Goal: Task Accomplishment & Management: Manage account settings

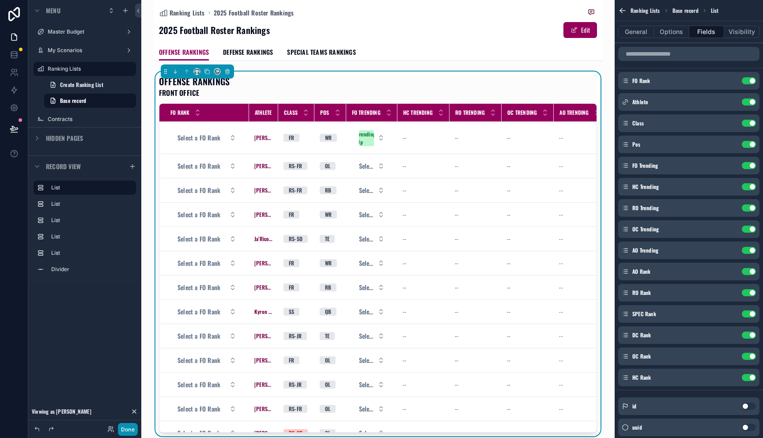
click at [125, 427] on button "Done" at bounding box center [128, 429] width 20 height 13
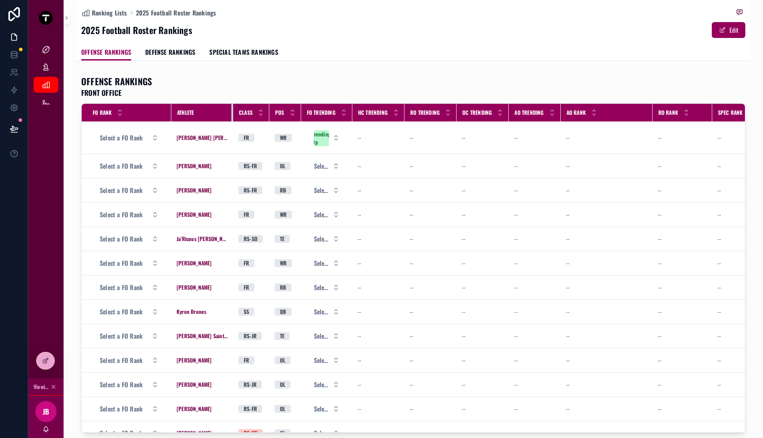
drag, startPoint x: 199, startPoint y: 115, endPoint x: 232, endPoint y: 118, distance: 32.8
click at [232, 118] on div "scrollable content" at bounding box center [233, 113] width 4 height 18
drag, startPoint x: 172, startPoint y: 115, endPoint x: 178, endPoint y: 116, distance: 6.2
click at [178, 116] on div "Athlete" at bounding box center [202, 113] width 61 height 14
drag, startPoint x: 267, startPoint y: 116, endPoint x: 277, endPoint y: 116, distance: 9.7
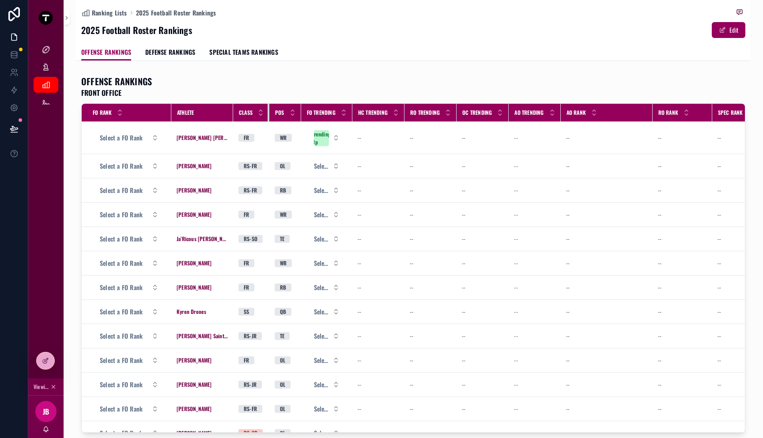
click at [277, 116] on tr "FO Rank Athlete Class Pos FO Trending HC Trending RO Trending OC Trending AO Tr…" at bounding box center [530, 113] width 897 height 18
drag, startPoint x: 299, startPoint y: 117, endPoint x: 310, endPoint y: 117, distance: 11.1
click at [310, 117] on tr "FO Rank Athlete Class Pos FO Trending HC Trending RO Trending OC Trending AO Tr…" at bounding box center [530, 113] width 897 height 18
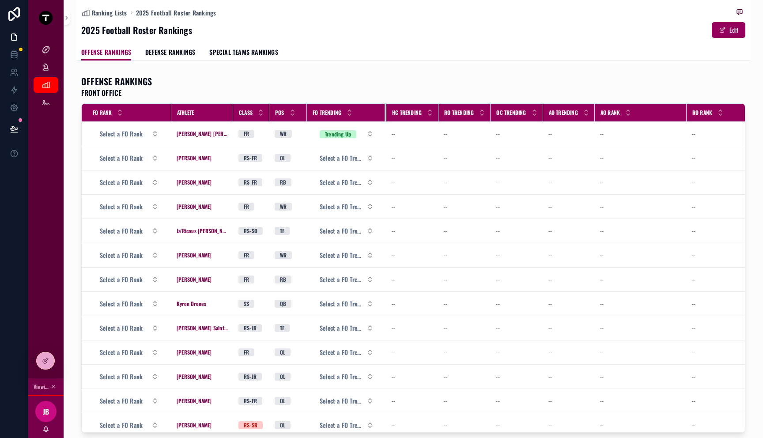
drag, startPoint x: 356, startPoint y: 116, endPoint x: 394, endPoint y: 121, distance: 38.2
click at [394, 121] on tr "FO Rank Athlete Class Pos FO Trending HC Trending RO Trending OC Trending AO Tr…" at bounding box center [547, 113] width 931 height 18
click at [363, 159] on span "Select a FO Trending" at bounding box center [341, 158] width 43 height 9
click at [140, 137] on span "Select a FO Rank" at bounding box center [121, 133] width 43 height 9
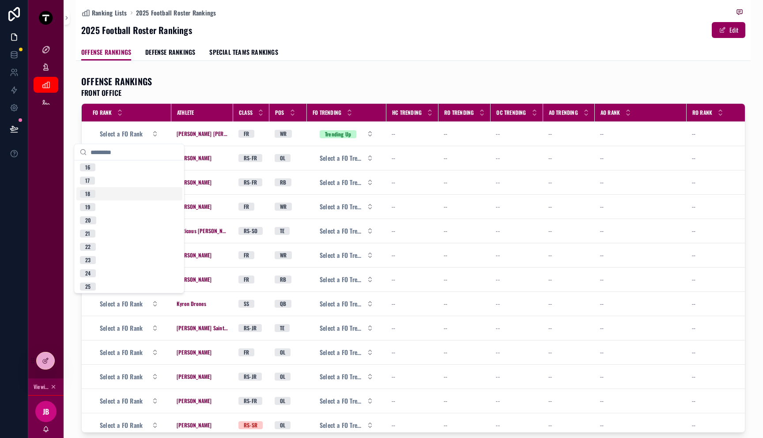
scroll to position [558, 0]
click at [223, 93] on div "OFFENSE RANKINGS FRONT OFFICE" at bounding box center [413, 86] width 664 height 23
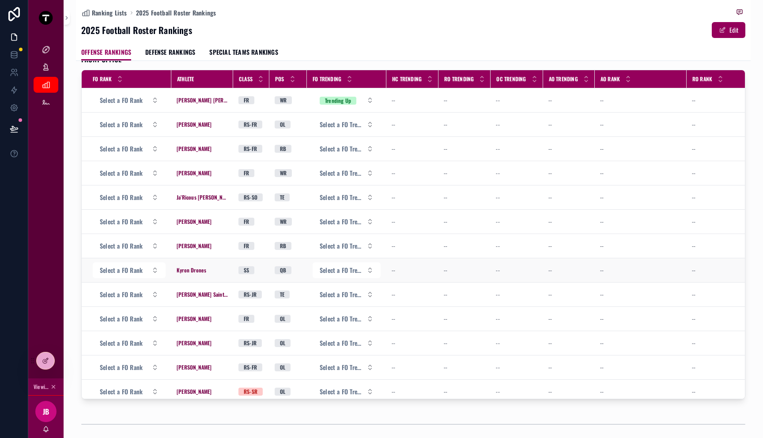
scroll to position [0, 0]
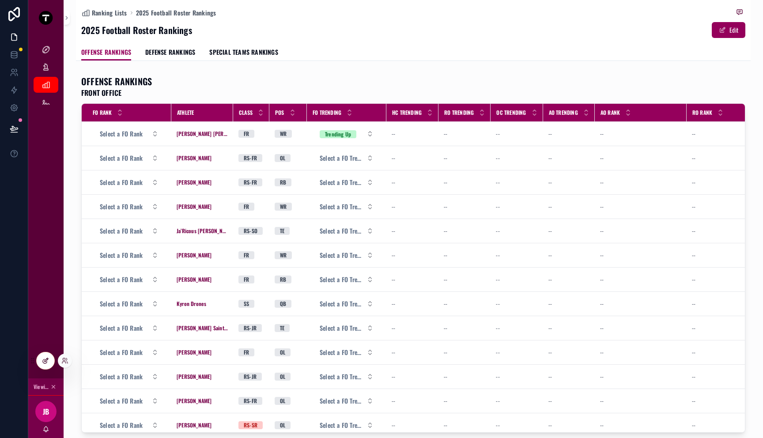
click at [45, 361] on icon at bounding box center [45, 360] width 7 height 7
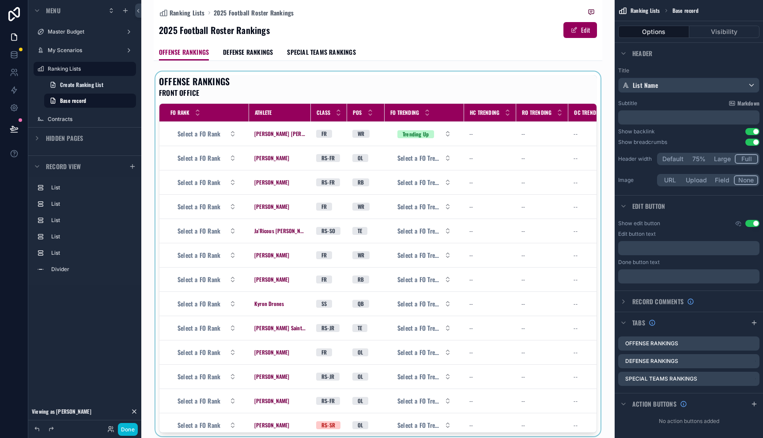
click at [364, 125] on div "scrollable content" at bounding box center [378, 254] width 449 height 365
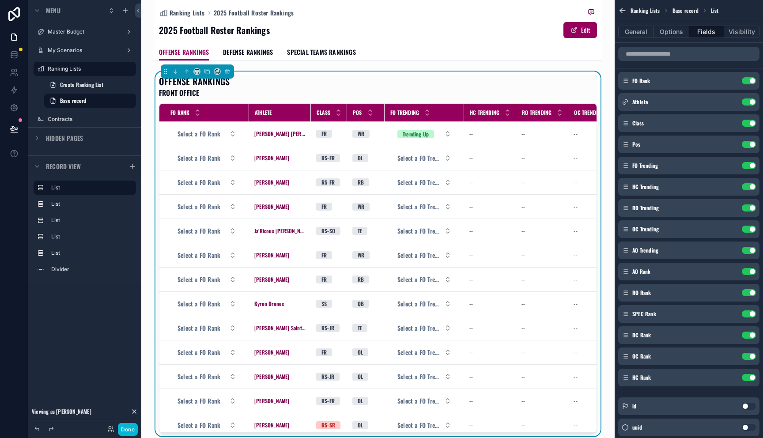
click at [433, 91] on div "OFFENSE RANKINGS FRONT OFFICE" at bounding box center [378, 86] width 438 height 23
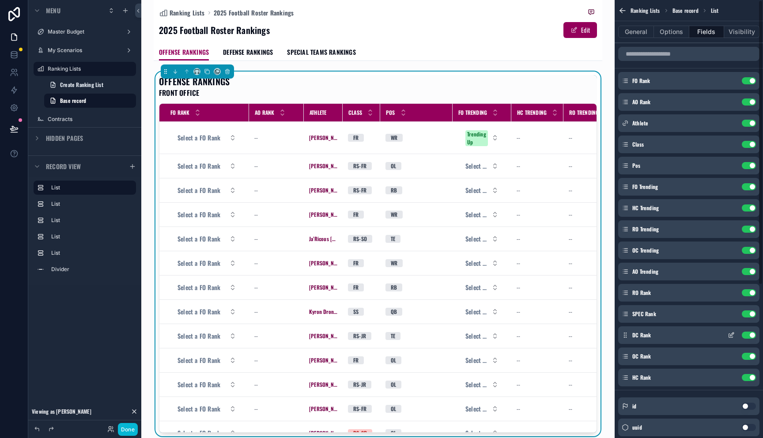
click at [750, 333] on button "Use setting" at bounding box center [749, 335] width 14 height 7
click at [746, 314] on button "Use setting" at bounding box center [749, 314] width 14 height 7
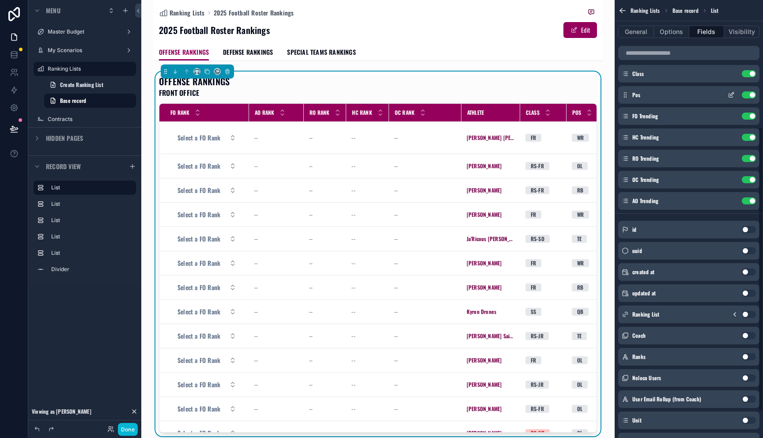
scroll to position [235, 0]
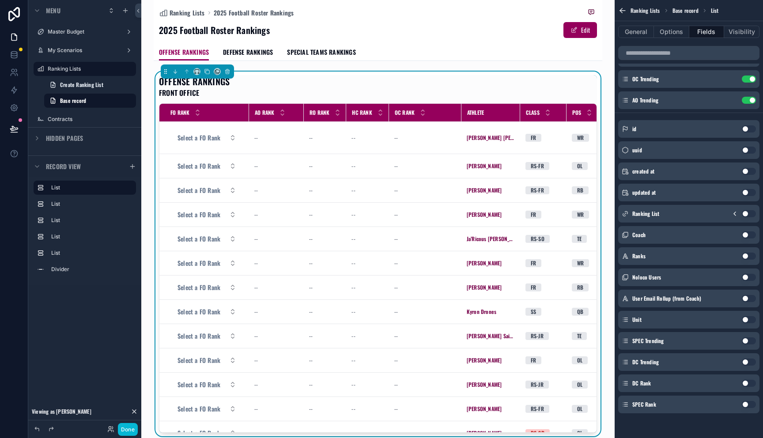
drag, startPoint x: 627, startPoint y: 335, endPoint x: 169, endPoint y: 4, distance: 565.4
click at [12, 129] on icon at bounding box center [14, 128] width 8 height 4
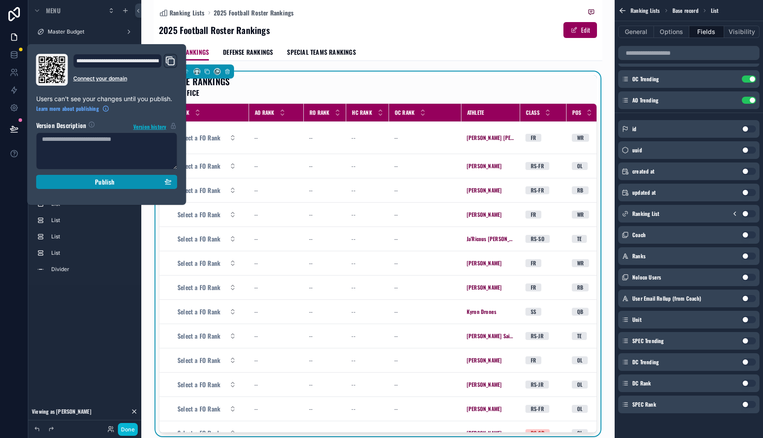
click at [90, 182] on div "Publish" at bounding box center [107, 182] width 130 height 8
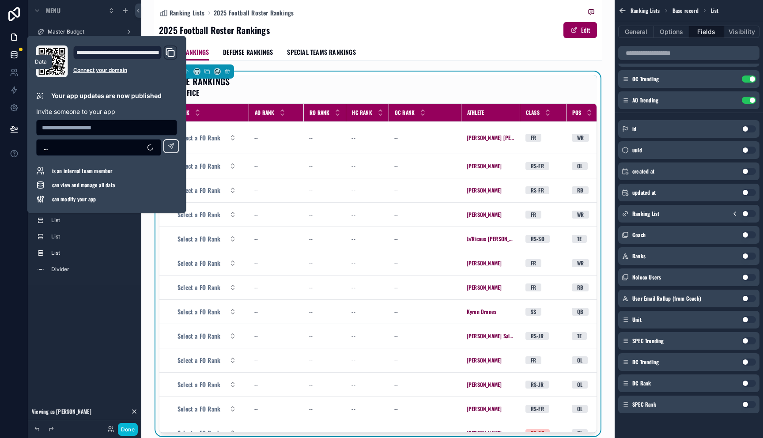
click at [13, 57] on icon at bounding box center [14, 54] width 9 height 9
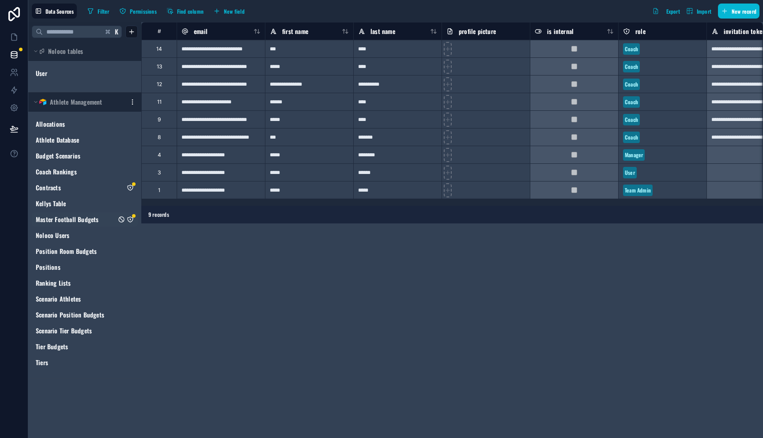
click at [131, 222] on icon "Master Football Budgets" at bounding box center [130, 219] width 5 height 5
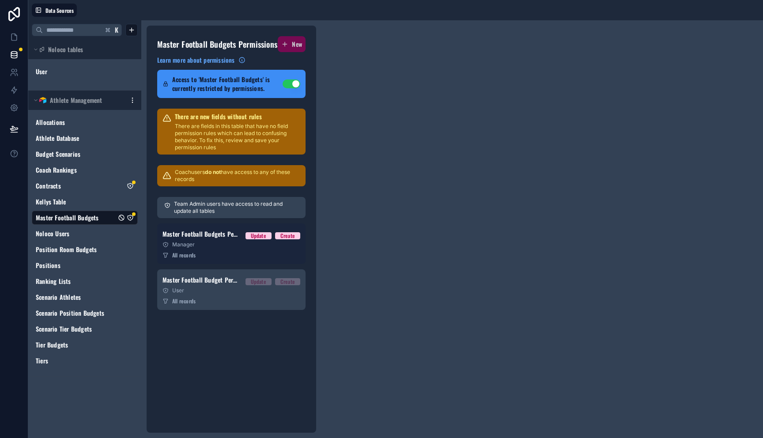
click at [256, 259] on link "Master Football Budgets Permission 2 Update Create Manager All records" at bounding box center [231, 243] width 148 height 41
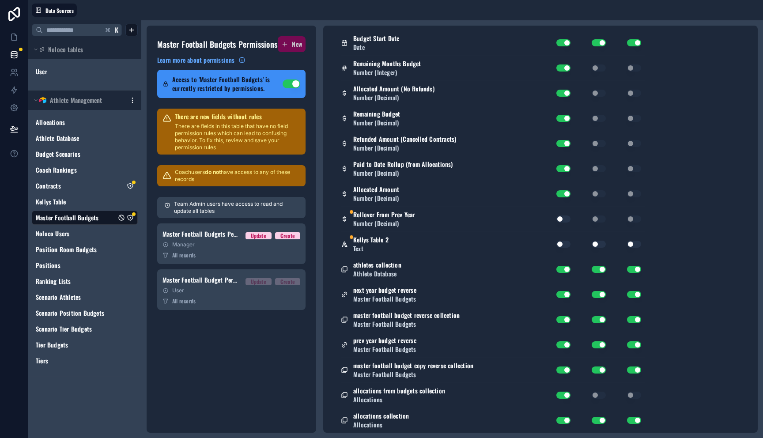
scroll to position [776, 0]
click at [562, 218] on button "Use setting" at bounding box center [564, 219] width 14 height 7
click at [561, 241] on button "Use setting" at bounding box center [564, 244] width 14 height 7
click at [595, 244] on button "Use setting" at bounding box center [599, 244] width 14 height 7
click at [629, 245] on button "Use setting" at bounding box center [634, 244] width 14 height 7
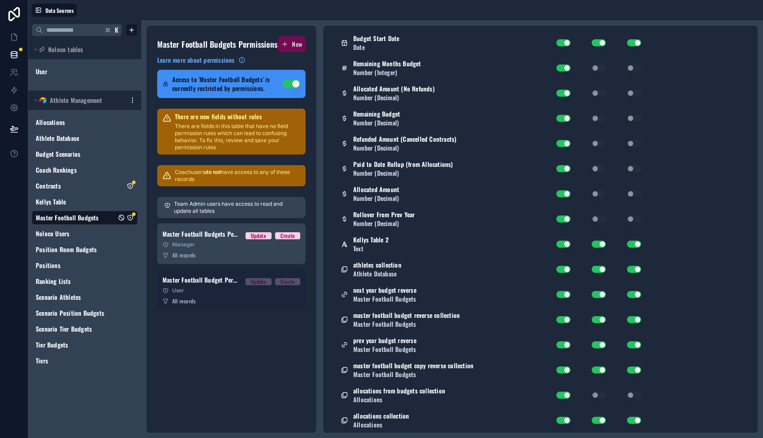
click at [228, 290] on div "User" at bounding box center [232, 290] width 138 height 7
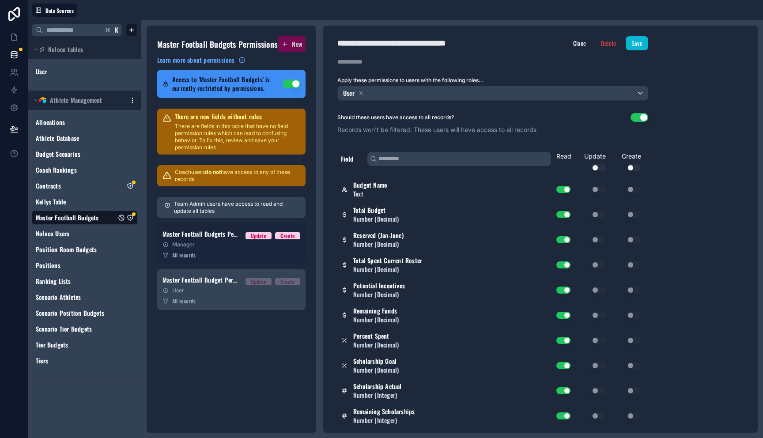
click at [234, 256] on div "All records" at bounding box center [232, 255] width 138 height 7
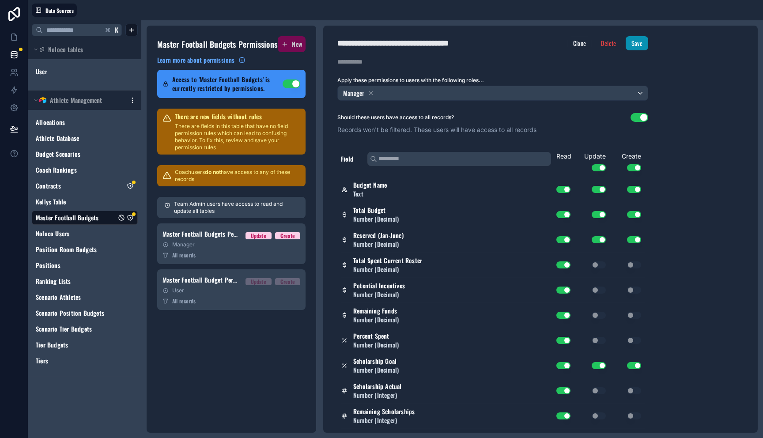
click at [638, 40] on button "Save" at bounding box center [637, 43] width 23 height 14
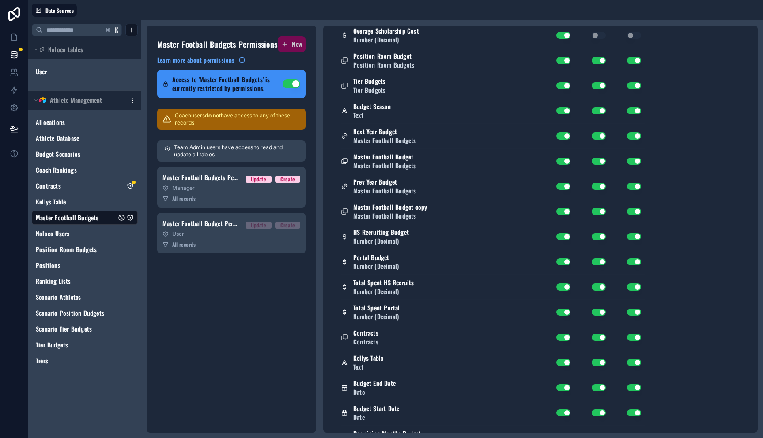
scroll to position [776, 0]
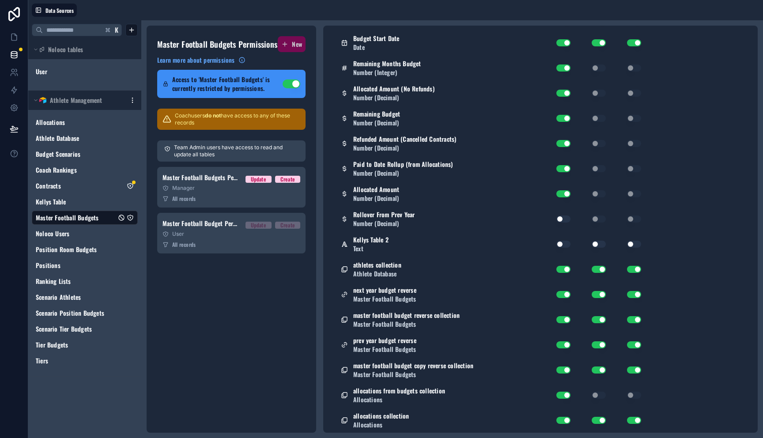
click at [565, 219] on button "Use setting" at bounding box center [564, 219] width 14 height 7
click at [562, 241] on button "Use setting" at bounding box center [564, 244] width 14 height 7
click at [598, 243] on button "Use setting" at bounding box center [599, 244] width 14 height 7
click at [634, 245] on button "Use setting" at bounding box center [634, 244] width 14 height 7
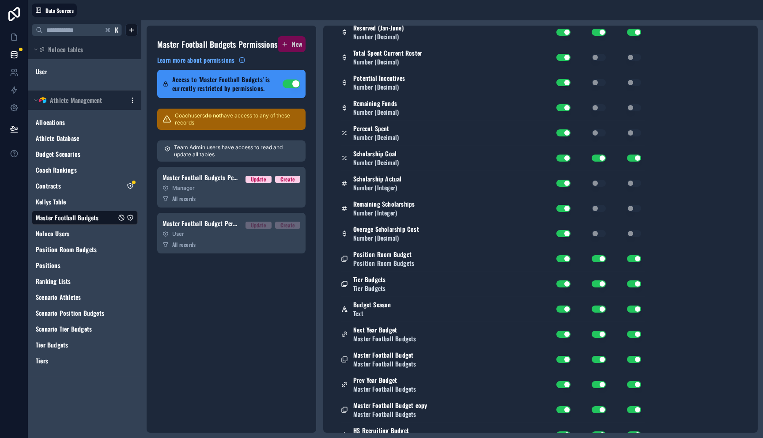
scroll to position [0, 0]
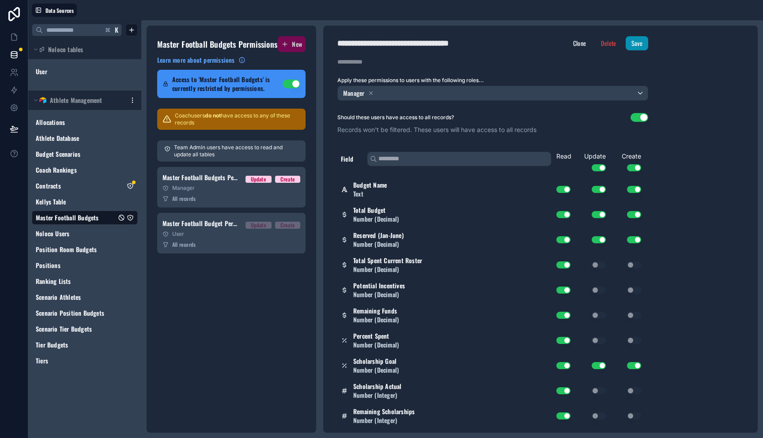
click at [636, 48] on button "Save" at bounding box center [637, 43] width 23 height 14
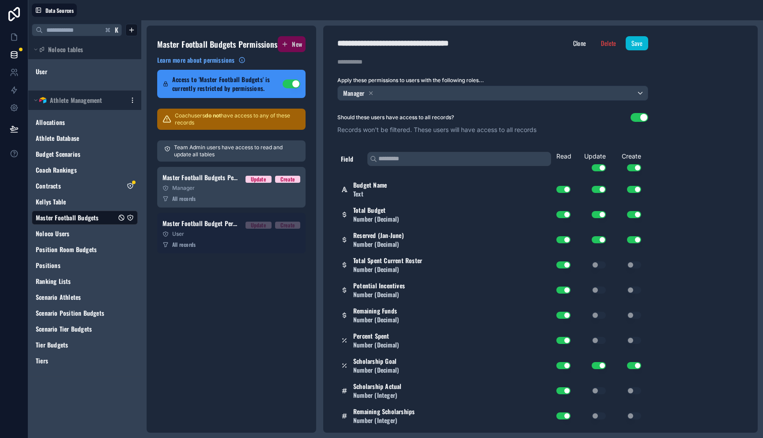
click at [229, 242] on div "All records" at bounding box center [232, 244] width 138 height 7
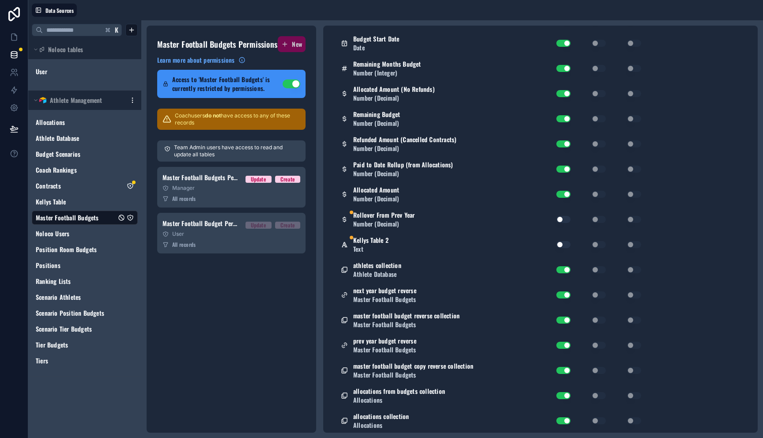
scroll to position [776, 0]
click at [569, 216] on button "Use setting" at bounding box center [564, 219] width 14 height 7
click at [563, 244] on button "Use setting" at bounding box center [564, 244] width 14 height 7
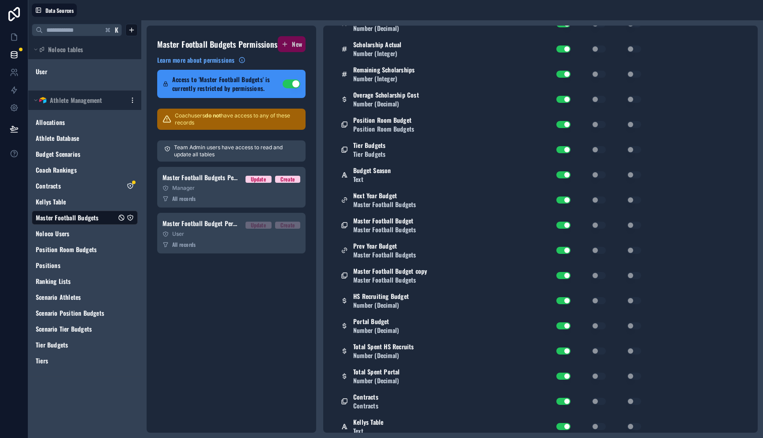
scroll to position [0, 0]
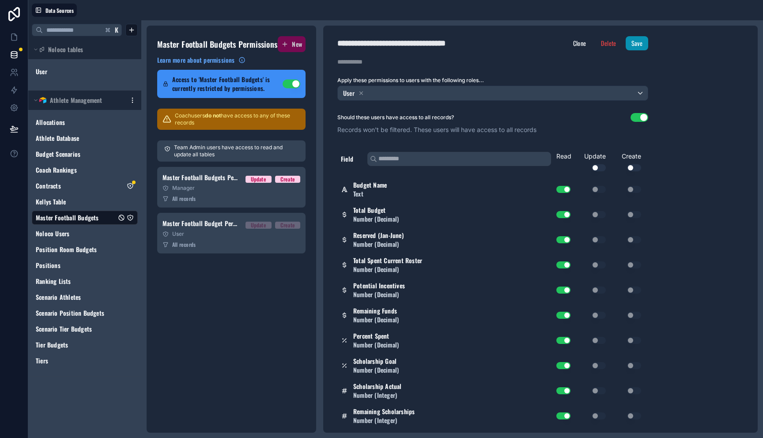
click at [644, 42] on button "Save" at bounding box center [637, 43] width 23 height 14
click at [89, 188] on link "Contracts" at bounding box center [76, 186] width 80 height 9
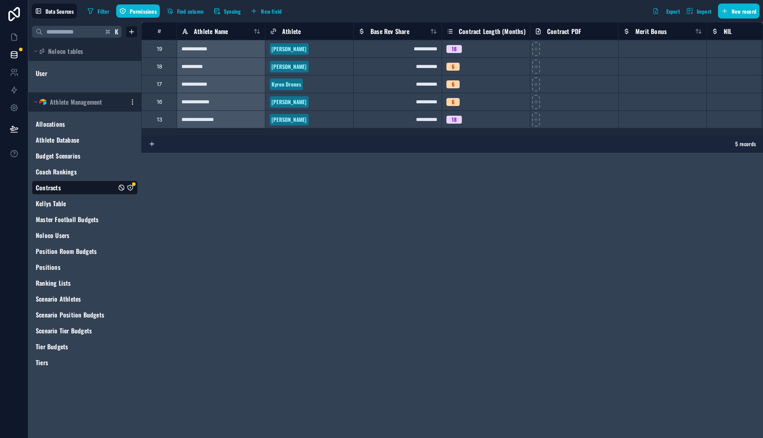
click at [130, 187] on icon "Contracts" at bounding box center [130, 187] width 0 height 0
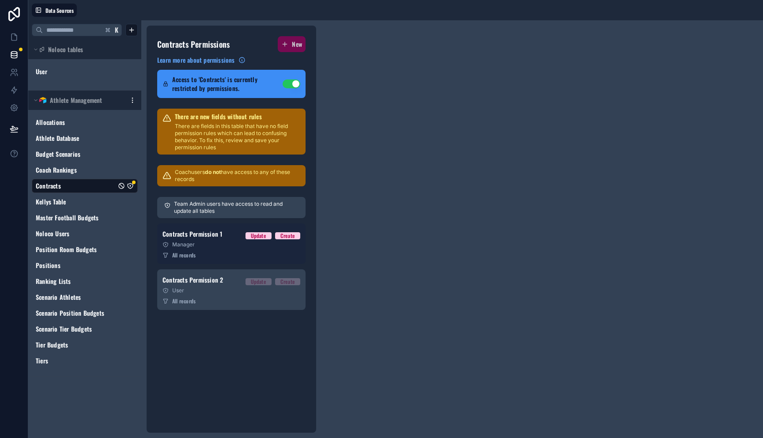
click at [233, 247] on div "Manager" at bounding box center [232, 244] width 138 height 7
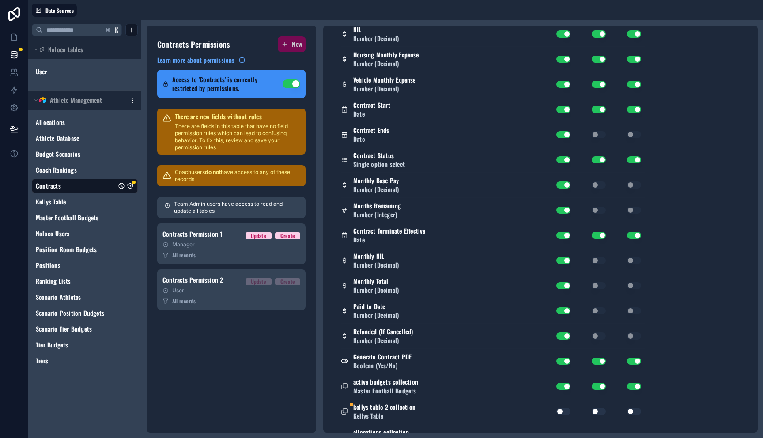
scroll to position [323, 0]
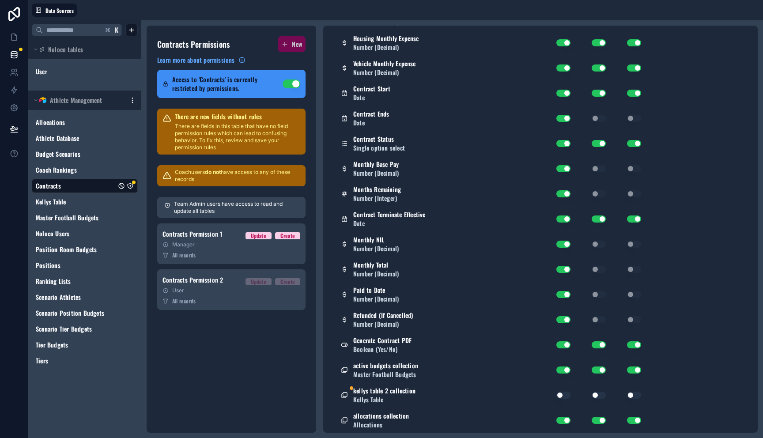
click at [563, 396] on button "Use setting" at bounding box center [564, 395] width 14 height 7
click at [595, 394] on button "Use setting" at bounding box center [599, 395] width 14 height 7
click at [624, 395] on div "Use setting" at bounding box center [627, 395] width 35 height 7
click at [630, 395] on button "Use setting" at bounding box center [634, 395] width 14 height 7
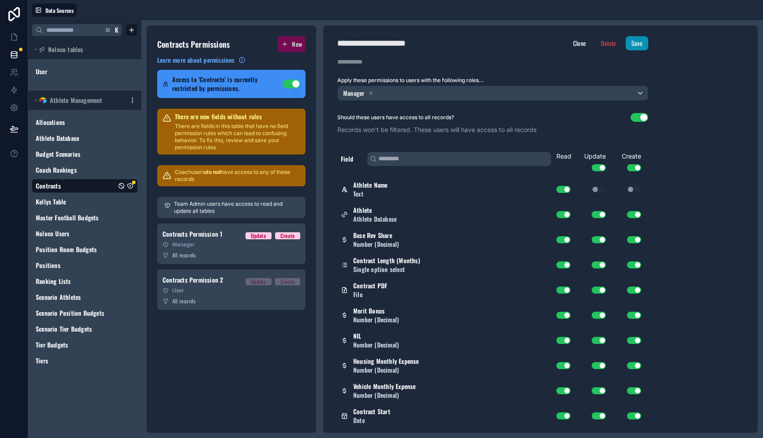
click at [639, 41] on button "Save" at bounding box center [637, 43] width 23 height 14
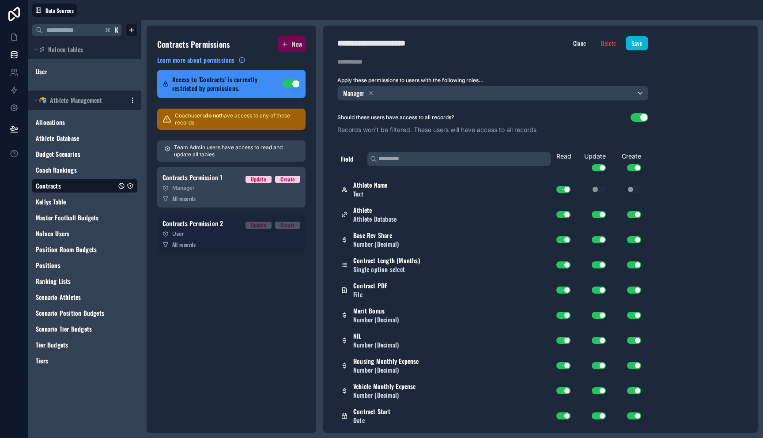
click at [224, 231] on div "User" at bounding box center [232, 234] width 138 height 7
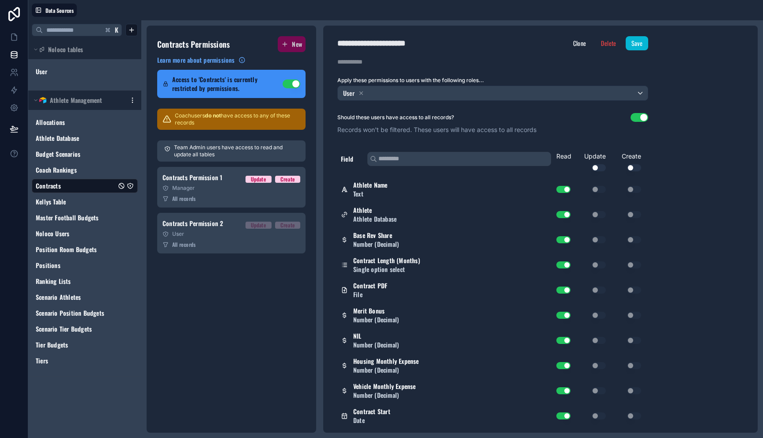
scroll to position [323, 0]
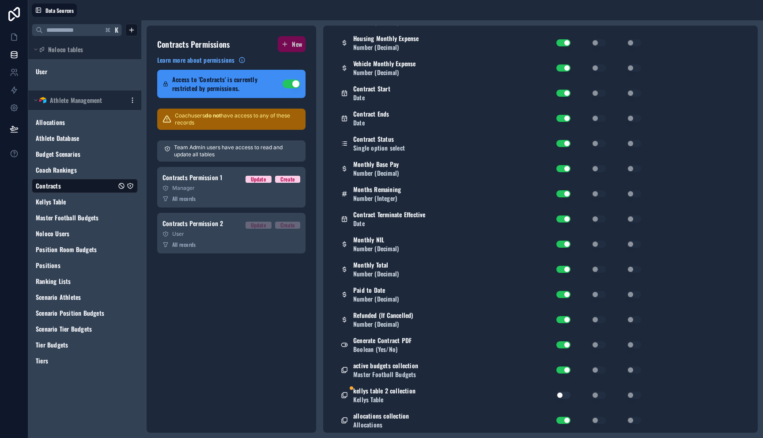
click at [563, 392] on button "Use setting" at bounding box center [564, 395] width 14 height 7
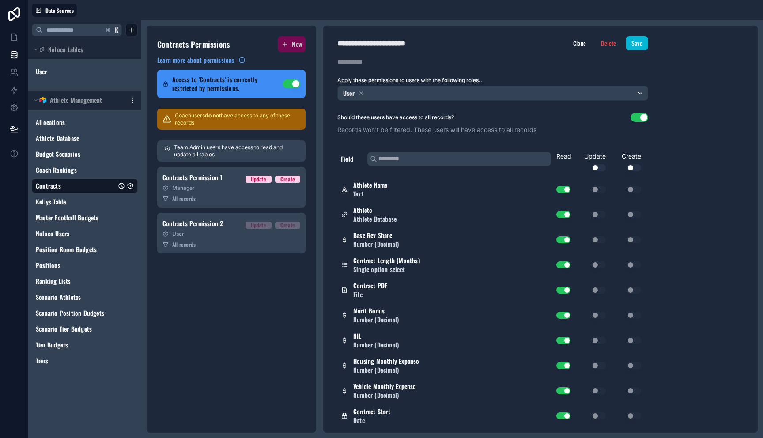
scroll to position [0, 0]
click at [636, 46] on button "Save" at bounding box center [637, 43] width 23 height 14
click at [9, 40] on link at bounding box center [14, 37] width 28 height 18
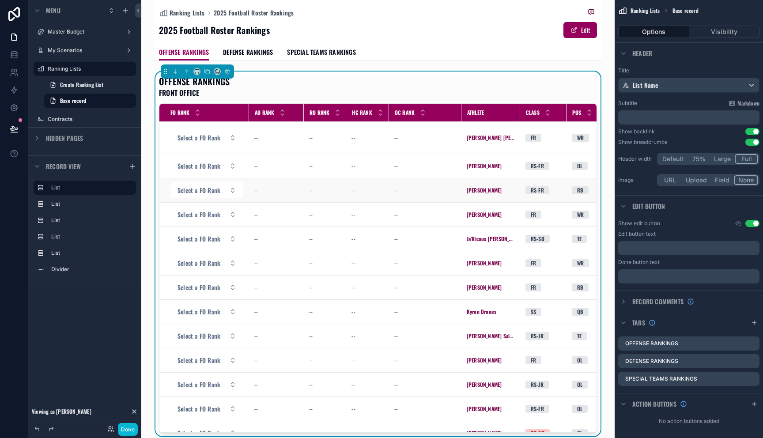
click at [352, 196] on td "--" at bounding box center [367, 190] width 42 height 24
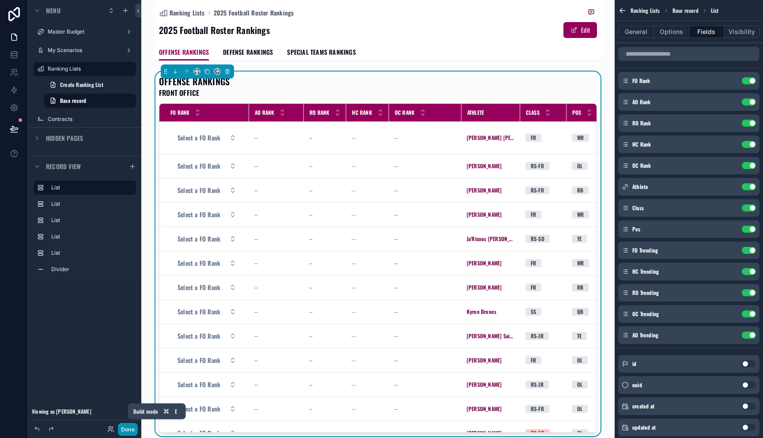
click at [128, 431] on button "Done" at bounding box center [128, 429] width 20 height 13
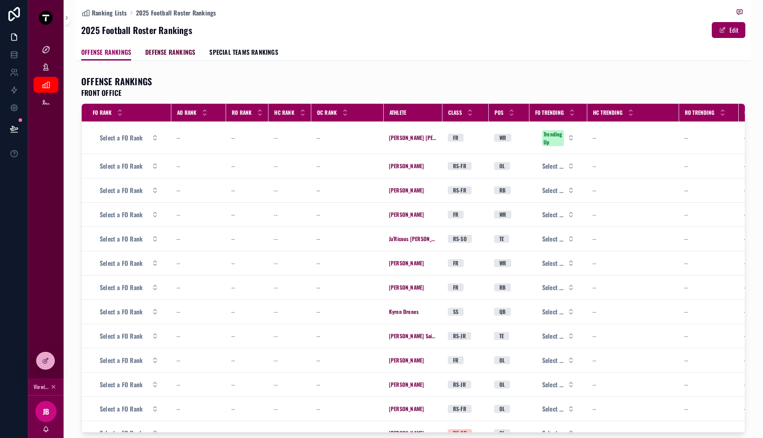
click at [158, 48] on span "DEFENSE RANKINGS" at bounding box center [170, 52] width 50 height 9
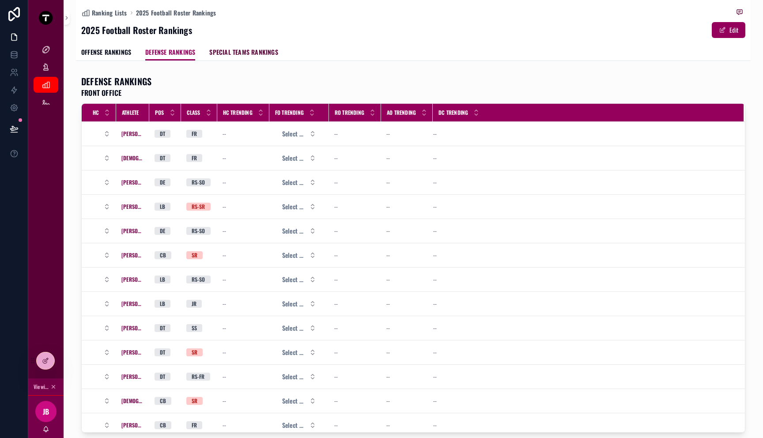
click at [243, 50] on span "SPECIAL TEAMS RANKINGS" at bounding box center [243, 52] width 68 height 9
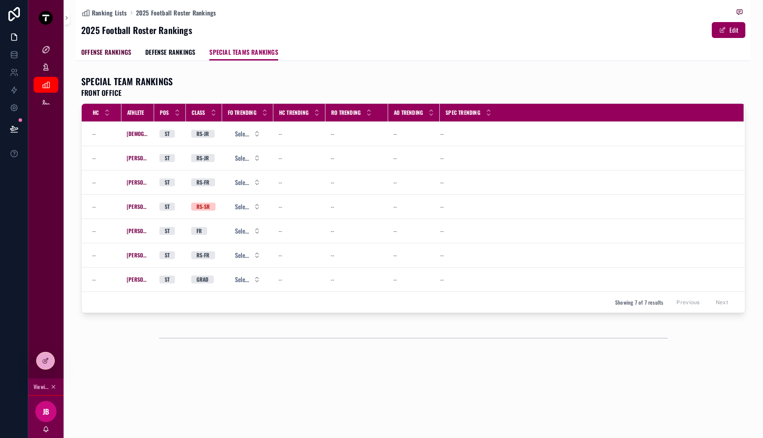
click at [106, 51] on span "OFFENSE RANKINGS" at bounding box center [106, 52] width 50 height 9
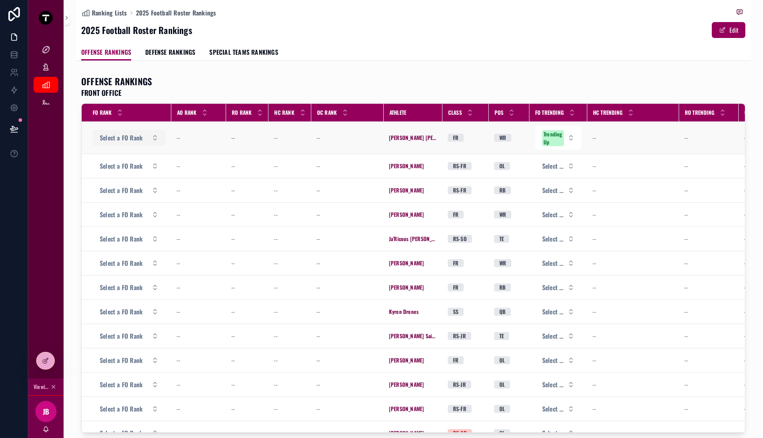
click at [137, 137] on span "Select a FO Rank" at bounding box center [121, 137] width 43 height 9
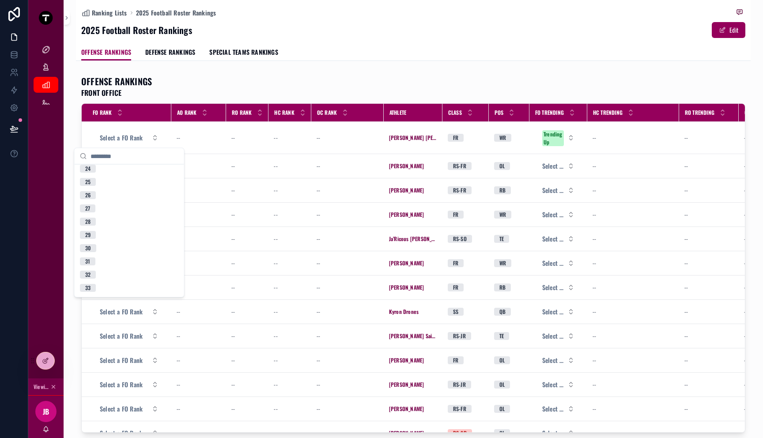
scroll to position [318, 0]
click at [236, 97] on div "OFFENSE RANKINGS FRONT OFFICE" at bounding box center [413, 86] width 664 height 23
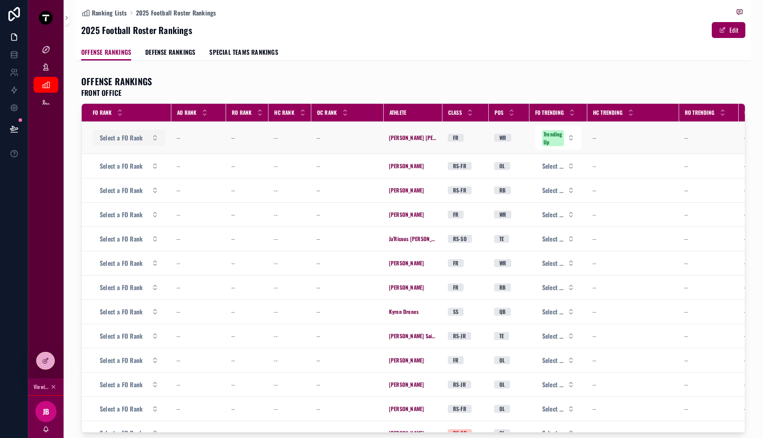
click at [140, 142] on span "Select a FO Rank" at bounding box center [121, 137] width 43 height 9
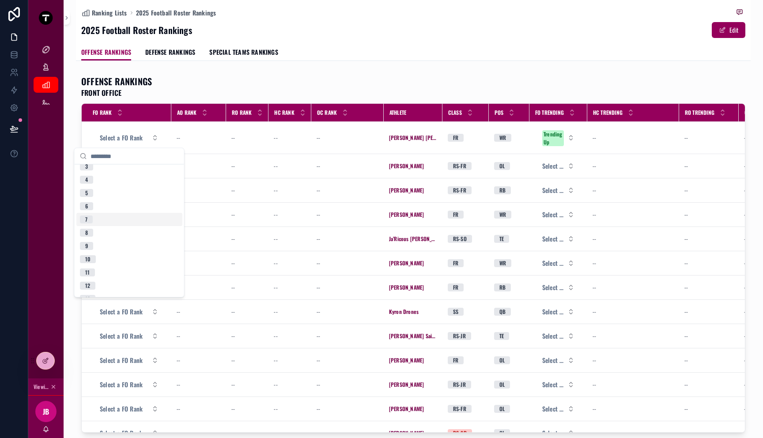
scroll to position [35, 0]
click at [128, 231] on div "8" at bounding box center [129, 230] width 106 height 13
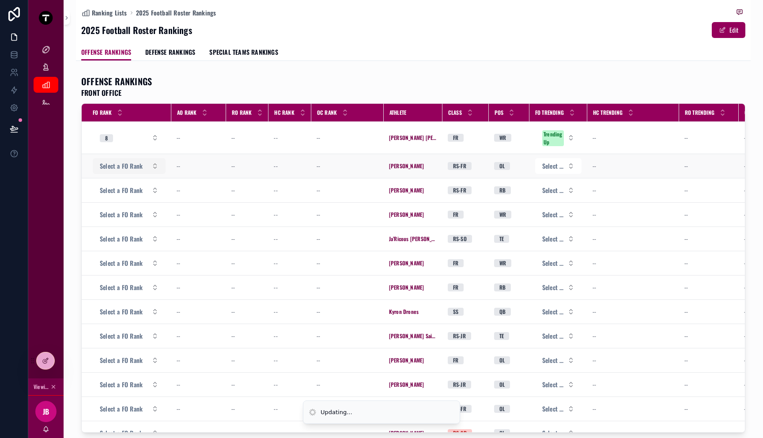
click at [142, 167] on span "Select a FO Rank" at bounding box center [121, 166] width 43 height 9
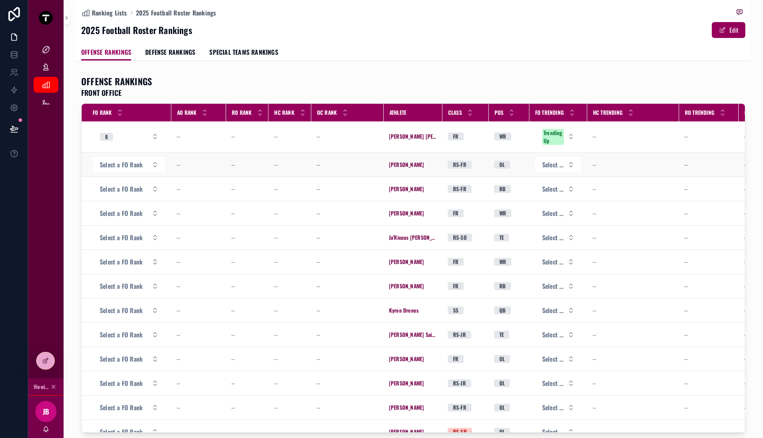
scroll to position [0, 0]
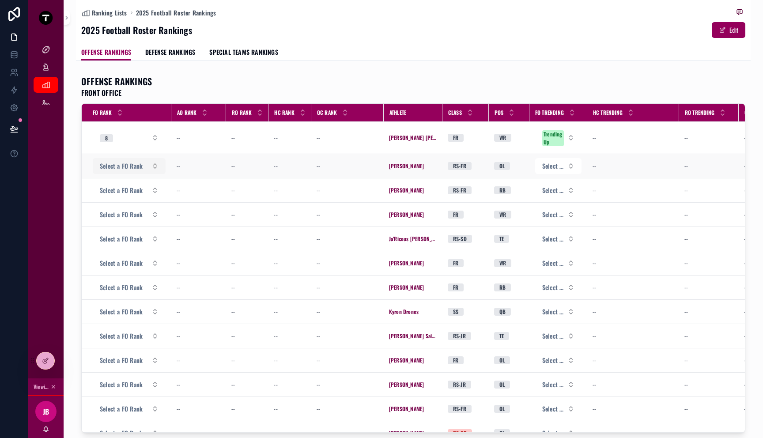
click at [125, 167] on span "Select a FO Rank" at bounding box center [121, 166] width 43 height 9
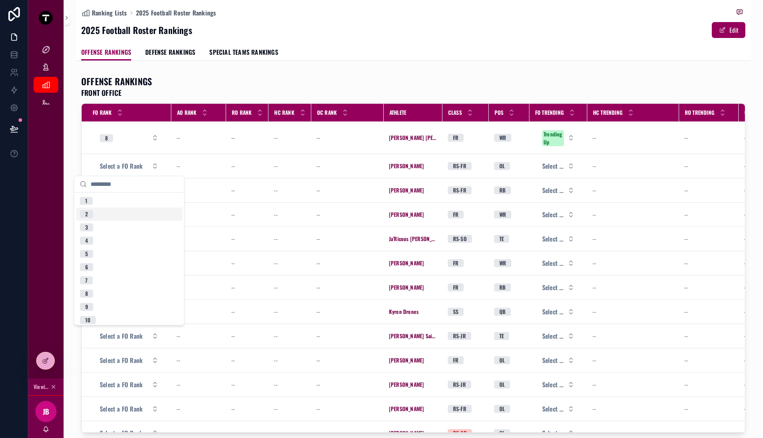
scroll to position [401, 0]
click at [114, 281] on div "37" at bounding box center [129, 277] width 106 height 13
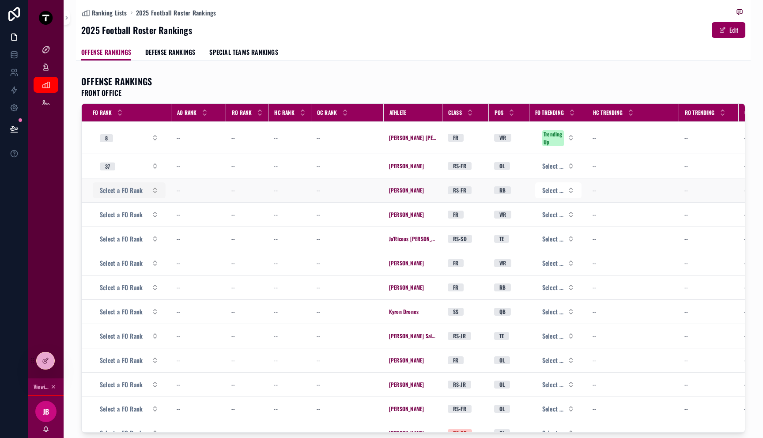
click at [122, 188] on span "Select a FO Rank" at bounding box center [121, 190] width 43 height 9
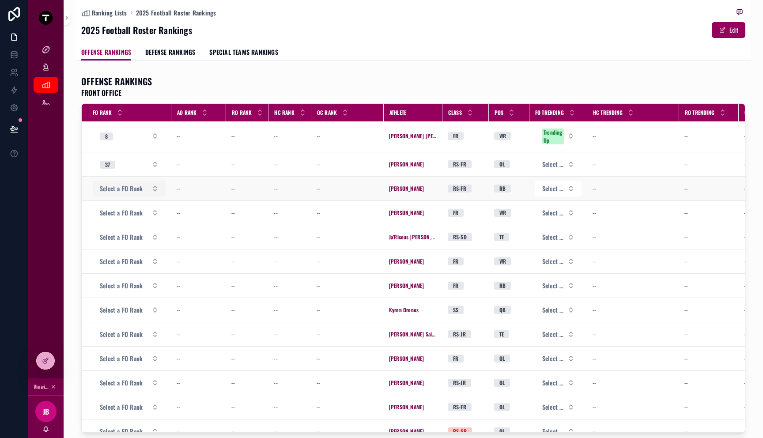
click at [131, 188] on span "Select a FO Rank" at bounding box center [121, 188] width 43 height 9
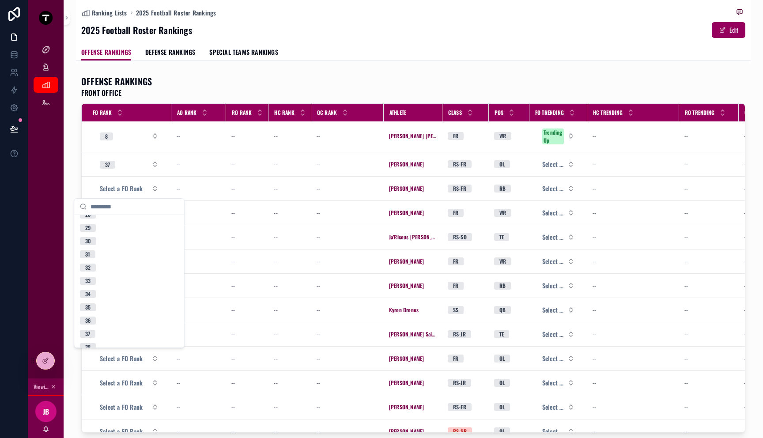
scroll to position [384, 0]
click at [115, 313] on div "37" at bounding box center [129, 316] width 106 height 13
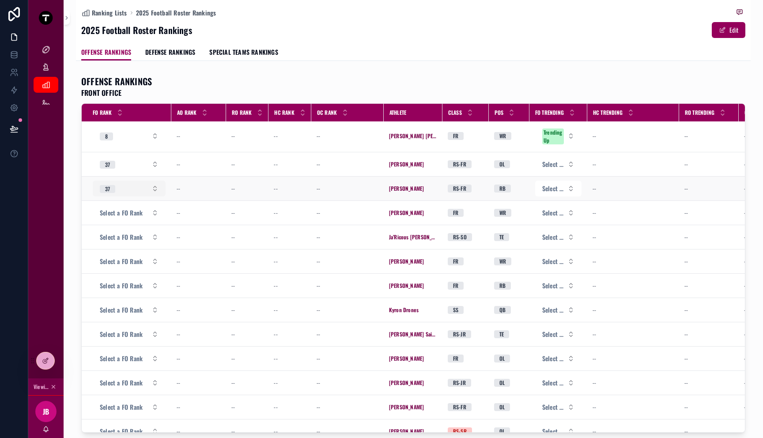
click at [153, 189] on button "37" at bounding box center [129, 189] width 73 height 16
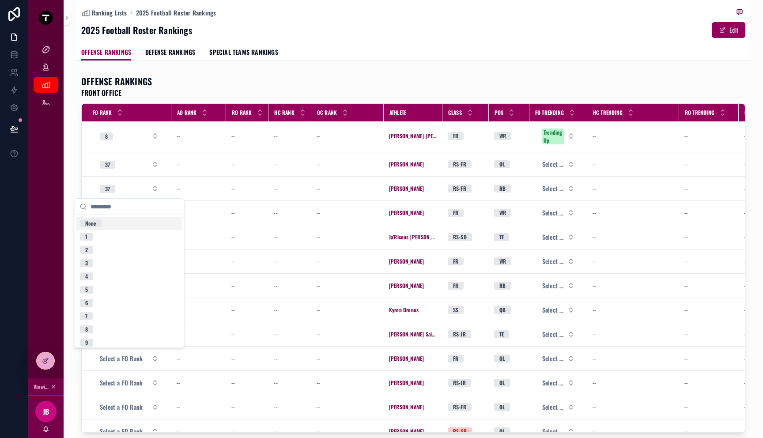
click at [108, 223] on div "None" at bounding box center [129, 223] width 106 height 13
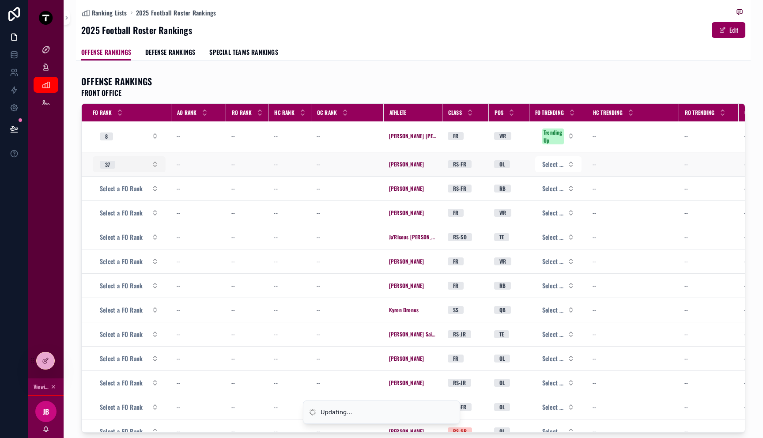
click at [129, 168] on button "37" at bounding box center [129, 164] width 73 height 16
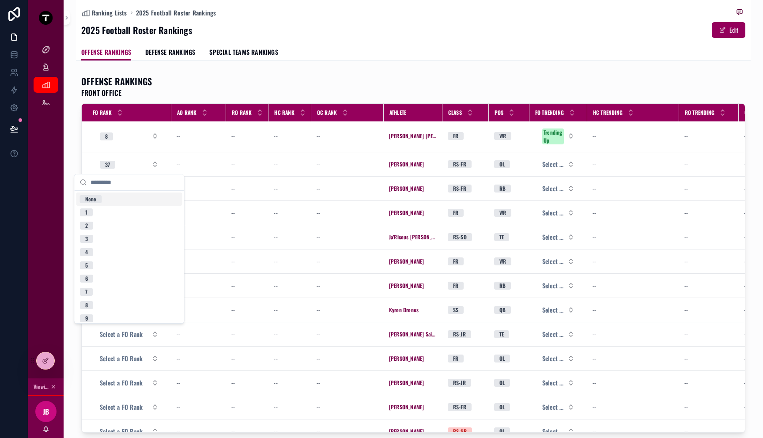
click at [117, 199] on div "None" at bounding box center [129, 199] width 106 height 13
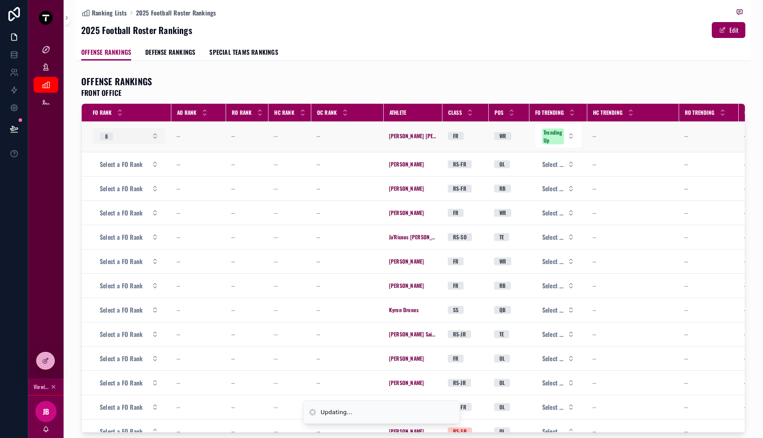
click at [117, 134] on button "8" at bounding box center [129, 136] width 73 height 16
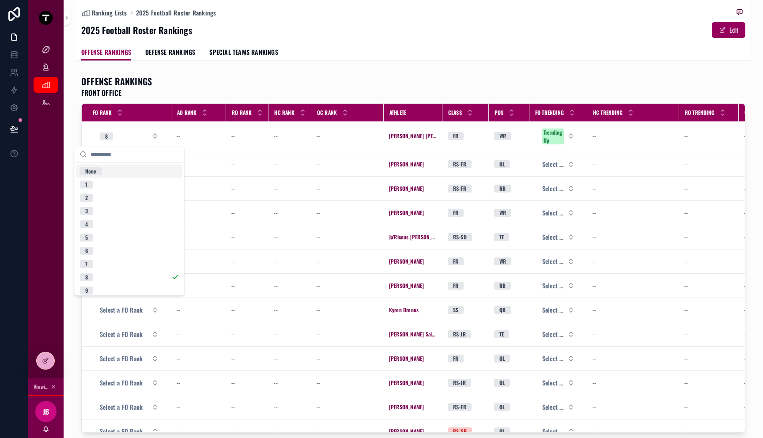
click at [115, 170] on div "None" at bounding box center [129, 171] width 106 height 13
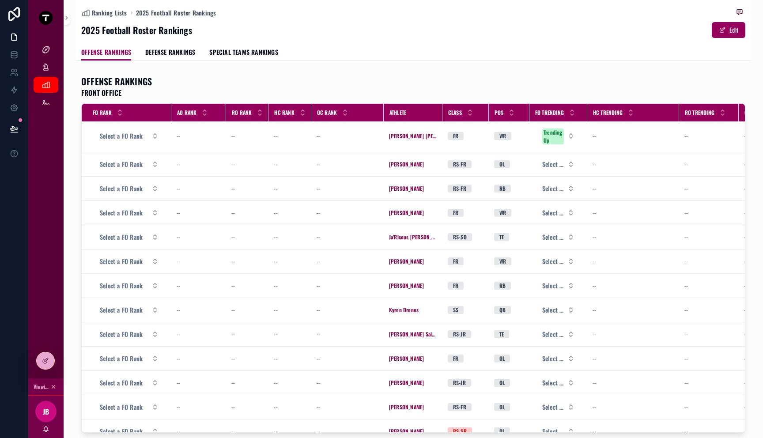
click at [299, 95] on div "OFFENSE RANKINGS FRONT OFFICE" at bounding box center [413, 86] width 664 height 23
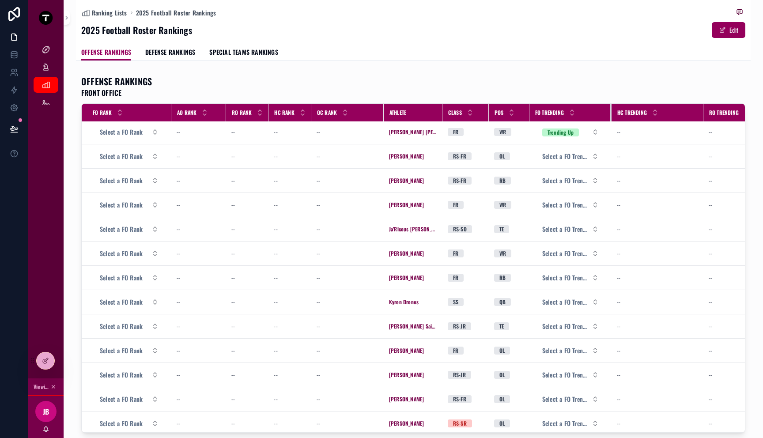
scroll to position [0, 0]
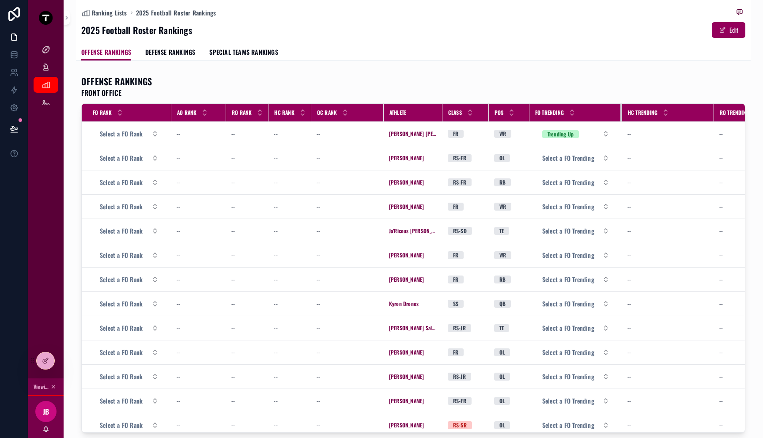
drag, startPoint x: 586, startPoint y: 115, endPoint x: 628, endPoint y: 110, distance: 42.3
click at [628, 110] on tr "FO Rank AO Rank RO Rank HC Rank OC Rank Athlete Class Pos FO Trending HC Trendi…" at bounding box center [495, 113] width 826 height 18
click at [320, 135] on div "--" at bounding box center [348, 133] width 62 height 7
click at [172, 91] on div "OFFENSE RANKINGS FRONT OFFICE" at bounding box center [413, 86] width 664 height 23
click at [135, 140] on button "Select a FO Rank" at bounding box center [129, 134] width 73 height 16
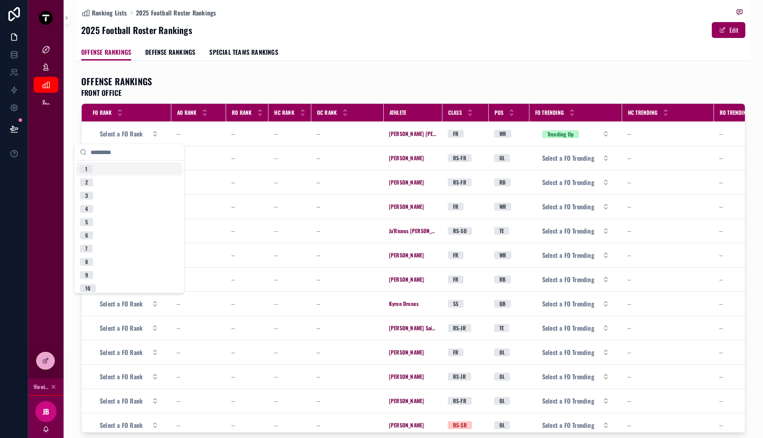
click at [189, 89] on div "OFFENSE RANKINGS FRONT OFFICE" at bounding box center [413, 86] width 664 height 23
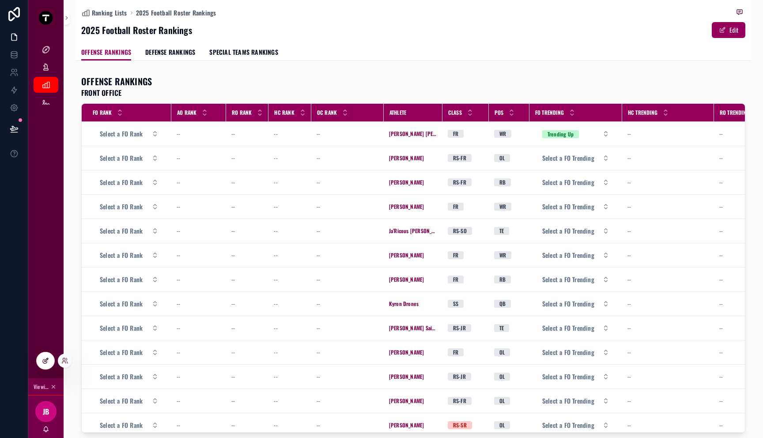
click at [49, 360] on div at bounding box center [46, 360] width 18 height 17
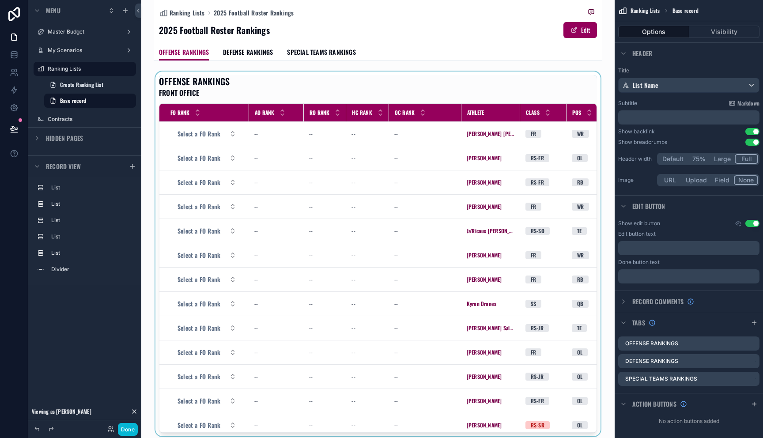
click at [179, 131] on div "scrollable content" at bounding box center [378, 254] width 449 height 365
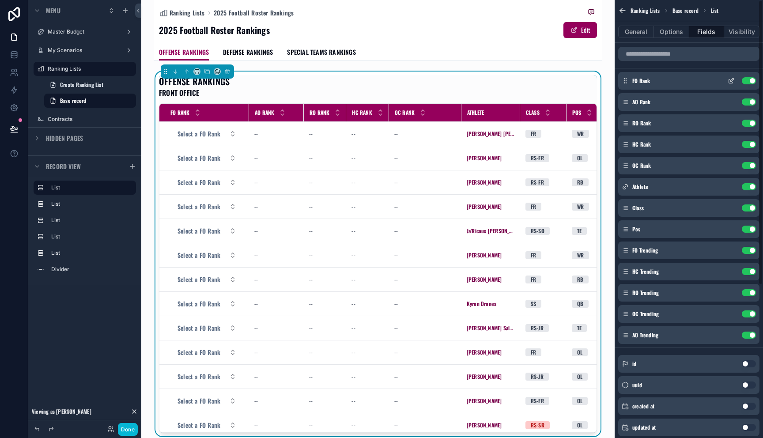
click at [729, 81] on icon "scrollable content" at bounding box center [731, 80] width 7 height 7
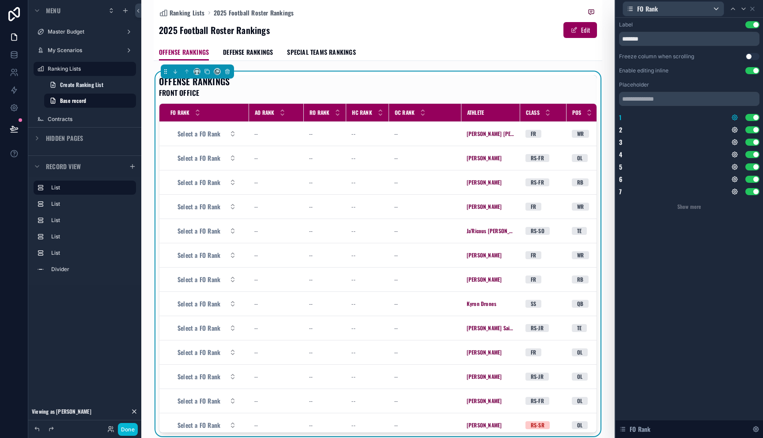
click at [735, 119] on icon at bounding box center [734, 117] width 7 height 7
click at [723, 209] on div "Show more" at bounding box center [689, 207] width 140 height 8
click at [733, 191] on icon at bounding box center [734, 191] width 7 height 7
click at [714, 187] on button "Use setting" at bounding box center [711, 187] width 14 height 7
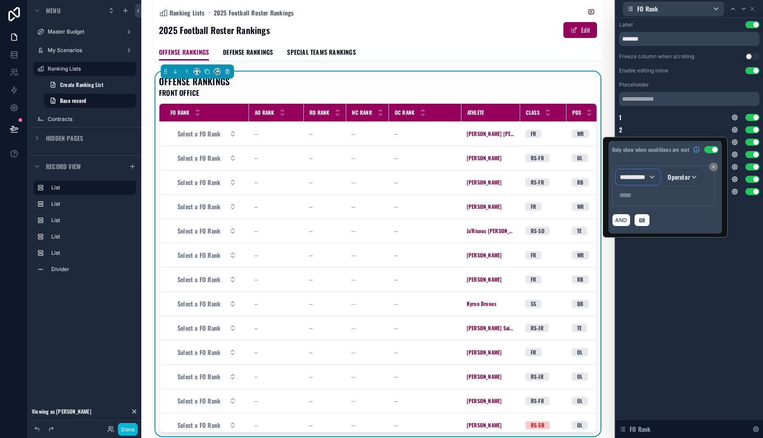
click at [655, 174] on div "**********" at bounding box center [639, 177] width 44 height 14
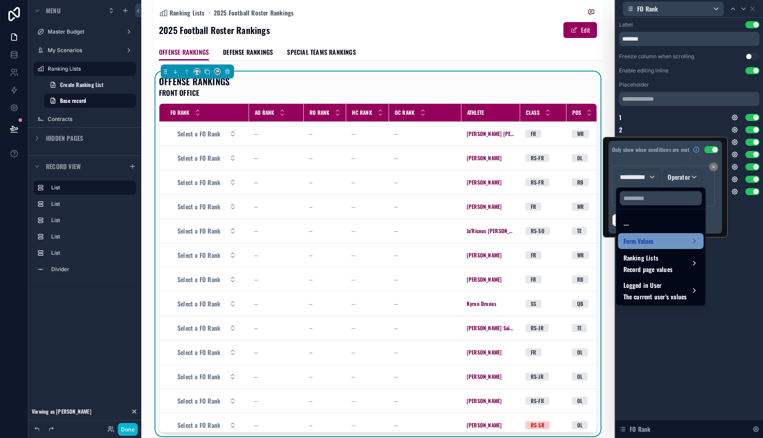
click at [667, 239] on div "Form Values" at bounding box center [661, 241] width 75 height 11
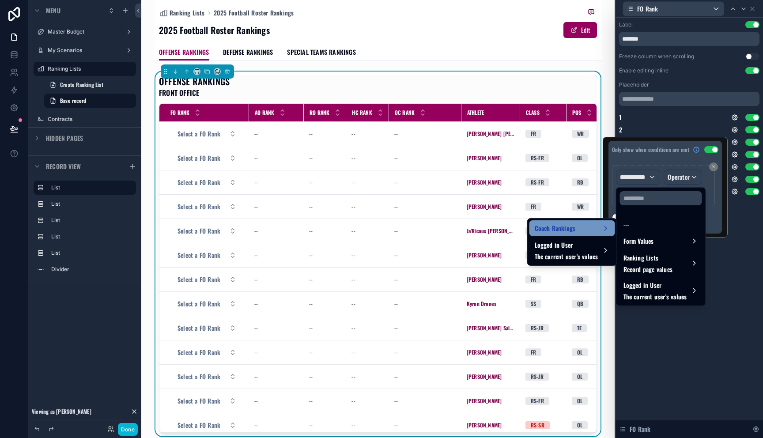
click at [583, 223] on div "Coach Rankings" at bounding box center [572, 228] width 75 height 11
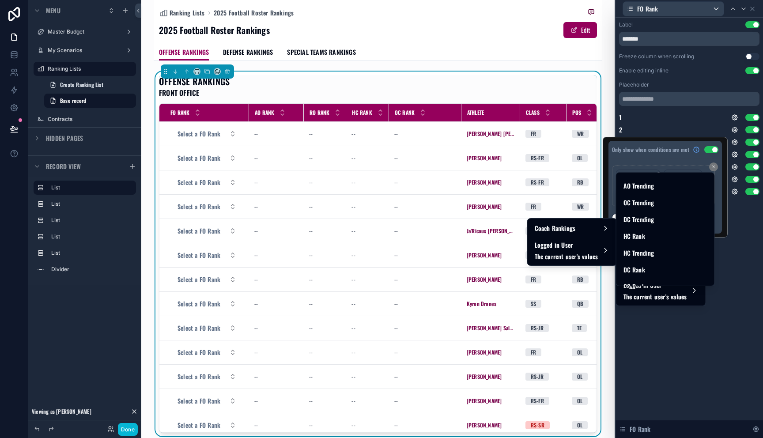
scroll to position [360, 0]
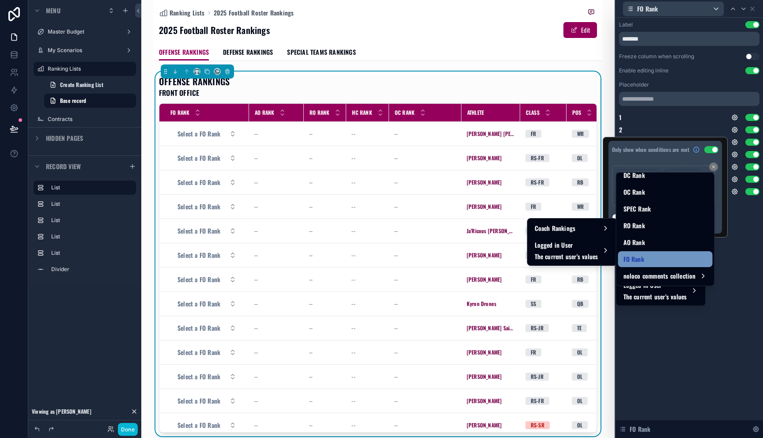
click at [659, 257] on div "FO Rank" at bounding box center [666, 259] width 84 height 11
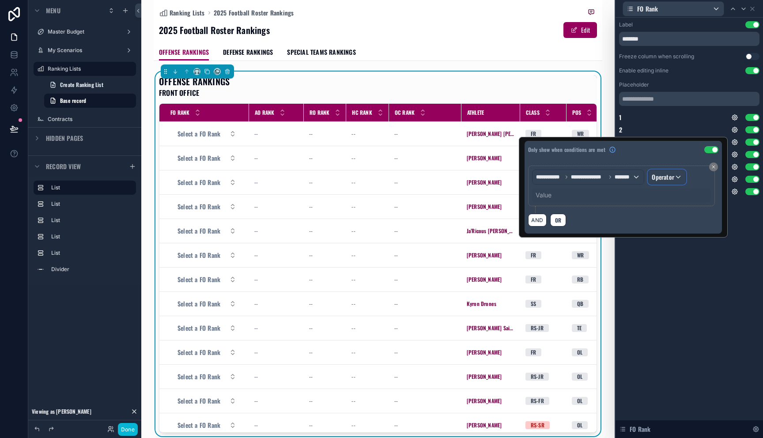
click at [670, 178] on span "Operator" at bounding box center [663, 176] width 23 height 9
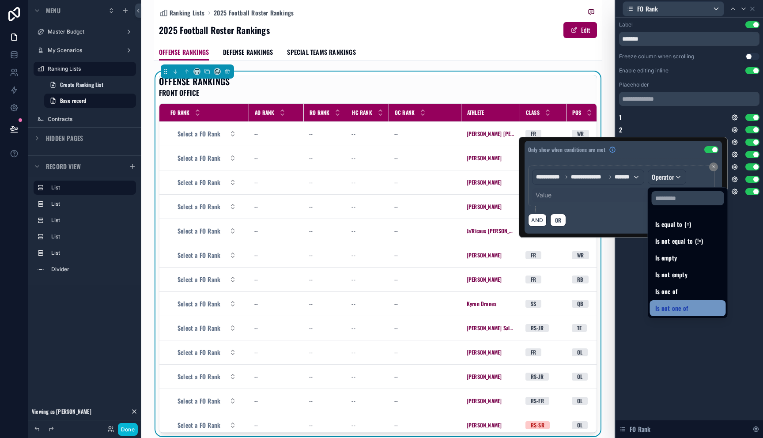
click at [675, 305] on span "Is not one of" at bounding box center [671, 308] width 33 height 11
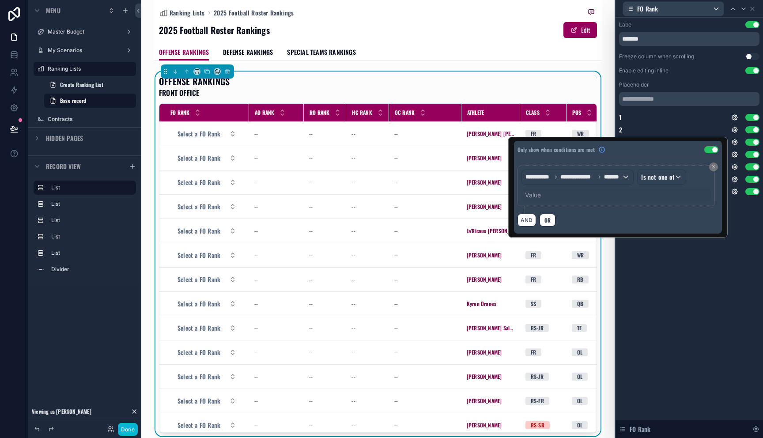
click at [537, 190] on div "Value" at bounding box center [616, 195] width 189 height 14
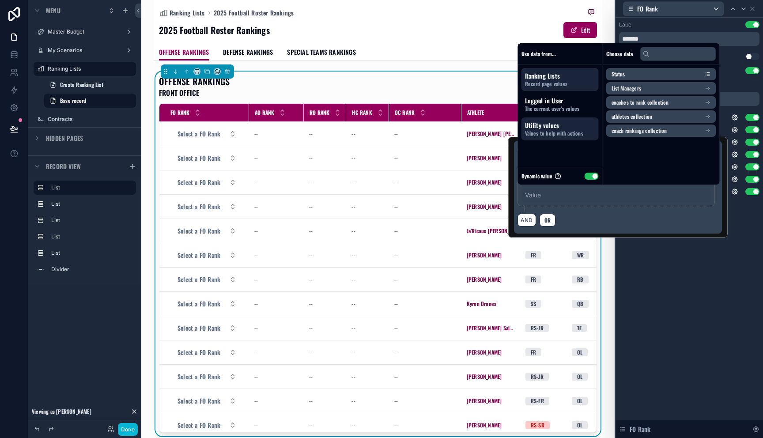
click at [549, 134] on span "Values to help with actions" at bounding box center [560, 133] width 70 height 7
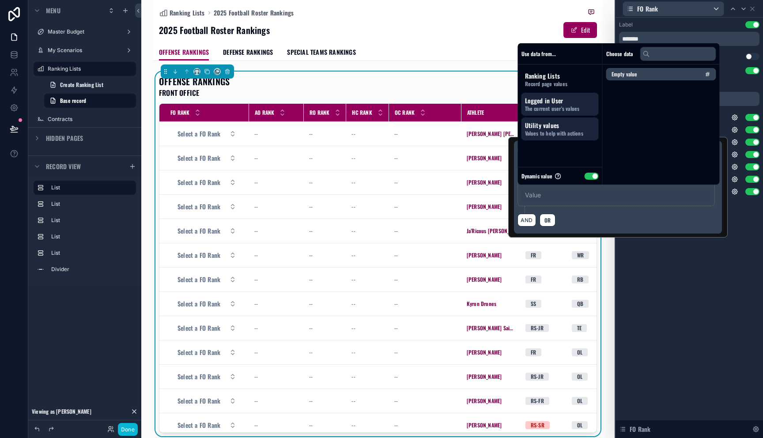
click at [552, 110] on span "The current user's values" at bounding box center [560, 108] width 70 height 7
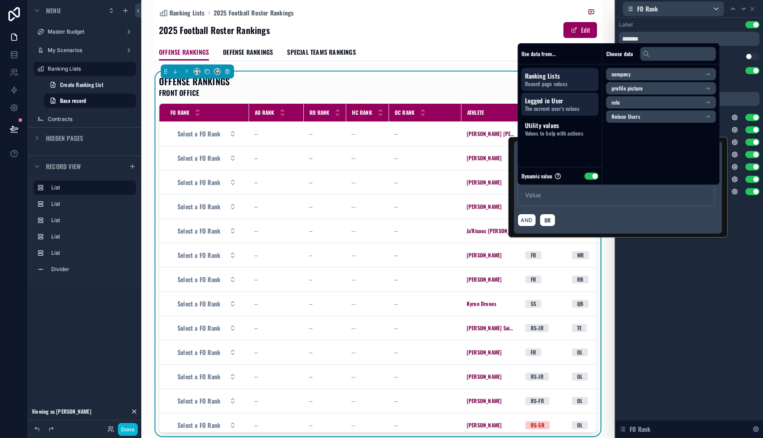
click at [545, 83] on span "Record page values" at bounding box center [560, 83] width 70 height 7
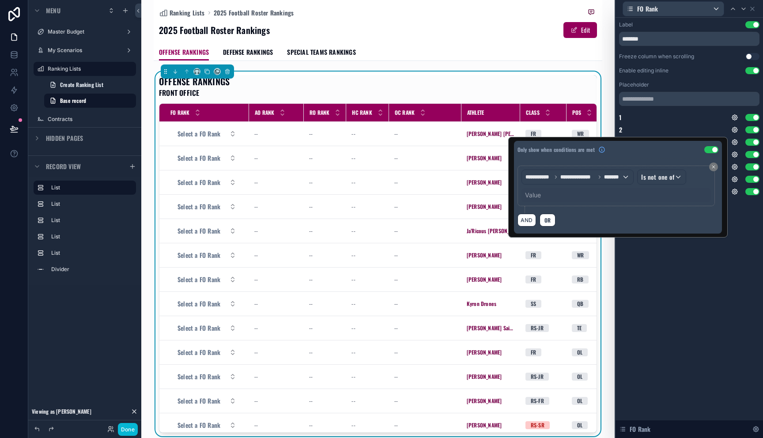
click at [595, 209] on div "**********" at bounding box center [618, 190] width 201 height 48
click at [580, 189] on div "Value" at bounding box center [616, 195] width 189 height 14
click at [583, 195] on div "Value" at bounding box center [616, 195] width 189 height 14
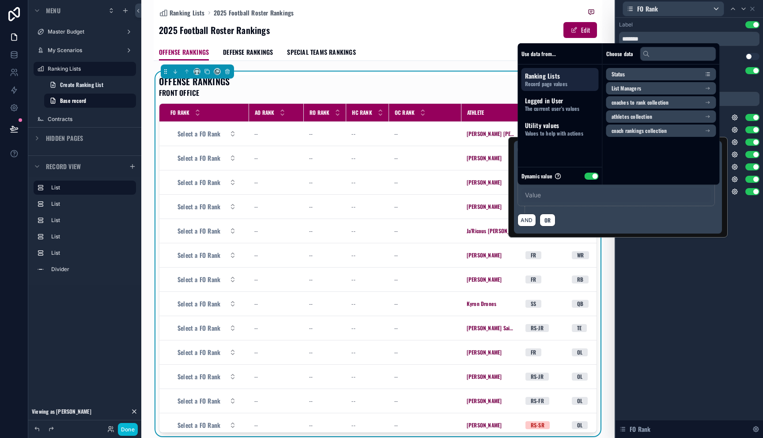
click at [660, 207] on div "**********" at bounding box center [618, 190] width 201 height 48
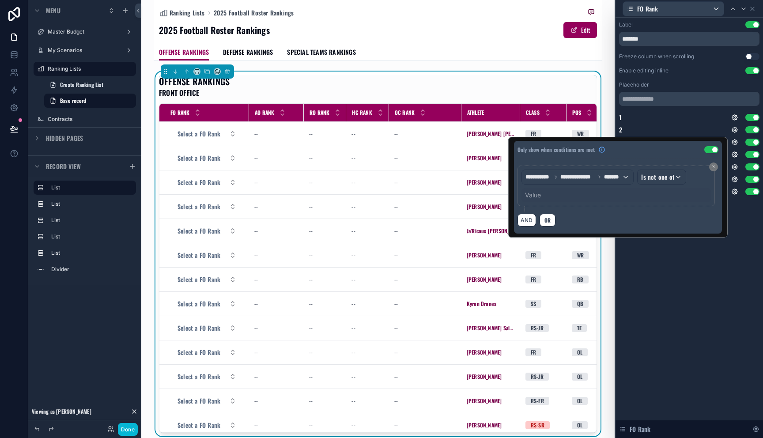
click at [660, 160] on div "**********" at bounding box center [618, 196] width 208 height 75
click at [660, 177] on span "Is not one of" at bounding box center [657, 177] width 33 height 9
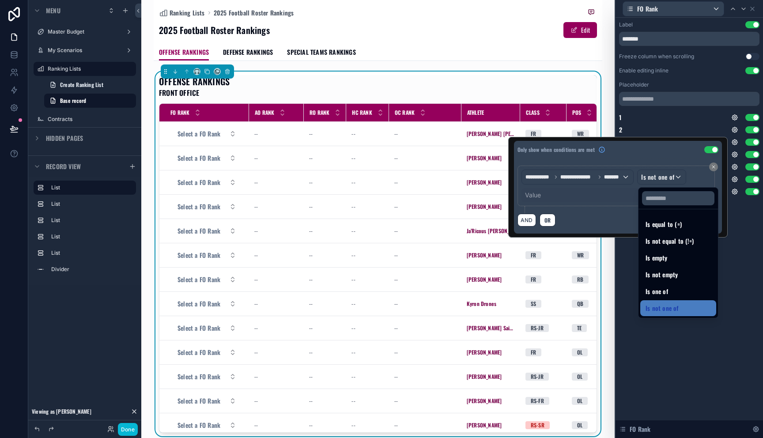
click at [742, 216] on div "Label Use setting ******* Freeze column when scrolling Use setting Enable editi…" at bounding box center [690, 125] width 148 height 214
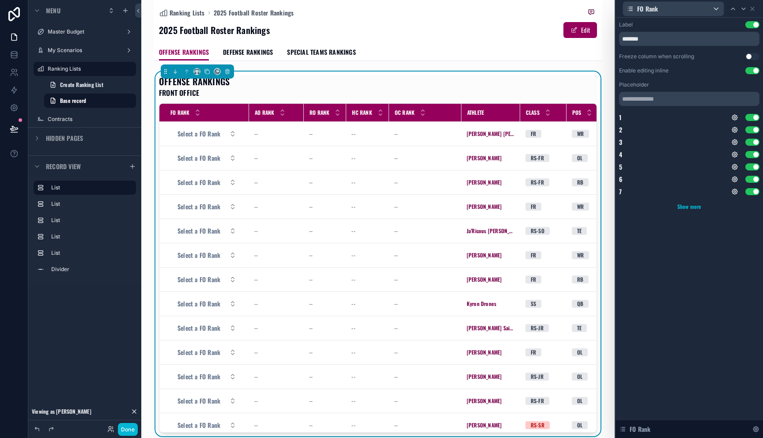
click at [695, 207] on span "Show more" at bounding box center [690, 207] width 24 height 8
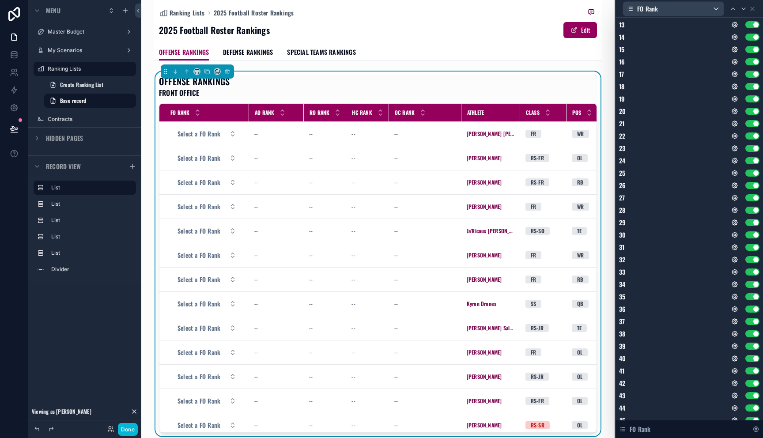
scroll to position [0, 0]
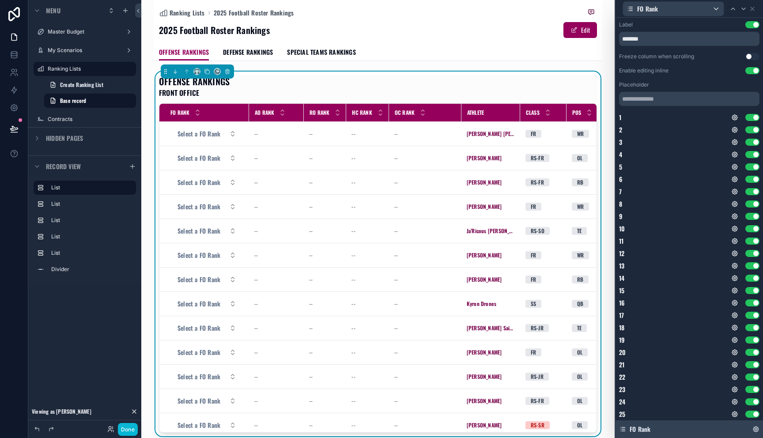
click at [638, 426] on span "FO Rank" at bounding box center [640, 429] width 21 height 9
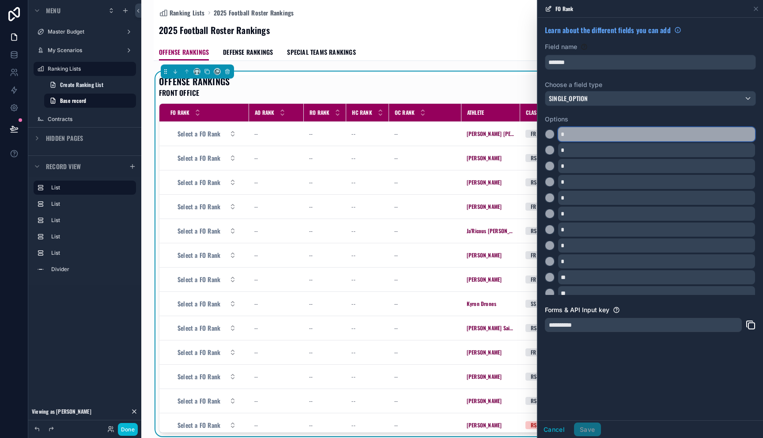
click at [598, 137] on input "*" at bounding box center [656, 134] width 197 height 14
click at [553, 145] on div at bounding box center [550, 150] width 10 height 10
click at [591, 54] on div "Field name *******" at bounding box center [650, 55] width 211 height 27
drag, startPoint x: 617, startPoint y: 350, endPoint x: 600, endPoint y: 364, distance: 21.9
click at [617, 349] on div "**********" at bounding box center [650, 219] width 225 height 403
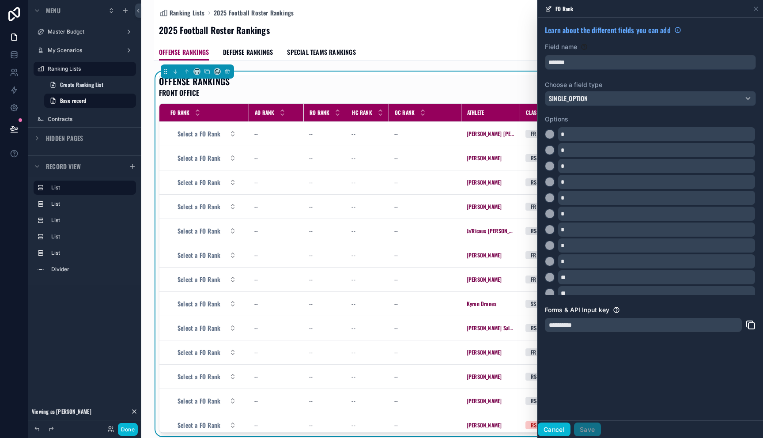
click at [552, 428] on button "Cancel" at bounding box center [554, 430] width 33 height 14
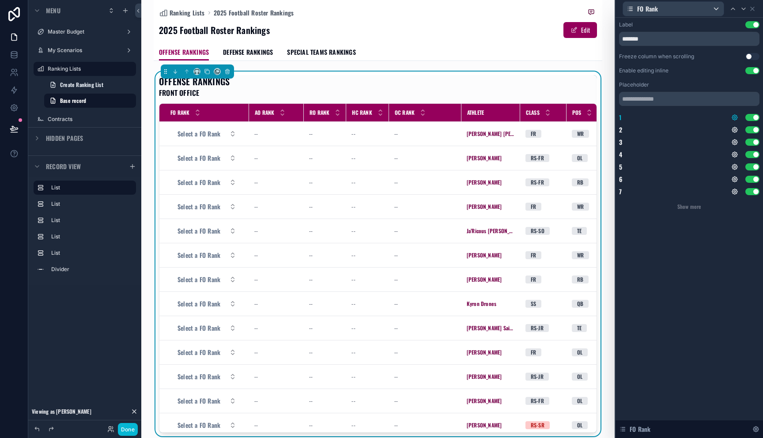
click at [733, 118] on icon at bounding box center [734, 117] width 5 height 5
click at [715, 114] on button "Use setting" at bounding box center [711, 113] width 14 height 7
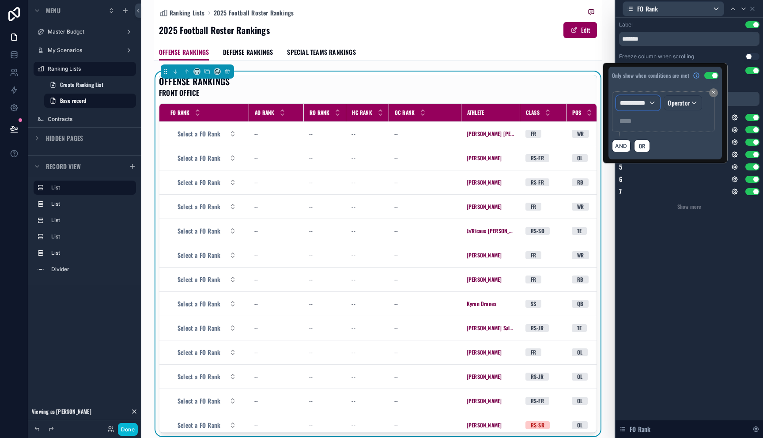
click at [652, 105] on div "**********" at bounding box center [639, 103] width 44 height 14
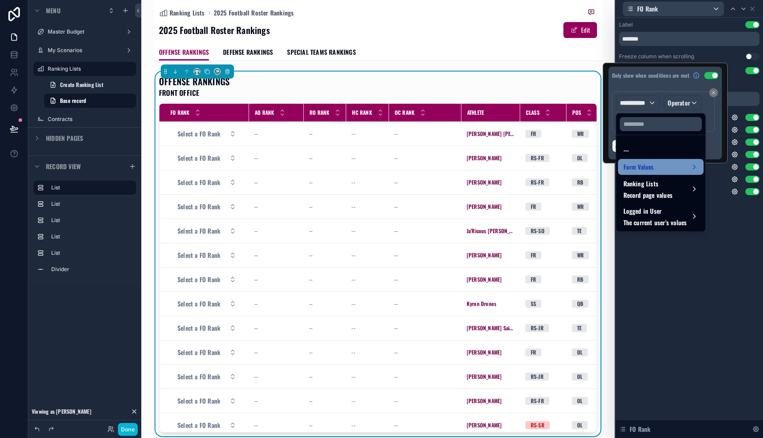
click at [656, 166] on div "Form Values" at bounding box center [661, 167] width 75 height 11
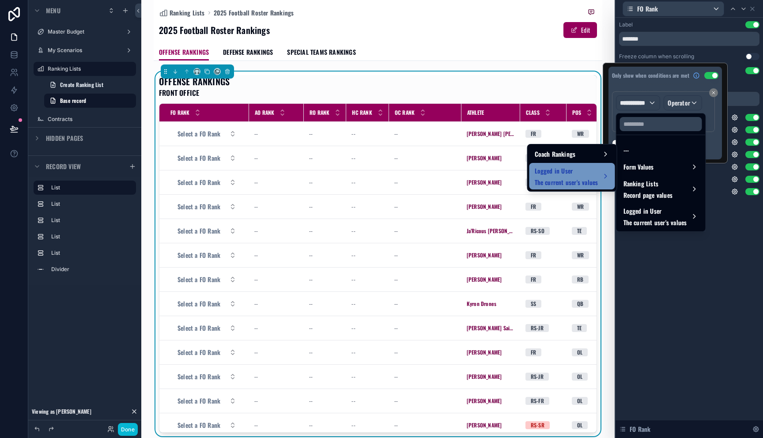
click at [583, 174] on span "Logged in User" at bounding box center [567, 171] width 64 height 11
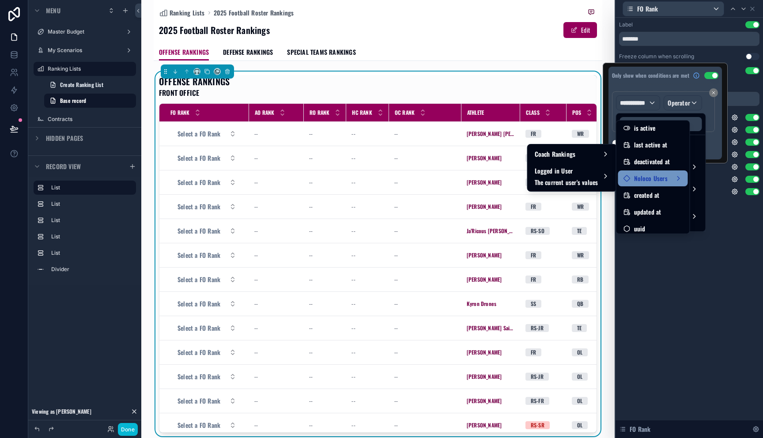
scroll to position [158, 0]
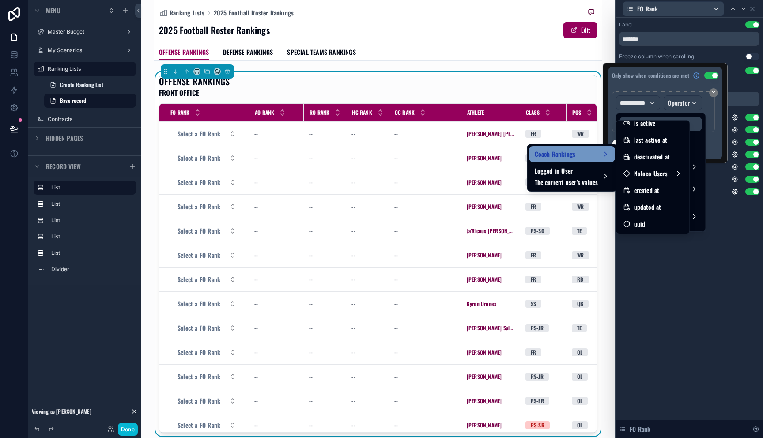
click at [559, 157] on span "Coach Rankings" at bounding box center [555, 154] width 41 height 11
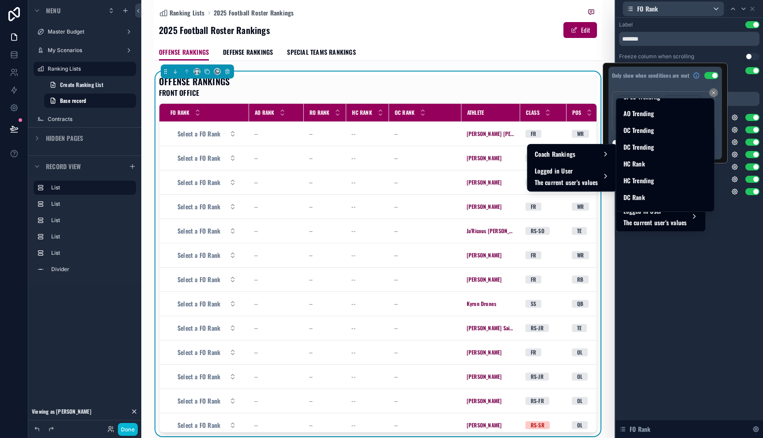
scroll to position [360, 0]
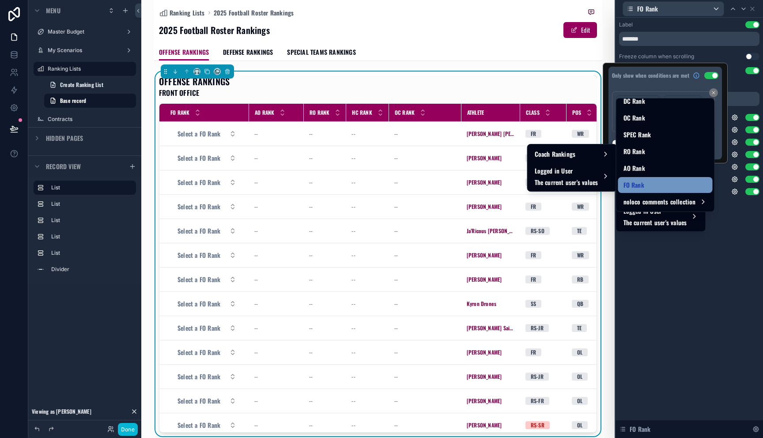
click at [658, 188] on div "FO Rank" at bounding box center [666, 185] width 84 height 11
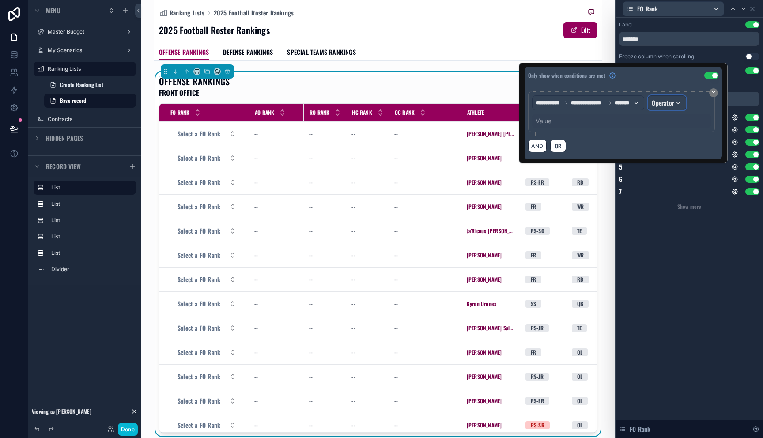
click at [672, 106] on span "Operator" at bounding box center [663, 102] width 23 height 9
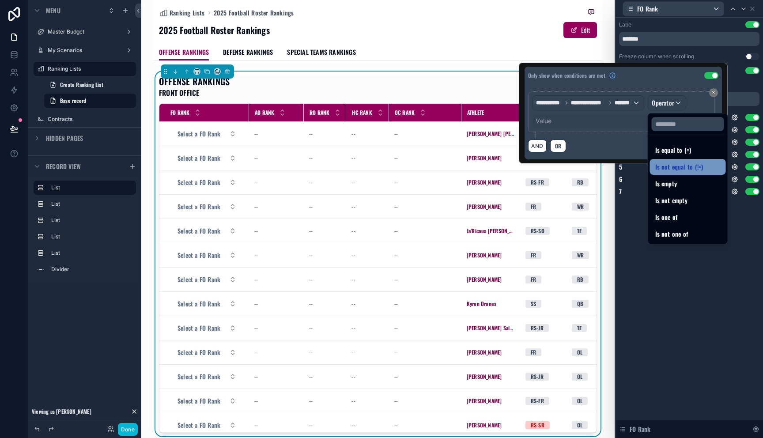
click at [683, 167] on span "Is not equal to (!=)" at bounding box center [679, 167] width 48 height 11
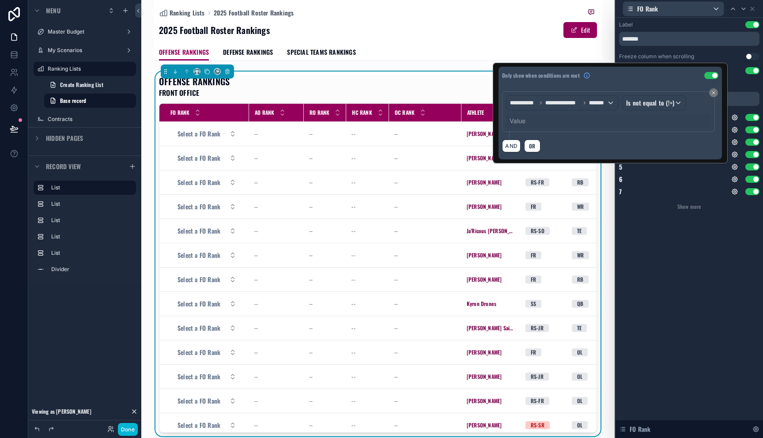
click at [597, 125] on div "Value" at bounding box center [608, 121] width 205 height 14
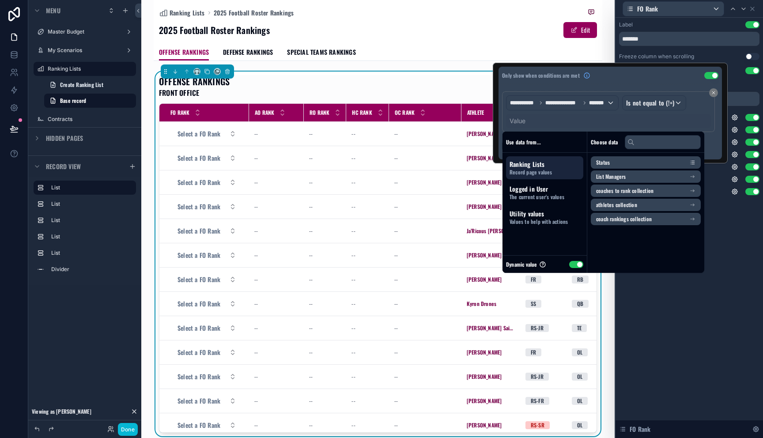
click at [532, 125] on div "Value" at bounding box center [608, 121] width 205 height 14
click at [572, 267] on button "Use setting" at bounding box center [576, 264] width 14 height 7
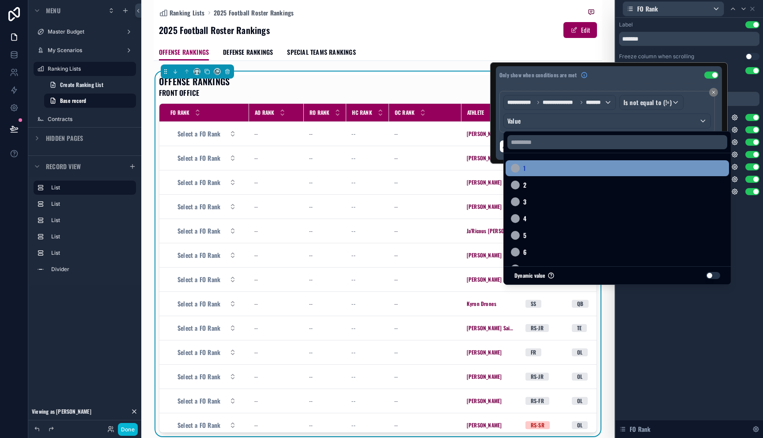
click at [550, 171] on div "1" at bounding box center [617, 168] width 213 height 11
click at [755, 225] on div "Label Use setting ******* Freeze column when scrolling Use setting Enable editi…" at bounding box center [690, 125] width 148 height 214
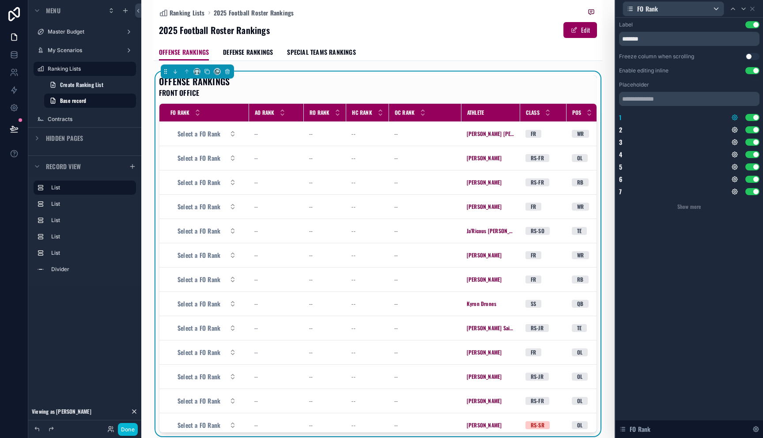
click at [736, 118] on icon at bounding box center [734, 117] width 7 height 7
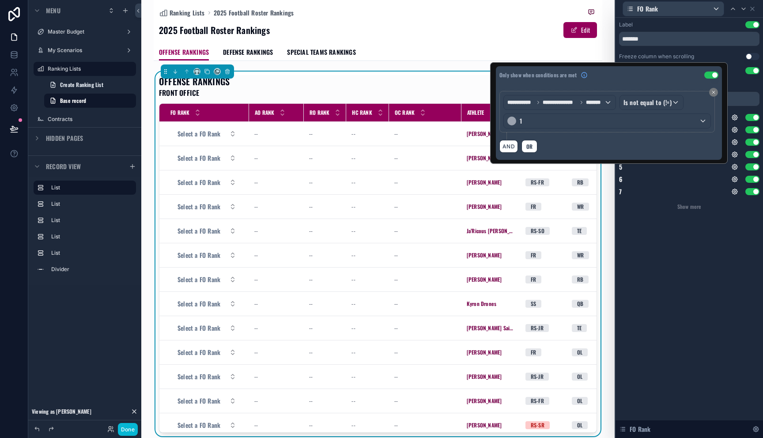
click at [733, 231] on div "Label Use setting ******* Freeze column when scrolling Use setting Enable editi…" at bounding box center [690, 125] width 148 height 214
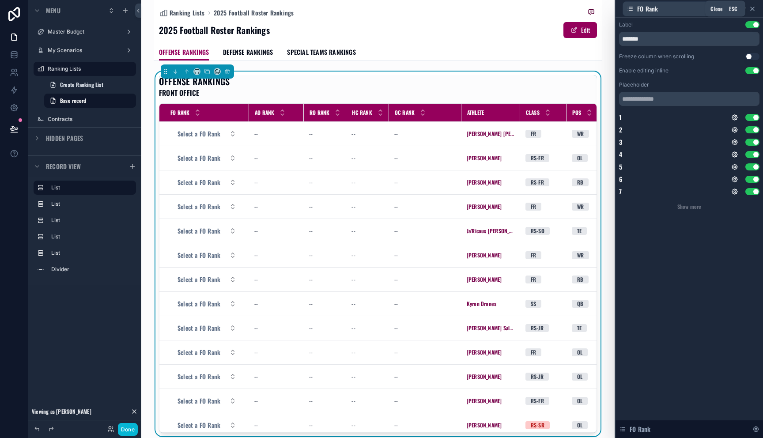
click at [752, 8] on icon at bounding box center [753, 9] width 4 height 4
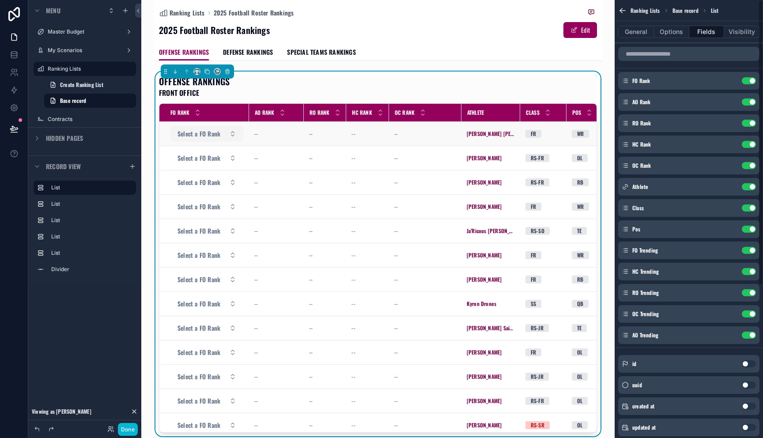
click at [204, 133] on span "Select a FO Rank" at bounding box center [199, 133] width 43 height 9
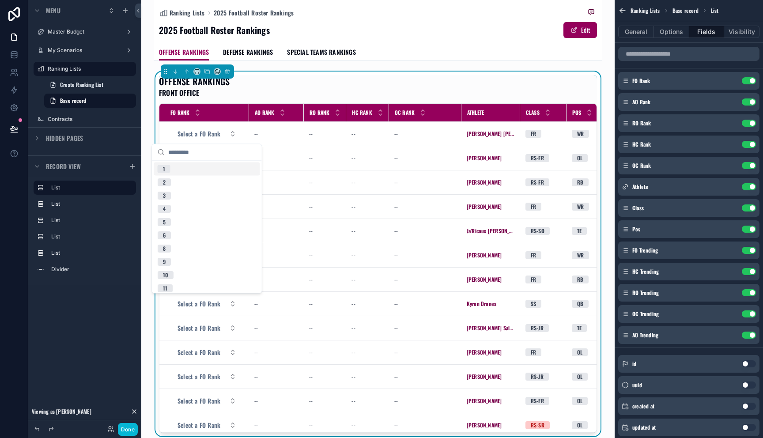
click at [172, 170] on div "1" at bounding box center [207, 169] width 106 height 13
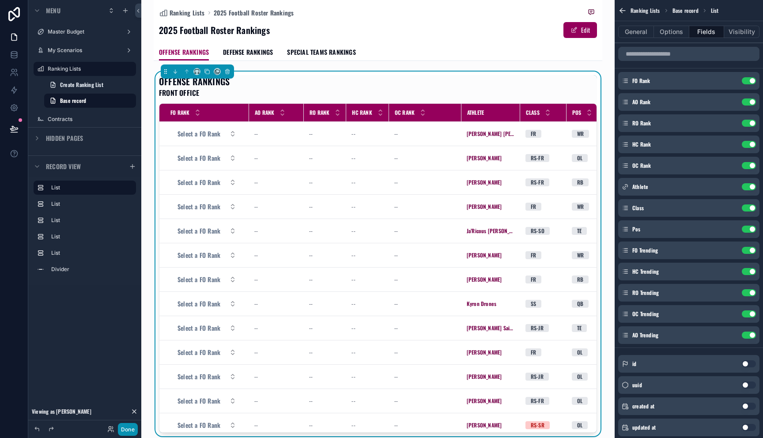
click at [132, 424] on button "Done" at bounding box center [128, 429] width 20 height 13
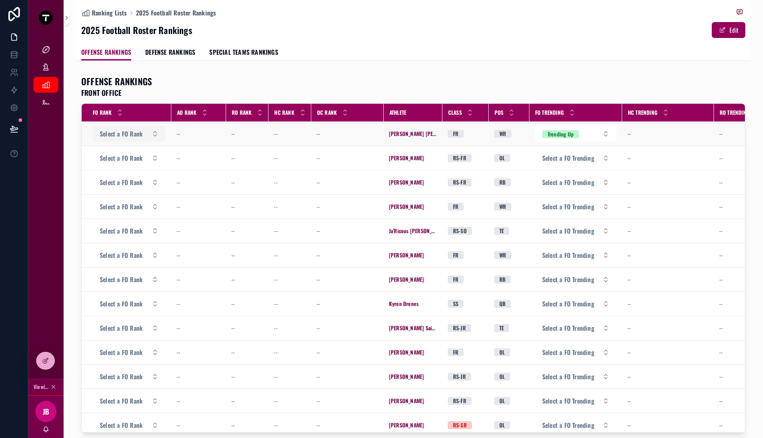
click at [134, 134] on span "Select a FO Rank" at bounding box center [121, 133] width 43 height 9
click at [127, 126] on button "Select a FO Rank" at bounding box center [129, 134] width 73 height 16
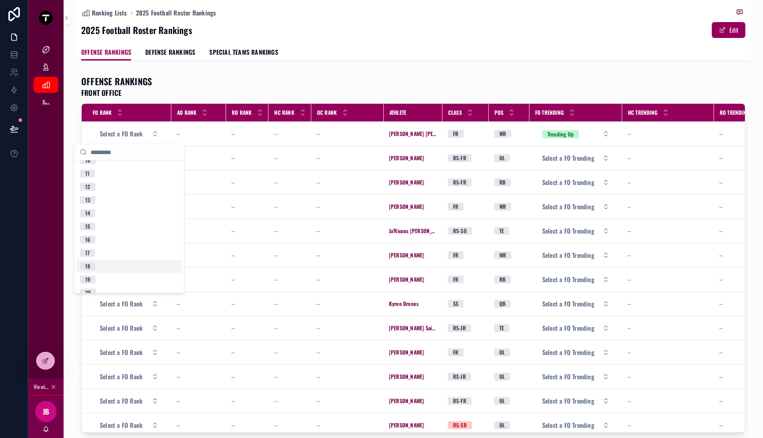
scroll to position [0, 0]
click at [98, 183] on div "2" at bounding box center [129, 182] width 106 height 13
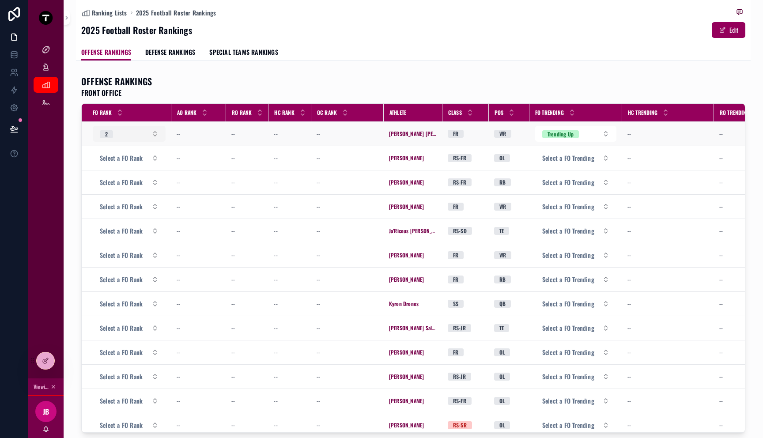
click at [123, 134] on button "2" at bounding box center [129, 134] width 73 height 16
click at [116, 182] on span "Select a FO Rank" at bounding box center [121, 182] width 43 height 9
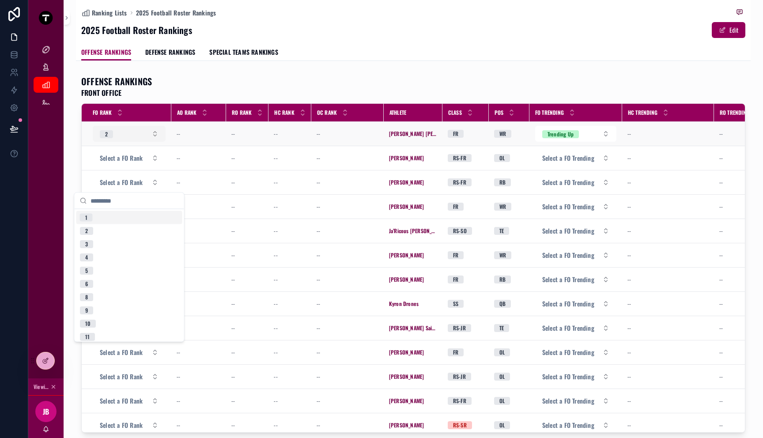
click at [129, 129] on button "2" at bounding box center [129, 134] width 73 height 16
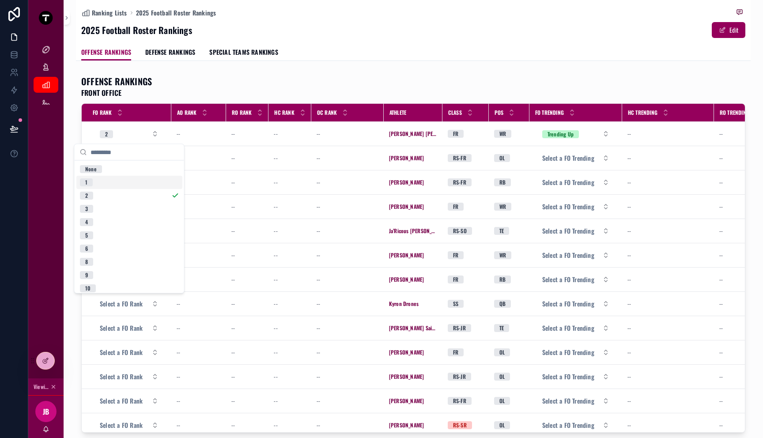
click at [121, 179] on div "1" at bounding box center [129, 182] width 106 height 13
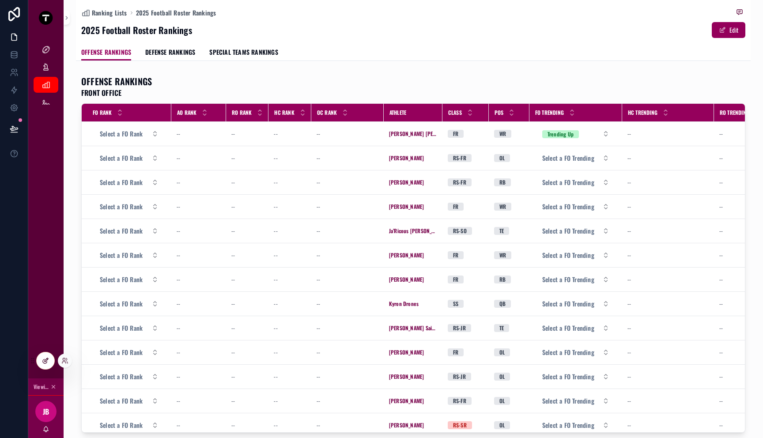
click at [45, 358] on icon at bounding box center [45, 360] width 7 height 7
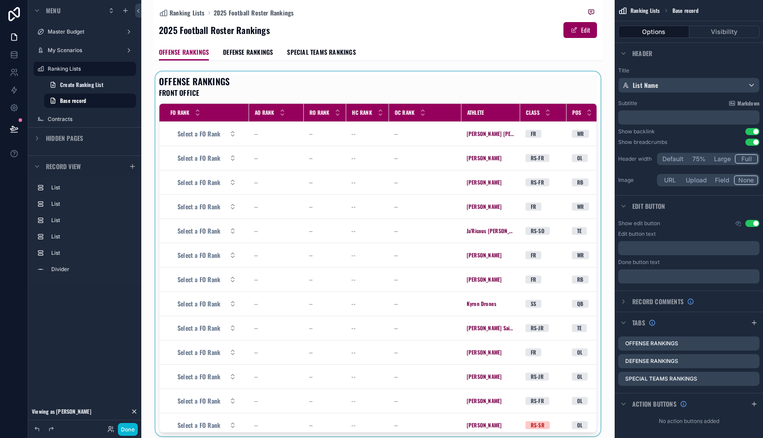
click at [315, 141] on div "scrollable content" at bounding box center [378, 254] width 449 height 365
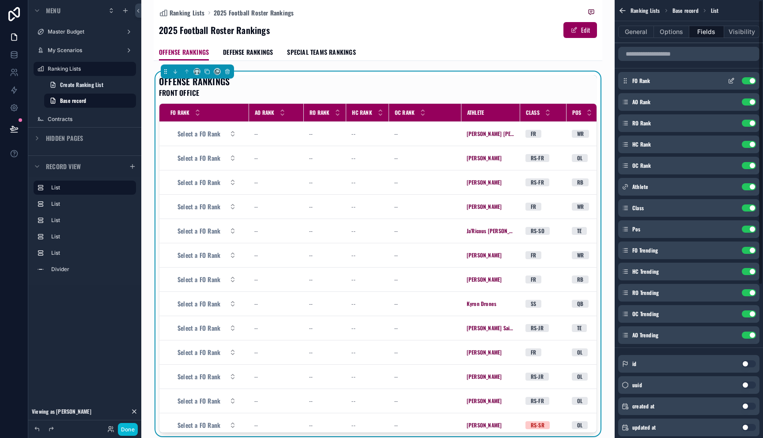
click at [733, 80] on icon "scrollable content" at bounding box center [733, 80] width 4 height 4
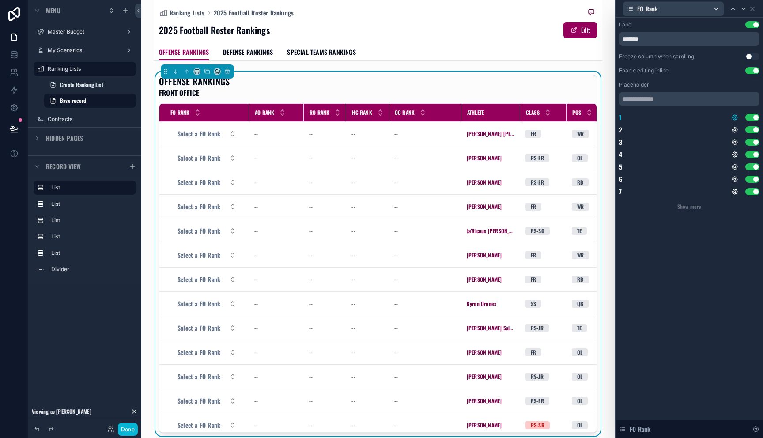
click at [734, 119] on icon at bounding box center [734, 117] width 7 height 7
drag, startPoint x: 757, startPoint y: 120, endPoint x: 717, endPoint y: 113, distance: 40.5
click at [718, 112] on div "**********" at bounding box center [381, 219] width 763 height 438
click at [697, 113] on div "1 Use setting" at bounding box center [689, 117] width 140 height 9
click at [737, 120] on icon at bounding box center [734, 117] width 7 height 7
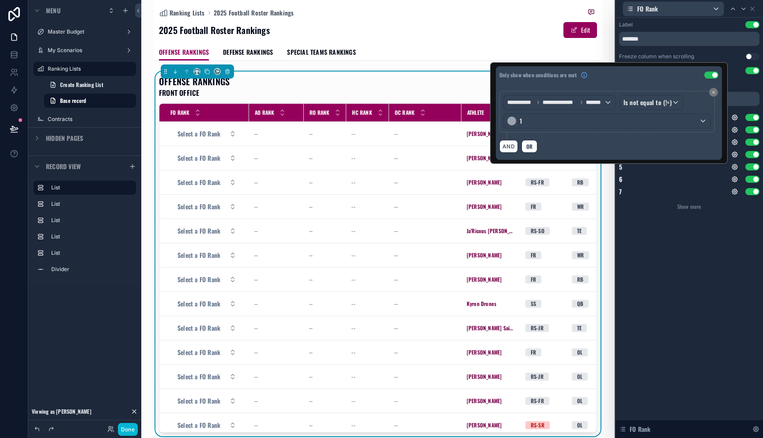
click at [712, 74] on button "Use setting" at bounding box center [711, 75] width 14 height 7
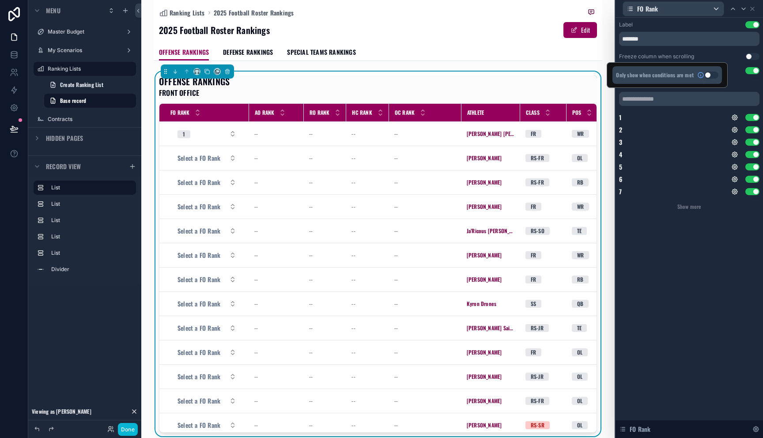
click at [712, 74] on button "Use setting" at bounding box center [711, 75] width 14 height 7
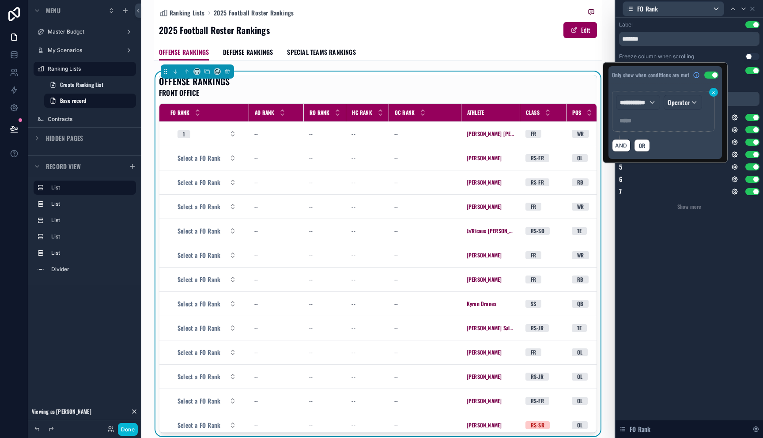
click at [715, 93] on icon at bounding box center [713, 92] width 3 height 3
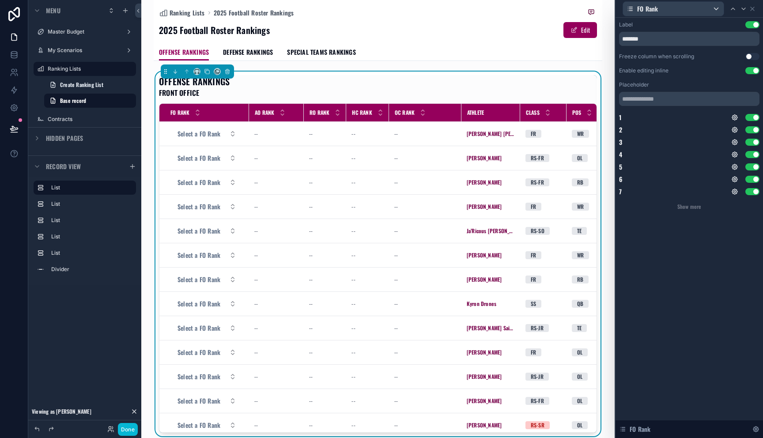
click at [657, 258] on div "Label Use setting ******* Freeze column when scrolling Use setting Enable editi…" at bounding box center [690, 228] width 148 height 420
click at [754, 6] on icon at bounding box center [752, 8] width 7 height 7
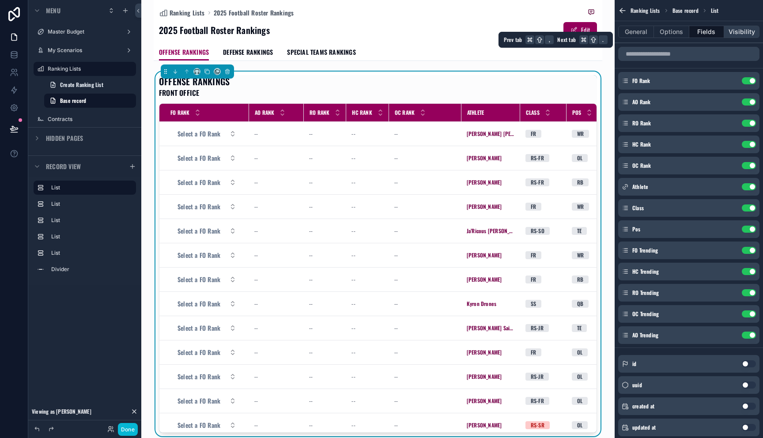
click at [740, 32] on button "Visibility" at bounding box center [741, 32] width 35 height 12
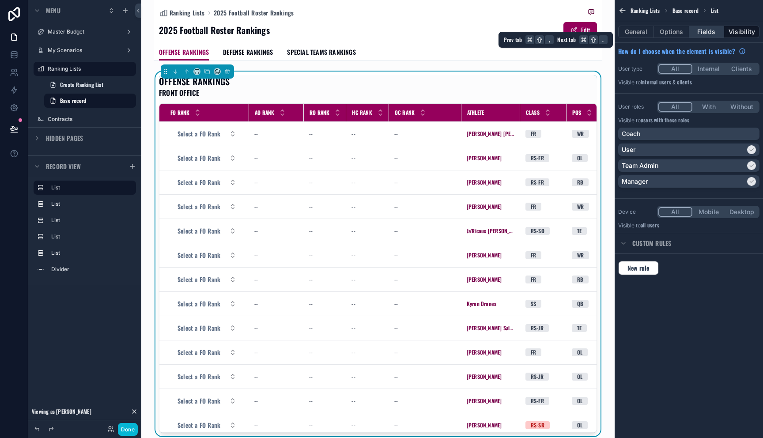
click at [699, 33] on button "Fields" at bounding box center [706, 32] width 35 height 12
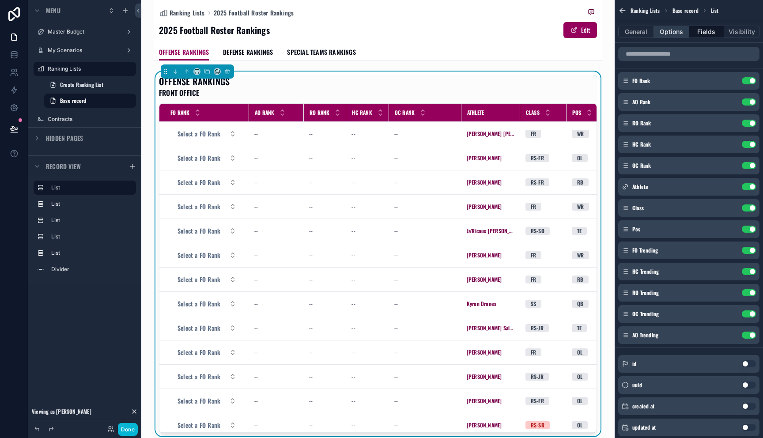
click at [673, 37] on button "Options" at bounding box center [671, 32] width 35 height 12
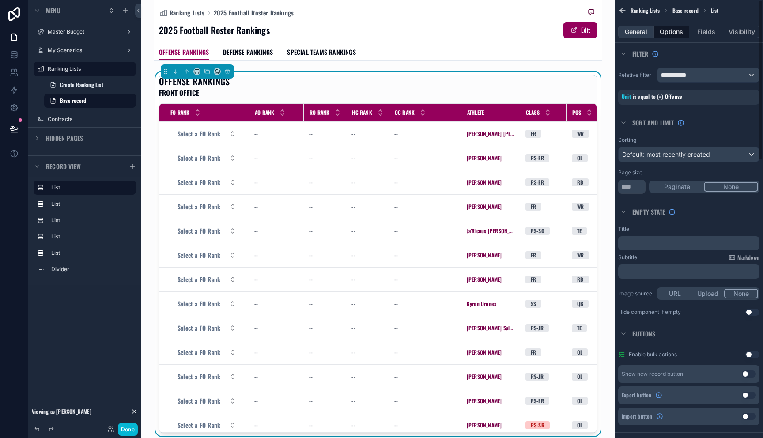
click at [645, 33] on button "General" at bounding box center [636, 32] width 36 height 12
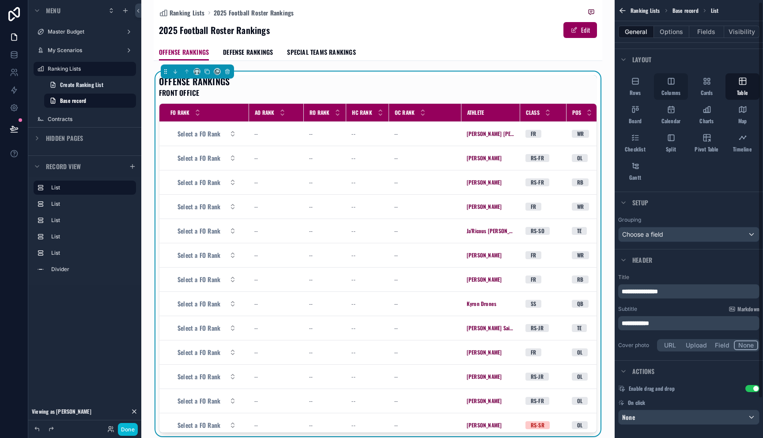
scroll to position [45, 0]
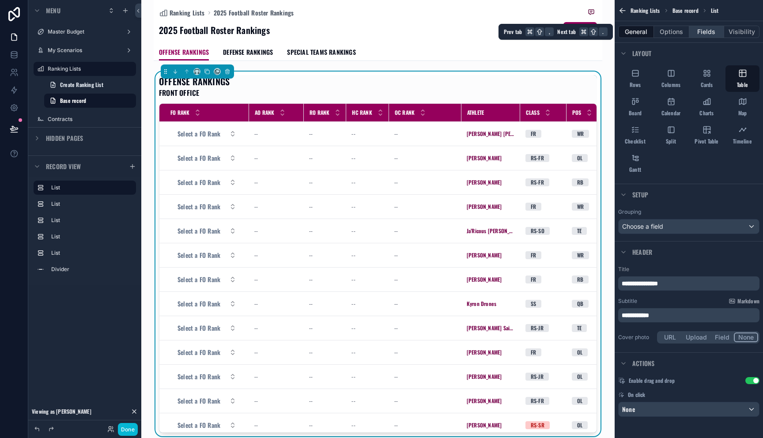
click at [695, 31] on button "Fields" at bounding box center [706, 32] width 35 height 12
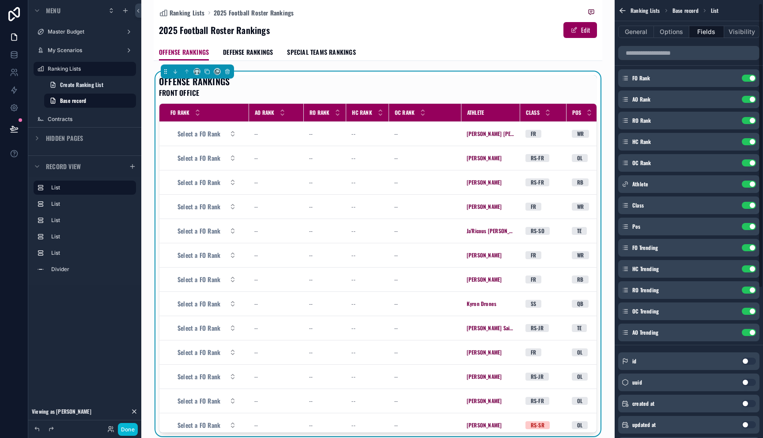
scroll to position [0, 0]
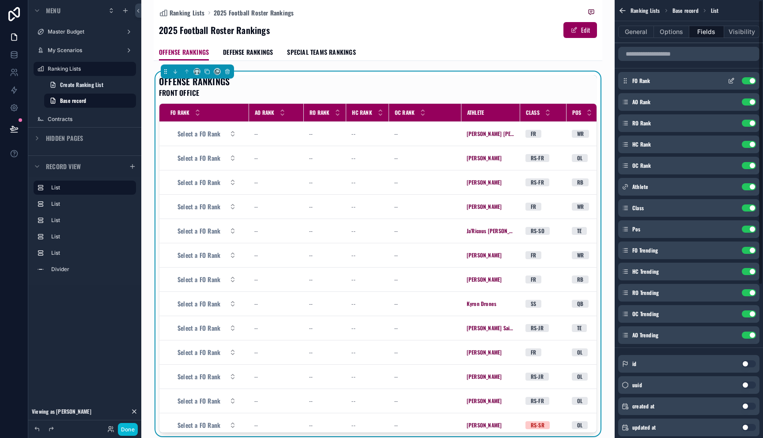
click at [733, 81] on icon "scrollable content" at bounding box center [731, 80] width 7 height 7
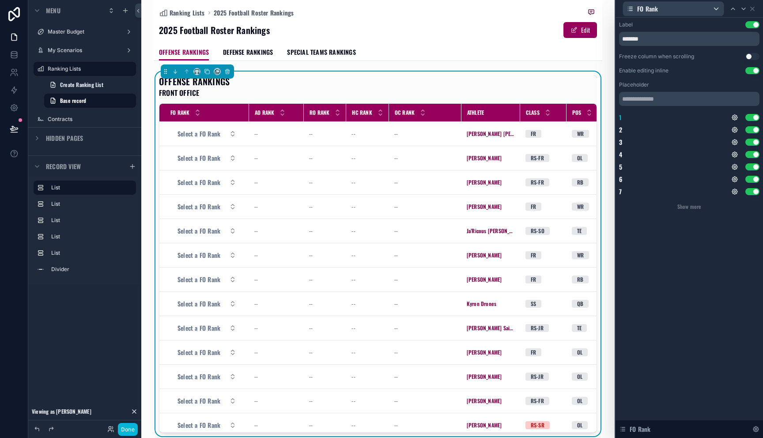
click at [750, 119] on button "Use setting" at bounding box center [753, 117] width 14 height 7
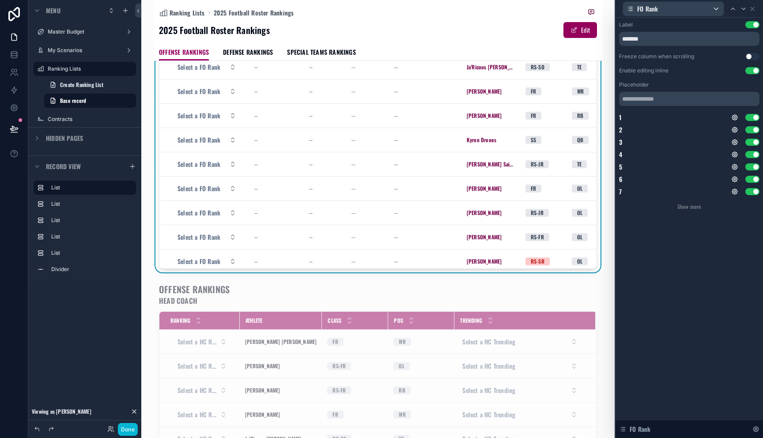
scroll to position [308, 0]
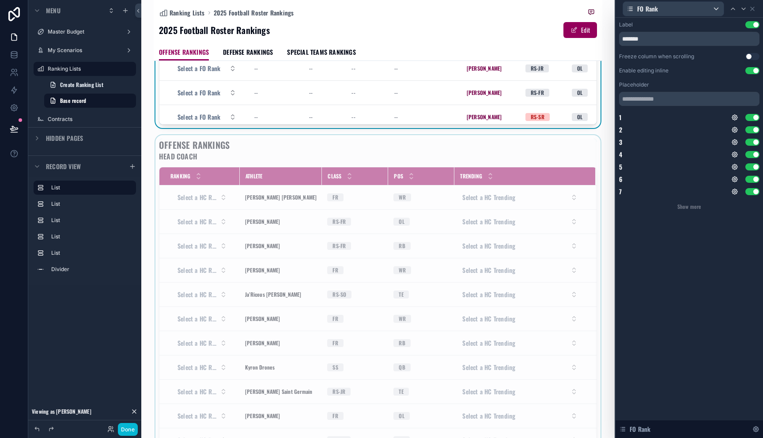
click at [254, 293] on div "scrollable content" at bounding box center [378, 317] width 449 height 365
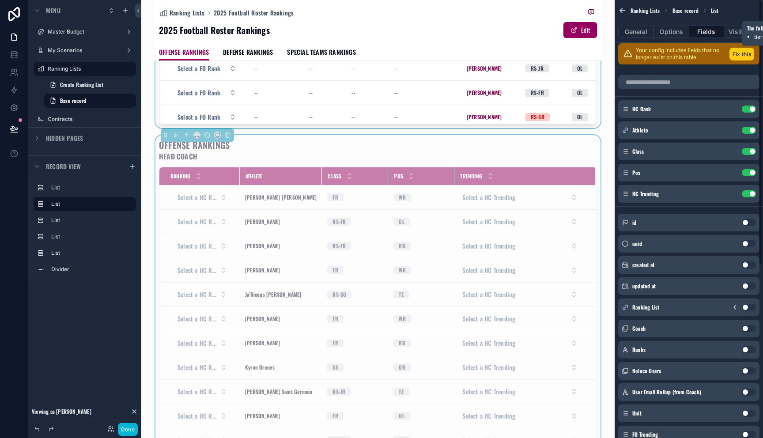
click at [740, 56] on button "Fix this" at bounding box center [742, 54] width 25 height 13
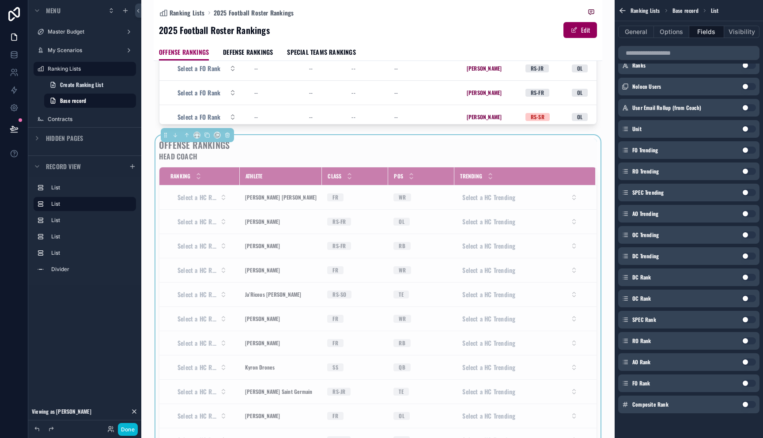
scroll to position [0, 0]
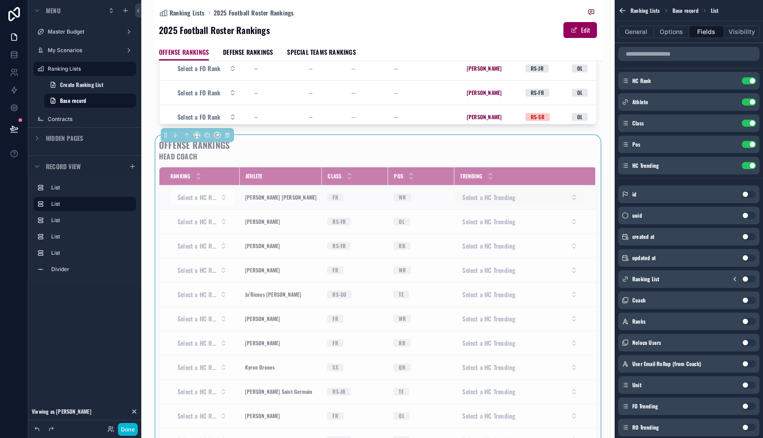
click at [504, 193] on span "Select a HC Trending" at bounding box center [488, 197] width 53 height 9
click at [524, 160] on div "OFFENSE RANKINGS HEAD COACH" at bounding box center [378, 150] width 438 height 23
click at [195, 192] on button "Select a HC Rank" at bounding box center [202, 197] width 64 height 16
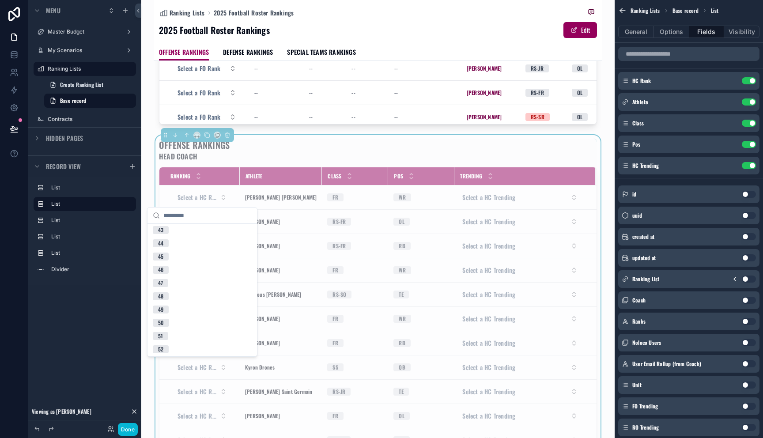
scroll to position [600, 0]
click at [246, 154] on div "OFFENSE RANKINGS HEAD COACH" at bounding box center [378, 150] width 438 height 23
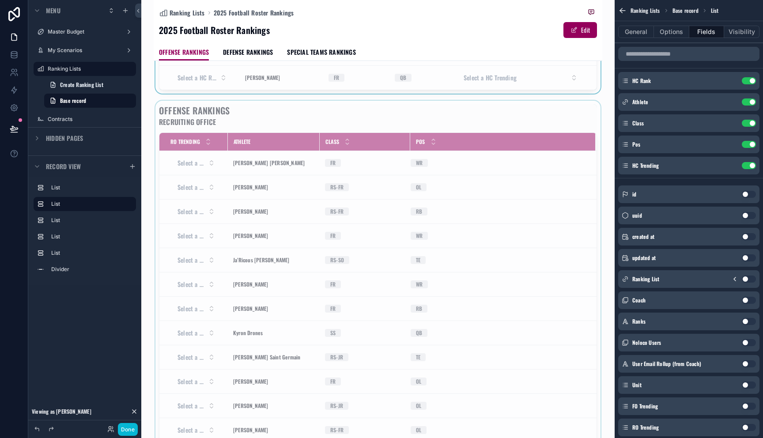
scroll to position [721, 0]
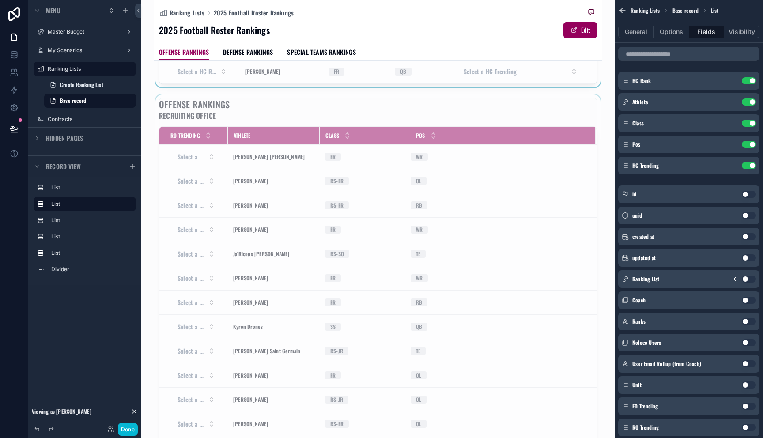
click at [287, 186] on div "scrollable content" at bounding box center [378, 277] width 449 height 365
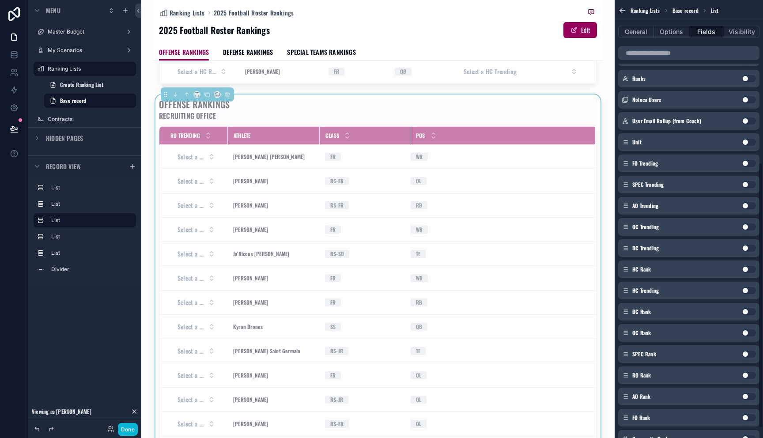
scroll to position [284, 0]
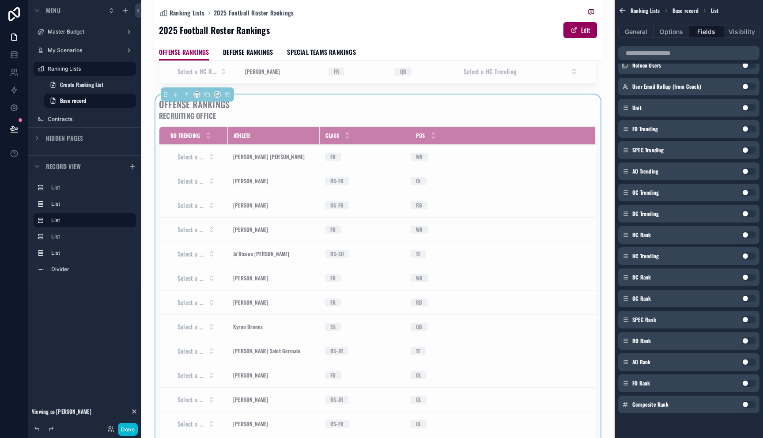
click at [749, 340] on button "Use setting" at bounding box center [749, 340] width 14 height 7
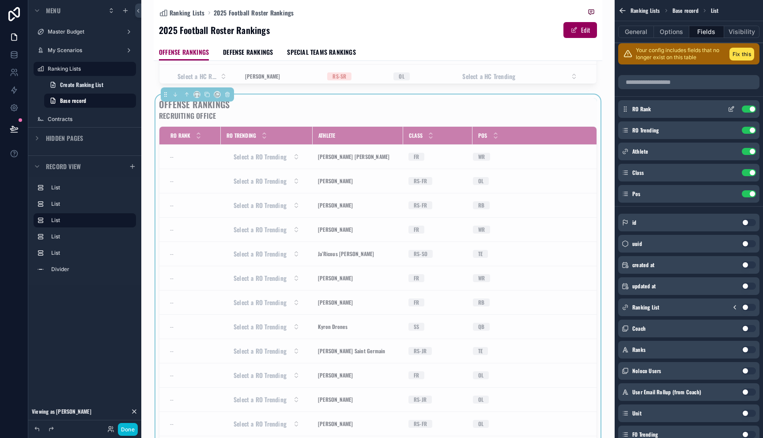
click at [728, 108] on icon "scrollable content" at bounding box center [731, 109] width 7 height 7
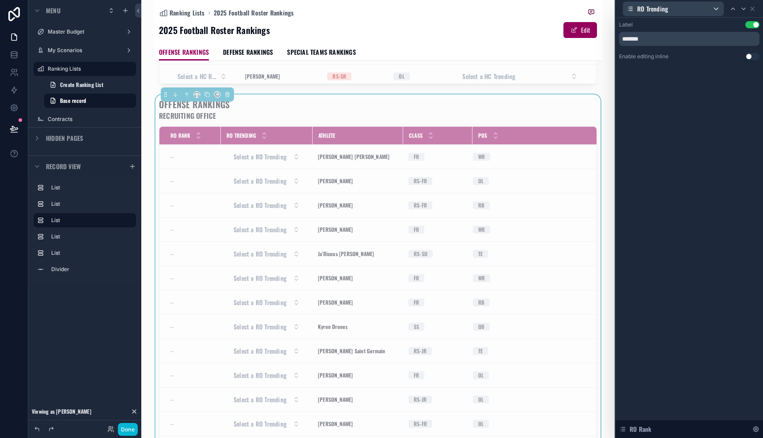
click at [750, 57] on button "Use setting" at bounding box center [753, 56] width 14 height 7
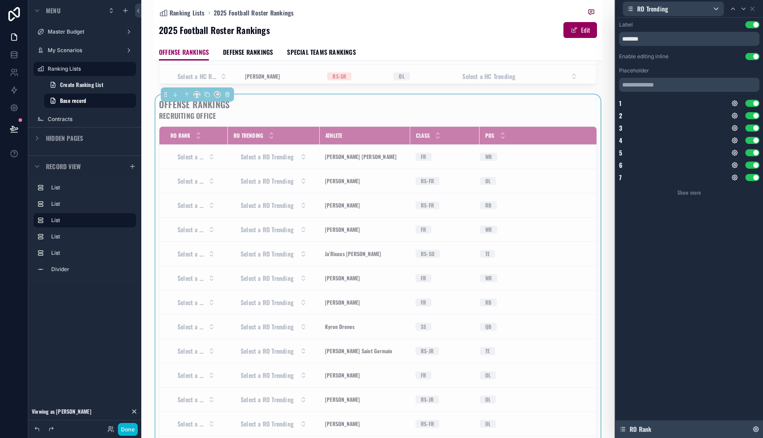
click at [758, 429] on icon at bounding box center [756, 429] width 5 height 5
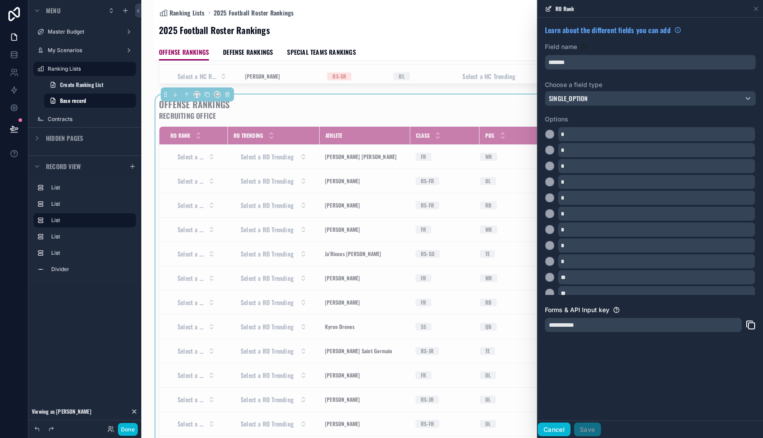
click at [558, 428] on button "Cancel" at bounding box center [554, 430] width 33 height 14
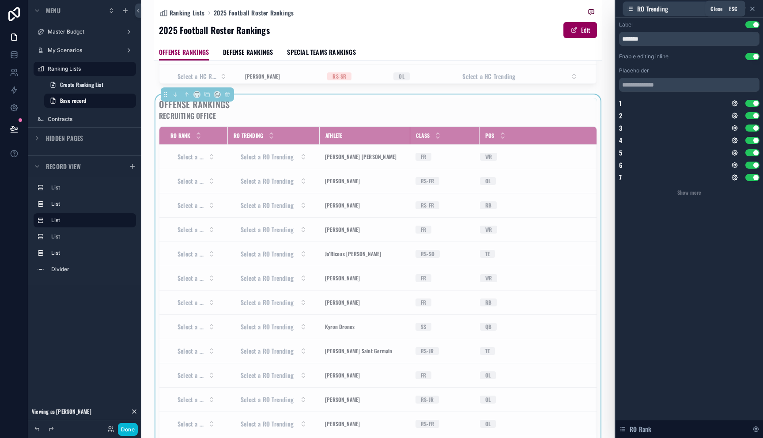
click at [754, 9] on icon at bounding box center [753, 9] width 4 height 4
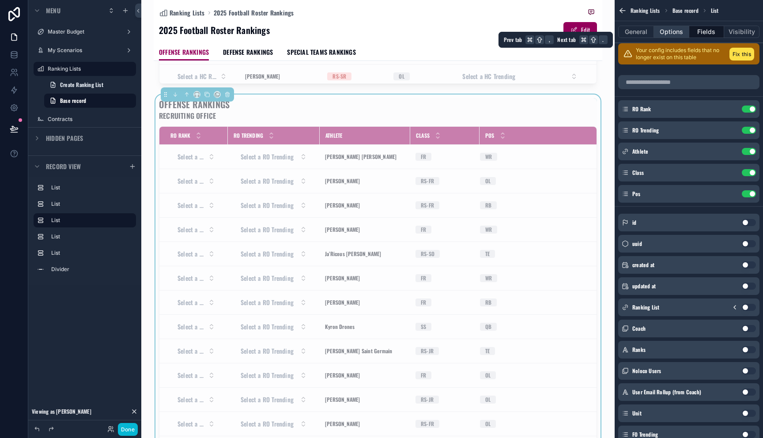
click at [666, 32] on button "Options" at bounding box center [671, 32] width 35 height 12
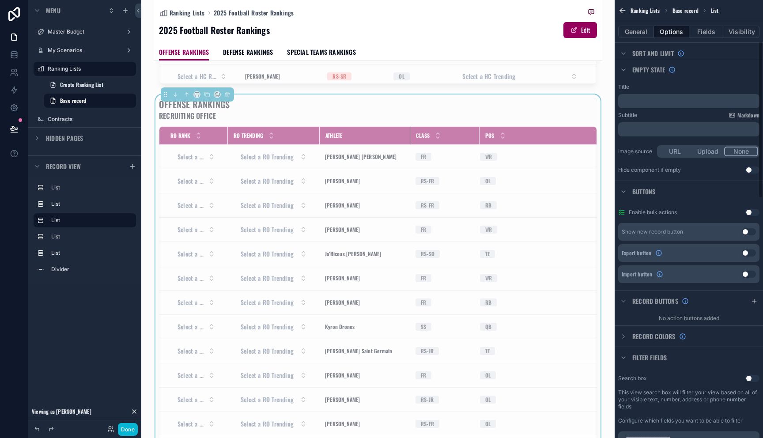
scroll to position [145, 0]
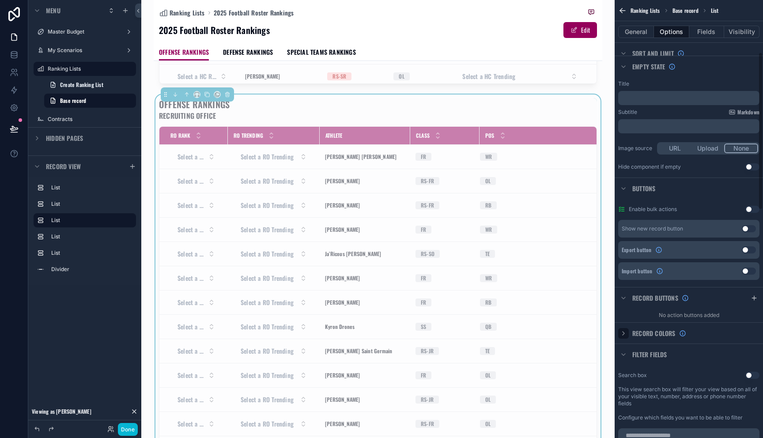
click at [626, 334] on icon "scrollable content" at bounding box center [623, 333] width 7 height 7
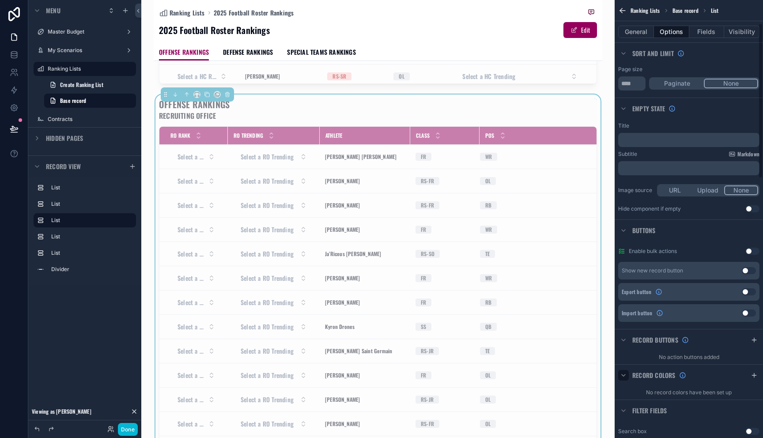
scroll to position [168, 0]
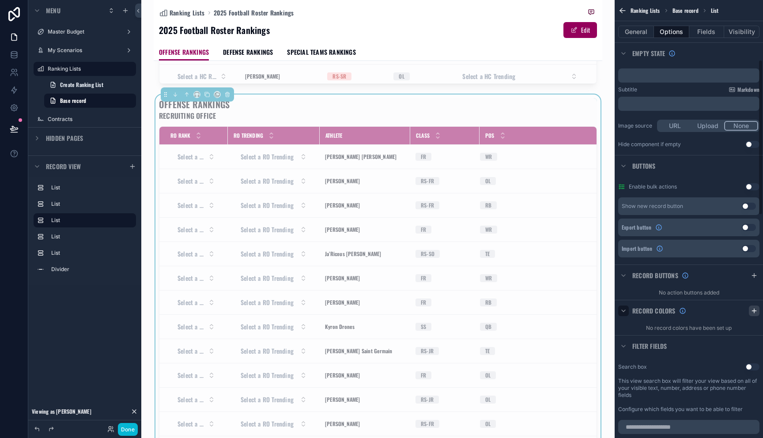
click at [752, 310] on icon "scrollable content" at bounding box center [754, 310] width 7 height 7
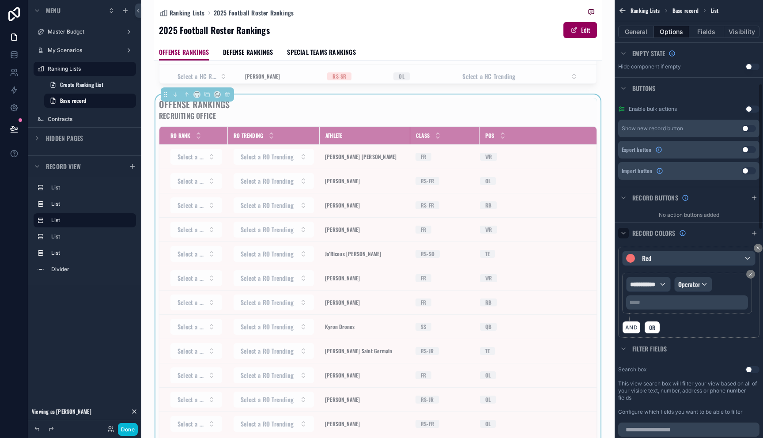
scroll to position [250, 0]
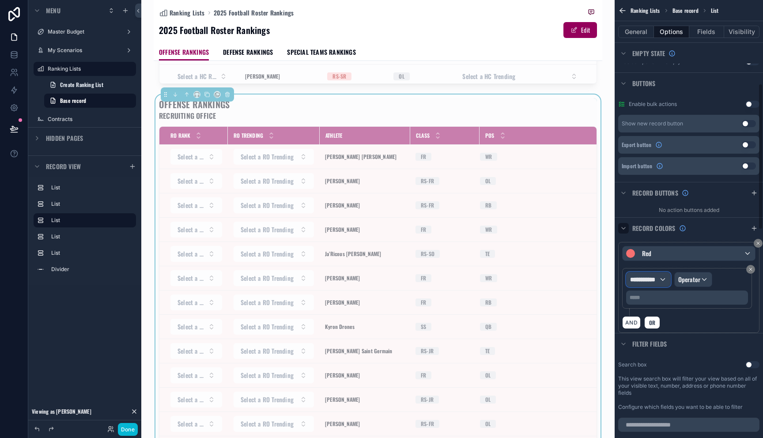
click at [649, 280] on span "**********" at bounding box center [644, 279] width 29 height 9
click at [666, 330] on div "Row values Row values" at bounding box center [666, 332] width 65 height 21
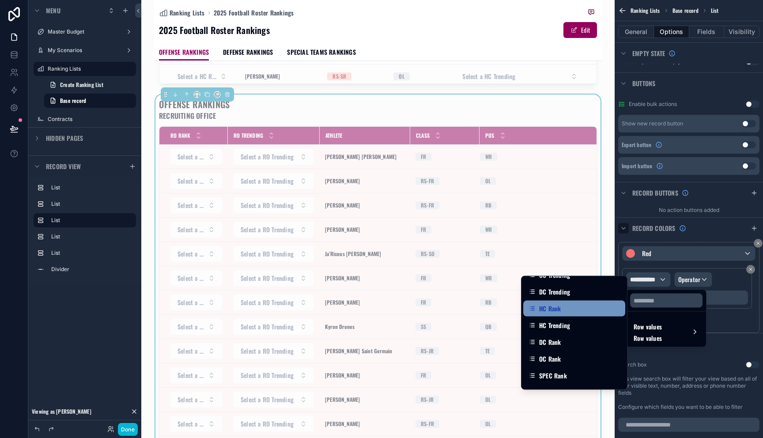
scroll to position [248, 0]
click at [551, 306] on span "HC Rank" at bounding box center [550, 306] width 22 height 11
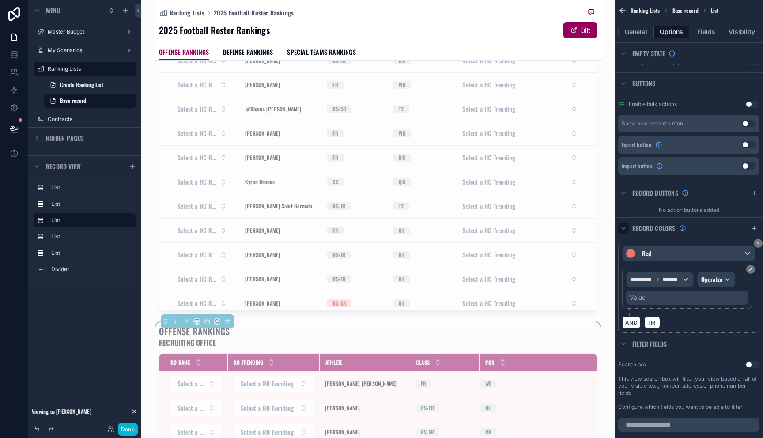
scroll to position [526, 0]
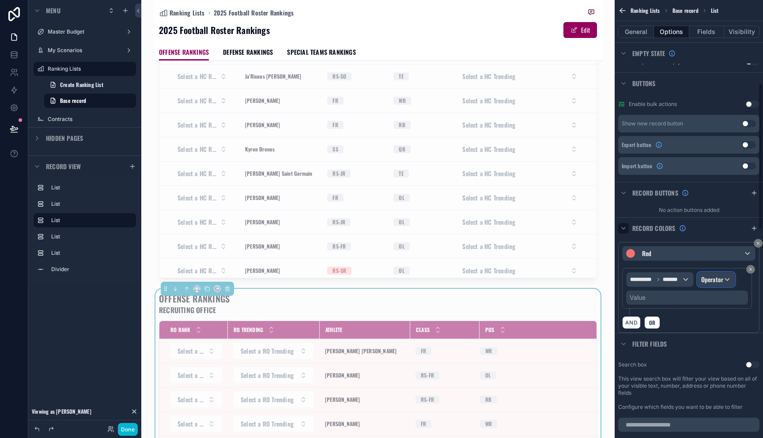
click at [717, 283] on span "Operator" at bounding box center [712, 279] width 23 height 9
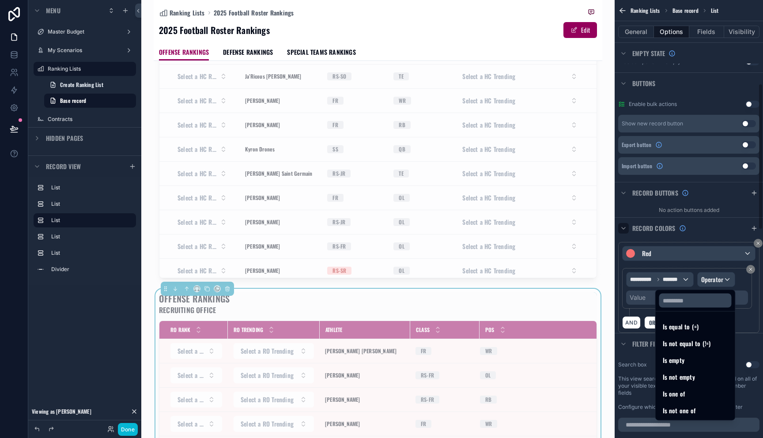
click at [625, 290] on div "scrollable content" at bounding box center [381, 219] width 763 height 438
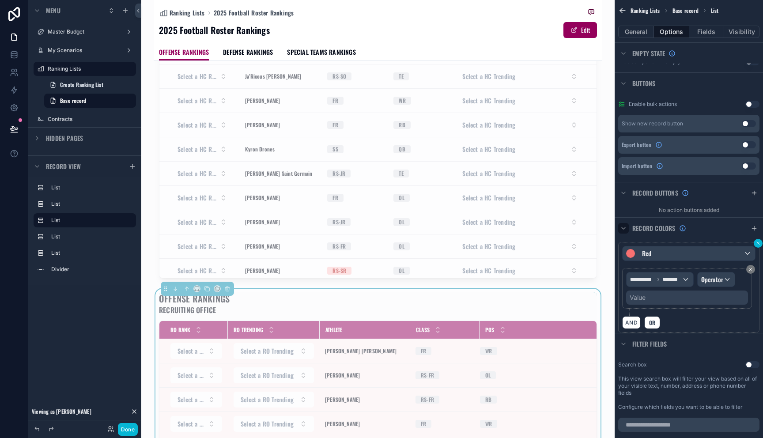
click at [757, 239] on button "scrollable content" at bounding box center [758, 243] width 9 height 9
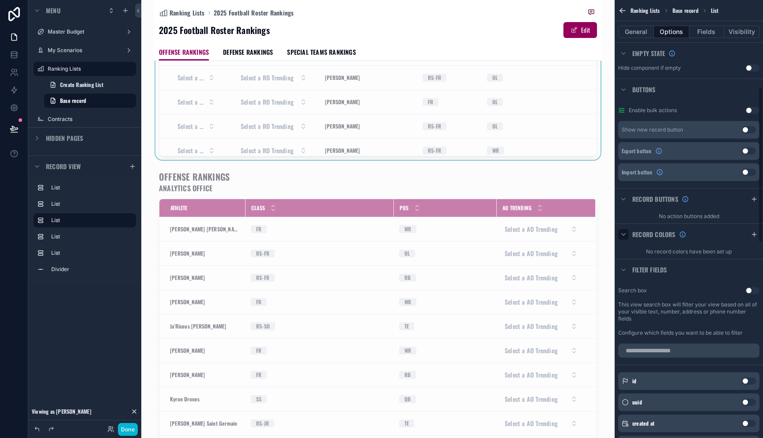
scroll to position [1048, 0]
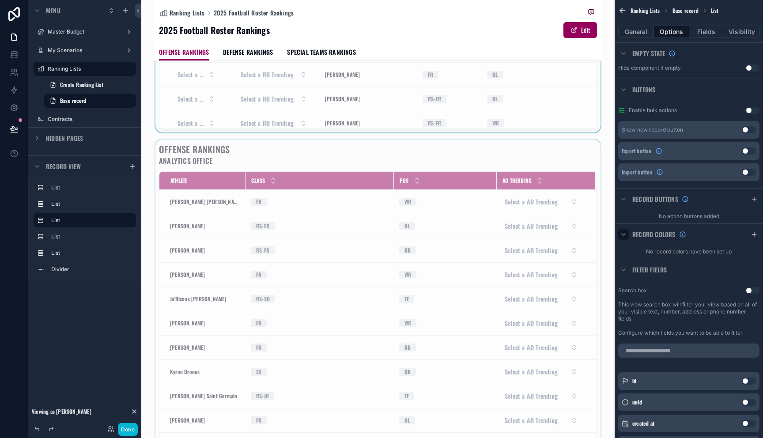
click at [462, 305] on div "scrollable content" at bounding box center [378, 322] width 449 height 365
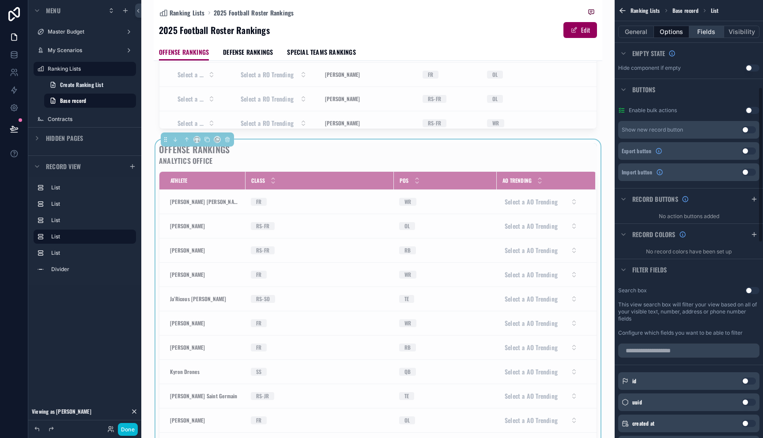
click at [704, 28] on button "Fields" at bounding box center [706, 32] width 35 height 12
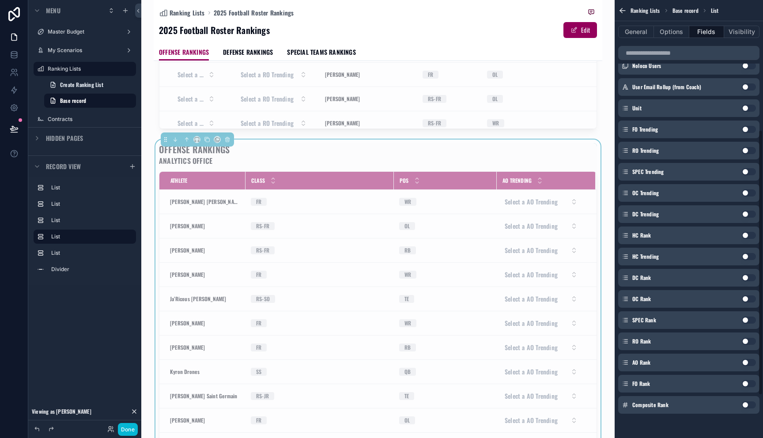
scroll to position [284, 0]
click at [750, 362] on button "Use setting" at bounding box center [749, 362] width 14 height 7
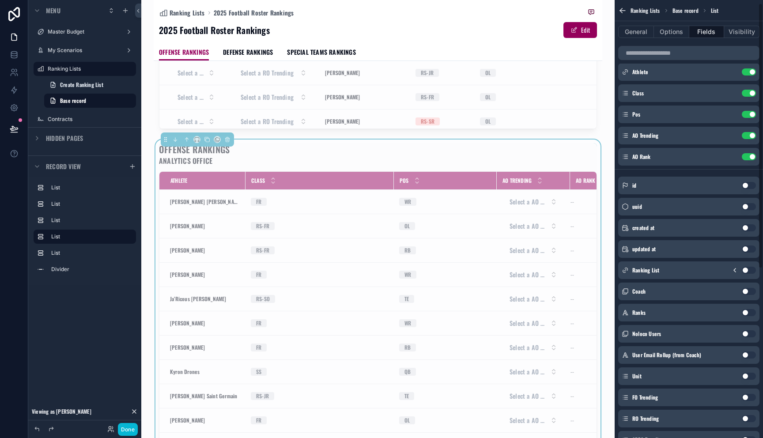
scroll to position [0, 0]
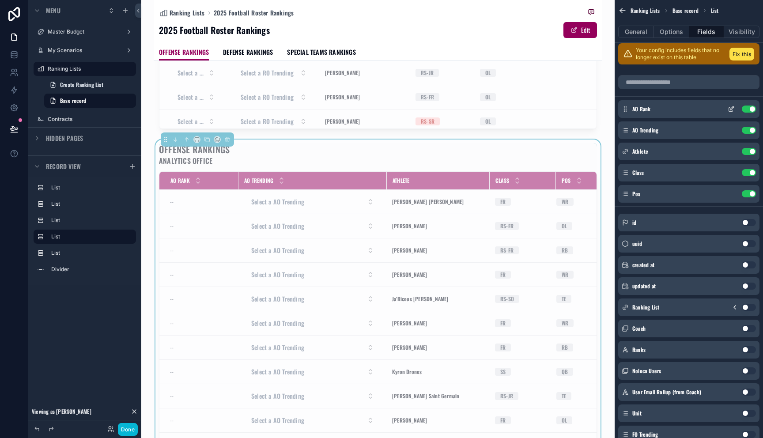
click at [734, 107] on icon "scrollable content" at bounding box center [731, 109] width 7 height 7
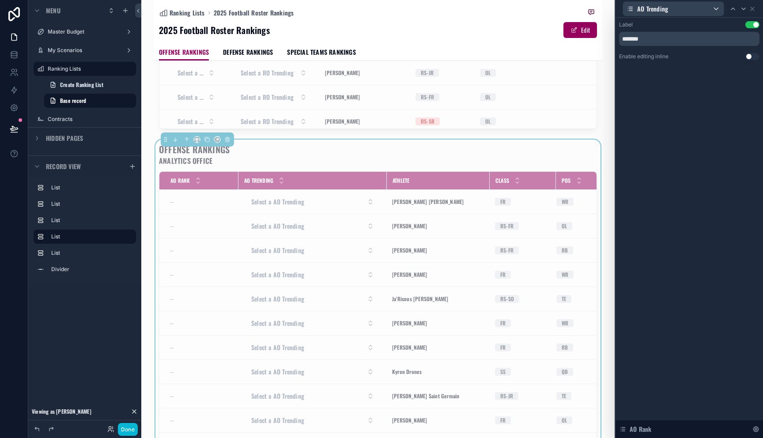
click at [748, 56] on button "Use setting" at bounding box center [753, 56] width 14 height 7
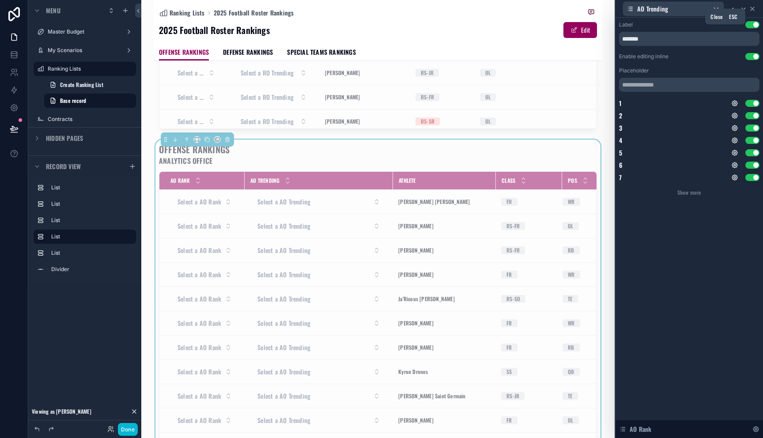
click at [754, 9] on icon at bounding box center [752, 8] width 7 height 7
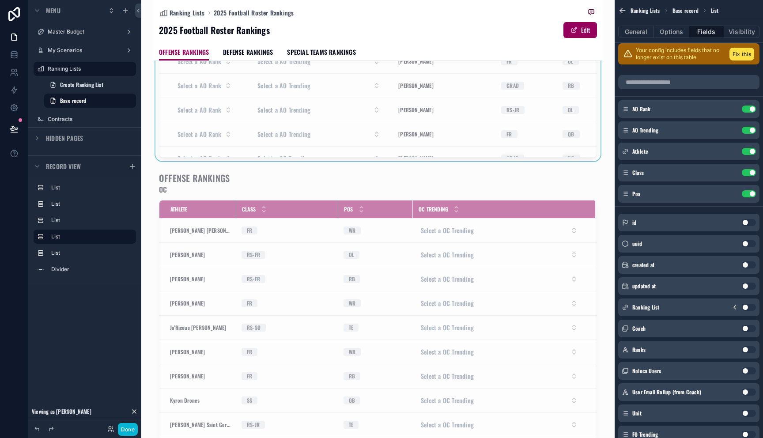
scroll to position [1397, 0]
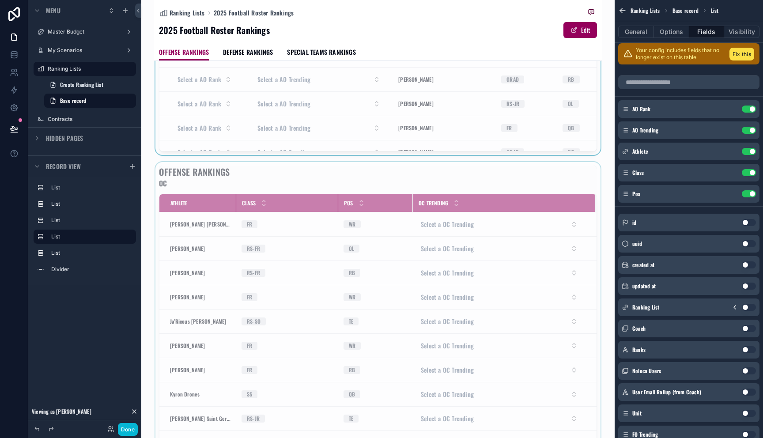
click at [553, 239] on div "scrollable content" at bounding box center [378, 344] width 449 height 365
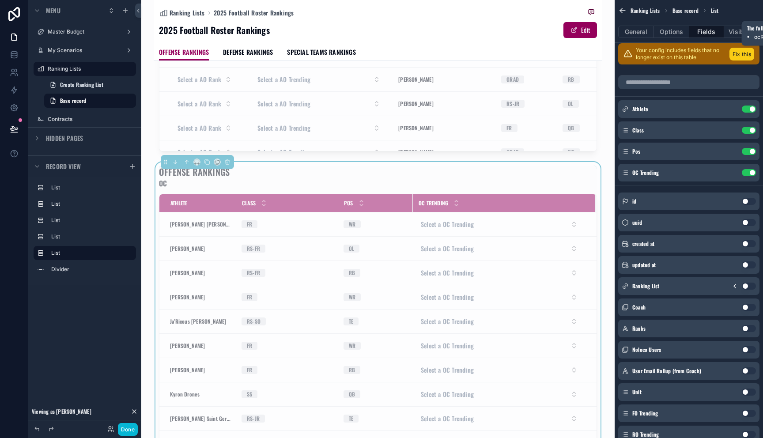
click at [744, 57] on button "Fix this" at bounding box center [742, 54] width 25 height 13
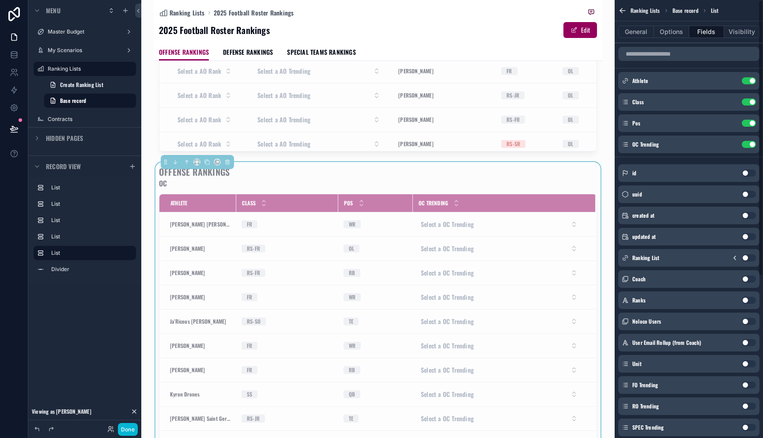
click at [491, 210] on div "OC Trending" at bounding box center [504, 203] width 182 height 17
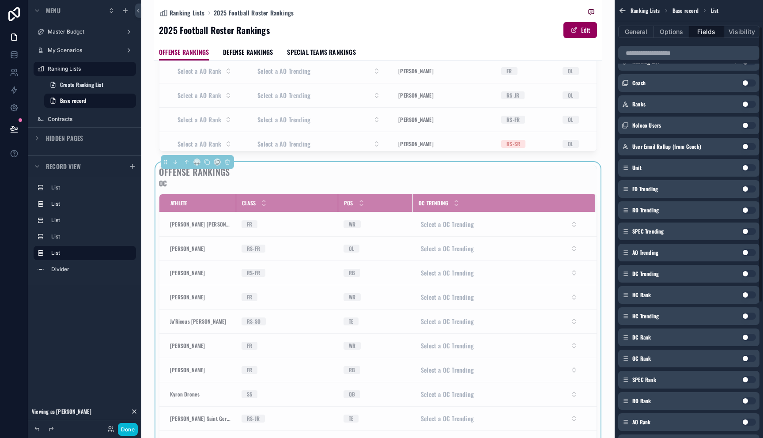
scroll to position [202, 0]
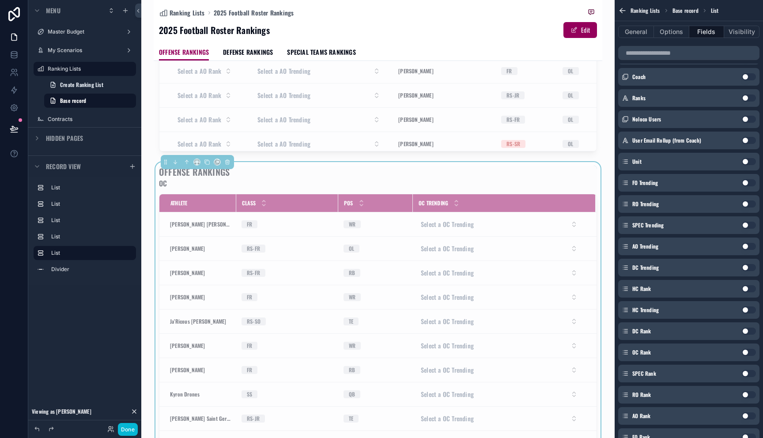
click at [746, 354] on button "Use setting" at bounding box center [749, 352] width 14 height 7
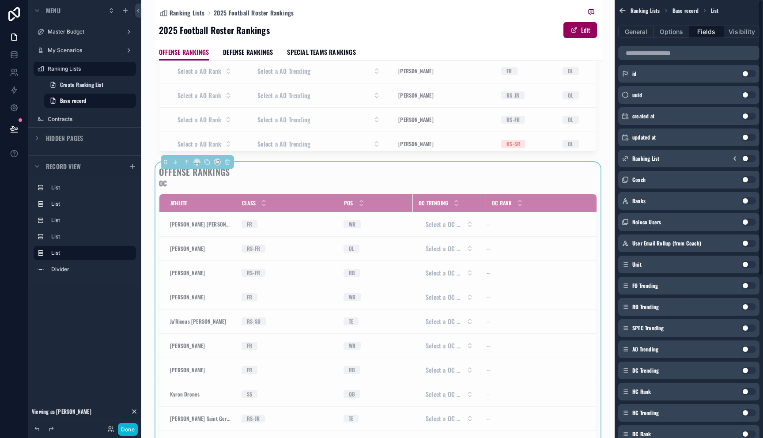
scroll to position [0, 0]
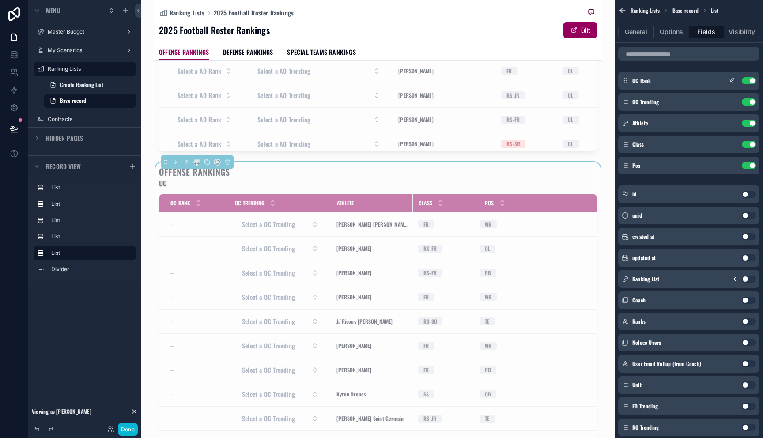
click at [722, 80] on div "OC Rank Use setting" at bounding box center [688, 81] width 141 height 18
click at [732, 81] on icon "scrollable content" at bounding box center [731, 80] width 7 height 7
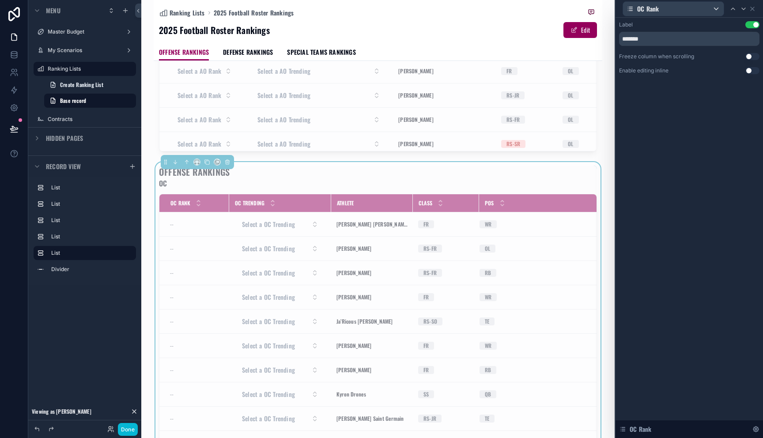
click at [750, 73] on button "Use setting" at bounding box center [753, 70] width 14 height 7
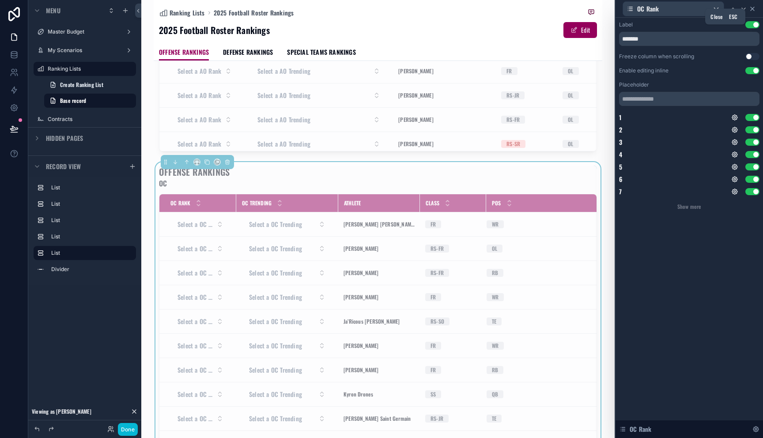
click at [753, 9] on icon at bounding box center [753, 9] width 4 height 4
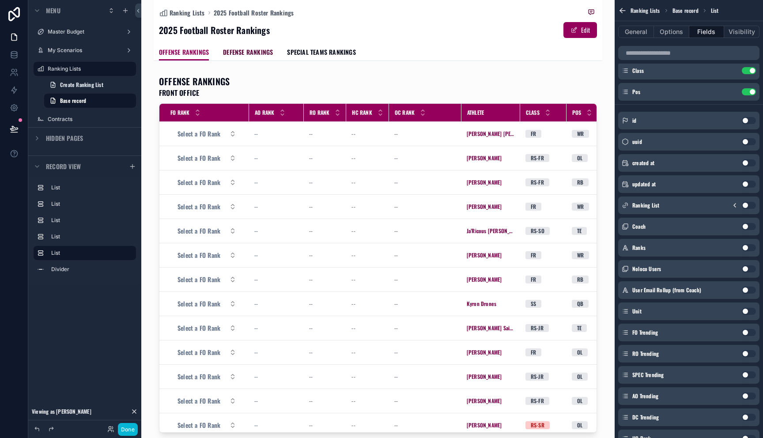
click at [244, 55] on span "DEFENSE RANKINGS" at bounding box center [248, 52] width 50 height 9
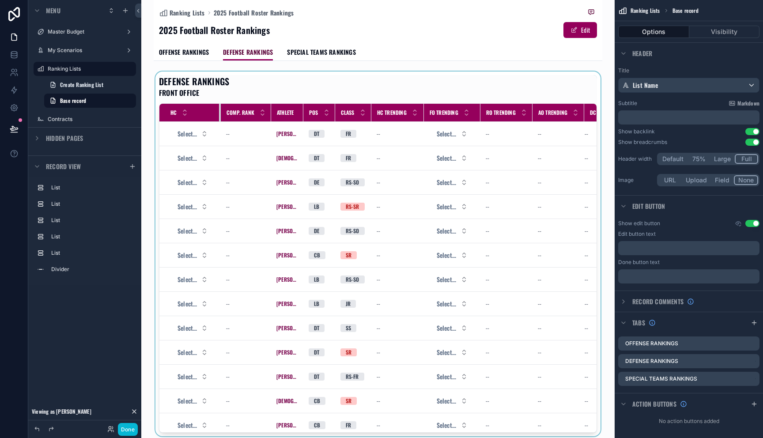
drag, startPoint x: 192, startPoint y: 115, endPoint x: 219, endPoint y: 117, distance: 27.0
click at [219, 117] on div "scrollable content" at bounding box center [221, 113] width 4 height 18
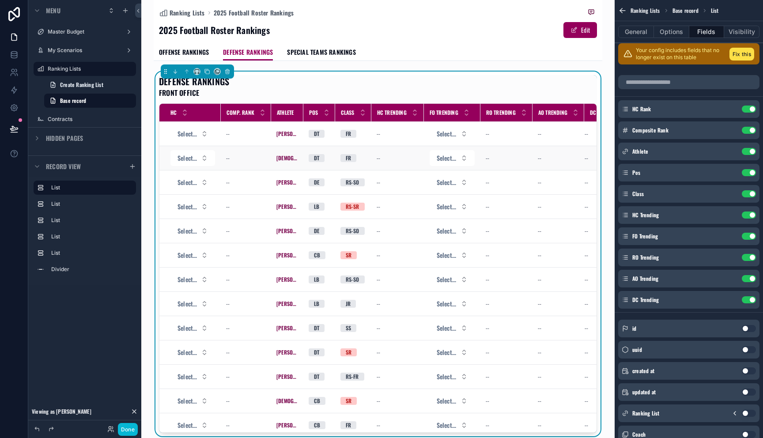
click at [504, 150] on td "--" at bounding box center [507, 158] width 52 height 24
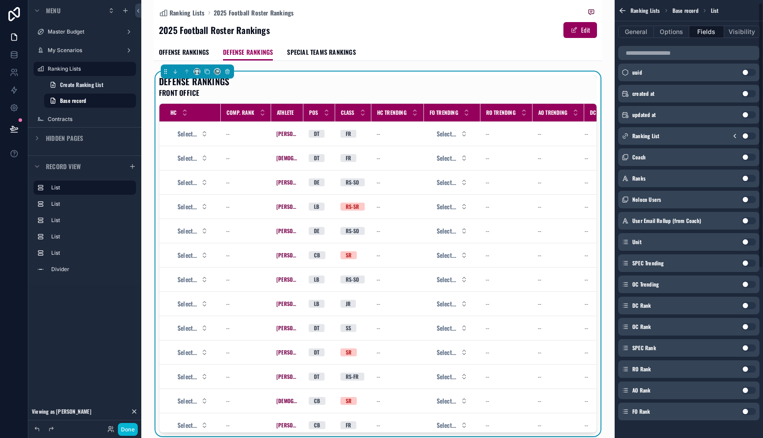
scroll to position [284, 0]
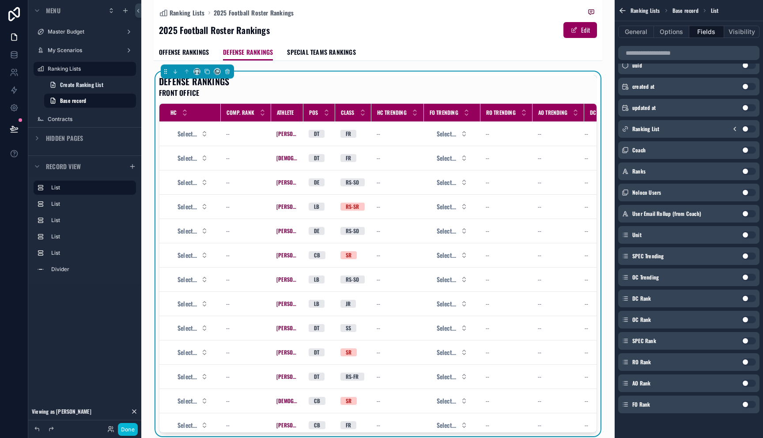
click at [749, 296] on button "Use setting" at bounding box center [749, 298] width 14 height 7
click at [745, 342] on button "Use setting" at bounding box center [749, 340] width 14 height 7
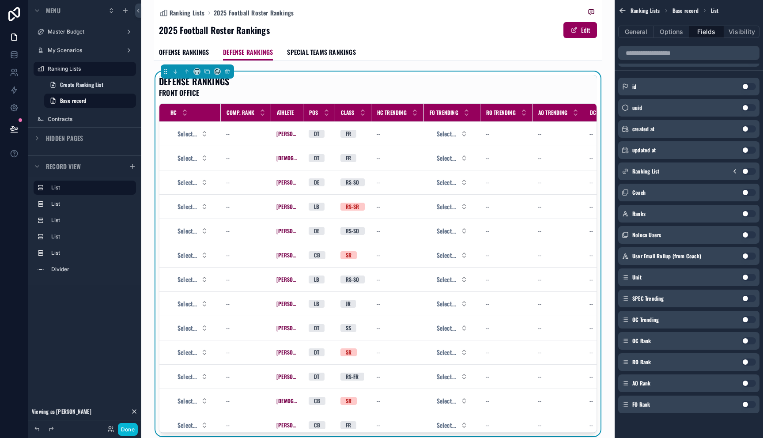
click at [745, 365] on button "Use setting" at bounding box center [749, 362] width 14 height 7
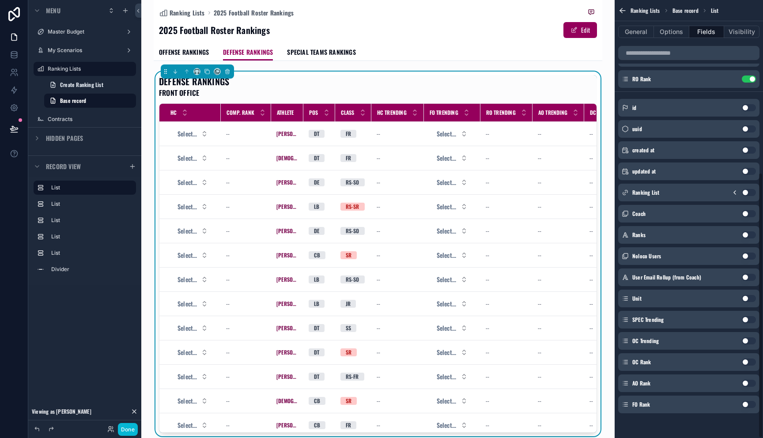
click at [745, 384] on button "Use setting" at bounding box center [749, 383] width 14 height 7
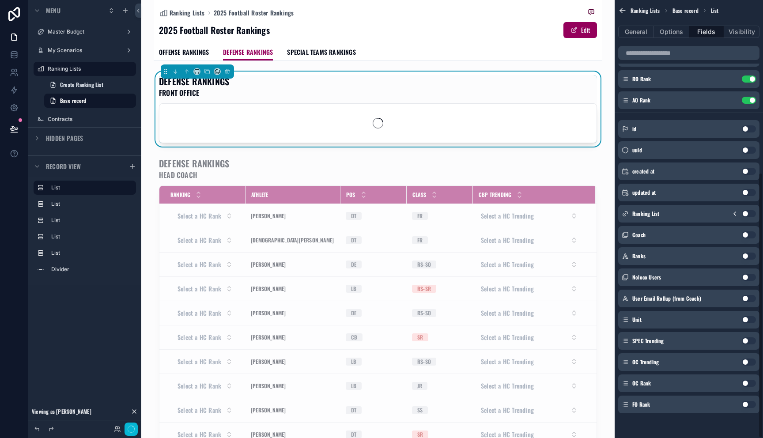
click at [745, 405] on button "Use setting" at bounding box center [749, 404] width 14 height 7
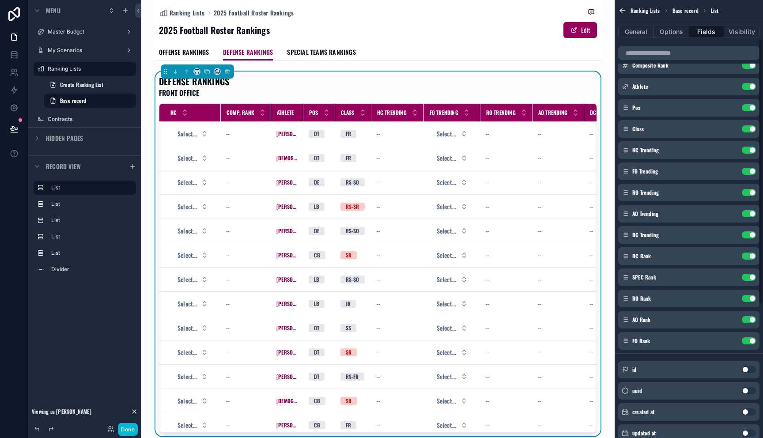
scroll to position [64, 0]
click at [747, 279] on button "Use setting" at bounding box center [749, 277] width 14 height 7
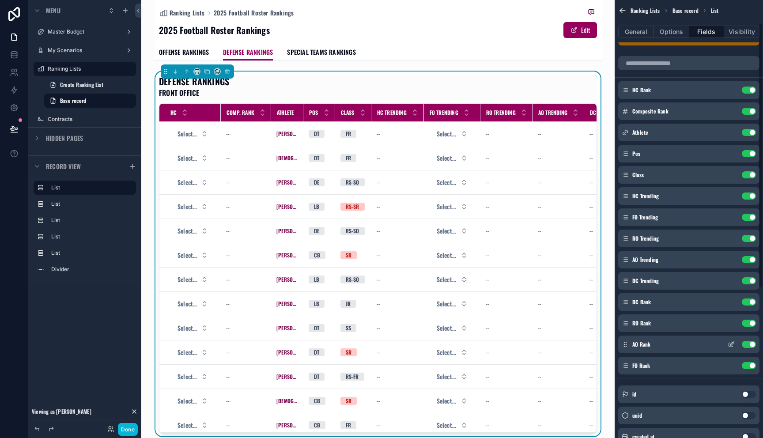
scroll to position [0, 0]
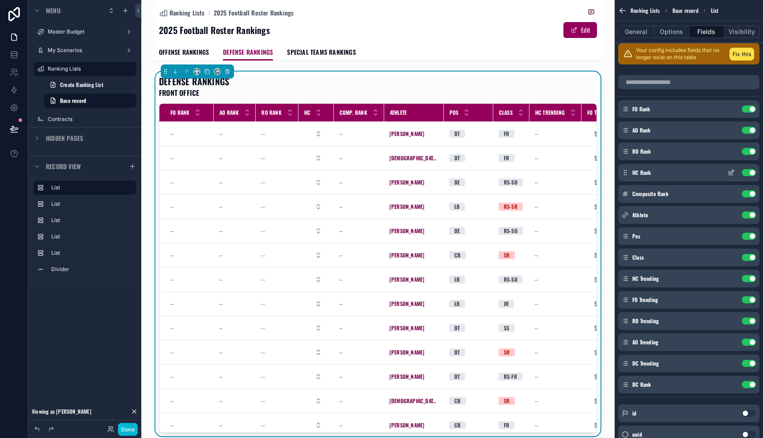
click at [732, 171] on icon "scrollable content" at bounding box center [733, 172] width 4 height 4
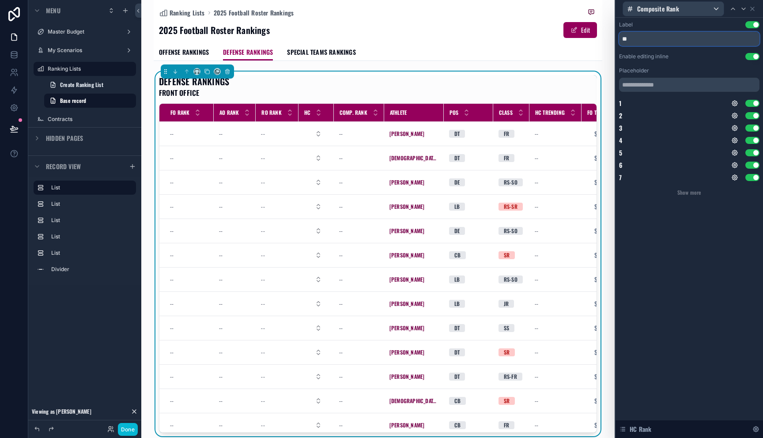
click at [649, 32] on input "**" at bounding box center [689, 39] width 140 height 14
click at [656, 35] on input "**" at bounding box center [689, 39] width 140 height 14
click at [647, 41] on input "**" at bounding box center [689, 39] width 140 height 14
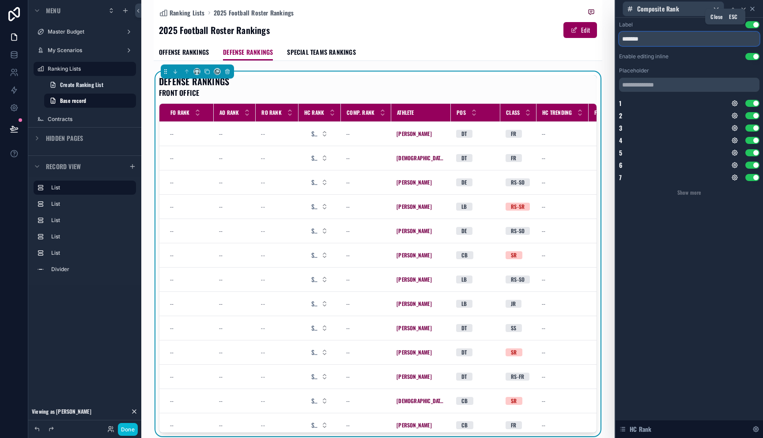
type input "*******"
click at [754, 9] on icon at bounding box center [752, 8] width 7 height 7
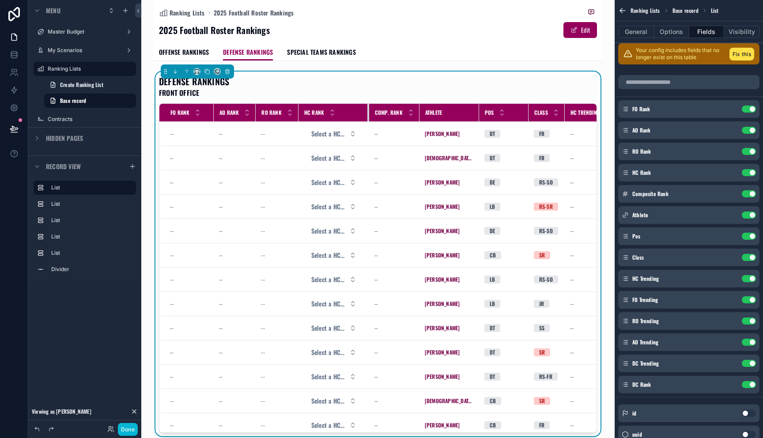
drag, startPoint x: 338, startPoint y: 118, endPoint x: 374, endPoint y: 118, distance: 35.3
click at [374, 118] on tr "FO Rank AO Rank RO Rank HC Rank Comp. Rank Athlete Pos Class HC Trending FO Tre…" at bounding box center [533, 113] width 748 height 18
click at [731, 174] on icon "scrollable content" at bounding box center [733, 172] width 4 height 4
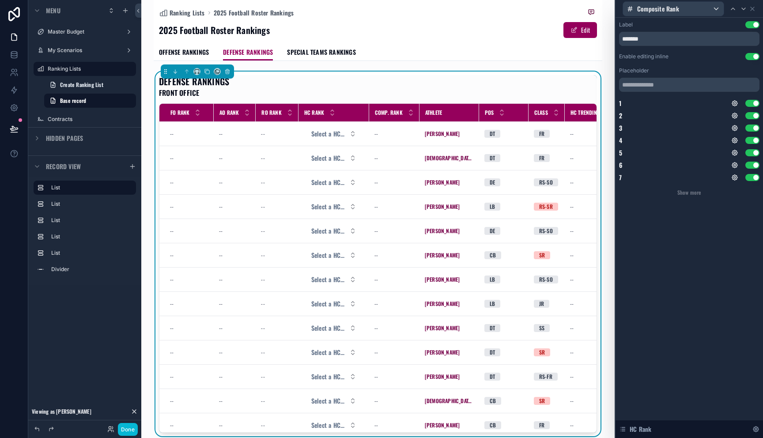
click at [748, 56] on button "Use setting" at bounding box center [753, 56] width 14 height 7
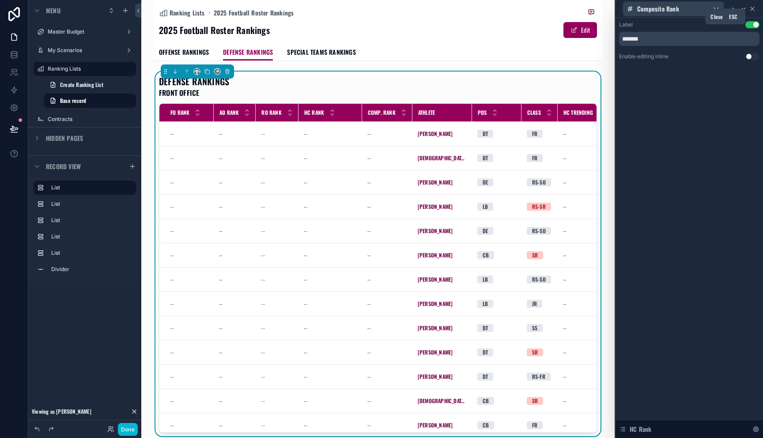
click at [753, 10] on icon at bounding box center [752, 8] width 7 height 7
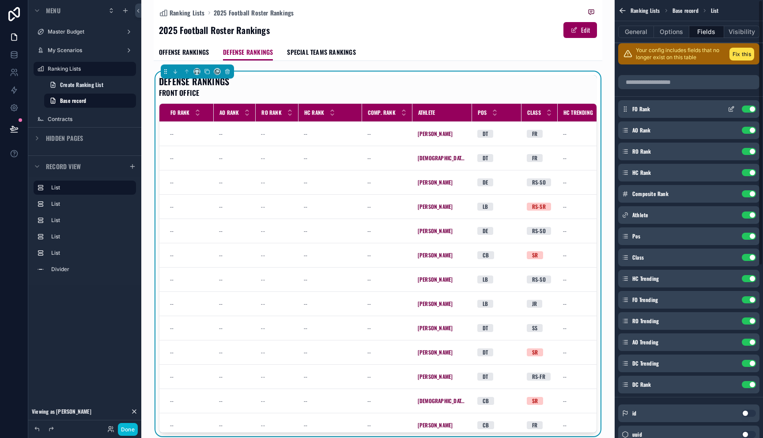
click at [732, 111] on icon "scrollable content" at bounding box center [731, 109] width 7 height 7
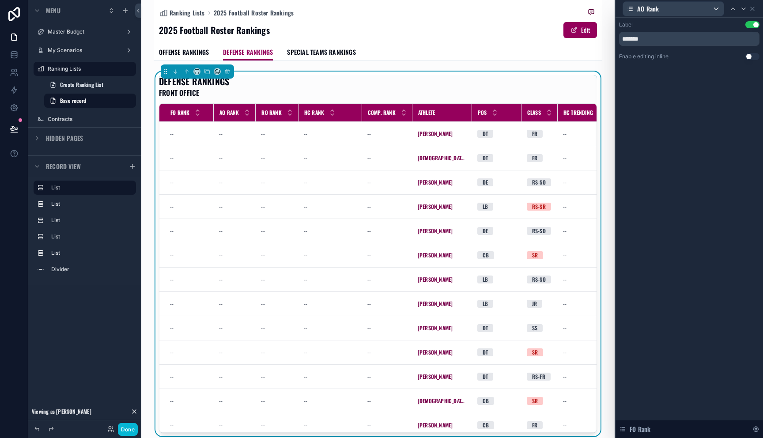
click at [751, 57] on button "Use setting" at bounding box center [753, 56] width 14 height 7
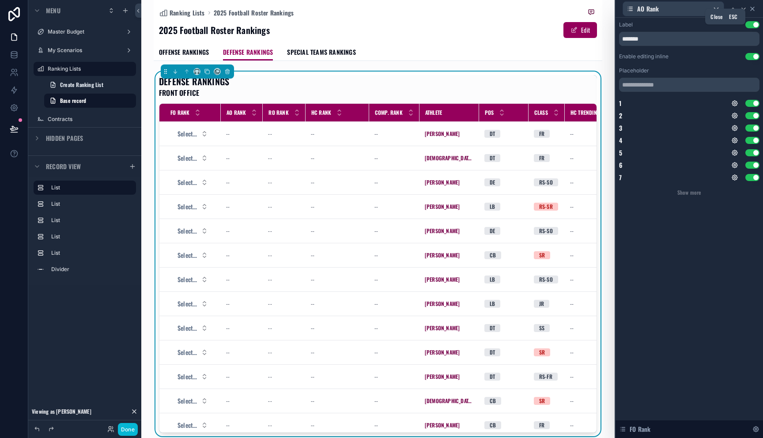
click at [753, 11] on icon at bounding box center [752, 8] width 7 height 7
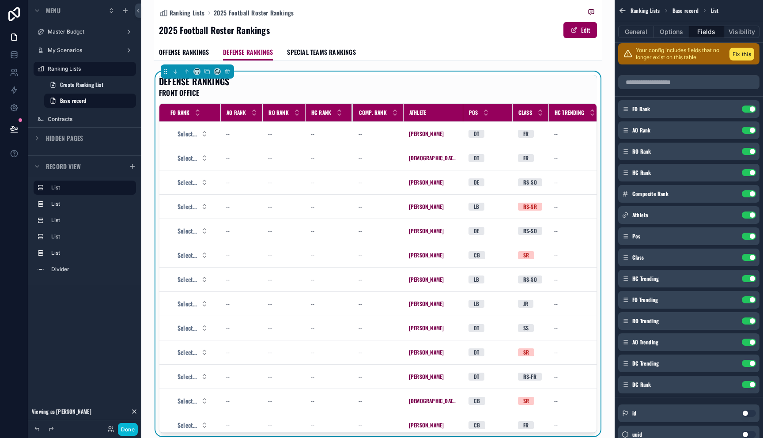
drag, startPoint x: 367, startPoint y: 112, endPoint x: 352, endPoint y: 112, distance: 15.9
click at [352, 112] on div "scrollable content" at bounding box center [354, 113] width 4 height 18
click at [402, 111] on div "scrollable content" at bounding box center [404, 113] width 4 height 18
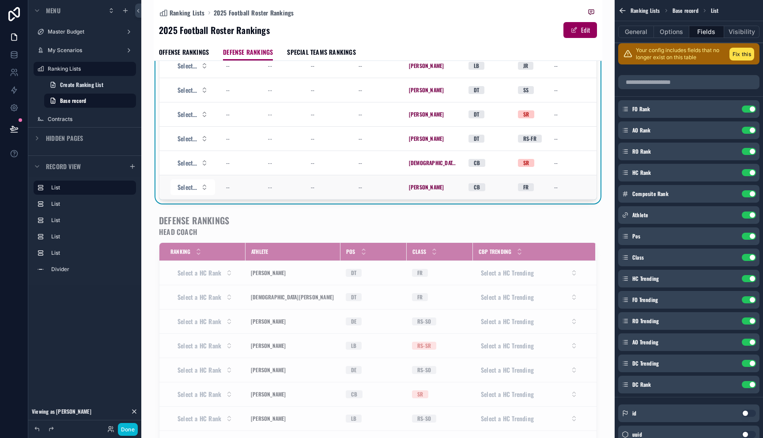
scroll to position [19, 0]
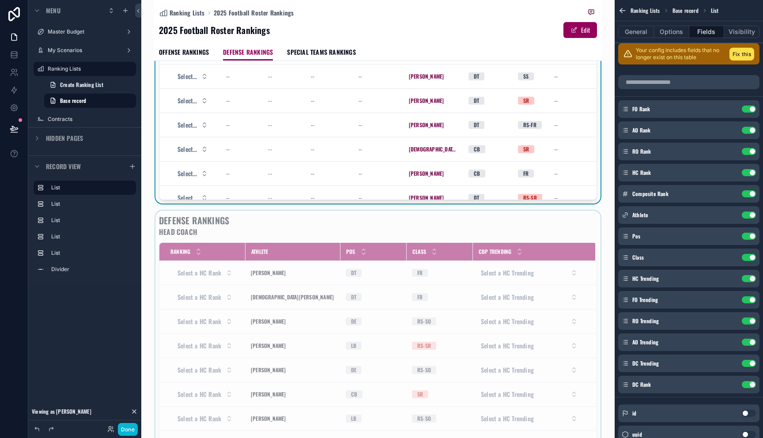
click at [519, 276] on div "scrollable content" at bounding box center [378, 393] width 449 height 365
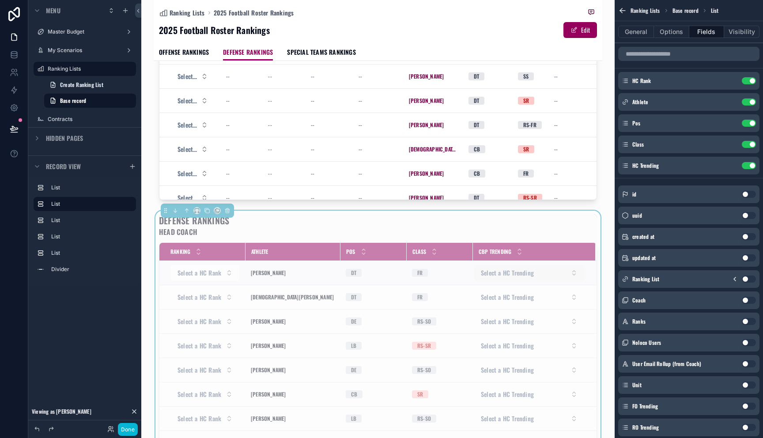
click at [544, 272] on button "Select a HC Trending" at bounding box center [529, 273] width 111 height 16
click at [543, 241] on div "DEFENSE RANKINGS HEAD COACH Ranking Athlete Pos Class CBP Trending Select a HC …" at bounding box center [378, 393] width 438 height 358
click at [537, 223] on div "DEFENSE RANKINGS HEAD COACH" at bounding box center [378, 225] width 438 height 23
click at [732, 166] on icon "scrollable content" at bounding box center [733, 165] width 4 height 4
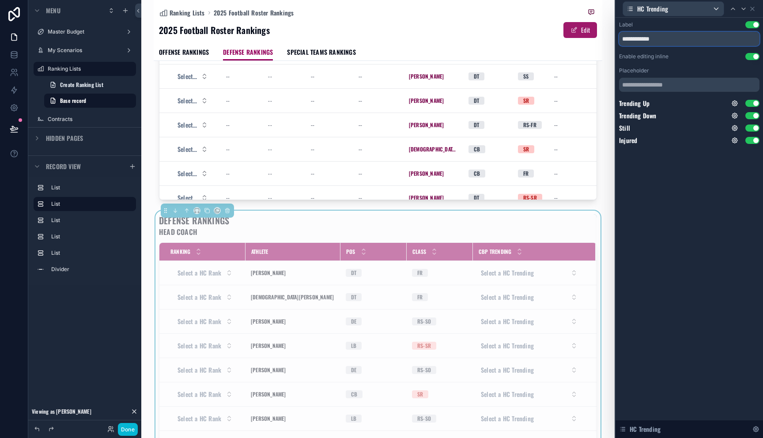
drag, startPoint x: 636, startPoint y: 38, endPoint x: 585, endPoint y: 31, distance: 51.2
click at [585, 31] on div "**********" at bounding box center [381, 219] width 763 height 438
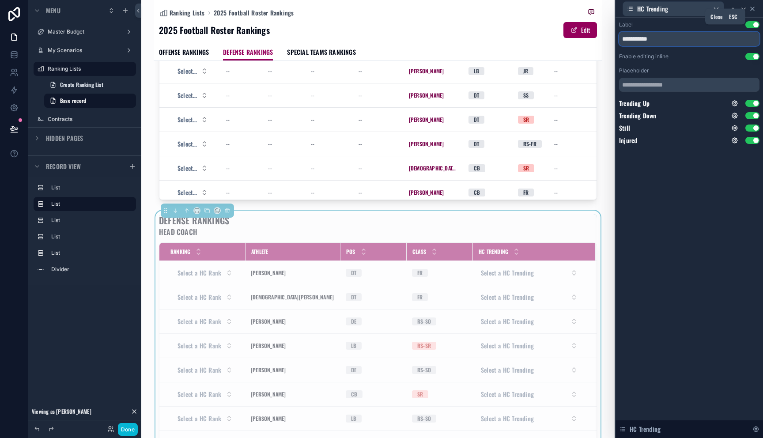
type input "**********"
click at [755, 10] on icon at bounding box center [752, 8] width 7 height 7
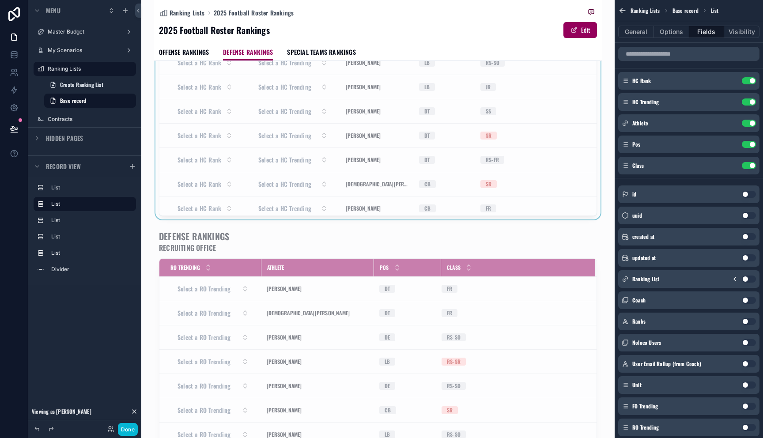
scroll to position [692, 0]
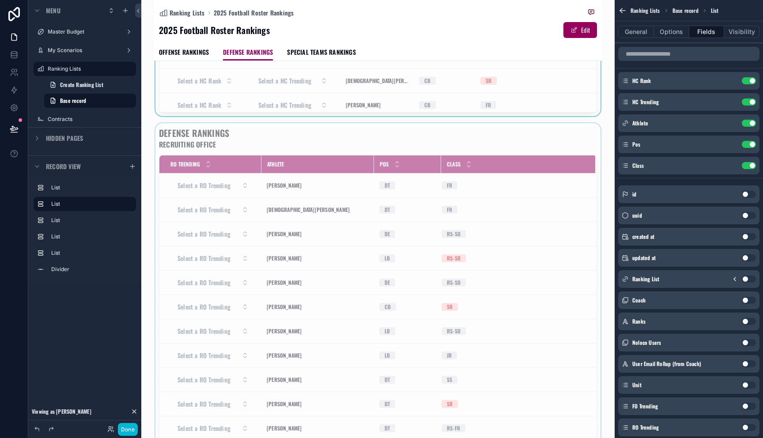
click at [519, 231] on div "scrollable content" at bounding box center [378, 305] width 449 height 365
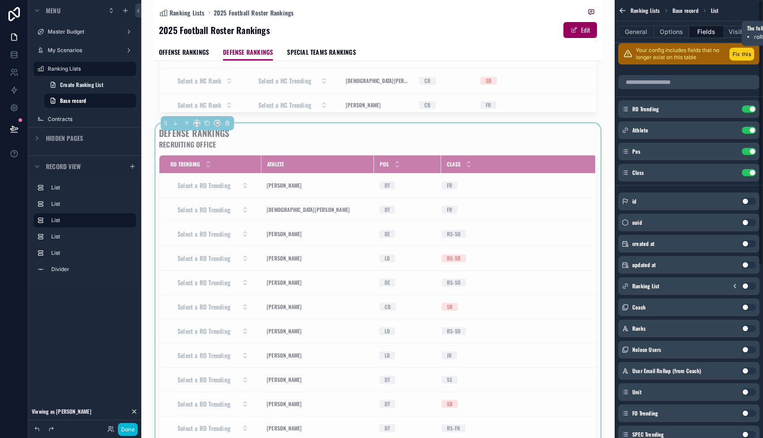
click at [740, 58] on button "Fix this" at bounding box center [742, 54] width 25 height 13
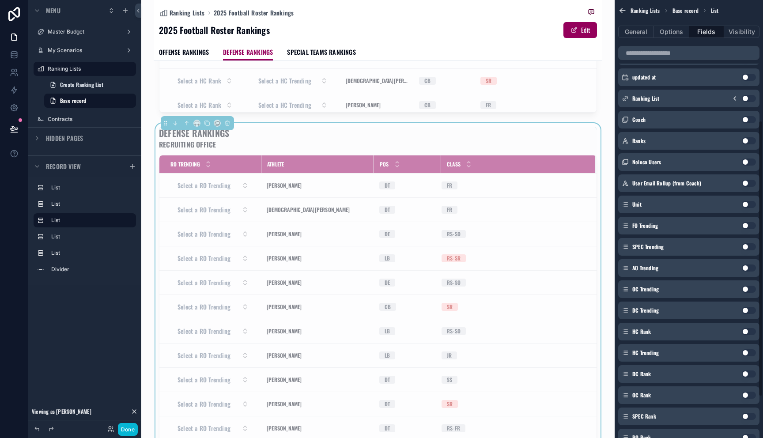
scroll to position [190, 0]
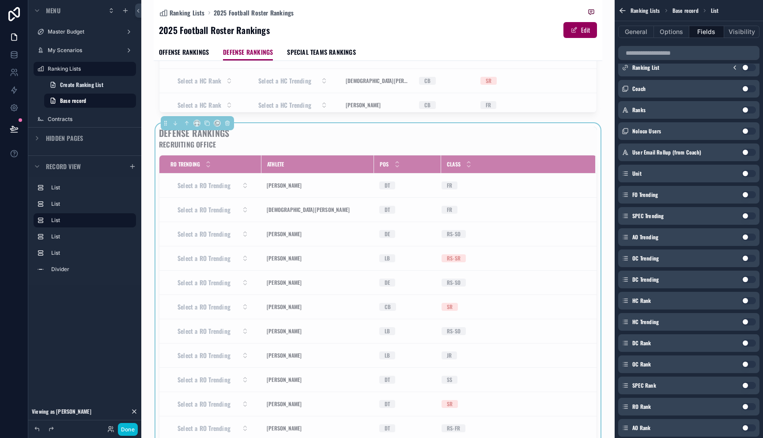
click at [750, 406] on button "Use setting" at bounding box center [749, 406] width 14 height 7
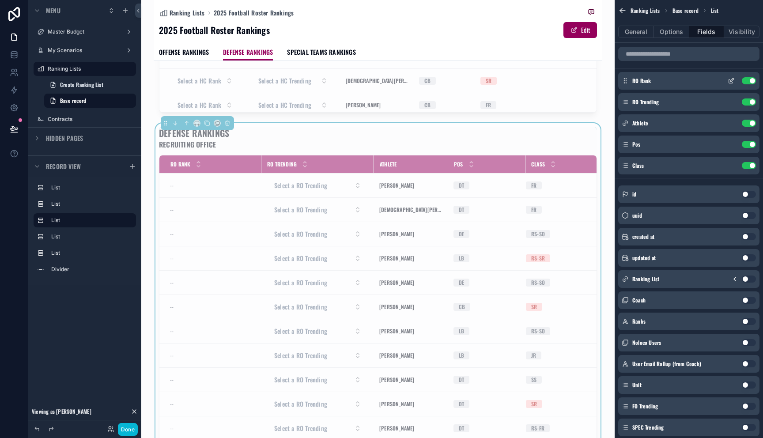
click at [731, 81] on icon "scrollable content" at bounding box center [731, 80] width 7 height 7
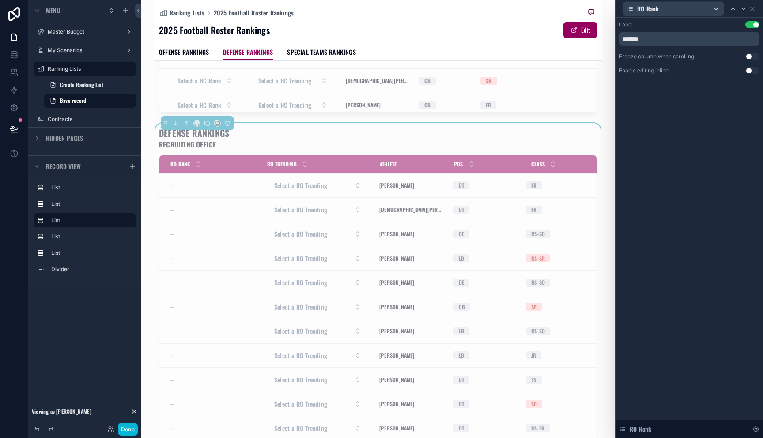
click at [751, 70] on button "Use setting" at bounding box center [753, 70] width 14 height 7
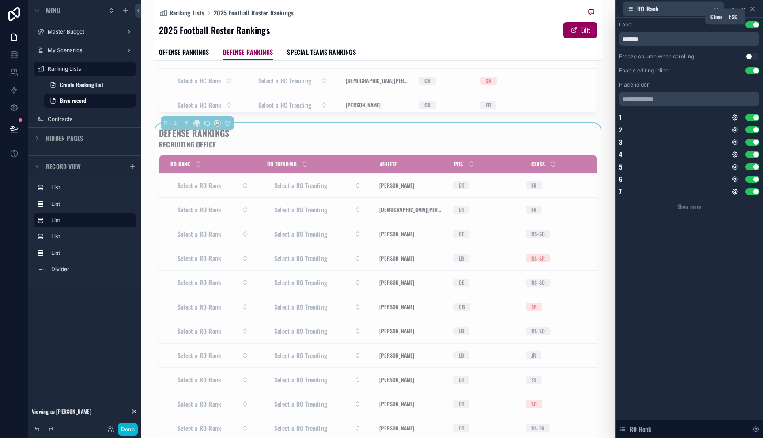
click at [754, 11] on icon at bounding box center [752, 8] width 7 height 7
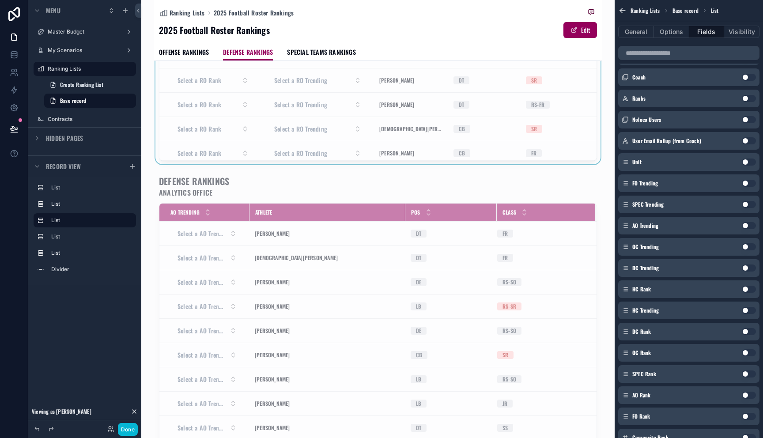
scroll to position [1043, 0]
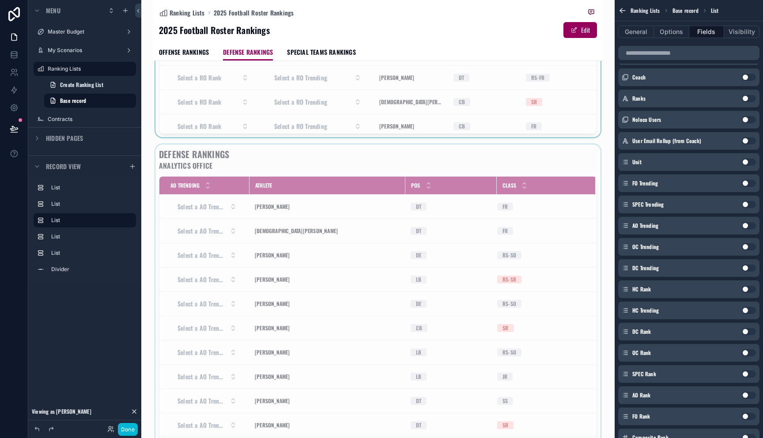
click at [504, 245] on div "scrollable content" at bounding box center [378, 326] width 449 height 365
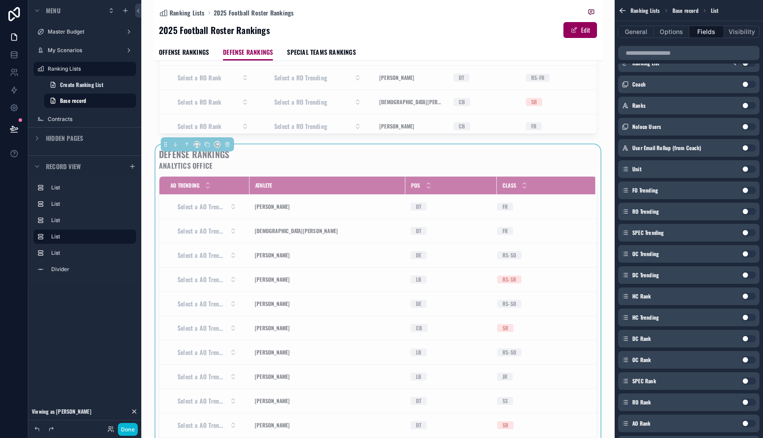
click at [749, 424] on button "Use setting" at bounding box center [749, 423] width 14 height 7
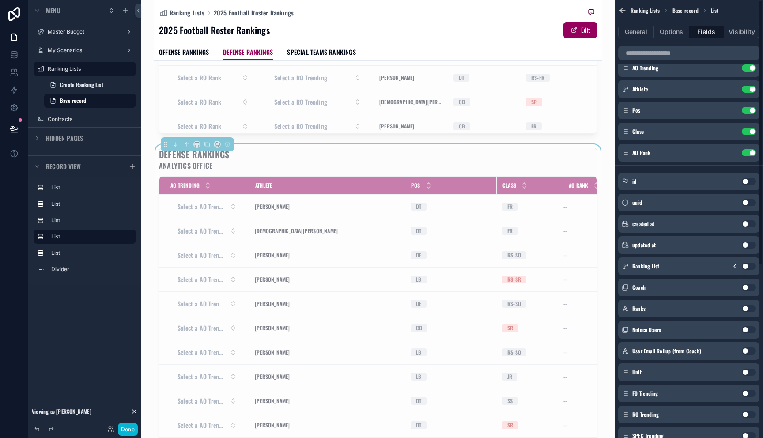
scroll to position [0, 0]
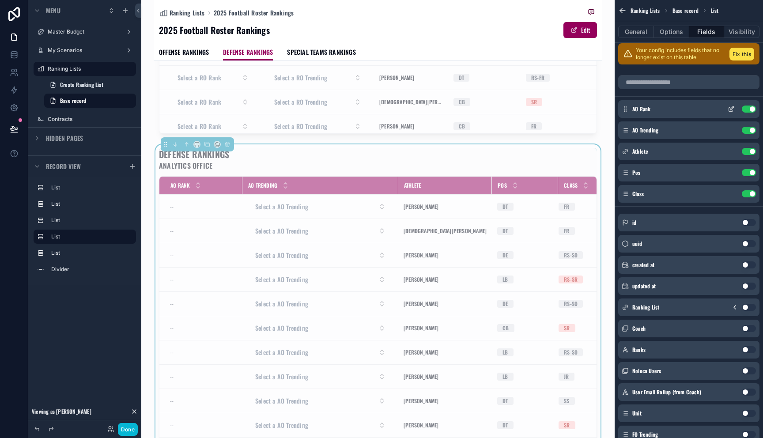
click at [734, 110] on icon "scrollable content" at bounding box center [731, 109] width 7 height 7
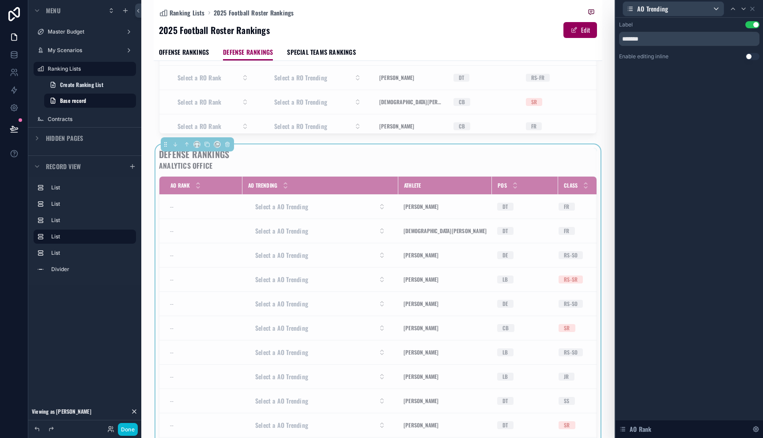
click at [753, 56] on button "Use setting" at bounding box center [753, 56] width 14 height 7
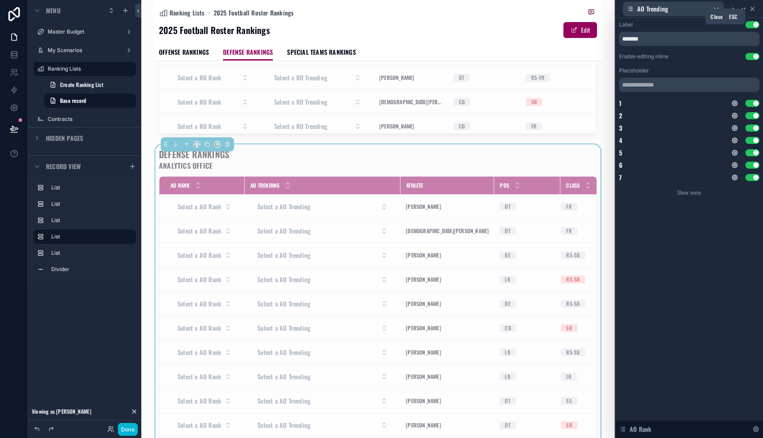
click at [754, 8] on icon at bounding box center [753, 9] width 4 height 4
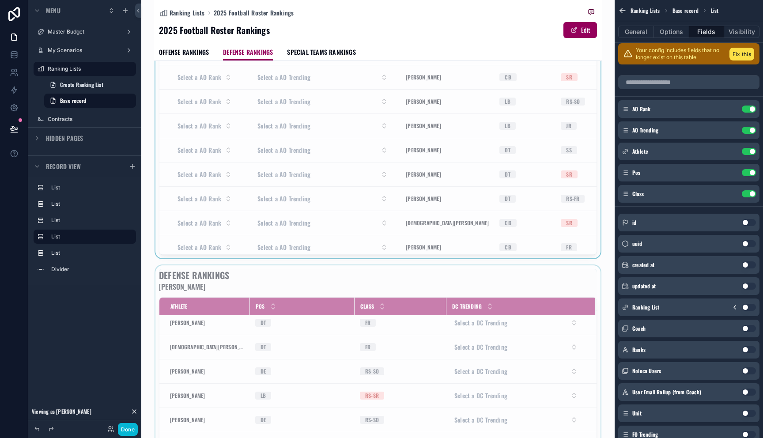
scroll to position [18, 0]
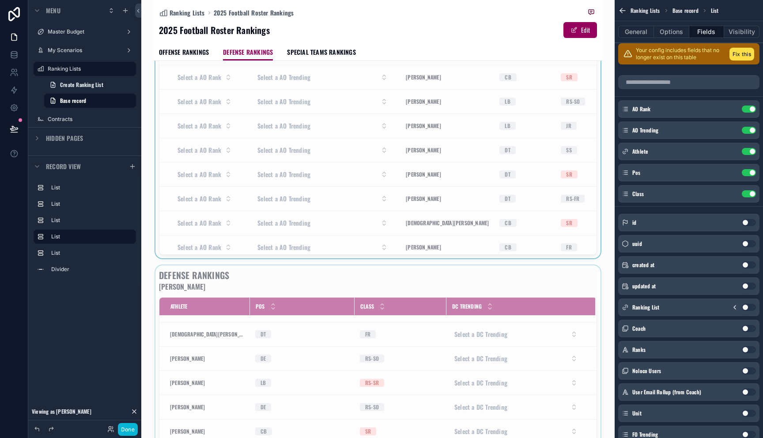
click at [462, 310] on span "DC Trending" at bounding box center [467, 306] width 30 height 7
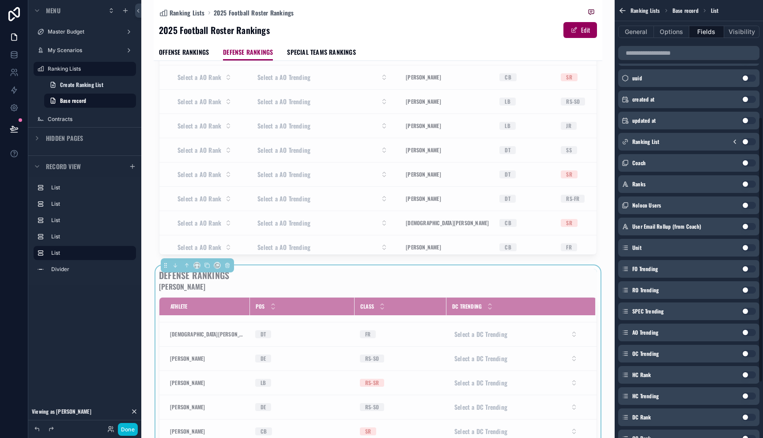
scroll to position [212, 0]
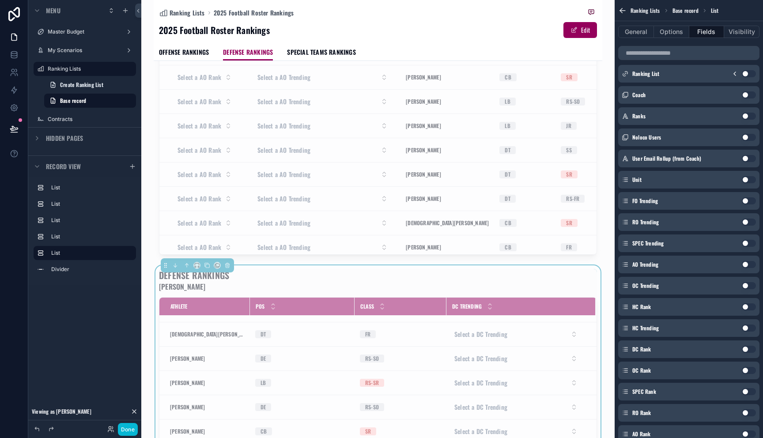
click at [751, 349] on button "Use setting" at bounding box center [749, 349] width 14 height 7
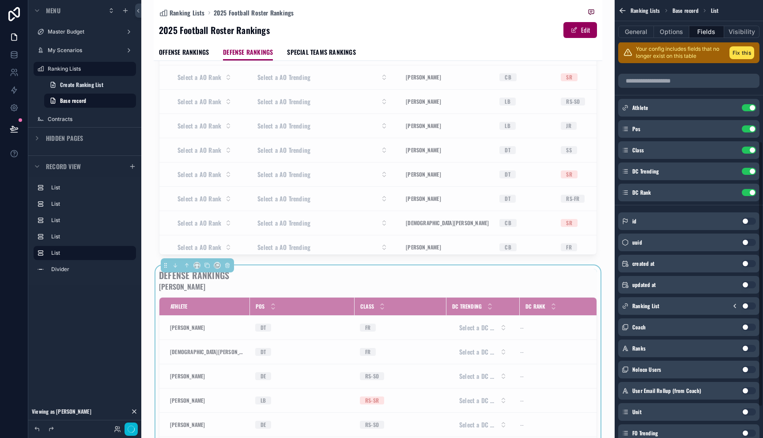
scroll to position [0, 0]
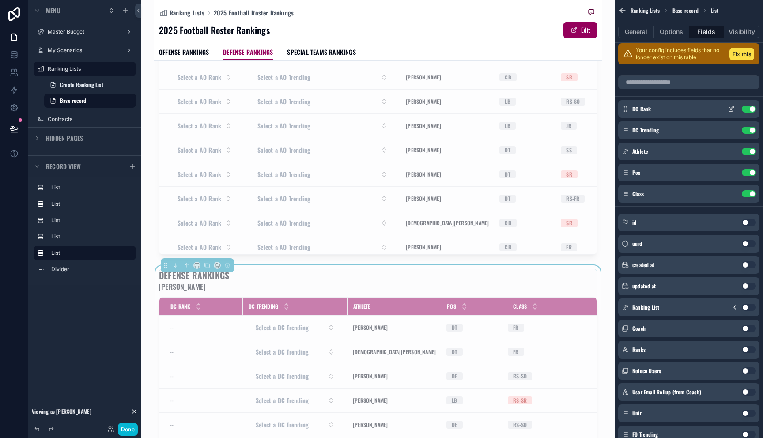
click at [732, 109] on icon "scrollable content" at bounding box center [731, 109] width 7 height 7
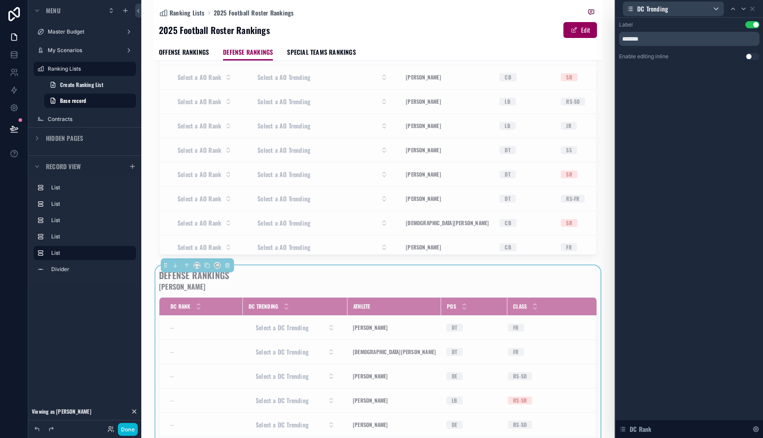
click at [748, 57] on button "Use setting" at bounding box center [753, 56] width 14 height 7
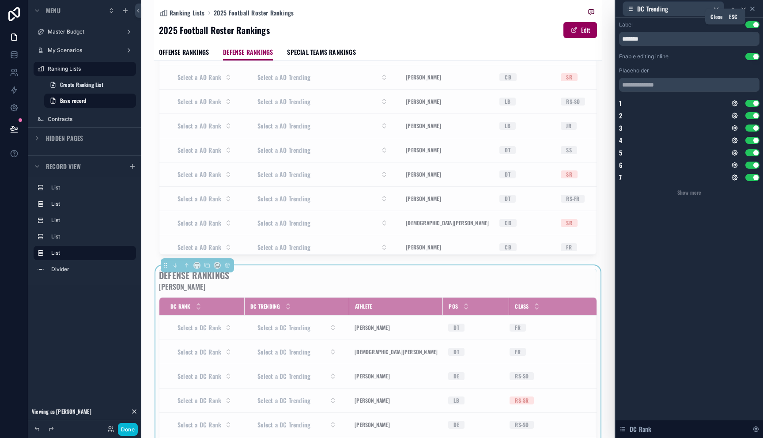
click at [754, 9] on icon at bounding box center [753, 9] width 4 height 4
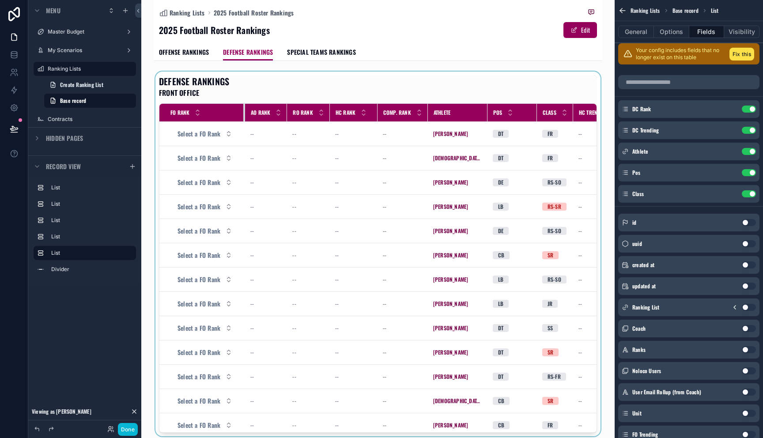
drag, startPoint x: 220, startPoint y: 114, endPoint x: 251, endPoint y: 114, distance: 31.4
click at [251, 114] on tr "FO Rank AO Rank RO Rank HC Rank Comp. Rank Athlete Pos Class HC Trending FO Tre…" at bounding box center [537, 113] width 756 height 18
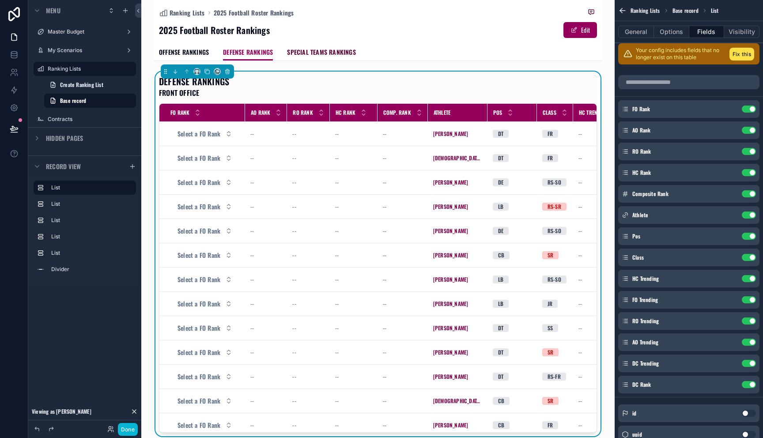
click at [306, 48] on span "SPECIAL TEAMS RANKINGS" at bounding box center [321, 52] width 68 height 9
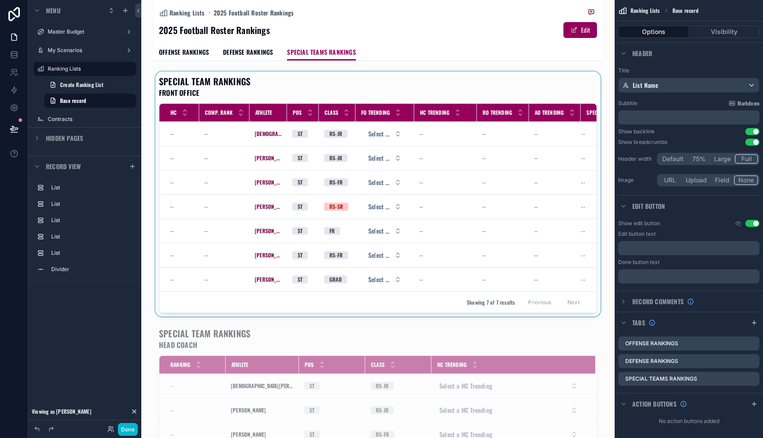
click at [465, 164] on div "scrollable content" at bounding box center [378, 194] width 449 height 245
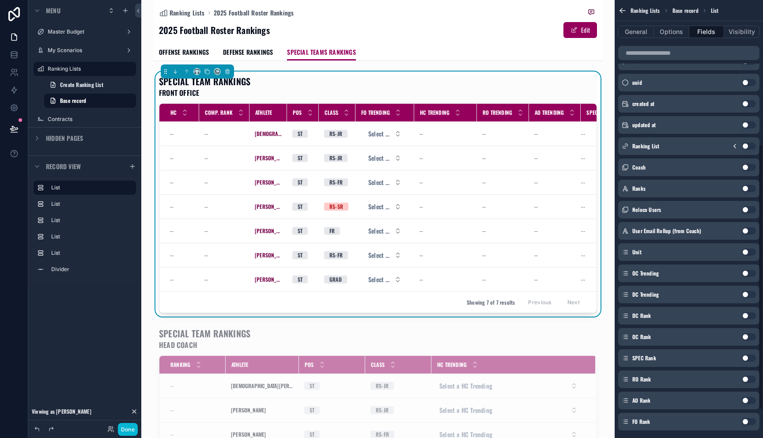
scroll to position [284, 0]
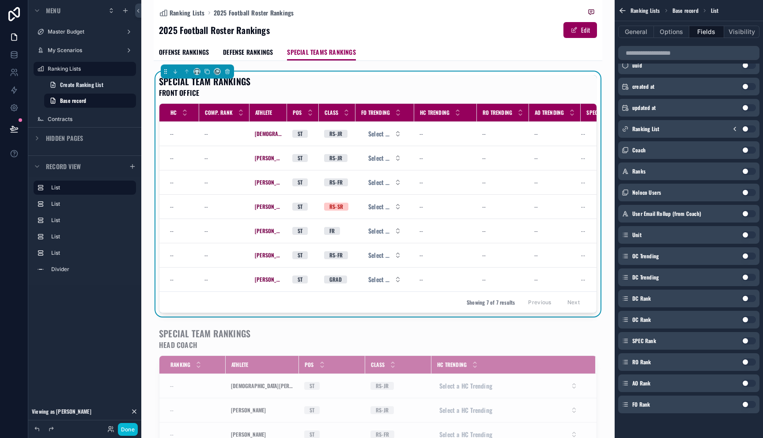
click at [749, 363] on button "Use setting" at bounding box center [749, 362] width 14 height 7
click at [748, 381] on button "Use setting" at bounding box center [749, 383] width 14 height 7
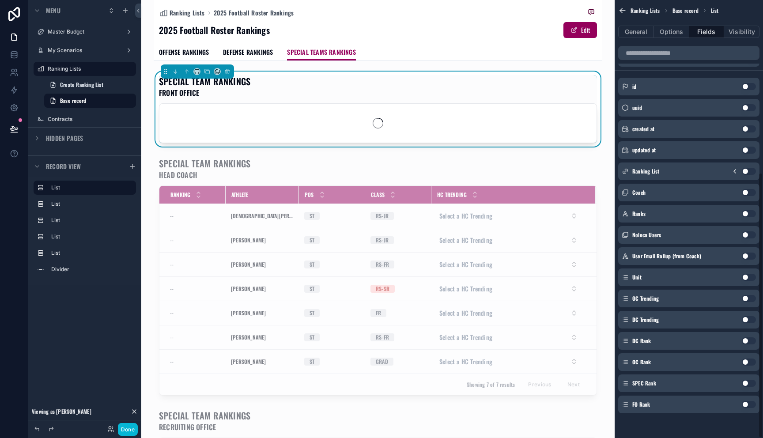
click at [746, 403] on button "Use setting" at bounding box center [749, 404] width 14 height 7
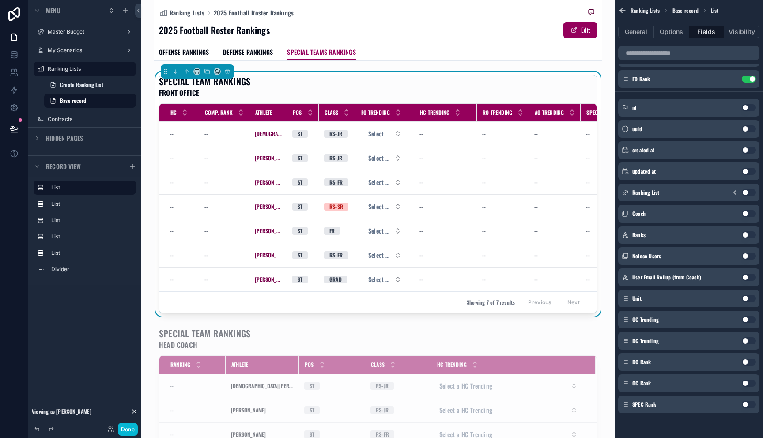
click at [747, 407] on button "Use setting" at bounding box center [749, 404] width 14 height 7
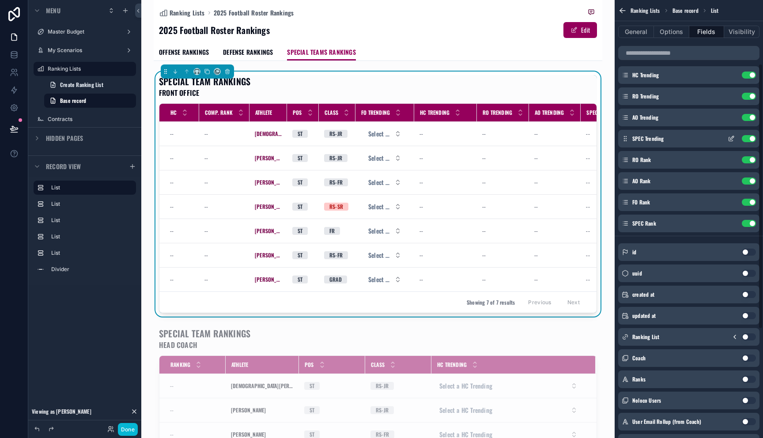
scroll to position [0, 0]
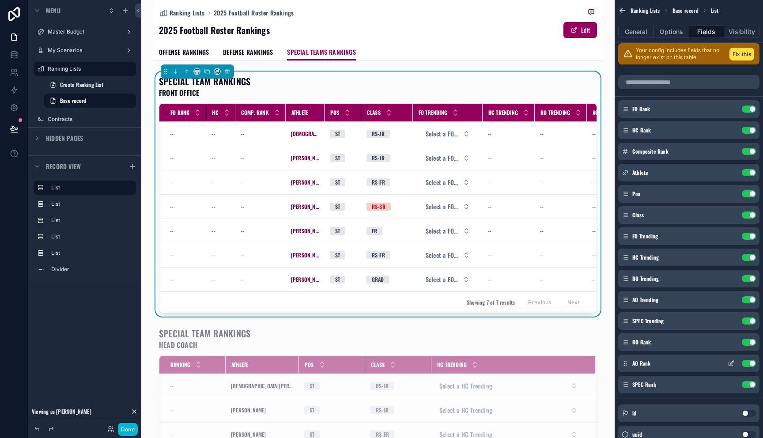
click at [630, 142] on div "FO Rank Use setting HC Rank Use setting Composite Rank Use setting Athlete Use …" at bounding box center [689, 246] width 148 height 293
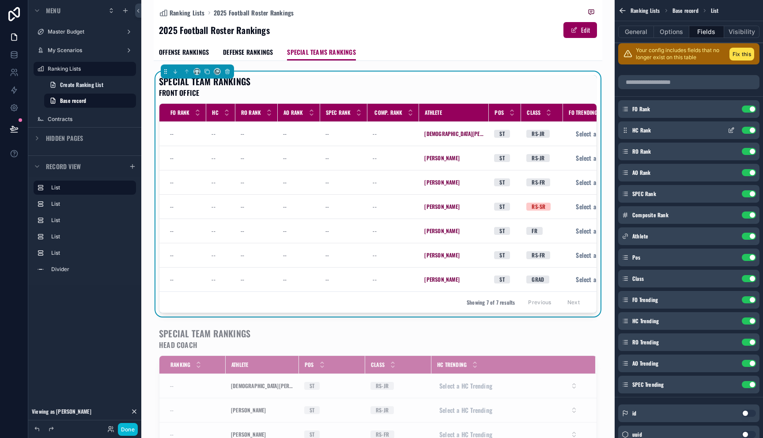
click at [733, 132] on icon "scrollable content" at bounding box center [731, 131] width 4 height 4
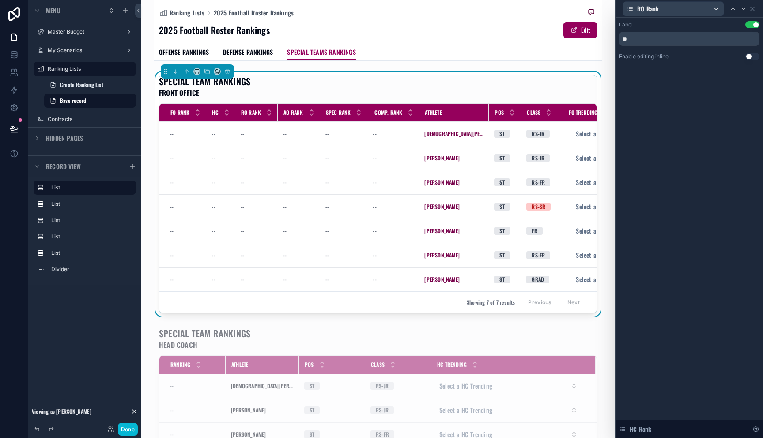
click at [667, 29] on div "Label Use setting **" at bounding box center [689, 33] width 140 height 25
drag, startPoint x: 689, startPoint y: 34, endPoint x: 675, endPoint y: 36, distance: 13.8
click at [690, 34] on input "**" at bounding box center [689, 39] width 140 height 14
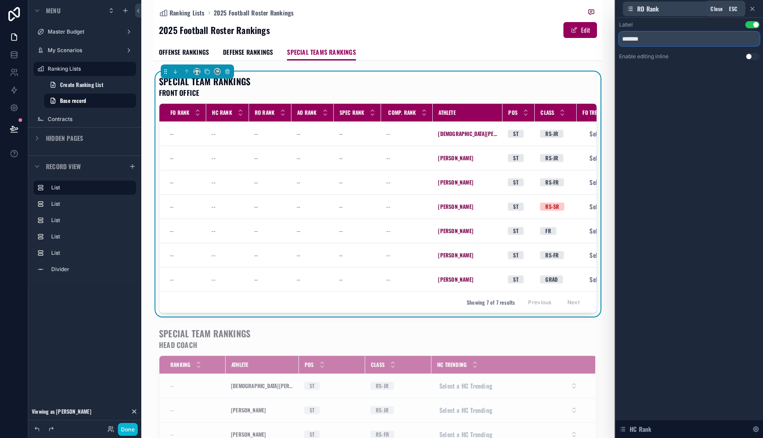
type input "*******"
click at [753, 10] on icon at bounding box center [752, 8] width 7 height 7
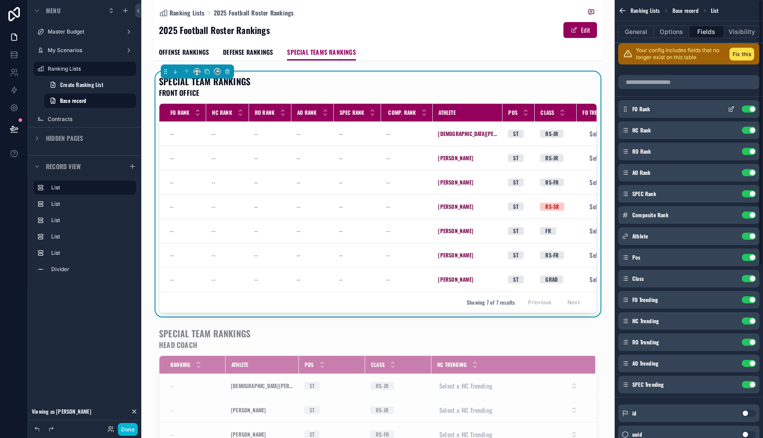
click at [730, 111] on icon "scrollable content" at bounding box center [731, 110] width 4 height 4
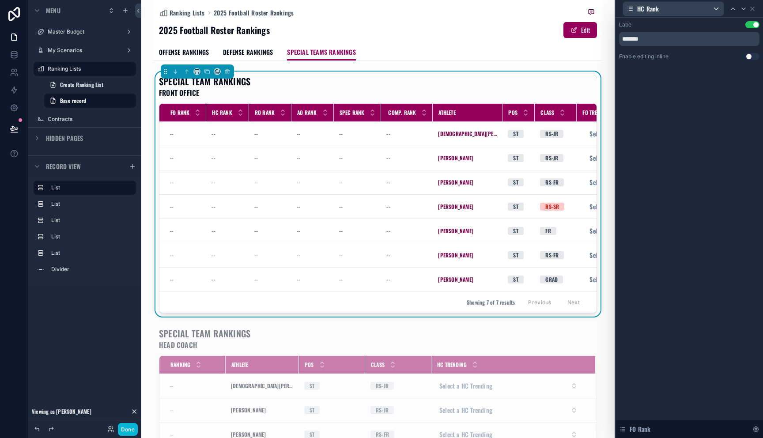
click at [748, 59] on button "Use setting" at bounding box center [753, 56] width 14 height 7
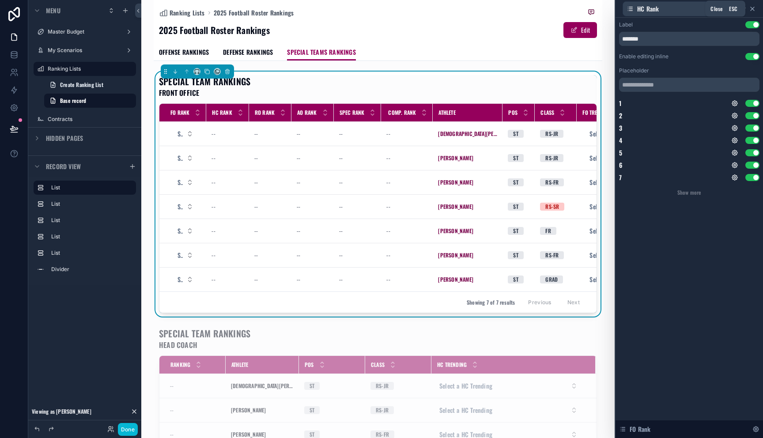
click at [755, 11] on icon at bounding box center [752, 8] width 7 height 7
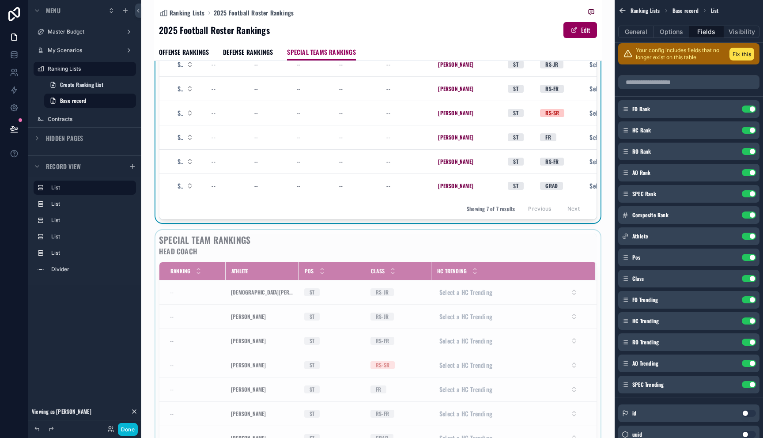
scroll to position [166, 0]
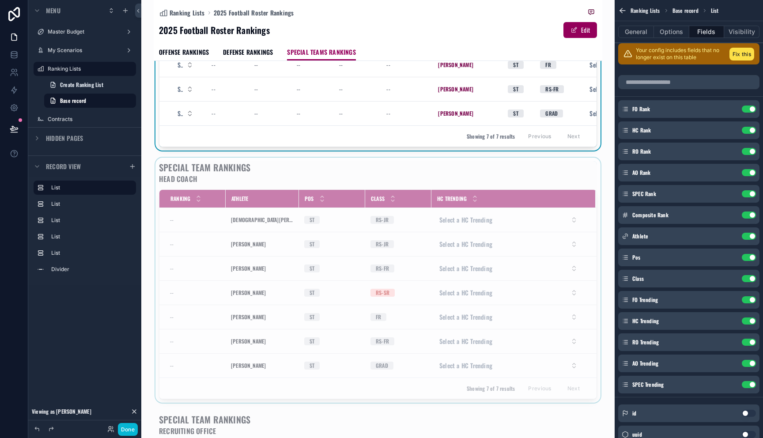
click at [458, 295] on div "scrollable content" at bounding box center [378, 280] width 449 height 245
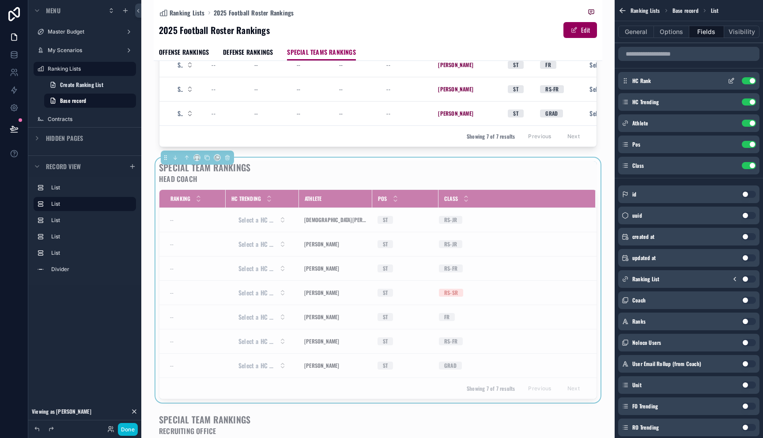
click at [731, 83] on icon "scrollable content" at bounding box center [731, 80] width 7 height 7
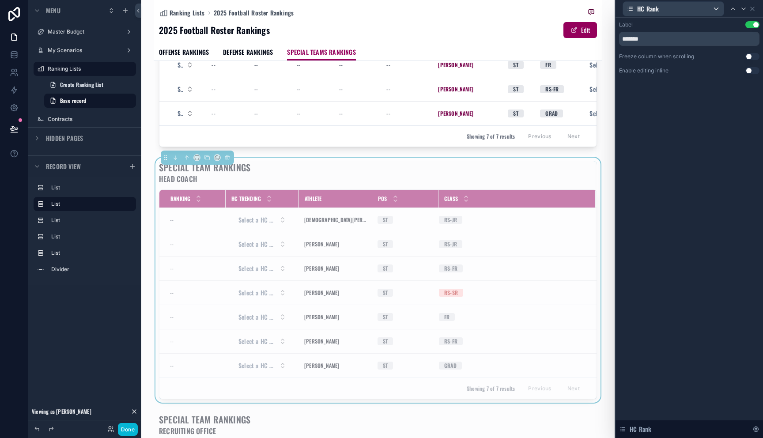
click at [749, 69] on button "Use setting" at bounding box center [753, 70] width 14 height 7
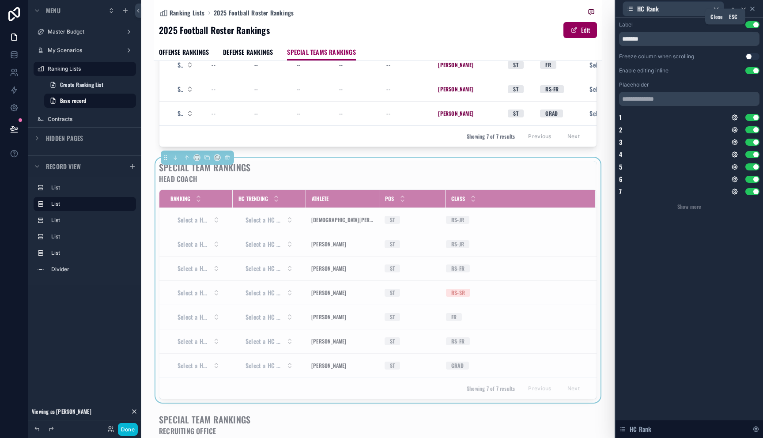
click at [756, 10] on icon at bounding box center [752, 8] width 7 height 7
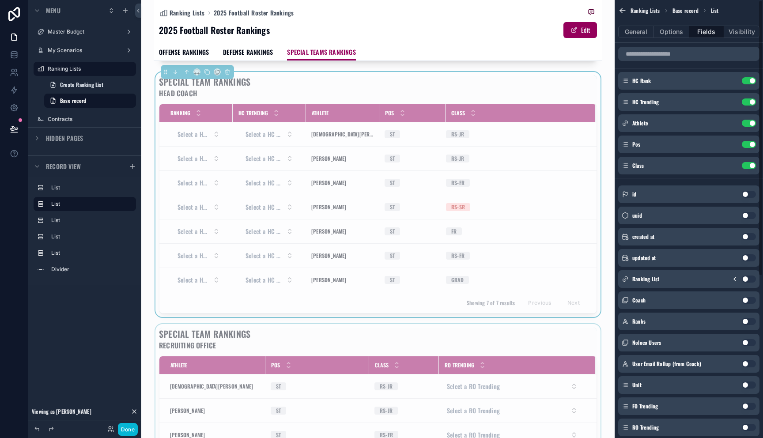
scroll to position [335, 0]
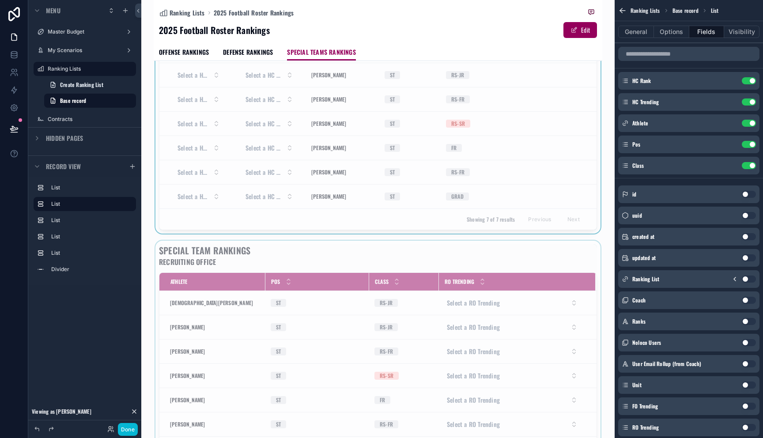
click at [496, 324] on div "scrollable content" at bounding box center [378, 363] width 449 height 245
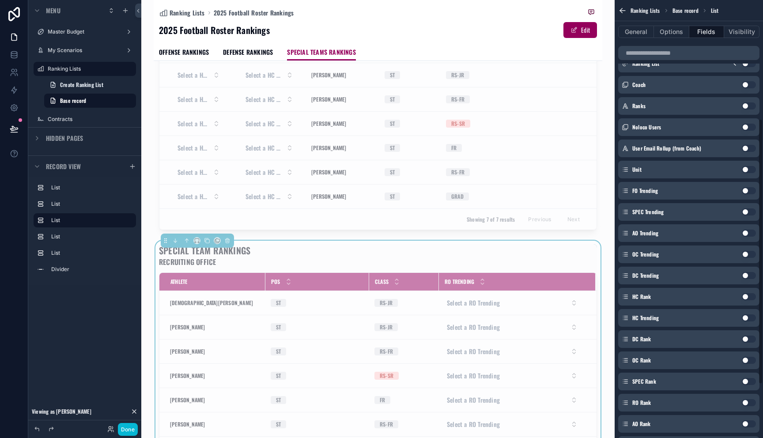
scroll to position [226, 0]
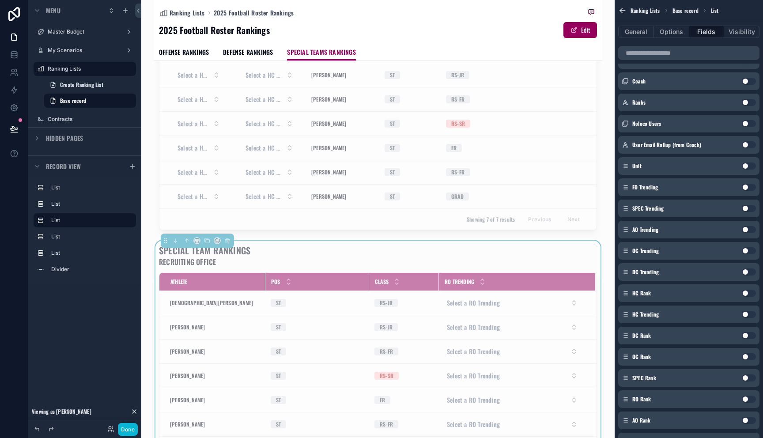
click at [745, 398] on button "Use setting" at bounding box center [749, 399] width 14 height 7
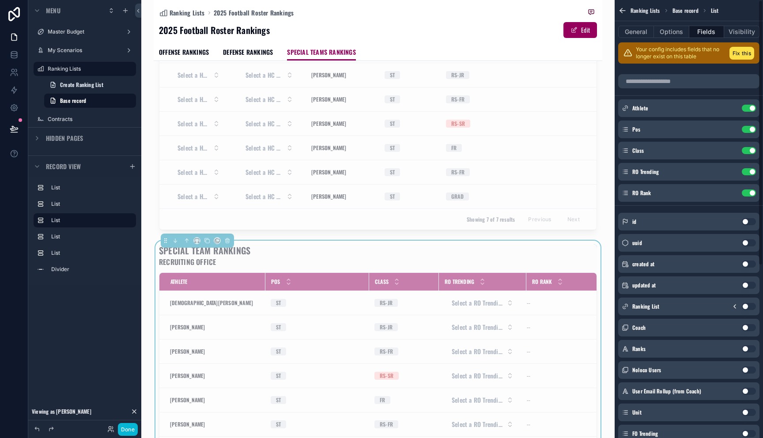
scroll to position [0, 0]
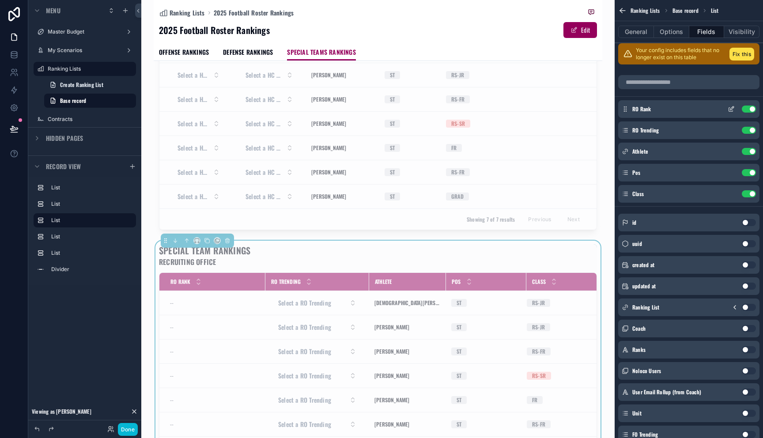
click at [733, 108] on icon "scrollable content" at bounding box center [733, 108] width 4 height 4
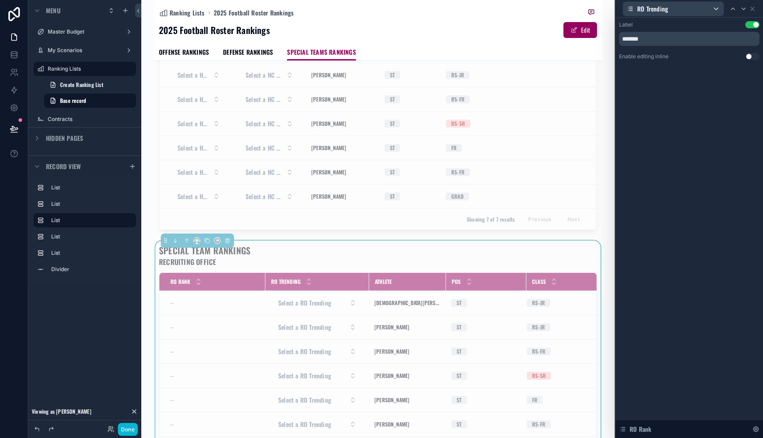
click at [751, 58] on button "Use setting" at bounding box center [753, 56] width 14 height 7
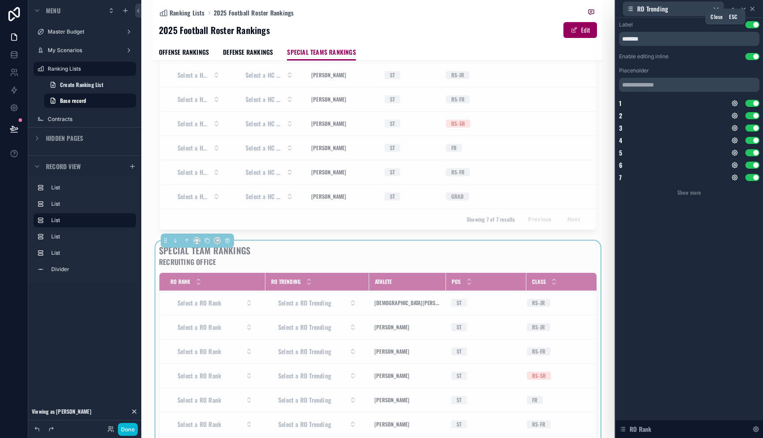
click at [753, 8] on icon at bounding box center [753, 9] width 4 height 4
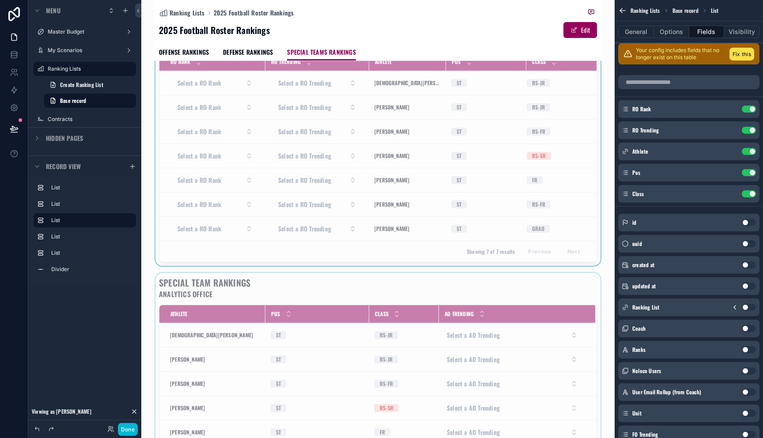
scroll to position [560, 0]
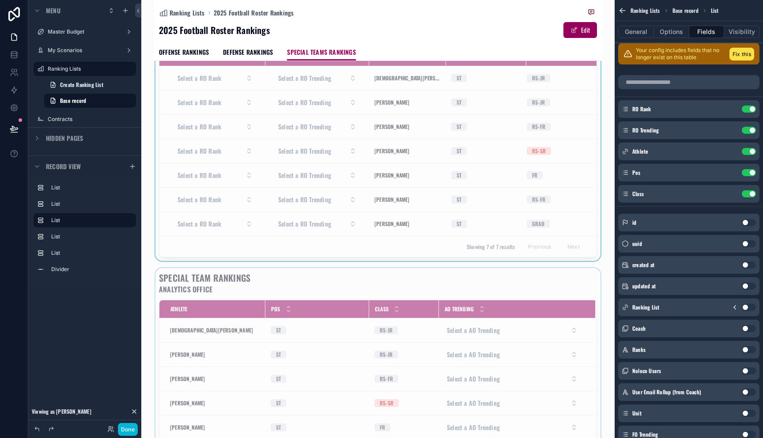
click at [557, 318] on div "AO Trending" at bounding box center [517, 309] width 156 height 17
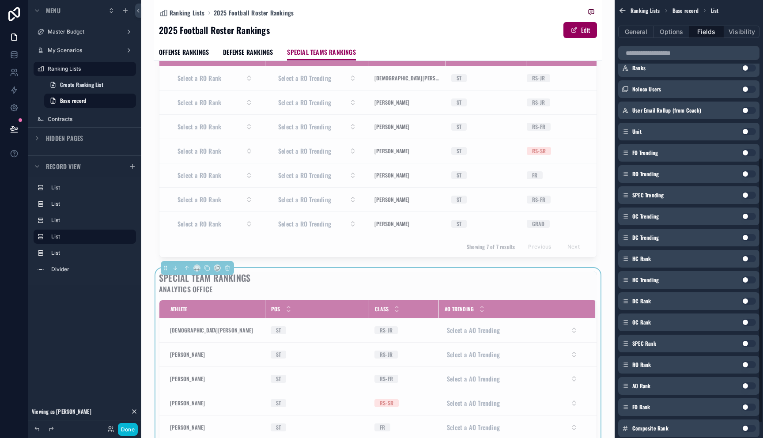
scroll to position [260, 0]
click at [747, 389] on button "Use setting" at bounding box center [749, 386] width 14 height 7
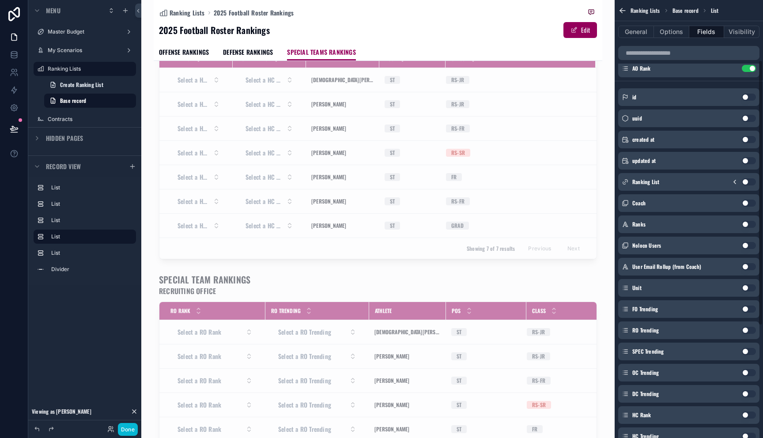
scroll to position [0, 0]
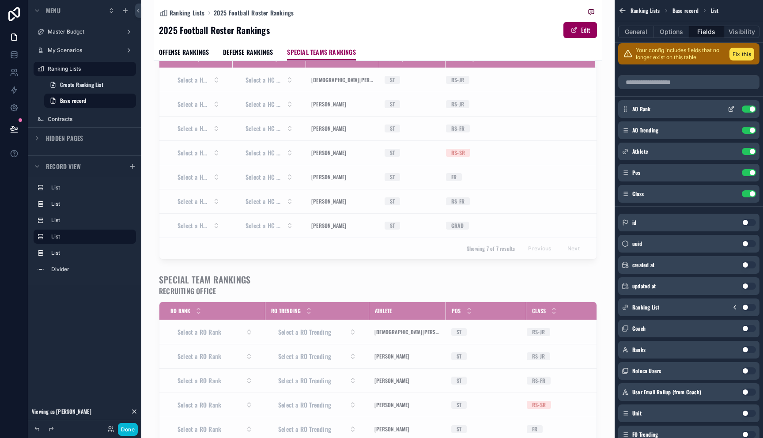
click at [733, 109] on icon "scrollable content" at bounding box center [731, 109] width 7 height 7
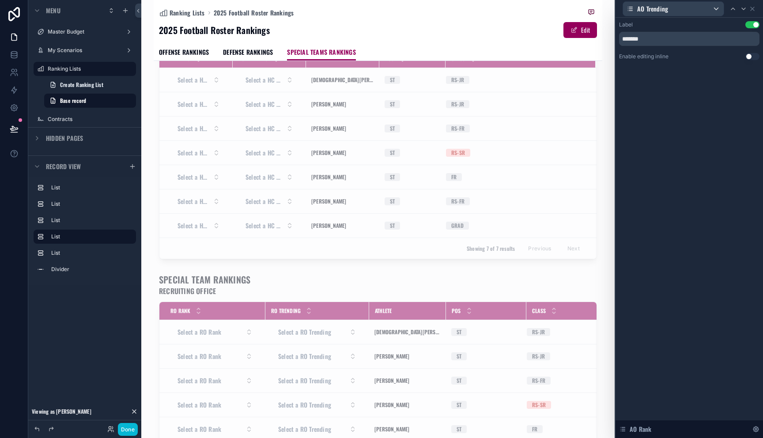
click at [749, 59] on button "Use setting" at bounding box center [753, 56] width 14 height 7
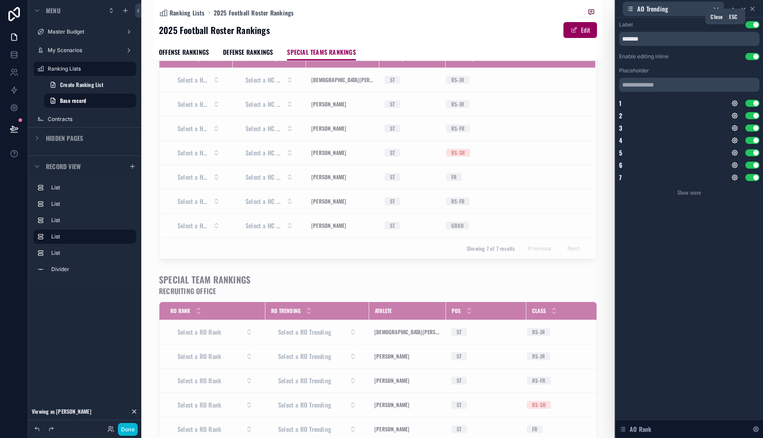
click at [754, 11] on icon at bounding box center [752, 8] width 7 height 7
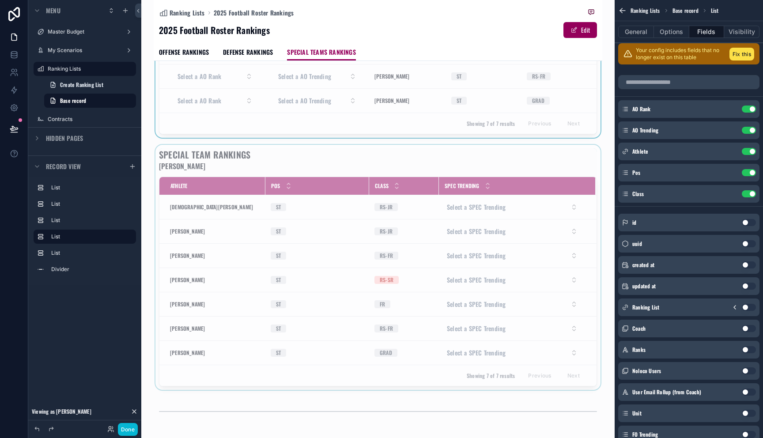
scroll to position [951, 0]
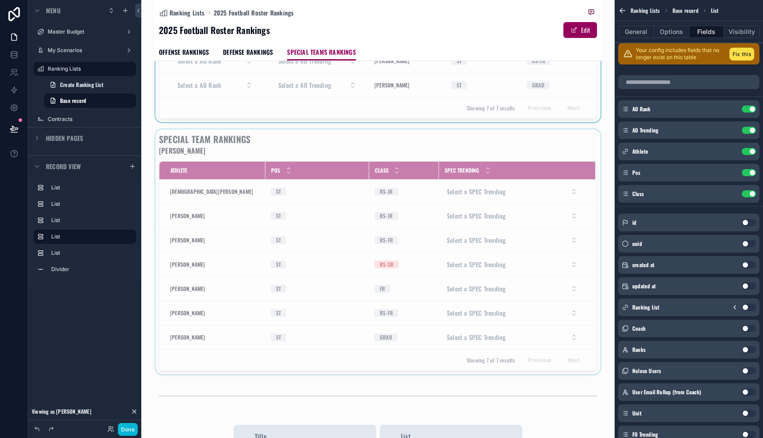
click at [420, 265] on div "scrollable content" at bounding box center [378, 251] width 449 height 245
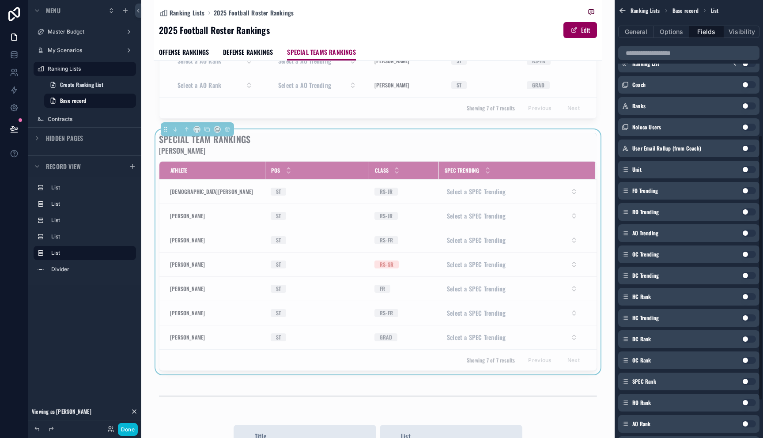
scroll to position [223, 0]
click at [748, 383] on button "Use setting" at bounding box center [749, 381] width 14 height 7
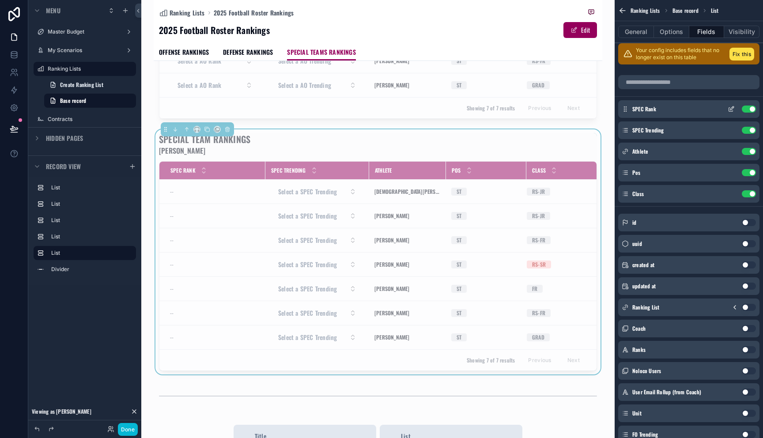
click at [731, 109] on icon "scrollable content" at bounding box center [733, 108] width 4 height 4
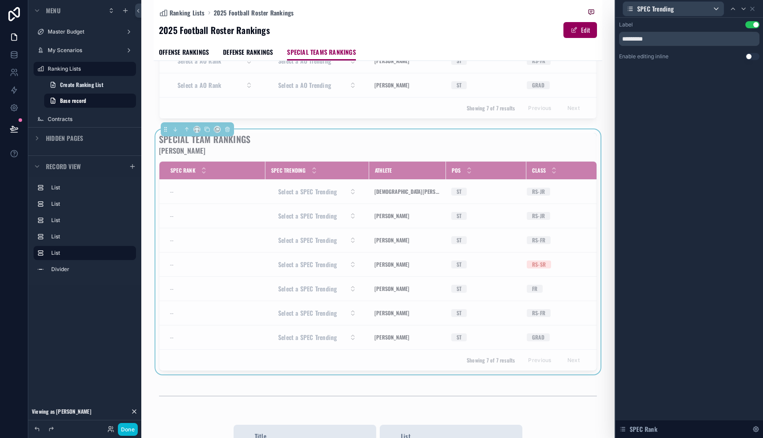
click at [746, 56] on button "Use setting" at bounding box center [753, 56] width 14 height 7
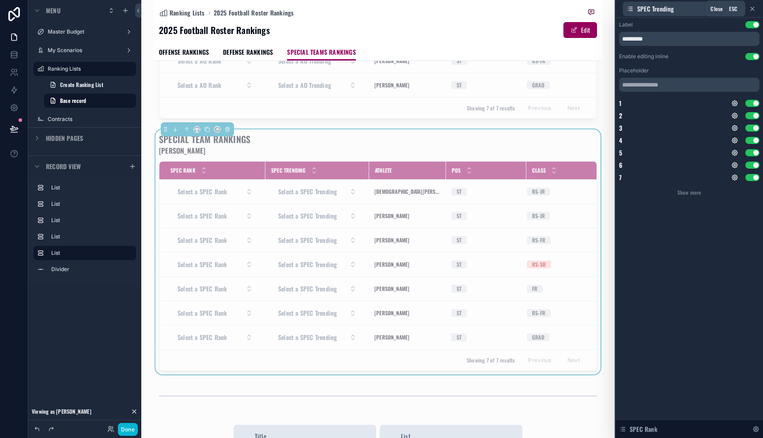
click at [754, 8] on icon at bounding box center [752, 8] width 7 height 7
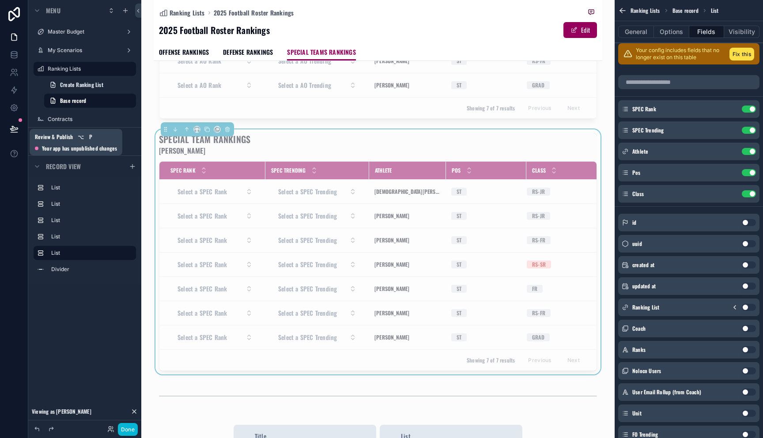
click at [10, 125] on icon at bounding box center [14, 129] width 9 height 9
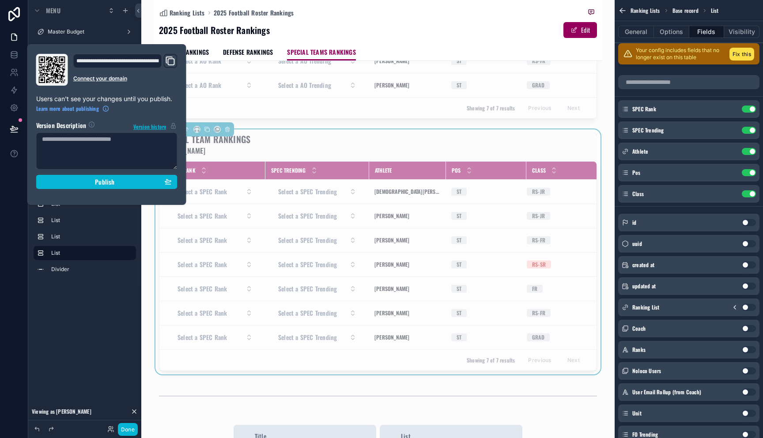
click at [72, 174] on section "Version Description Version history Publish" at bounding box center [106, 152] width 141 height 73
click at [78, 183] on div "Publish" at bounding box center [107, 182] width 130 height 8
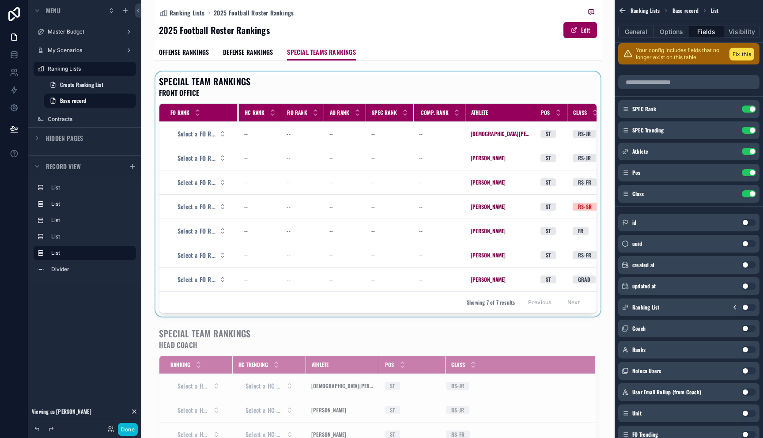
drag, startPoint x: 206, startPoint y: 114, endPoint x: 242, endPoint y: 94, distance: 41.4
click at [237, 114] on div "scrollable content" at bounding box center [239, 113] width 4 height 18
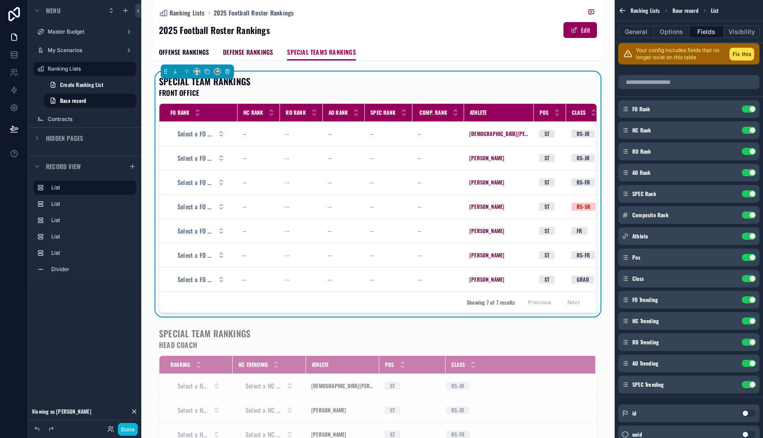
click at [242, 54] on span "DEFENSE RANKINGS" at bounding box center [248, 52] width 50 height 9
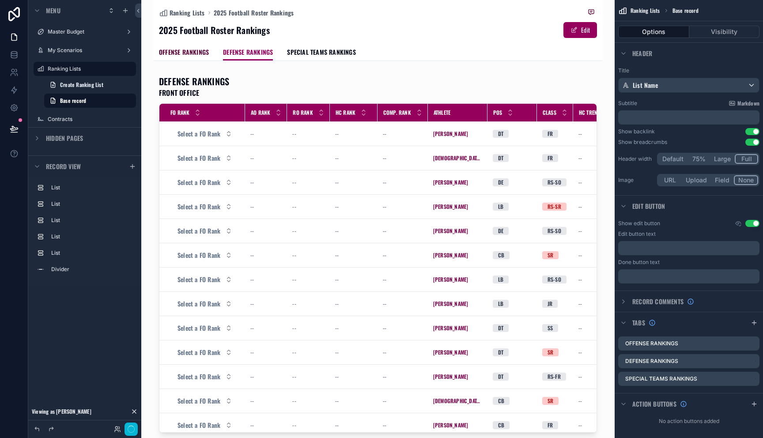
click at [195, 51] on span "OFFENSE RANKINGS" at bounding box center [184, 52] width 50 height 9
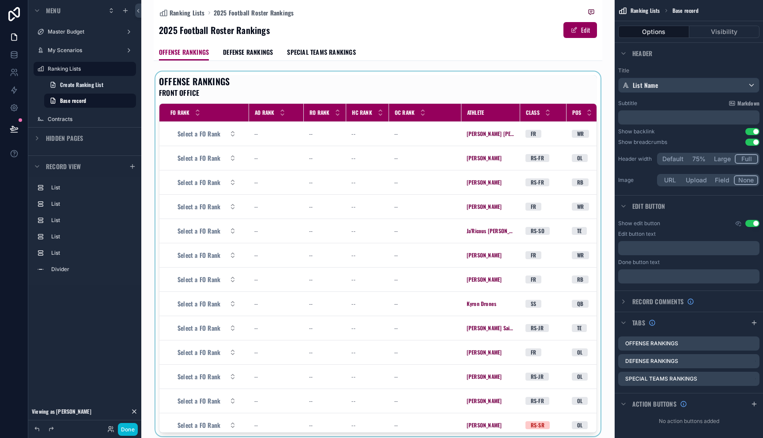
click at [396, 155] on div "scrollable content" at bounding box center [378, 254] width 449 height 365
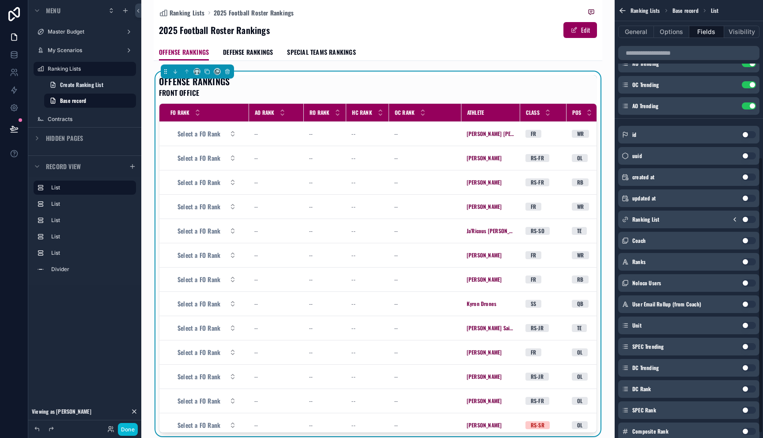
scroll to position [256, 0]
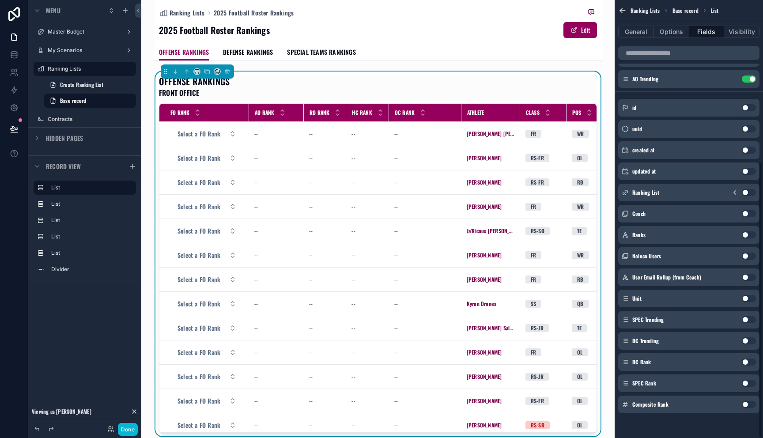
click at [748, 405] on button "Use setting" at bounding box center [749, 404] width 14 height 7
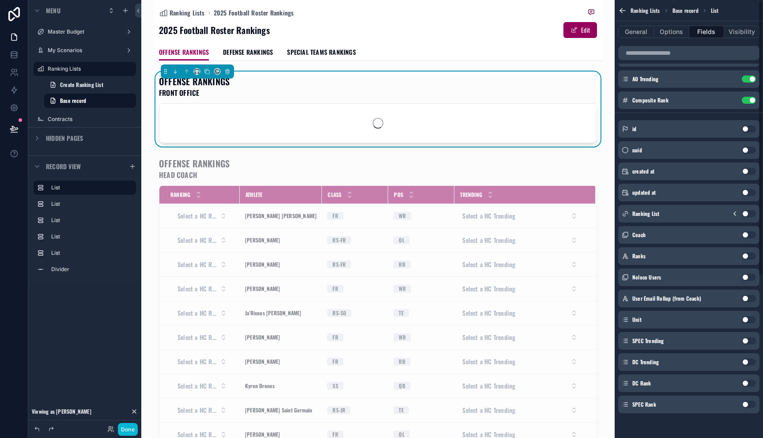
scroll to position [0, 0]
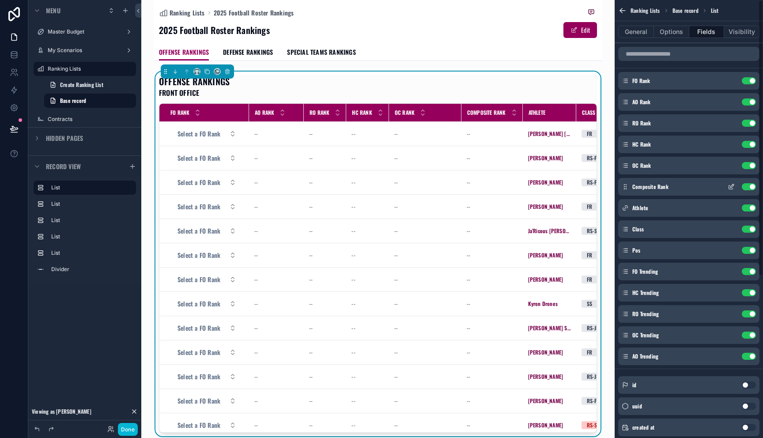
click at [731, 189] on icon "scrollable content" at bounding box center [731, 188] width 4 height 4
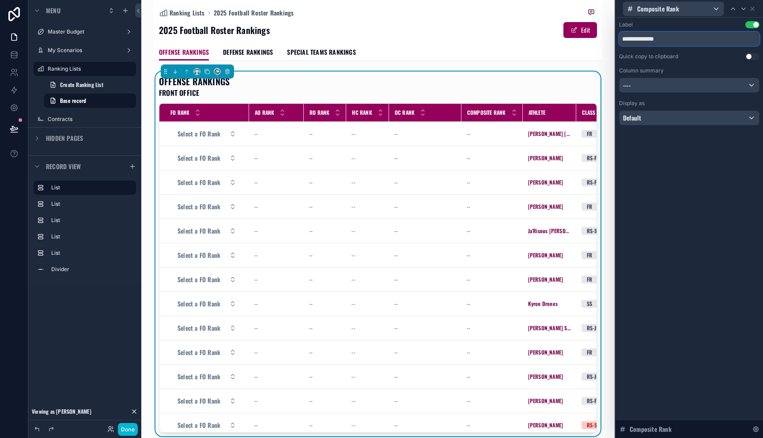
drag, startPoint x: 638, startPoint y: 37, endPoint x: 703, endPoint y: 36, distance: 64.9
click at [703, 36] on input "**********" at bounding box center [689, 39] width 140 height 14
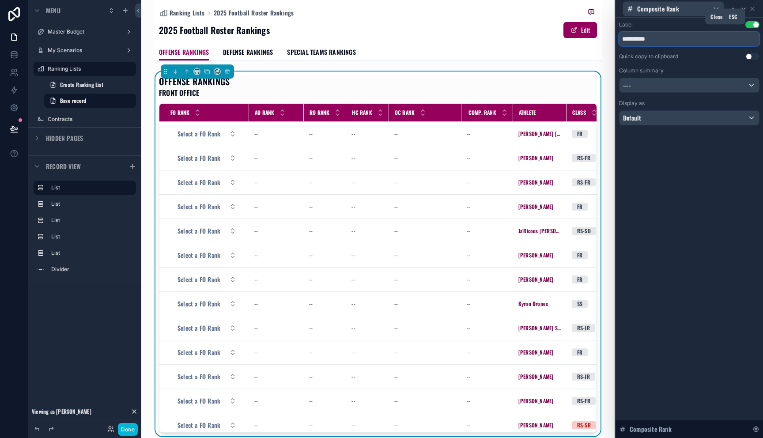
type input "**********"
click at [753, 9] on icon at bounding box center [753, 9] width 4 height 4
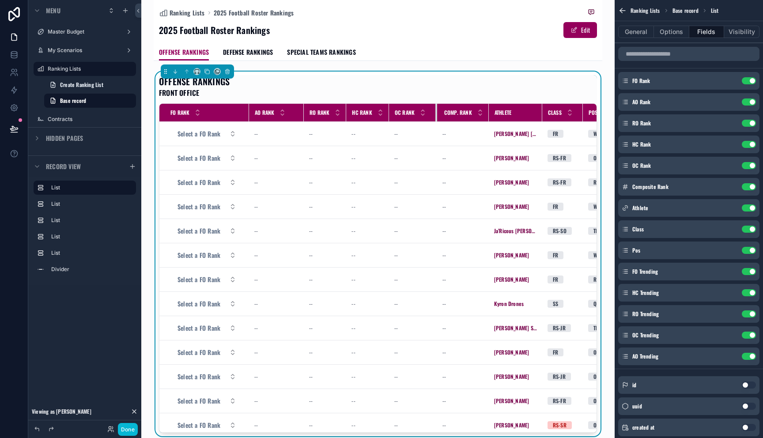
drag, startPoint x: 460, startPoint y: 114, endPoint x: 435, endPoint y: 119, distance: 25.0
click at [435, 119] on div "scrollable content" at bounding box center [437, 113] width 4 height 18
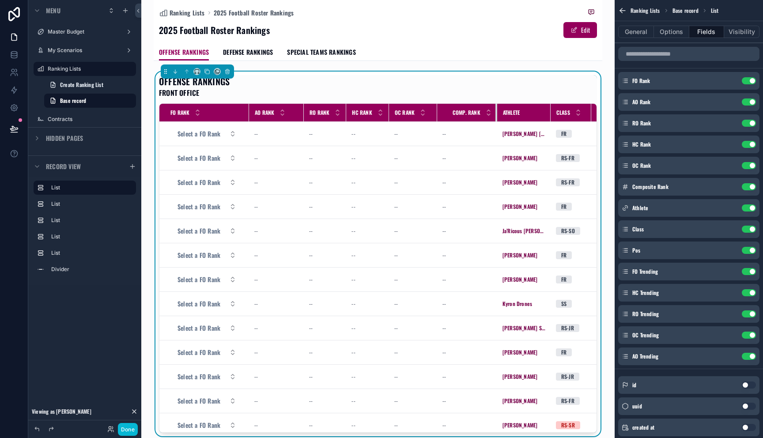
drag, startPoint x: 487, startPoint y: 114, endPoint x: 496, endPoint y: 116, distance: 8.5
click at [496, 116] on div "scrollable content" at bounding box center [498, 113] width 4 height 18
click at [439, 116] on tr "FO Rank AO Rank RO Rank HC Rank OC Rank Comp. Rank Athlete Class Pos FO Trendin…" at bounding box center [598, 113] width 879 height 18
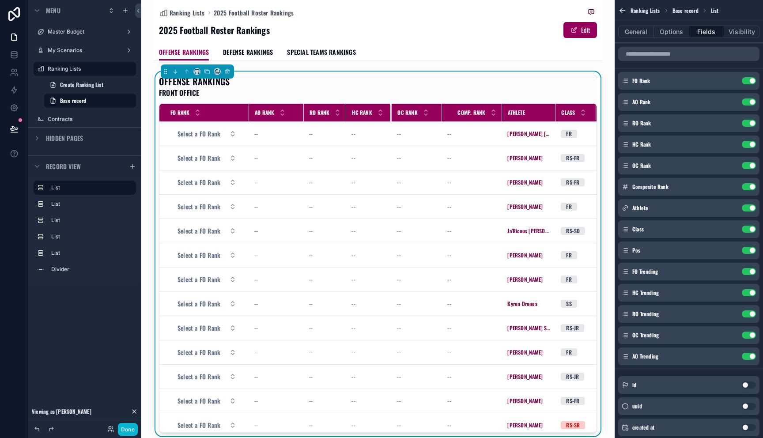
drag, startPoint x: 387, startPoint y: 114, endPoint x: 395, endPoint y: 114, distance: 8.0
click at [395, 114] on tr "FO Rank AO Rank RO Rank HC Rank OC Rank Comp. Rank Athlete Class Pos FO Trendin…" at bounding box center [599, 113] width 881 height 18
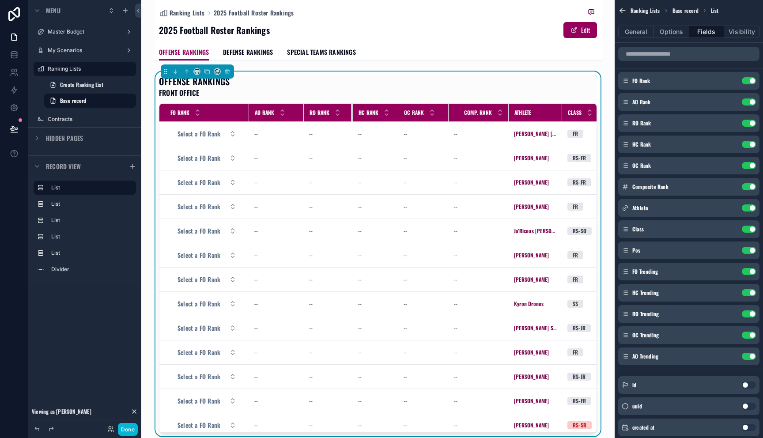
drag, startPoint x: 345, startPoint y: 114, endPoint x: 362, endPoint y: 113, distance: 17.3
click at [362, 113] on tr "FO Rank AO Rank RO Rank HC Rank OC Rank Comp. Rank Athlete Class Pos FO Trendin…" at bounding box center [602, 113] width 887 height 18
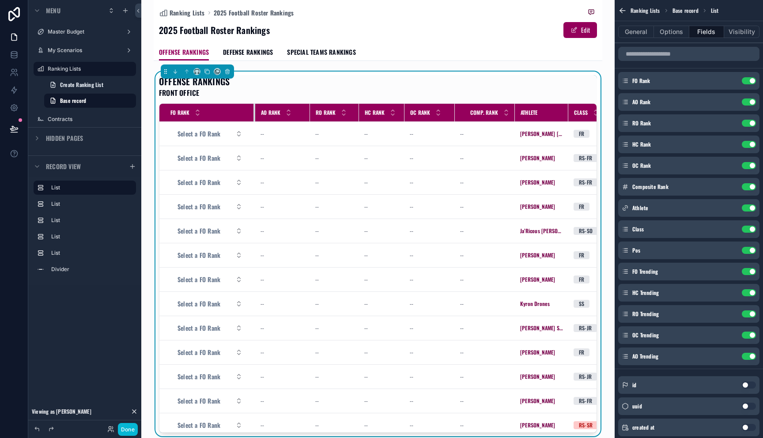
drag, startPoint x: 248, startPoint y: 116, endPoint x: 254, endPoint y: 117, distance: 6.3
click at [254, 117] on div "scrollable content" at bounding box center [256, 113] width 4 height 18
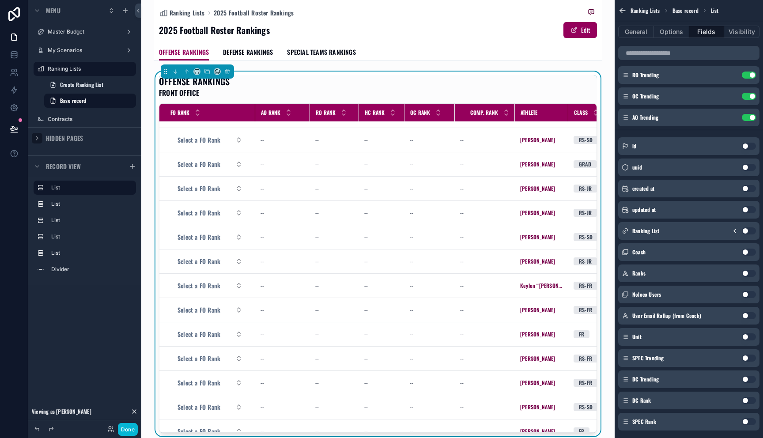
click at [13, 135] on button at bounding box center [13, 129] width 19 height 25
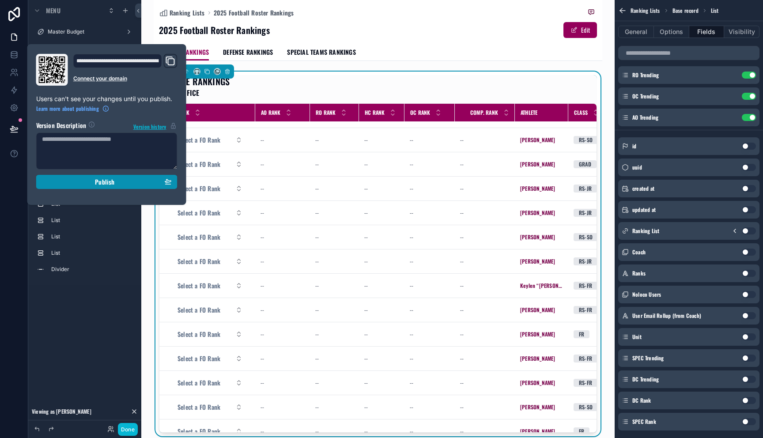
click at [62, 182] on div "Publish" at bounding box center [107, 182] width 130 height 8
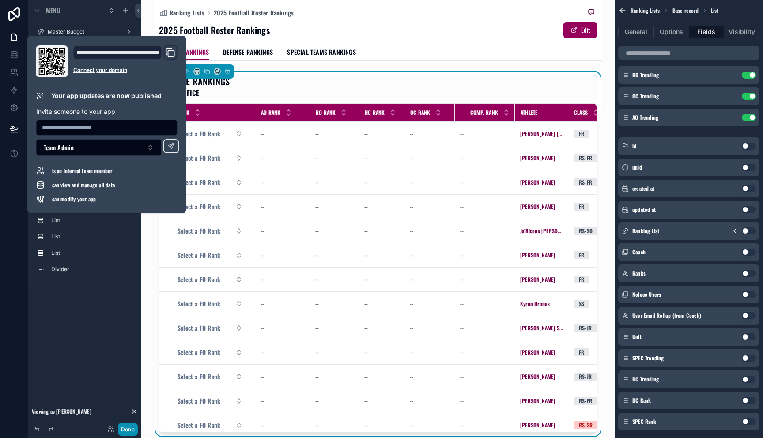
click at [127, 431] on button "Done" at bounding box center [128, 429] width 20 height 13
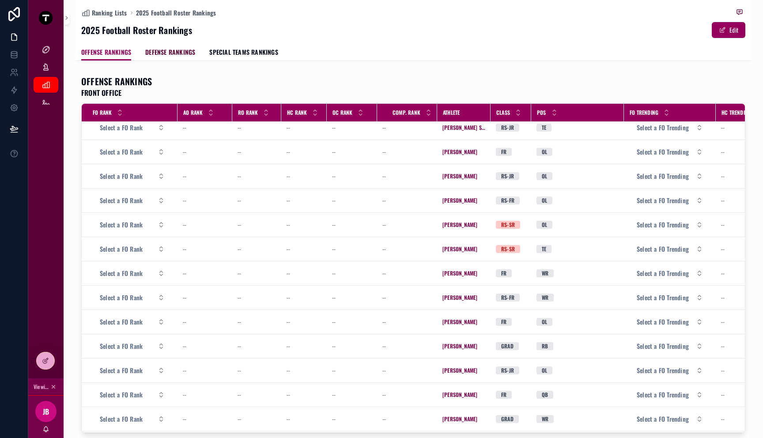
click at [161, 51] on span "DEFENSE RANKINGS" at bounding box center [170, 52] width 50 height 9
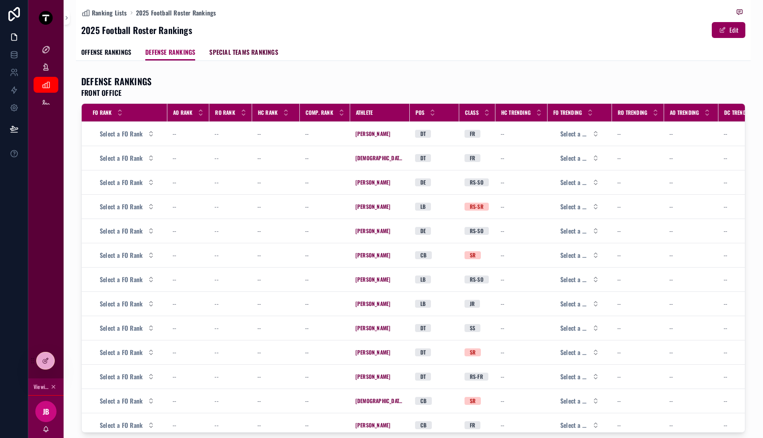
click at [253, 51] on span "SPECIAL TEAMS RANKINGS" at bounding box center [243, 52] width 68 height 9
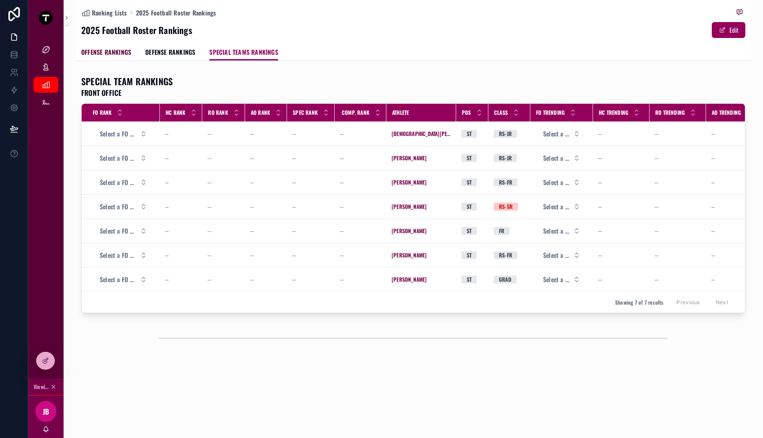
click at [120, 55] on span "OFFENSE RANKINGS" at bounding box center [106, 52] width 50 height 9
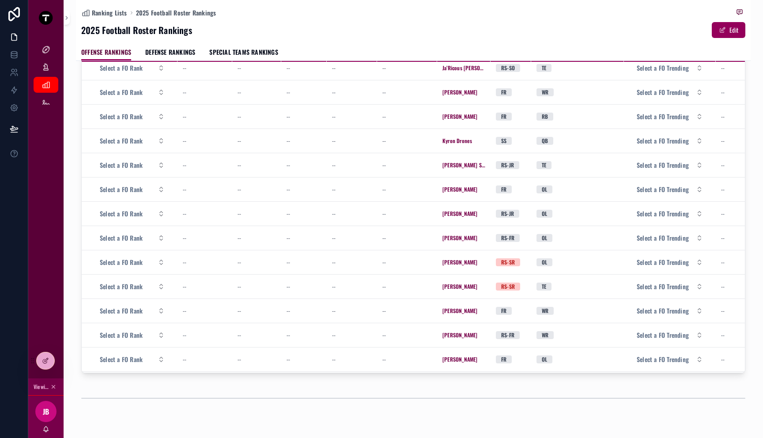
scroll to position [91, 0]
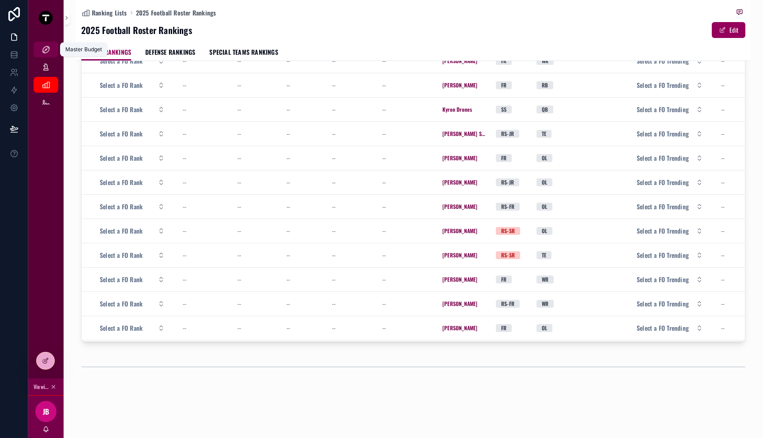
click at [51, 51] on div "Master Budget" at bounding box center [46, 49] width 14 height 14
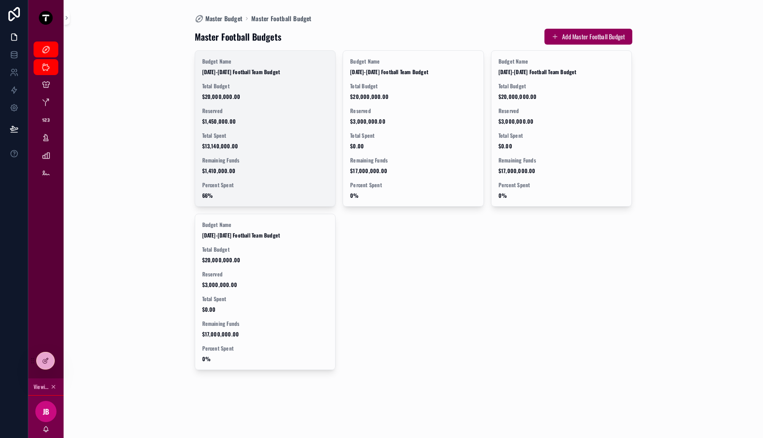
click at [263, 139] on span "Total Spent" at bounding box center [265, 135] width 126 height 7
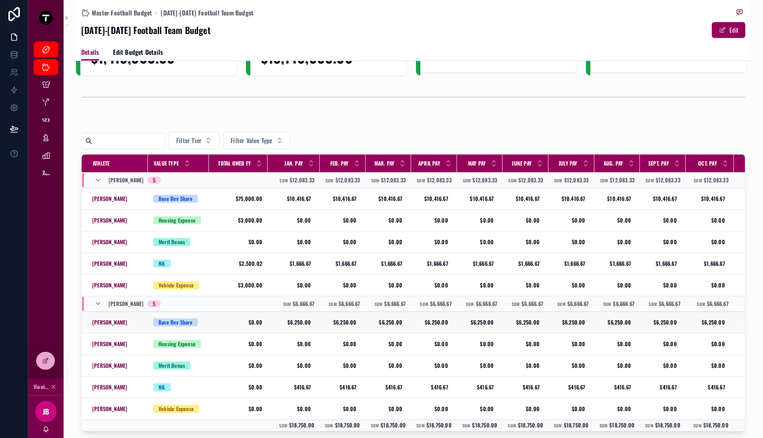
scroll to position [101, 0]
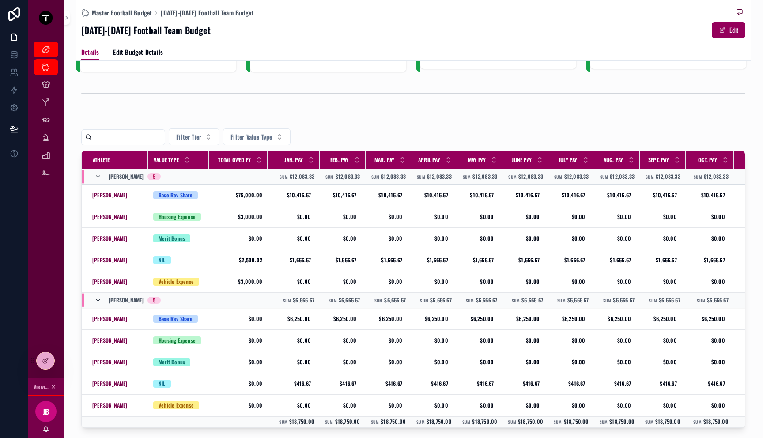
click at [98, 301] on icon "scrollable content" at bounding box center [98, 300] width 7 height 7
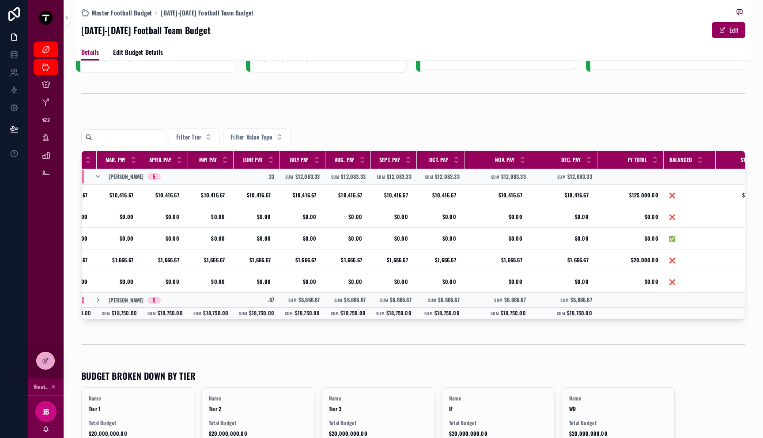
scroll to position [0, 271]
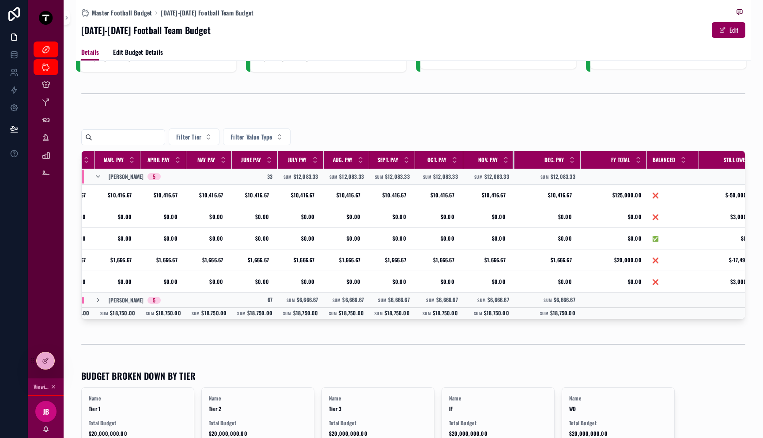
drag, startPoint x: 519, startPoint y: 159, endPoint x: 504, endPoint y: 161, distance: 15.1
click at [513, 161] on div "scrollable content" at bounding box center [515, 160] width 4 height 18
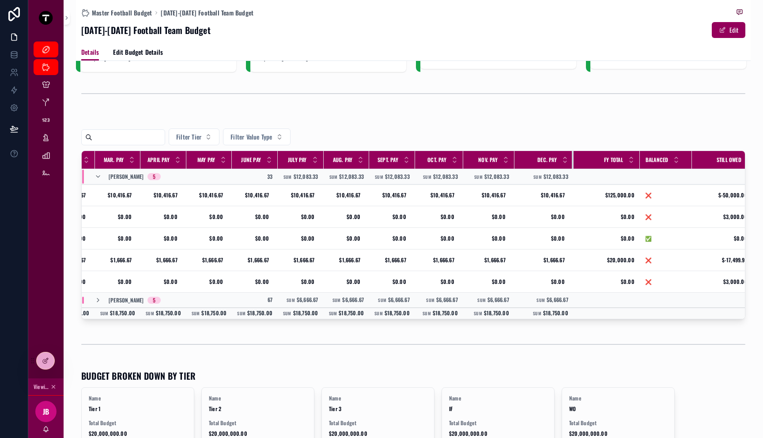
drag, startPoint x: 570, startPoint y: 160, endPoint x: 563, endPoint y: 163, distance: 7.5
click at [572, 163] on div "scrollable content" at bounding box center [574, 160] width 4 height 18
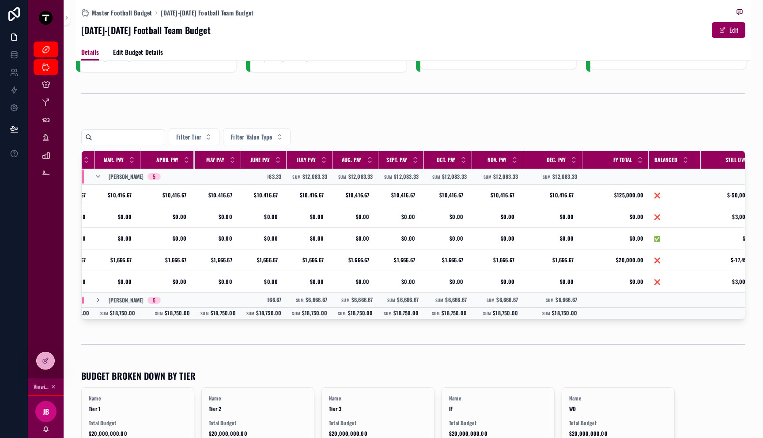
drag, startPoint x: 182, startPoint y: 160, endPoint x: 199, endPoint y: 160, distance: 17.2
click at [199, 160] on tr "Athlete Value Type Total Owed FY Jan. Pay Feb. Pay Mar. Pay April Pay May Pay J…" at bounding box center [289, 160] width 957 height 18
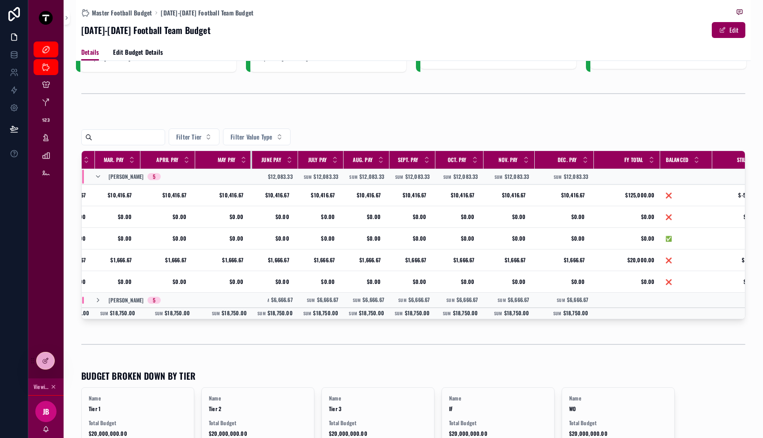
drag, startPoint x: 236, startPoint y: 160, endPoint x: 262, endPoint y: 161, distance: 26.1
click at [262, 161] on tr "Athlete Value Type Total Owed FY Jan. Pay Feb. Pay Mar. Pay April Pay May Pay J…" at bounding box center [295, 160] width 969 height 18
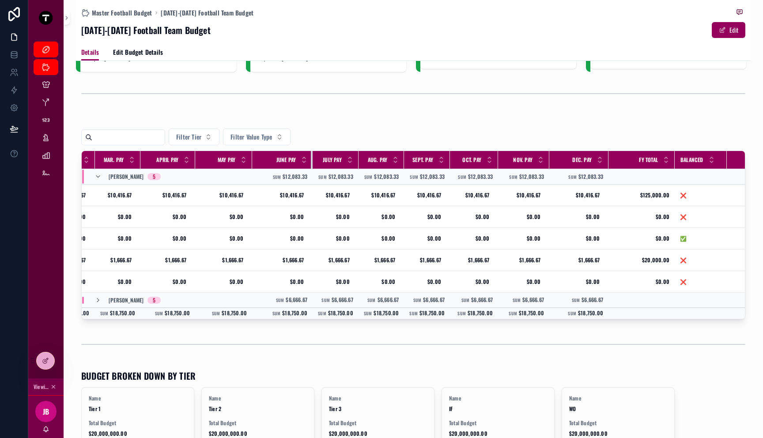
drag, startPoint x: 293, startPoint y: 161, endPoint x: 309, endPoint y: 164, distance: 16.1
click at [311, 164] on div "scrollable content" at bounding box center [313, 160] width 4 height 18
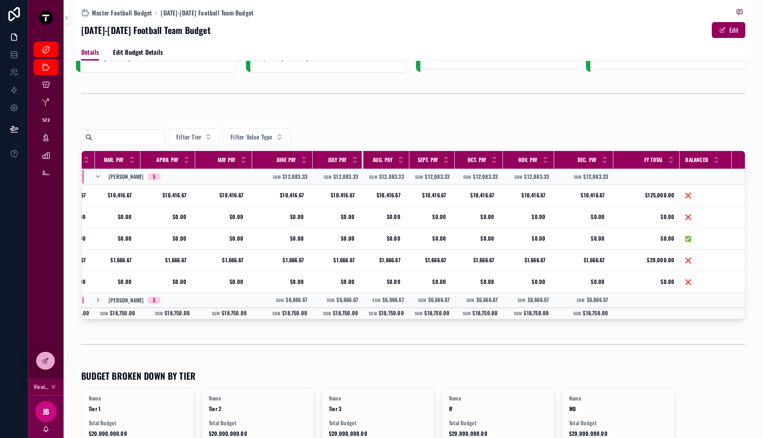
drag, startPoint x: 353, startPoint y: 162, endPoint x: 367, endPoint y: 163, distance: 14.6
click at [367, 163] on tr "Athlete Value Type Total Owed FY Jan. Pay Feb. Pay Mar. Pay April Pay May Pay J…" at bounding box center [305, 160] width 988 height 18
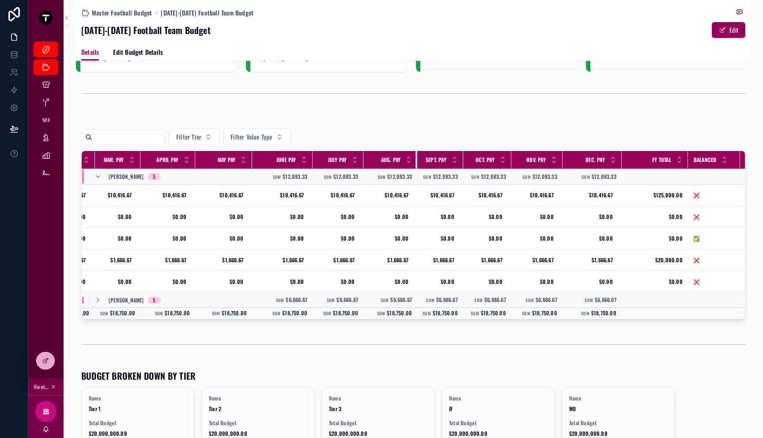
drag, startPoint x: 405, startPoint y: 162, endPoint x: 420, endPoint y: 162, distance: 15.9
click at [420, 162] on tr "Athlete Value Type Total Owed FY Jan. Pay Feb. Pay Mar. Pay April Pay May Pay J…" at bounding box center [309, 160] width 996 height 18
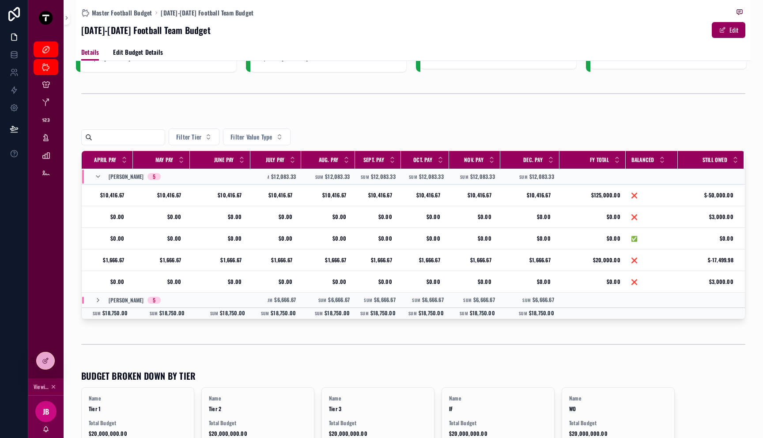
scroll to position [0, 0]
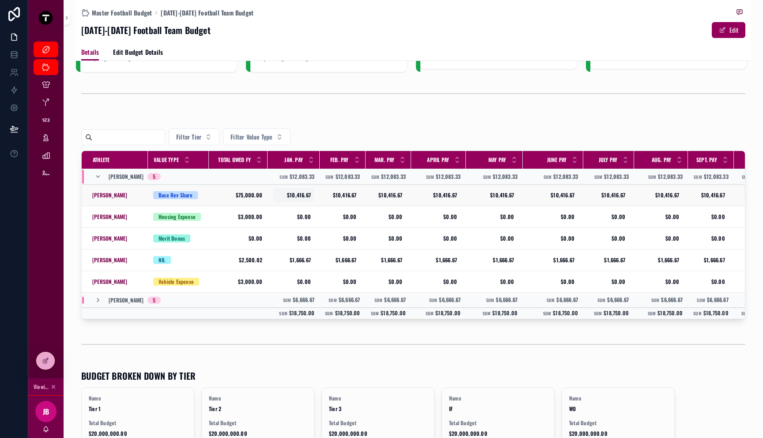
click at [305, 200] on div "$10,416.67 $10,416.67" at bounding box center [294, 195] width 42 height 14
click at [320, 210] on input "**********" at bounding box center [319, 208] width 83 height 12
type input "**********"
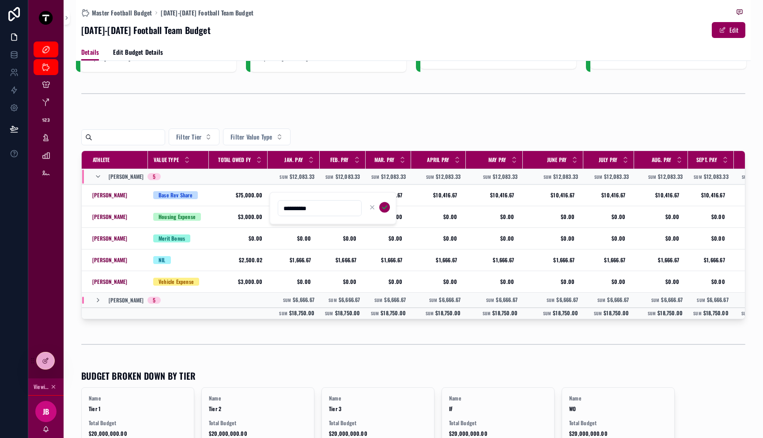
click at [351, 131] on div "Filter Tier Filter Value Type" at bounding box center [413, 137] width 664 height 17
click at [291, 196] on span "$10,416.67" at bounding box center [293, 195] width 34 height 7
click at [311, 207] on input "**********" at bounding box center [319, 208] width 83 height 12
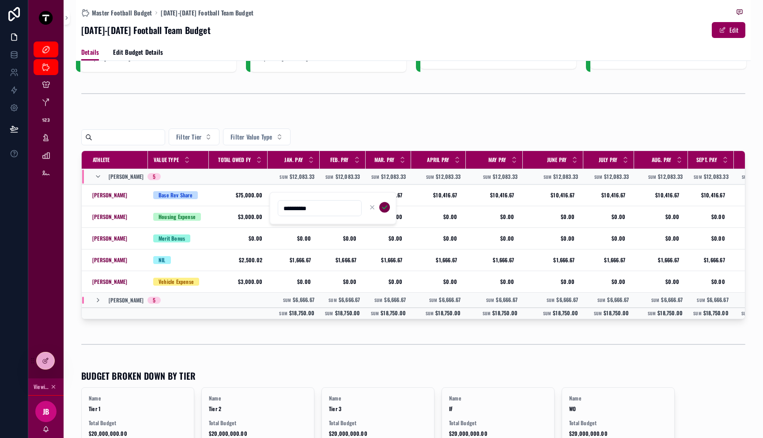
click at [384, 207] on icon "scrollable content" at bounding box center [384, 207] width 7 height 7
click at [344, 194] on span "$10,416.67" at bounding box center [343, 195] width 28 height 7
click at [361, 211] on input "**********" at bounding box center [371, 208] width 83 height 12
click at [340, 193] on span "$10,416.67" at bounding box center [343, 195] width 28 height 7
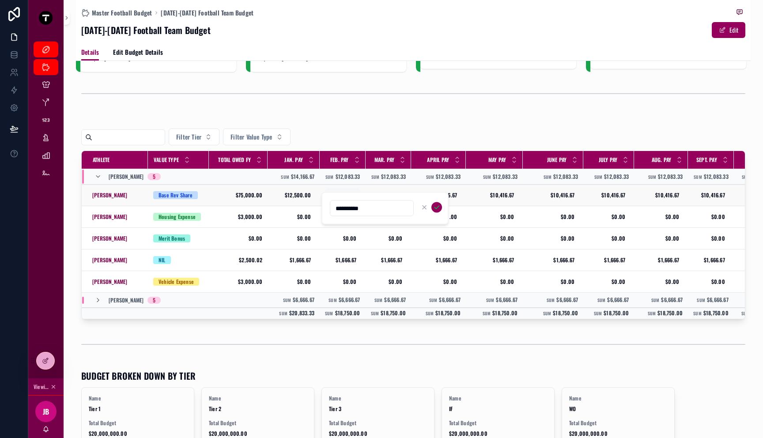
click at [340, 193] on div "**********" at bounding box center [385, 208] width 127 height 33
click at [348, 207] on input "**********" at bounding box center [371, 208] width 83 height 12
paste input "scrollable content"
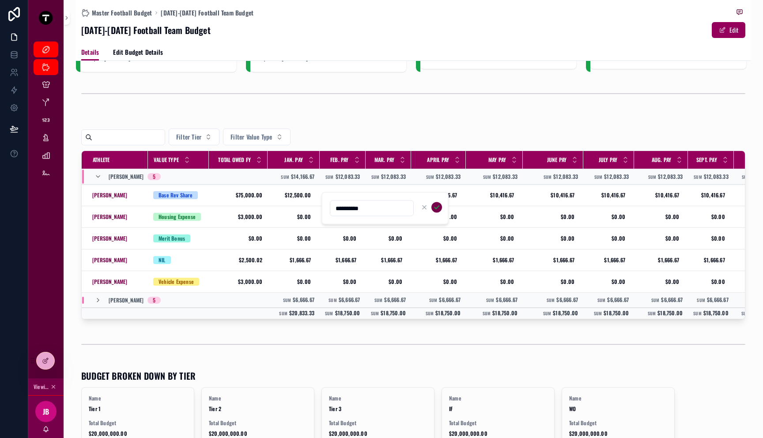
type input "**********"
click at [433, 208] on icon "scrollable content" at bounding box center [436, 207] width 7 height 7
click at [385, 195] on span "$10,416.67" at bounding box center [389, 195] width 28 height 7
click at [385, 195] on div "**********" at bounding box center [430, 208] width 127 height 33
click at [396, 208] on input "**********" at bounding box center [416, 208] width 83 height 12
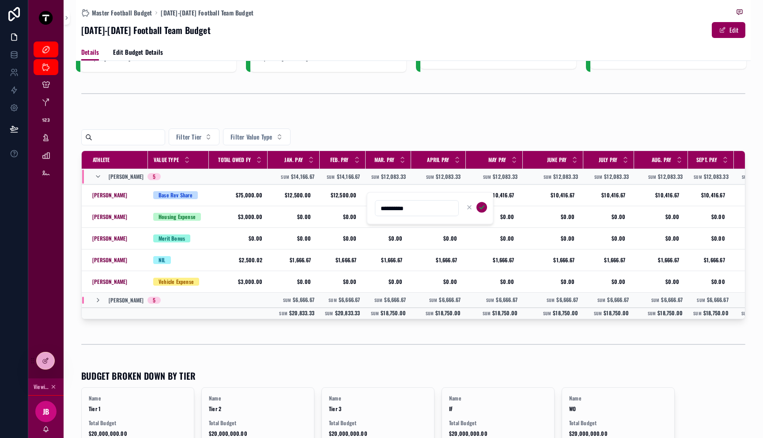
click at [396, 208] on input "**********" at bounding box center [416, 208] width 83 height 12
click at [384, 196] on span "$10,416.67" at bounding box center [389, 195] width 28 height 7
click at [427, 213] on input "**********" at bounding box center [416, 208] width 83 height 12
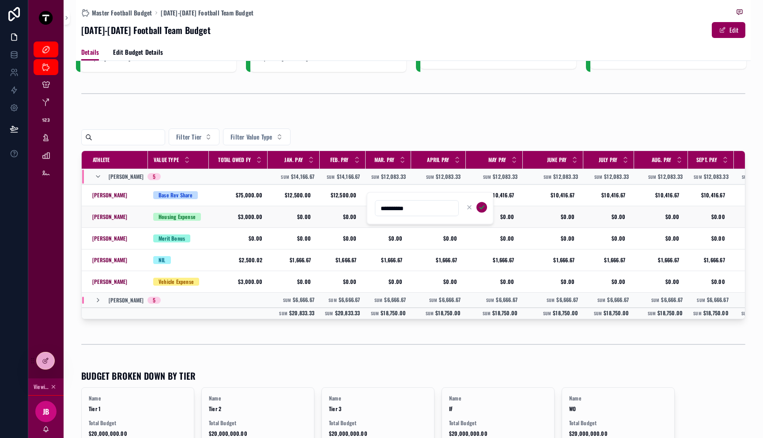
drag, startPoint x: 434, startPoint y: 212, endPoint x: 338, endPoint y: 208, distance: 95.5
click at [339, 208] on div "Master Budget Master Football Budget Current Athletes Position Room Budgets Tie…" at bounding box center [395, 219] width 735 height 438
paste input "scrollable content"
type input "**********"
click at [485, 208] on icon "scrollable content" at bounding box center [481, 207] width 7 height 7
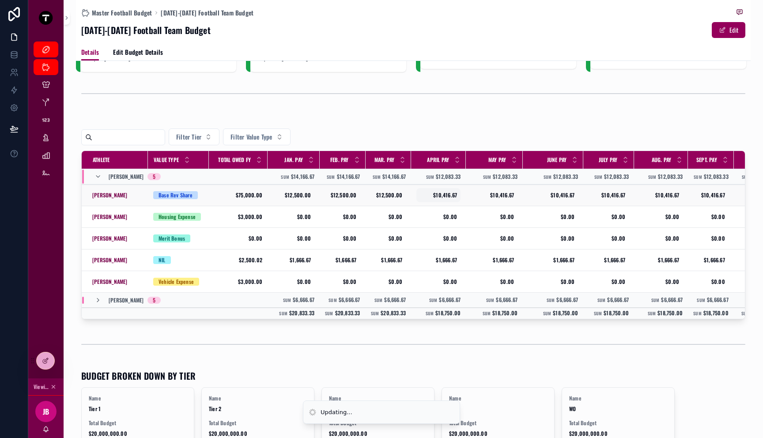
click at [439, 193] on span "$10,416.67" at bounding box center [438, 195] width 37 height 7
click at [439, 193] on div "**********" at bounding box center [475, 208] width 127 height 33
click at [457, 209] on input "**********" at bounding box center [461, 208] width 83 height 12
paste input "scrollable content"
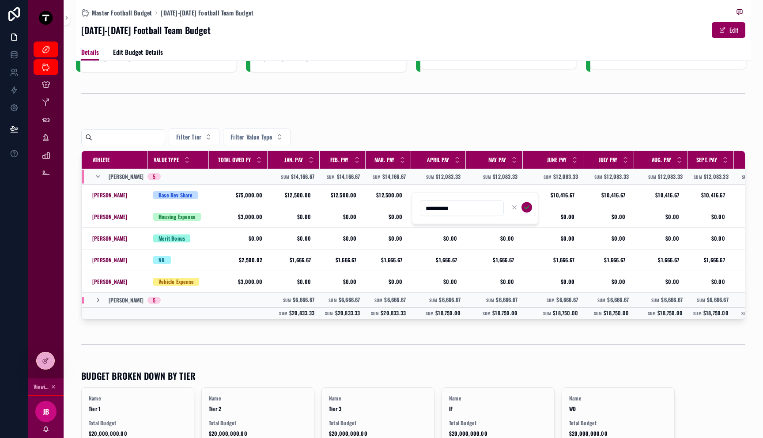
type input "**********"
click at [439, 197] on span "$10,416.67" at bounding box center [438, 195] width 37 height 7
click at [439, 197] on div "**********" at bounding box center [475, 208] width 127 height 33
click at [451, 211] on input "**********" at bounding box center [461, 208] width 83 height 12
click at [530, 209] on icon "scrollable content" at bounding box center [526, 207] width 7 height 7
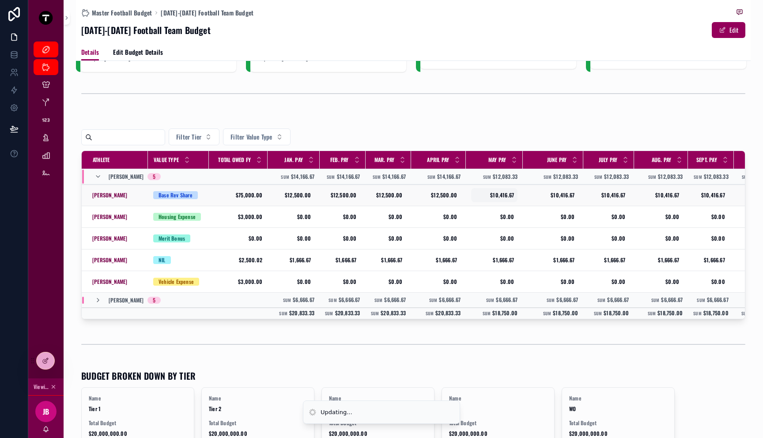
click at [501, 194] on span "$10,416.67" at bounding box center [494, 195] width 39 height 7
drag, startPoint x: 513, startPoint y: 204, endPoint x: 466, endPoint y: 202, distance: 47.7
click at [466, 202] on div "Master Budget Master Football Budget Current Athletes Position Room Budgets Tie…" at bounding box center [395, 219] width 735 height 438
click at [520, 210] on input "**********" at bounding box center [516, 208] width 83 height 12
click at [505, 197] on span "$10,416.67" at bounding box center [494, 195] width 39 height 7
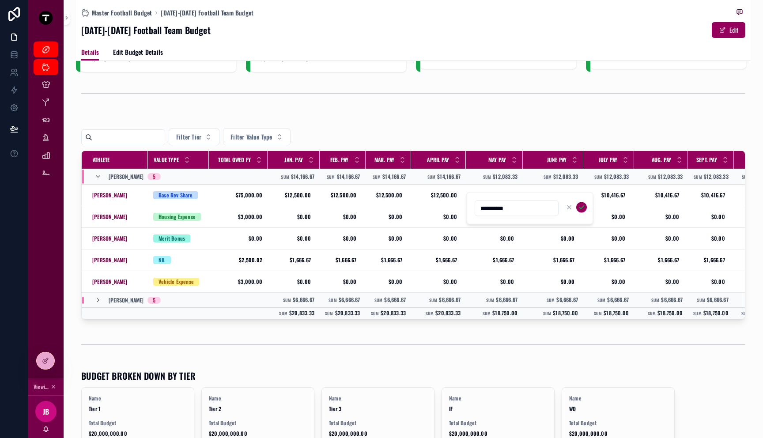
click at [503, 207] on input "**********" at bounding box center [516, 208] width 83 height 12
type input "**********"
click at [581, 208] on icon "scrollable content" at bounding box center [581, 207] width 4 height 3
click at [567, 202] on div "$10,416.67 $10,416.67" at bounding box center [553, 195] width 50 height 14
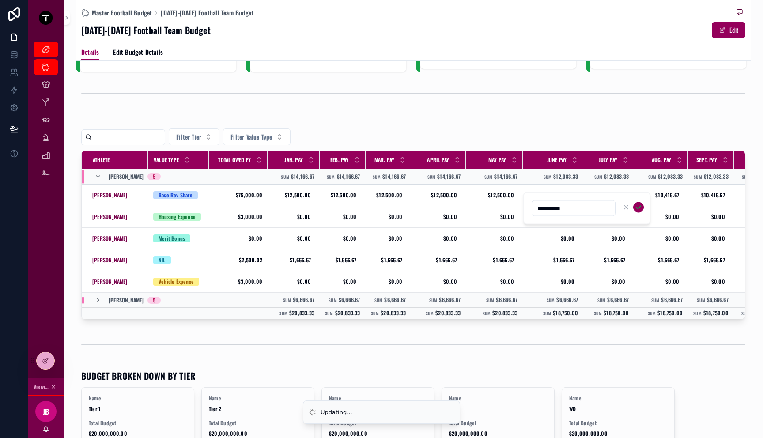
click at [564, 208] on input "**********" at bounding box center [573, 208] width 83 height 12
click at [560, 193] on span "$10,416.67" at bounding box center [553, 195] width 43 height 7
click at [569, 204] on input "**********" at bounding box center [573, 208] width 83 height 12
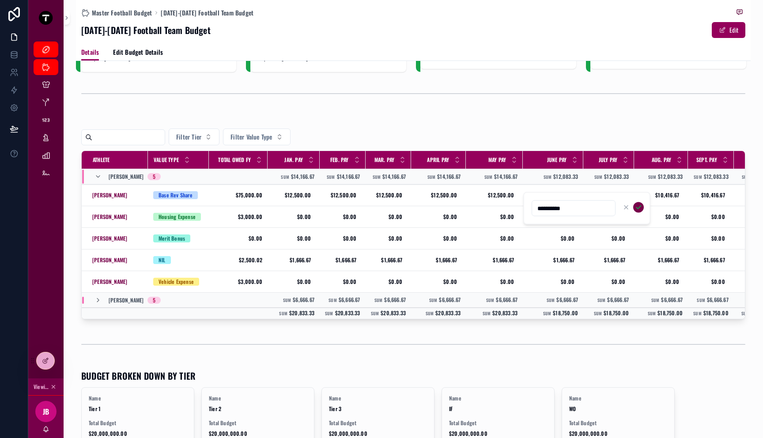
type input "**********"
click at [638, 209] on icon "scrollable content" at bounding box center [638, 207] width 7 height 7
click at [612, 197] on span "$10,416.67" at bounding box center [608, 195] width 33 height 7
click at [614, 195] on span "$10,416.67" at bounding box center [608, 195] width 33 height 7
click at [614, 201] on div "**********" at bounding box center [634, 209] width 84 height 16
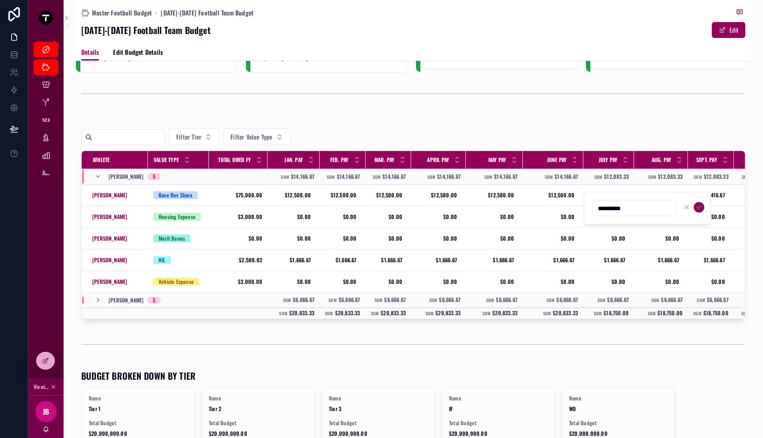
click at [614, 206] on input "**********" at bounding box center [634, 208] width 83 height 12
click at [614, 207] on input "**********" at bounding box center [634, 208] width 83 height 12
paste input "scrollable content"
type input "**********"
click at [699, 208] on icon "scrollable content" at bounding box center [699, 207] width 4 height 3
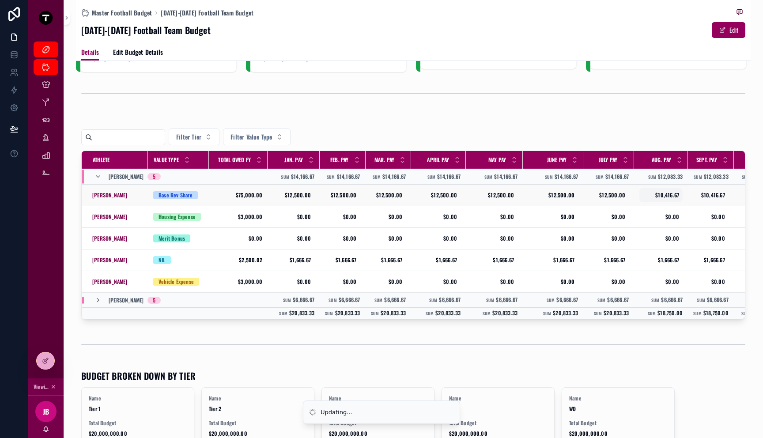
click at [668, 193] on span "$10,416.67" at bounding box center [661, 195] width 36 height 7
click at [668, 204] on input "**********" at bounding box center [685, 208] width 83 height 12
type input "**********"
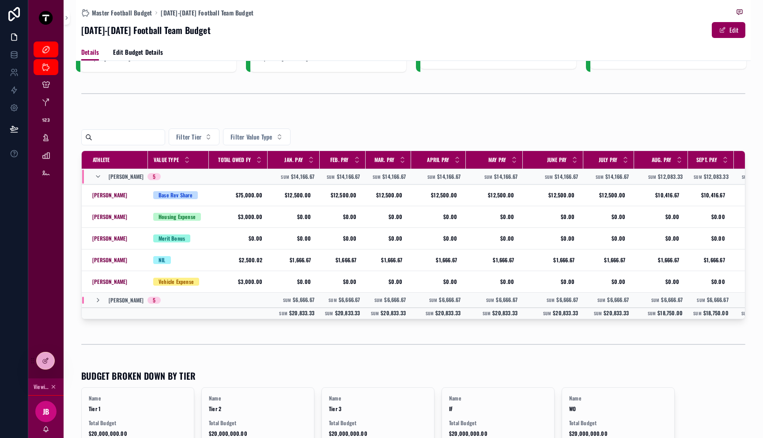
click at [753, 208] on div "Master Football Budget [DATE]-[DATE] Football Team Budget [DATE]-[DATE] Footbal…" at bounding box center [414, 219] width 700 height 438
click at [669, 200] on div "$10,416.67 $10,416.67" at bounding box center [661, 195] width 43 height 14
click at [750, 208] on icon "scrollable content" at bounding box center [750, 207] width 4 height 3
click at [711, 197] on span "$10,416.67" at bounding box center [711, 195] width 28 height 7
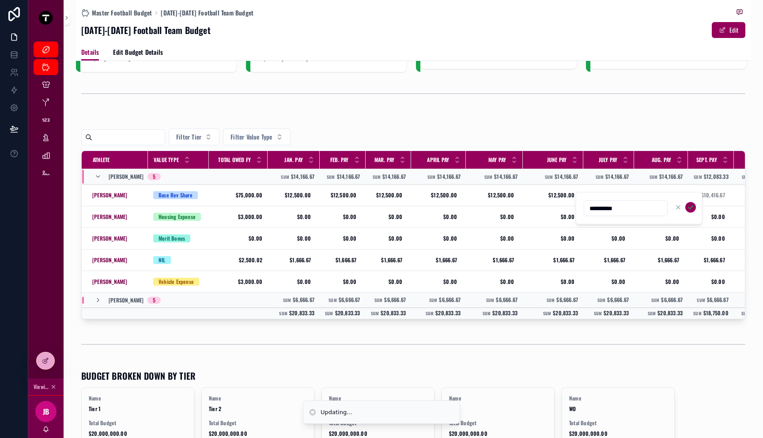
click at [647, 209] on input "**********" at bounding box center [625, 208] width 83 height 12
paste input "scrollable content"
type input "**********"
click at [687, 211] on icon "scrollable content" at bounding box center [690, 207] width 7 height 7
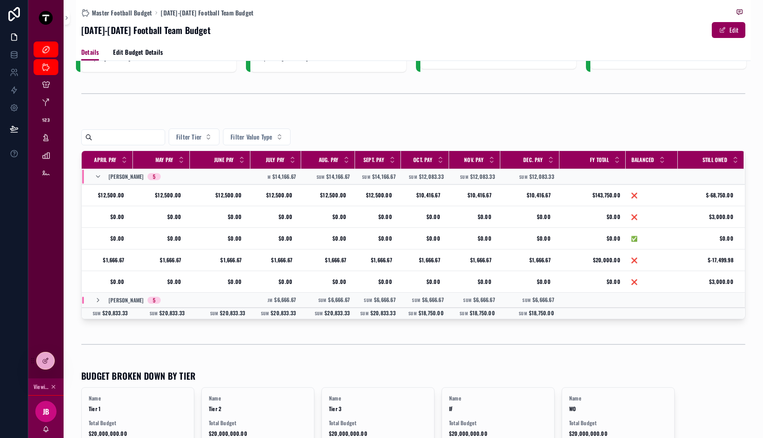
scroll to position [0, 337]
click at [420, 197] on span "$10,416.67" at bounding box center [425, 195] width 30 height 7
click at [428, 211] on input "**********" at bounding box center [446, 208] width 83 height 12
type input "**********"
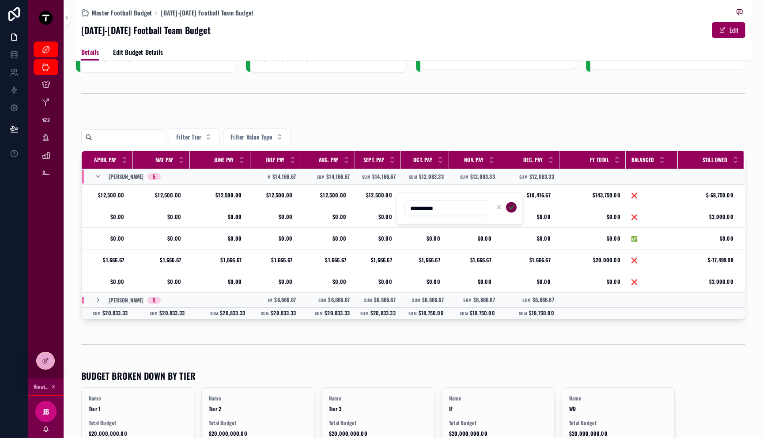
click at [513, 208] on icon "scrollable content" at bounding box center [511, 207] width 7 height 7
click at [480, 195] on span "$10,416.67" at bounding box center [475, 195] width 34 height 7
click at [481, 210] on input "**********" at bounding box center [494, 208] width 83 height 12
click at [482, 198] on span "$10,416.67" at bounding box center [475, 195] width 34 height 7
click at [482, 198] on div "**********" at bounding box center [507, 208] width 127 height 33
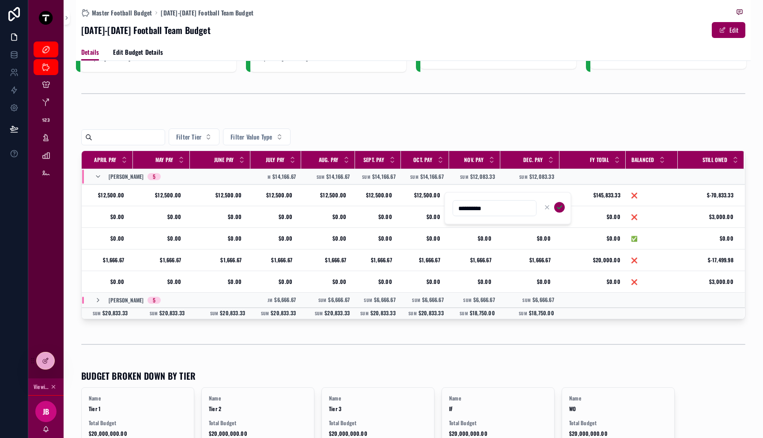
click at [483, 208] on input "**********" at bounding box center [494, 208] width 83 height 12
paste input "scrollable content"
type input "**********"
click at [560, 207] on icon "scrollable content" at bounding box center [559, 207] width 4 height 3
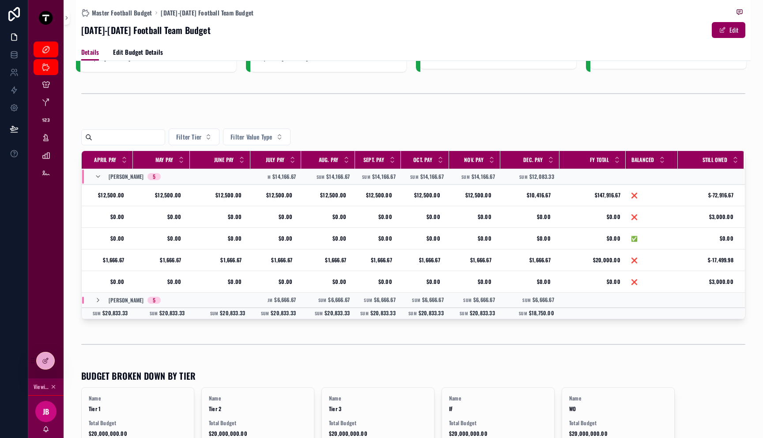
click at [535, 200] on div "$10,416.67 $10,416.67" at bounding box center [530, 195] width 49 height 14
click at [538, 211] on input "**********" at bounding box center [545, 208] width 83 height 12
type input "**********"
click at [610, 206] on icon "scrollable content" at bounding box center [610, 207] width 7 height 7
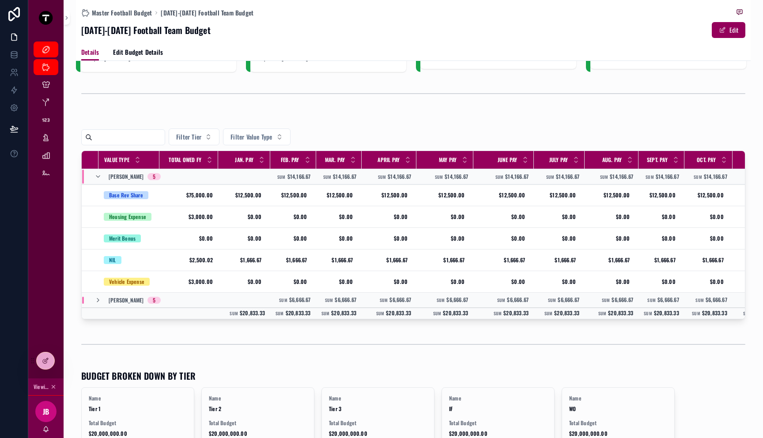
scroll to position [0, 34]
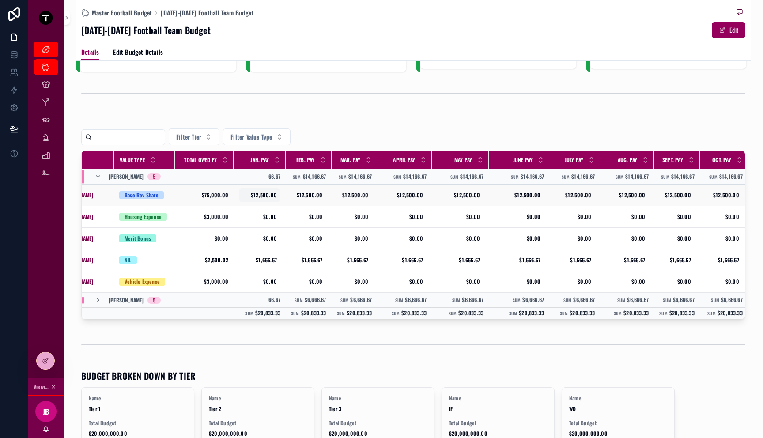
click at [256, 197] on span "$12,500.00" at bounding box center [259, 195] width 34 height 7
click at [276, 208] on input "**********" at bounding box center [285, 208] width 83 height 12
type input "*****"
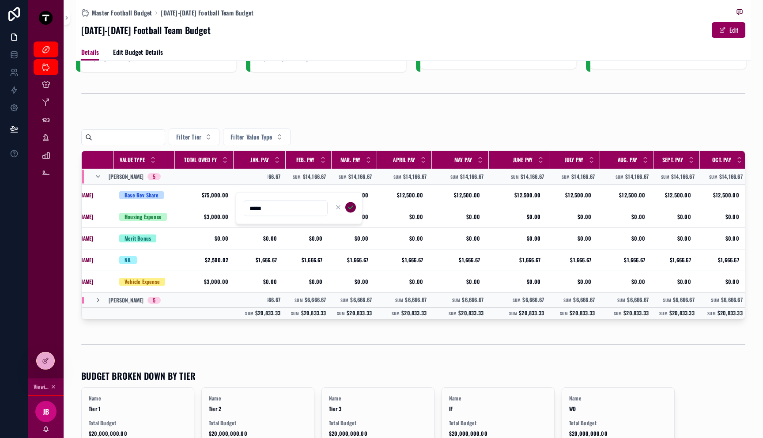
click at [349, 208] on icon "scrollable content" at bounding box center [350, 207] width 4 height 3
click at [306, 197] on span "$12,500.00" at bounding box center [309, 195] width 28 height 7
drag, startPoint x: 331, startPoint y: 207, endPoint x: 265, endPoint y: 196, distance: 67.5
click at [265, 196] on div "Master Budget Master Football Budget Current Athletes Position Room Budgets Tie…" at bounding box center [395, 219] width 735 height 438
drag, startPoint x: 349, startPoint y: 207, endPoint x: 275, endPoint y: 200, distance: 74.9
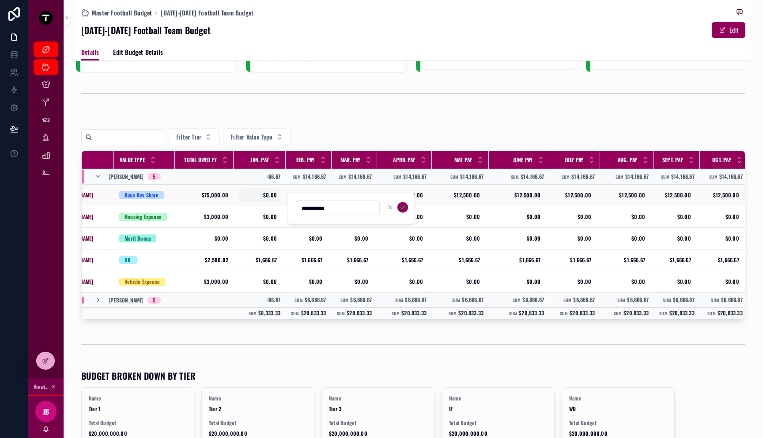
click at [284, 200] on div "Master Budget Master Football Budget Current Athletes Position Room Budgets Tie…" at bounding box center [395, 219] width 735 height 438
type input "**********"
click at [308, 200] on div "$12,500.00 $12,500.00" at bounding box center [308, 195] width 35 height 14
click at [329, 214] on input "**********" at bounding box center [337, 208] width 83 height 12
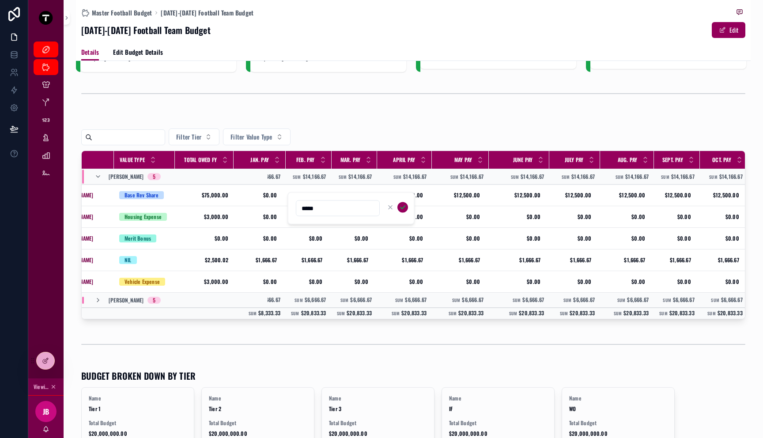
type input "*****"
click at [398, 210] on div "scrollable content" at bounding box center [396, 207] width 23 height 11
click at [401, 208] on icon "scrollable content" at bounding box center [402, 207] width 7 height 7
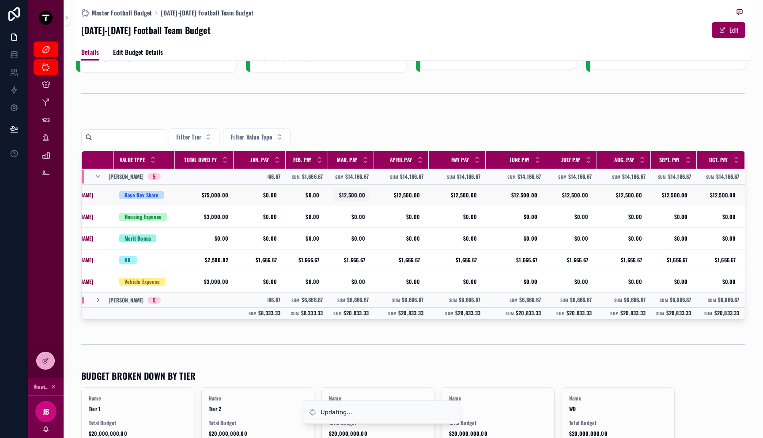
click at [346, 195] on span "$12,500.00" at bounding box center [351, 195] width 28 height 7
click at [360, 204] on input "**********" at bounding box center [380, 208] width 83 height 12
type input "*****"
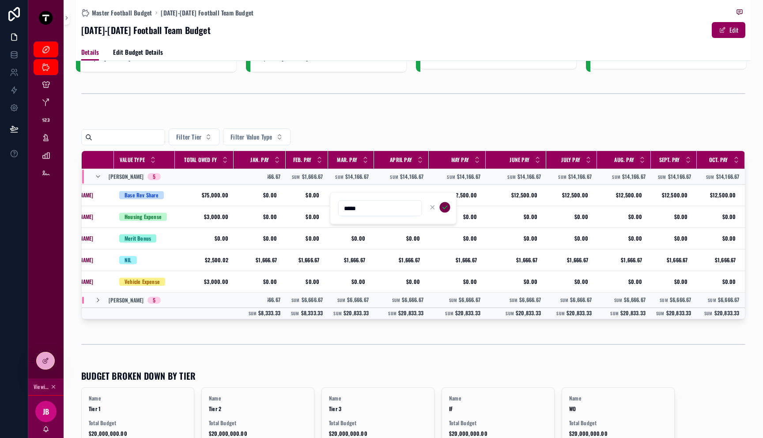
click at [447, 208] on icon "scrollable content" at bounding box center [445, 207] width 7 height 7
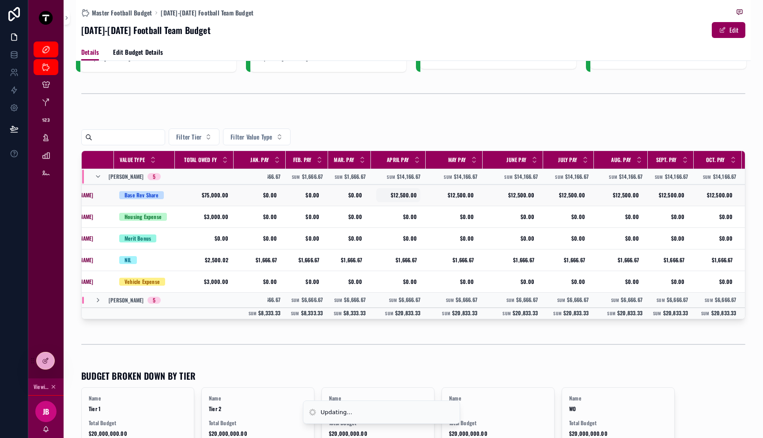
click at [412, 193] on span "$12,500.00" at bounding box center [398, 195] width 37 height 7
click at [408, 200] on div "$12,500.00 $12,500.00" at bounding box center [398, 195] width 44 height 14
click at [403, 201] on div "**********" at bounding box center [424, 209] width 84 height 16
click at [403, 204] on input "**********" at bounding box center [423, 208] width 83 height 12
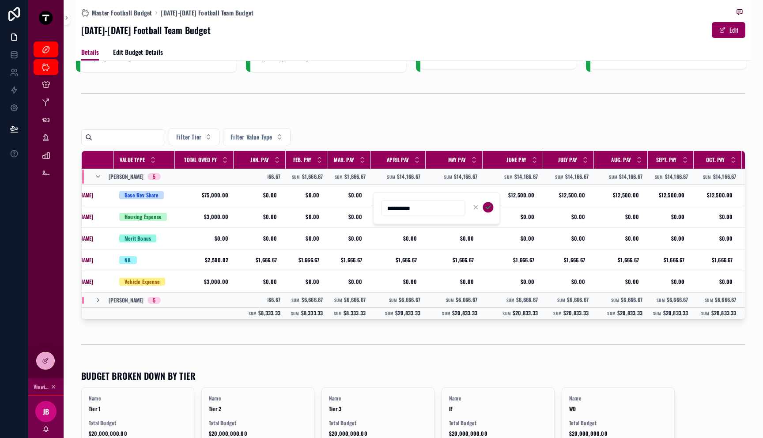
click at [403, 204] on input "**********" at bounding box center [423, 208] width 83 height 12
type input "*****"
click at [488, 210] on icon "scrollable content" at bounding box center [488, 207] width 7 height 7
click at [463, 197] on span "$12,500.00" at bounding box center [454, 195] width 39 height 7
click at [462, 208] on input "**********" at bounding box center [478, 208] width 83 height 12
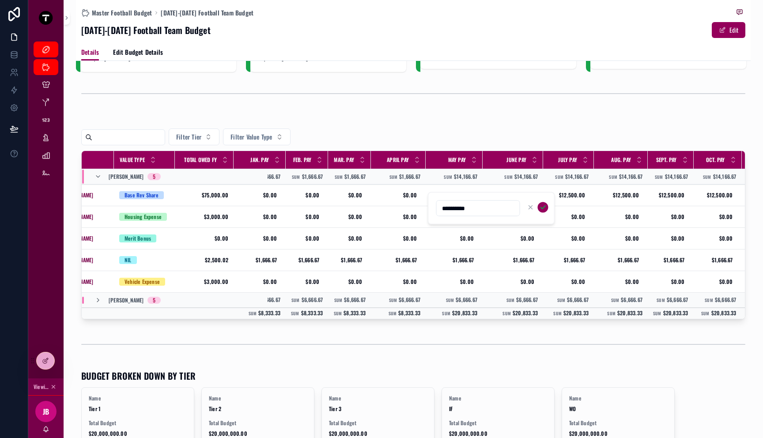
click at [462, 208] on input "**********" at bounding box center [478, 208] width 83 height 12
click at [450, 190] on div "$12,500.00 $12,500.00" at bounding box center [454, 195] width 46 height 14
click at [463, 214] on input "**********" at bounding box center [478, 208] width 83 height 12
click at [463, 213] on input "**********" at bounding box center [478, 208] width 83 height 12
click at [464, 212] on input "**********" at bounding box center [478, 208] width 83 height 12
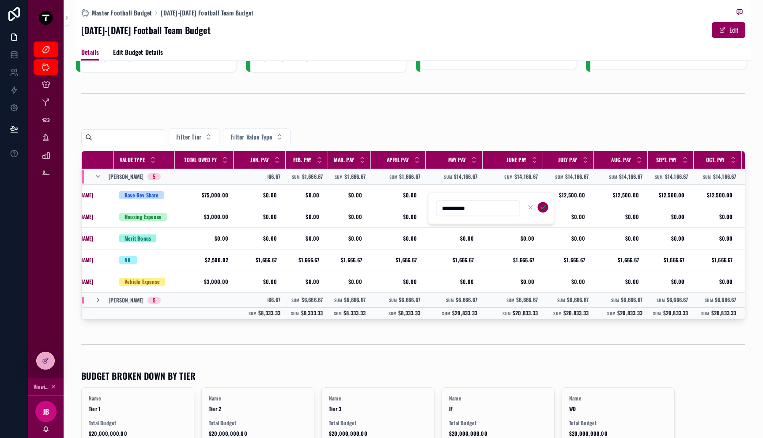
click at [464, 212] on input "**********" at bounding box center [478, 208] width 83 height 12
type input "*****"
click at [544, 210] on icon "scrollable content" at bounding box center [543, 207] width 7 height 7
click at [520, 197] on span "$12,500.00" at bounding box center [513, 195] width 43 height 7
click at [520, 204] on input "**********" at bounding box center [535, 208] width 83 height 12
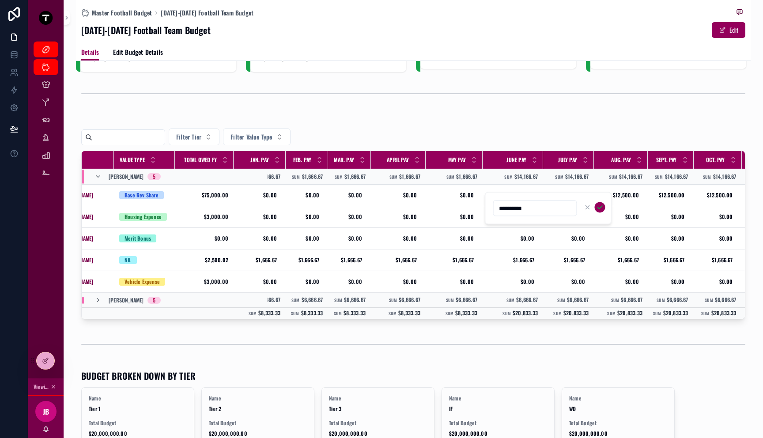
click at [520, 204] on input "**********" at bounding box center [535, 208] width 83 height 12
type input "*****"
click at [597, 209] on icon "scrollable content" at bounding box center [600, 207] width 7 height 7
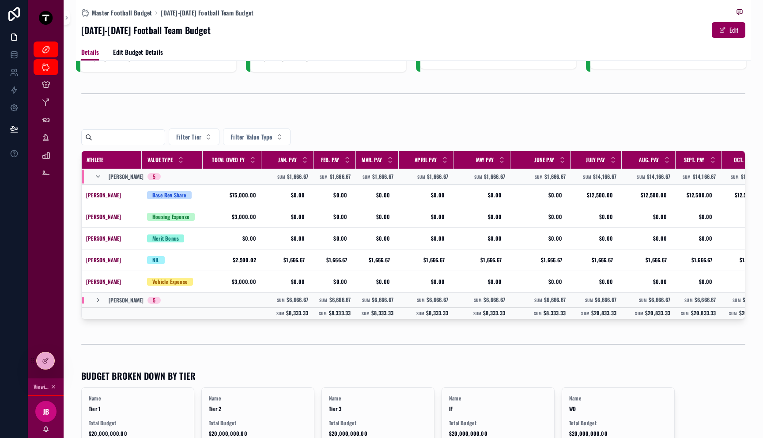
scroll to position [0, 0]
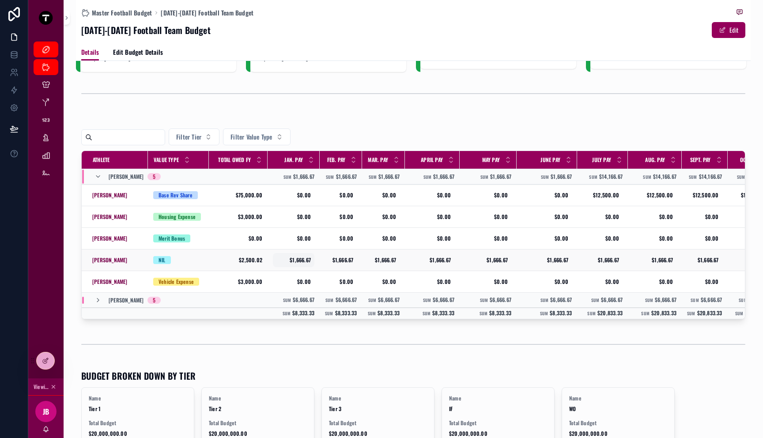
click at [303, 258] on span "$1,666.67" at bounding box center [293, 260] width 34 height 7
click at [305, 272] on input "*********" at bounding box center [319, 273] width 83 height 12
type input "*******"
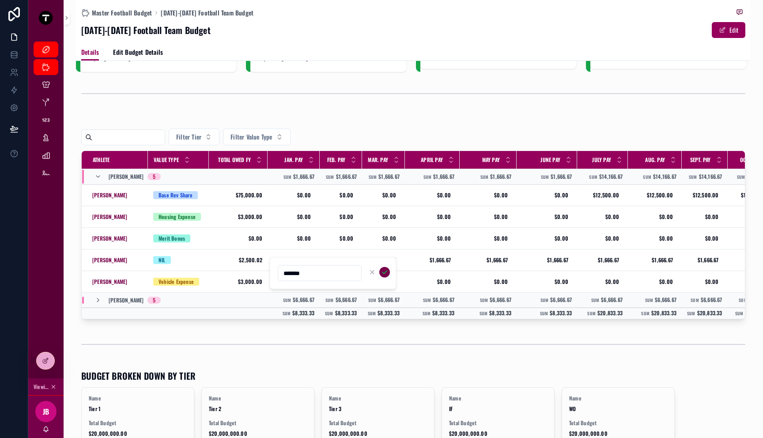
click at [383, 276] on button "scrollable content" at bounding box center [384, 272] width 11 height 11
click at [342, 261] on span "$1,666.67" at bounding box center [341, 260] width 25 height 7
click at [359, 273] on input "*********" at bounding box center [371, 273] width 83 height 12
click at [303, 263] on span "$416.67" at bounding box center [293, 260] width 34 height 7
drag, startPoint x: 315, startPoint y: 273, endPoint x: 256, endPoint y: 268, distance: 59.4
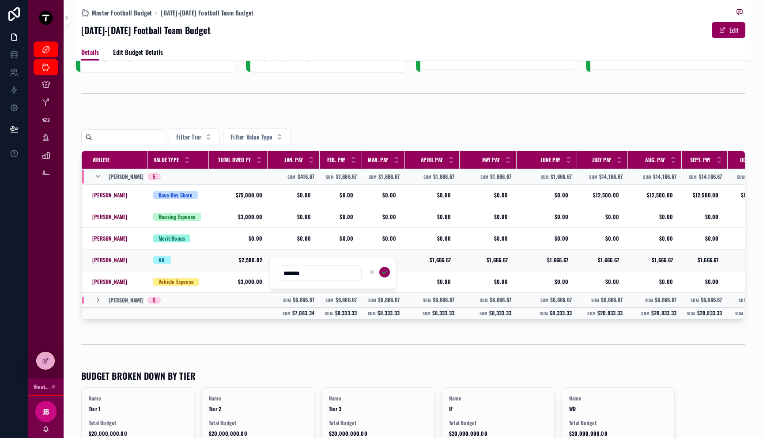
click at [256, 268] on div "Master Budget Master Football Budget Current Athletes Position Room Budgets Tie…" at bounding box center [395, 219] width 735 height 438
drag, startPoint x: 314, startPoint y: 274, endPoint x: 276, endPoint y: 269, distance: 37.5
click at [276, 269] on div "*******" at bounding box center [332, 273] width 127 height 33
type input "*****"
click at [388, 273] on button "scrollable content" at bounding box center [384, 272] width 11 height 11
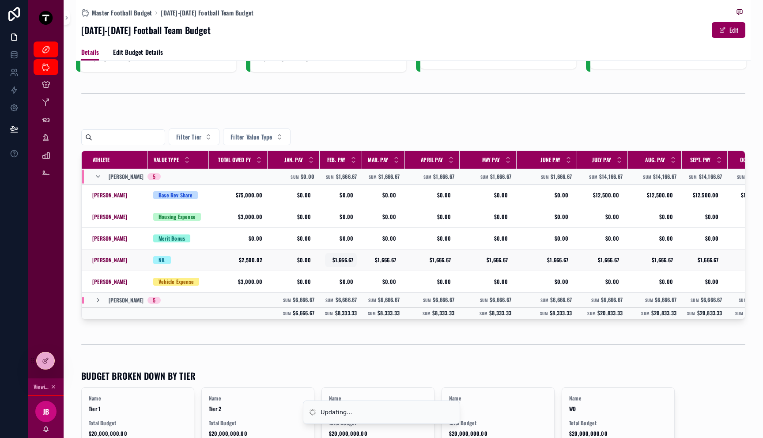
click at [343, 262] on span "$1,666.67" at bounding box center [341, 260] width 25 height 7
click at [358, 273] on input "*********" at bounding box center [371, 273] width 83 height 12
type input "*****"
click at [333, 259] on span "$1,666.67" at bounding box center [341, 260] width 25 height 7
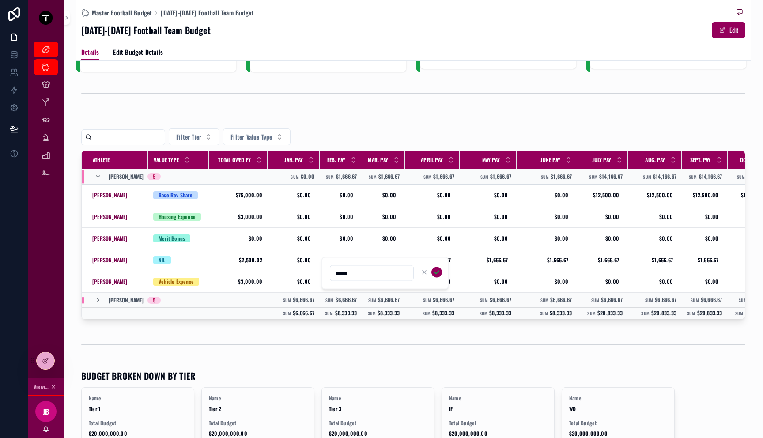
click at [372, 284] on div "*****" at bounding box center [385, 273] width 127 height 33
click at [435, 276] on button "scrollable content" at bounding box center [437, 272] width 11 height 11
click at [380, 261] on span "$1,666.67" at bounding box center [383, 260] width 25 height 7
click at [401, 273] on input "*********" at bounding box center [414, 273] width 83 height 12
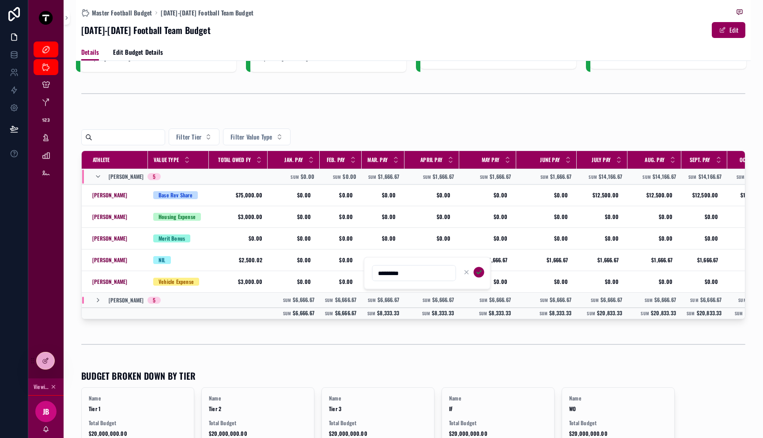
type input "*****"
click at [383, 259] on span "$1,666.67" at bounding box center [383, 260] width 25 height 7
click at [480, 274] on icon "scrollable content" at bounding box center [479, 272] width 7 height 7
click at [439, 262] on span "$1,666.67" at bounding box center [431, 260] width 37 height 7
click at [443, 273] on input "*********" at bounding box center [457, 273] width 83 height 12
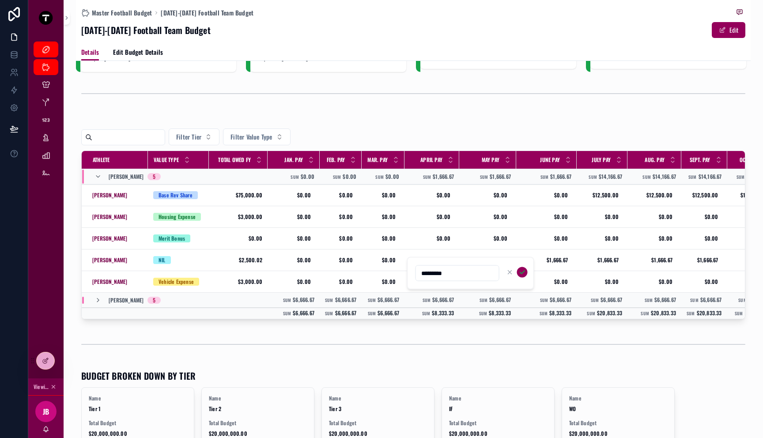
click at [443, 273] on input "*********" at bounding box center [457, 273] width 83 height 12
click at [439, 261] on span "$1,666.67" at bounding box center [431, 260] width 37 height 7
click at [466, 273] on input "*****" at bounding box center [457, 273] width 83 height 12
click at [520, 269] on icon "scrollable content" at bounding box center [522, 272] width 7 height 7
click at [497, 259] on span "$1,666.67" at bounding box center [487, 260] width 39 height 7
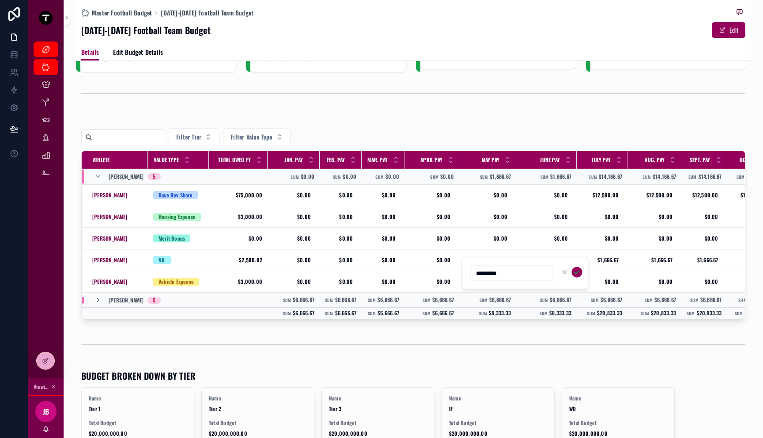
click at [502, 269] on input "*********" at bounding box center [512, 273] width 83 height 12
type input "*****"
click at [509, 263] on div "$1,666.67 $1,666.67" at bounding box center [488, 260] width 46 height 14
click at [585, 270] on div "*****" at bounding box center [525, 273] width 127 height 33
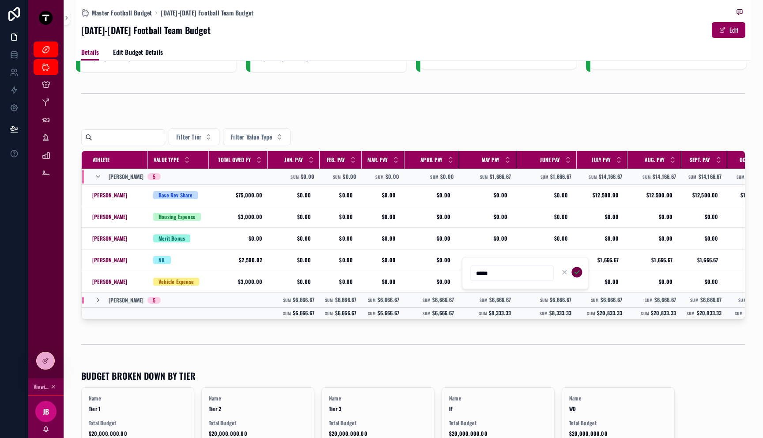
click at [580, 270] on icon "scrollable content" at bounding box center [577, 272] width 7 height 7
click at [568, 264] on span "$1,666.67" at bounding box center [546, 260] width 43 height 7
click at [563, 268] on input "*********" at bounding box center [569, 273] width 83 height 12
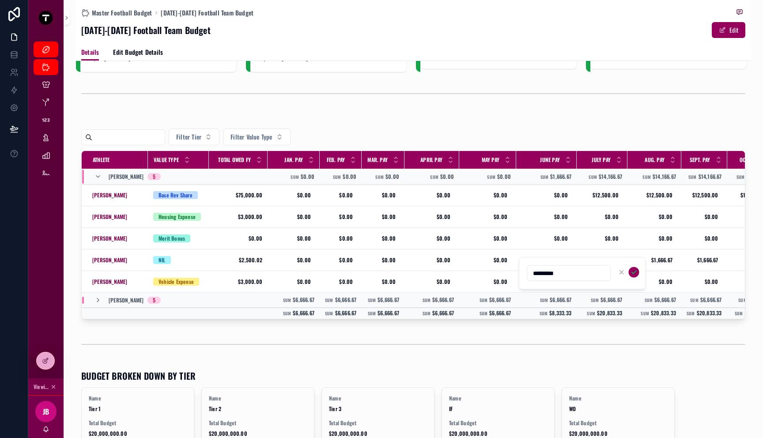
click at [562, 271] on input "*********" at bounding box center [569, 273] width 83 height 12
type input "*****"
click at [628, 273] on div "scrollable content" at bounding box center [628, 272] width 23 height 11
click at [548, 271] on td "$0.00 $0.00" at bounding box center [546, 282] width 61 height 22
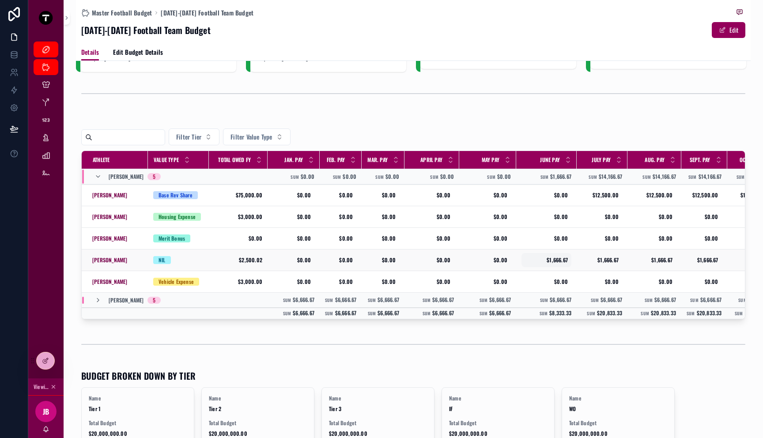
click at [564, 259] on span "$1,666.67" at bounding box center [546, 260] width 43 height 7
click at [570, 270] on input "*****" at bounding box center [569, 273] width 83 height 12
click at [633, 273] on icon "scrollable content" at bounding box center [634, 272] width 4 height 3
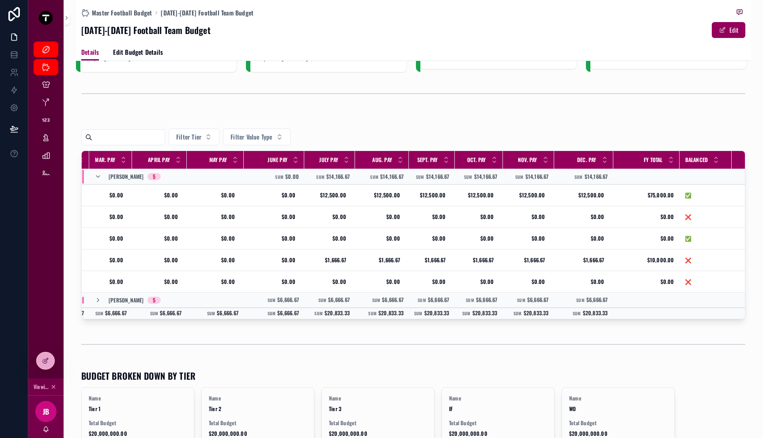
scroll to position [0, 285]
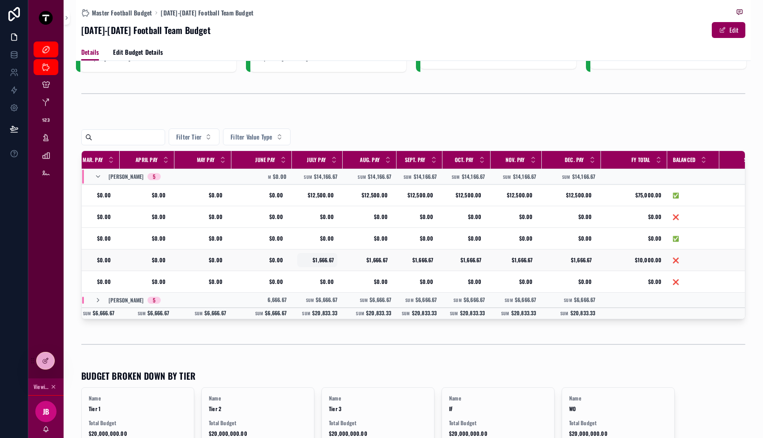
click at [330, 259] on span "$1,666.67" at bounding box center [317, 260] width 33 height 7
click at [333, 276] on input "*********" at bounding box center [344, 273] width 83 height 12
type input "*******"
click at [410, 270] on icon "scrollable content" at bounding box center [409, 272] width 7 height 7
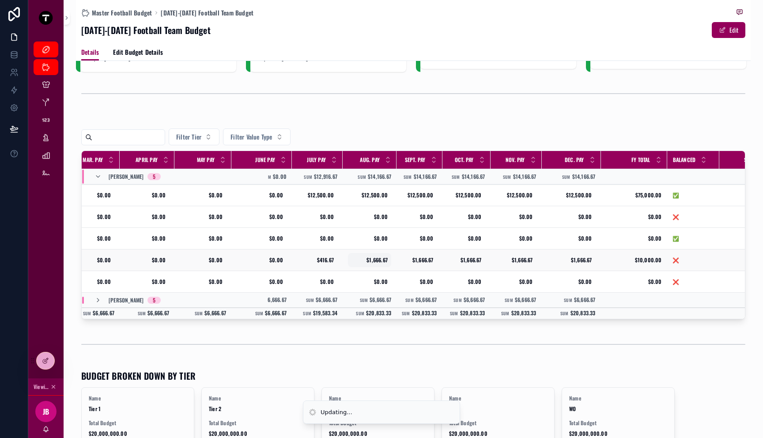
click at [384, 258] on span "$1,666.67" at bounding box center [370, 260] width 36 height 7
click at [386, 269] on input "*********" at bounding box center [395, 273] width 83 height 12
click at [386, 272] on input "*********" at bounding box center [395, 273] width 83 height 12
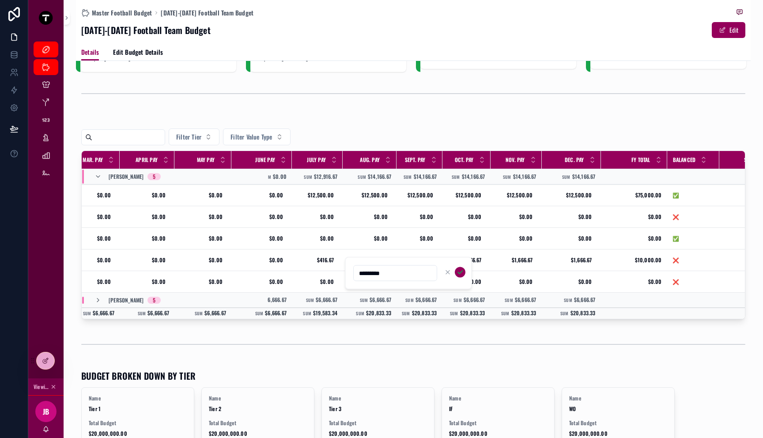
type input "*******"
click at [457, 273] on td "$0.00 $0.00" at bounding box center [467, 282] width 48 height 22
click at [375, 261] on span "$1,666.67" at bounding box center [370, 260] width 36 height 7
click at [462, 271] on icon "scrollable content" at bounding box center [460, 272] width 4 height 3
click at [437, 259] on td "$1,666.67 $1,666.67" at bounding box center [420, 261] width 46 height 22
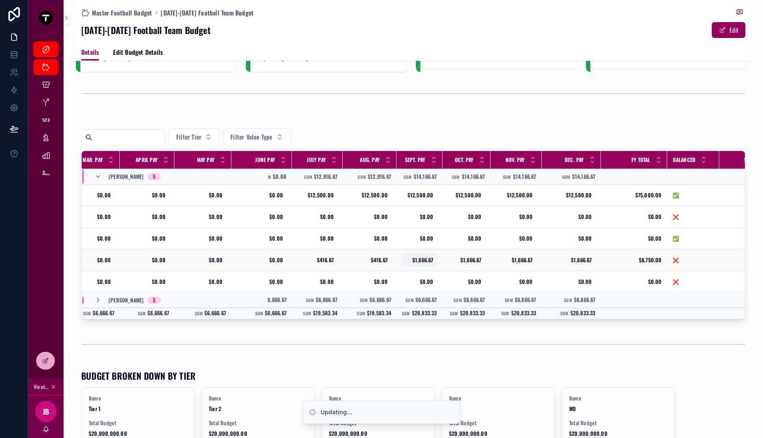
click at [421, 260] on span "$1,666.67" at bounding box center [419, 260] width 28 height 7
click at [425, 272] on input "*********" at bounding box center [449, 273] width 83 height 12
click at [425, 262] on span "$1,666.67" at bounding box center [419, 260] width 28 height 7
click at [425, 262] on div "*********" at bounding box center [462, 273] width 127 height 33
click at [425, 267] on input "*********" at bounding box center [449, 273] width 83 height 12
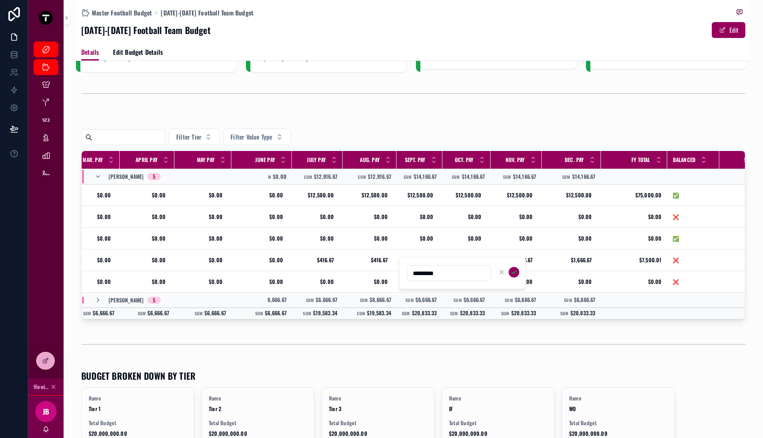
click at [425, 273] on input "*********" at bounding box center [449, 273] width 83 height 12
paste input "scrollable content"
type input "*******"
click at [517, 273] on icon "scrollable content" at bounding box center [514, 272] width 7 height 7
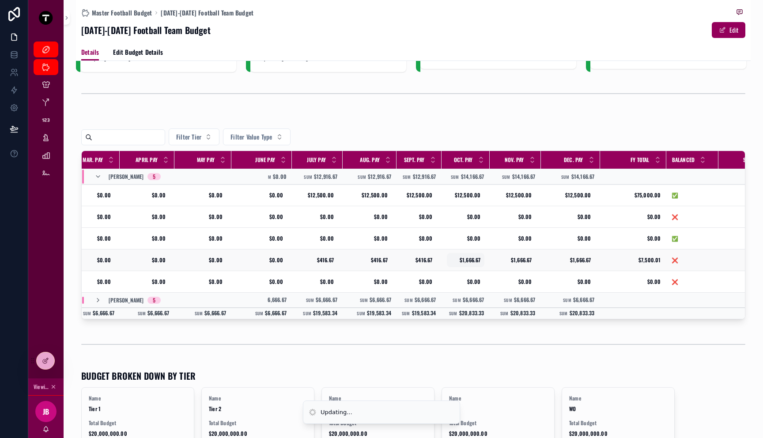
click at [466, 261] on span "$1,666.67" at bounding box center [466, 260] width 30 height 7
click at [466, 275] on input "*********" at bounding box center [493, 273] width 83 height 12
type input "*******"
click at [561, 273] on icon "scrollable content" at bounding box center [558, 272] width 7 height 7
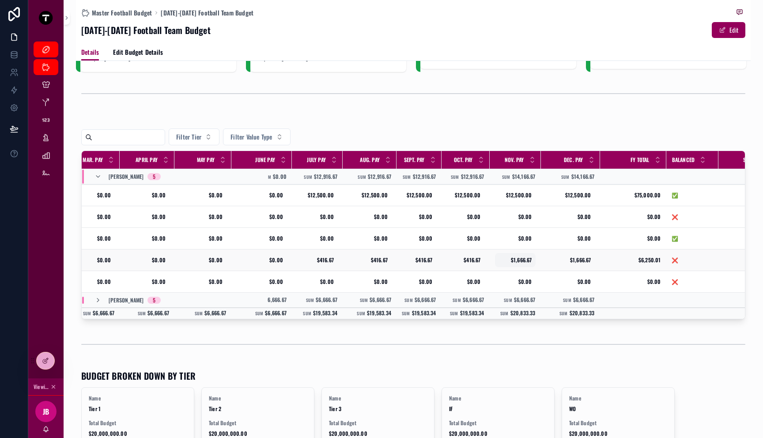
click at [520, 263] on span "$1,666.67" at bounding box center [516, 260] width 34 height 7
click at [519, 267] on input "*********" at bounding box center [541, 273] width 83 height 12
type input "*******"
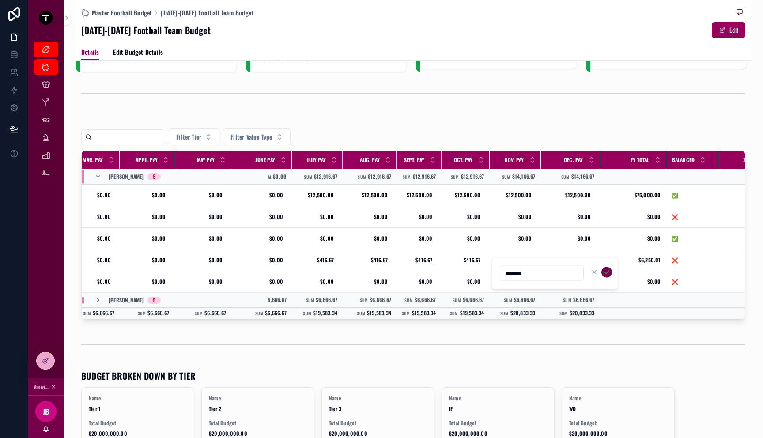
click at [610, 276] on icon "scrollable content" at bounding box center [606, 272] width 7 height 7
click at [583, 258] on span "$1,666.67" at bounding box center [571, 260] width 42 height 7
click at [577, 269] on input "*********" at bounding box center [593, 273] width 83 height 12
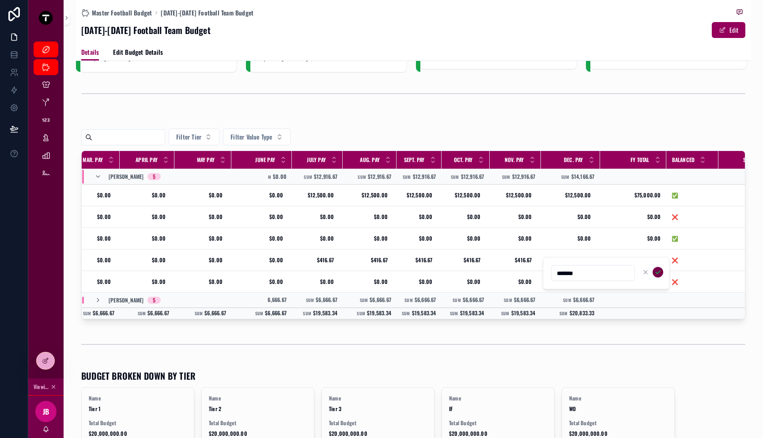
type input "*******"
click at [658, 272] on icon "scrollable content" at bounding box center [658, 272] width 7 height 7
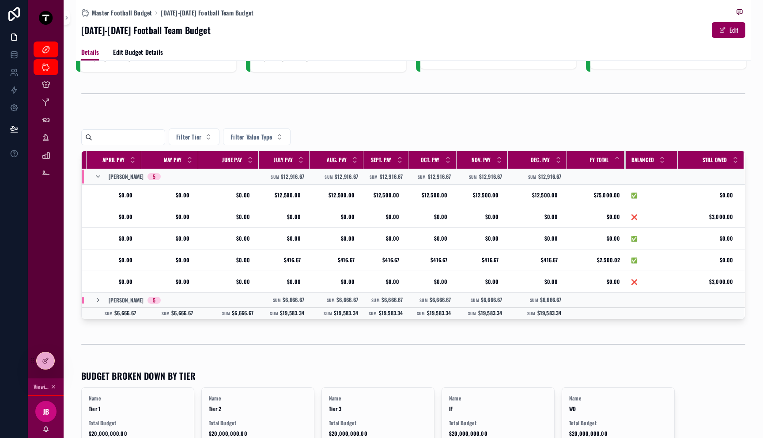
scroll to position [0, 324]
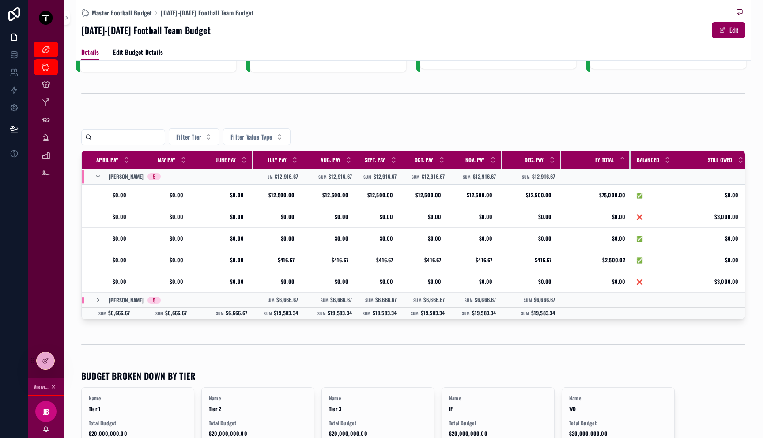
drag, startPoint x: 618, startPoint y: 162, endPoint x: 622, endPoint y: 164, distance: 4.5
click at [622, 164] on th "FY Total" at bounding box center [596, 160] width 70 height 18
drag, startPoint x: 682, startPoint y: 165, endPoint x: 670, endPoint y: 168, distance: 12.4
click at [670, 168] on th "Balanced" at bounding box center [655, 160] width 45 height 18
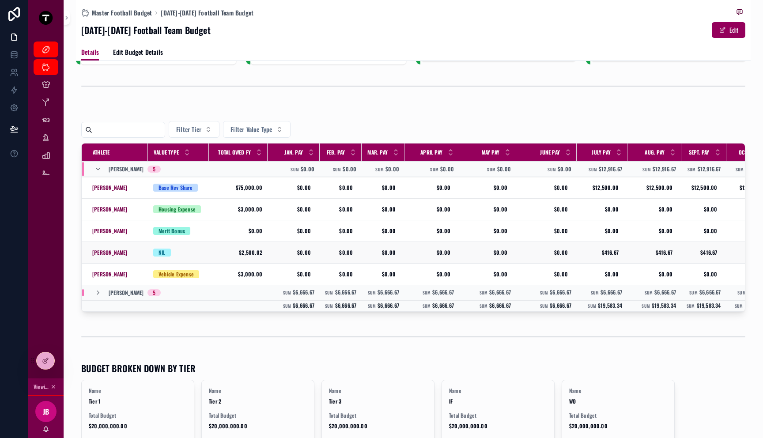
scroll to position [112, 0]
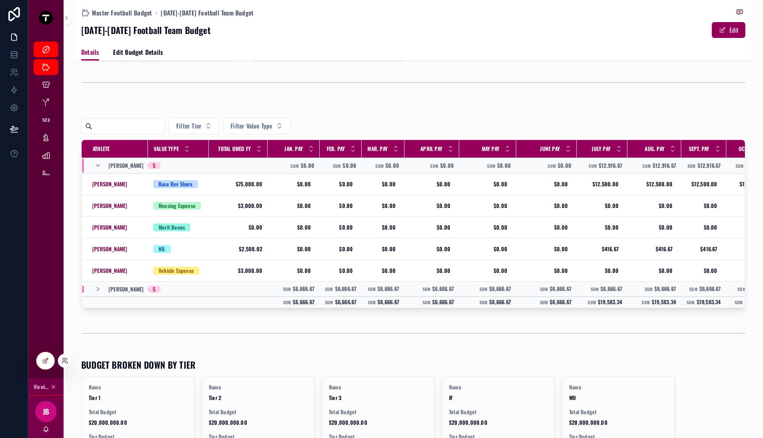
click at [52, 366] on div at bounding box center [45, 361] width 19 height 18
click at [38, 358] on div at bounding box center [46, 360] width 18 height 17
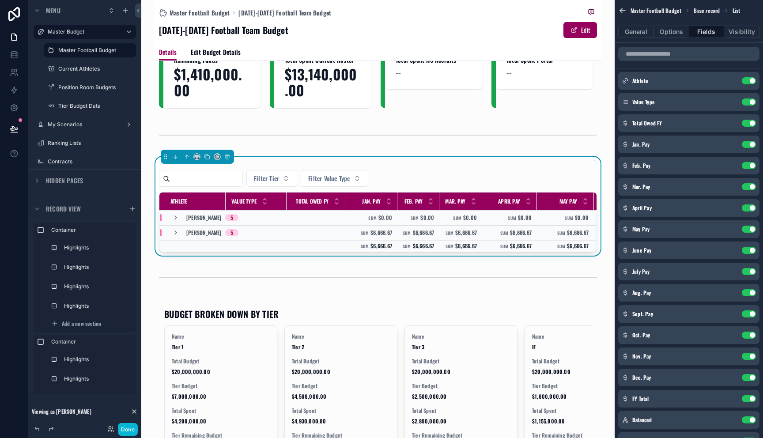
click at [254, 220] on div "A.J. Brand 5" at bounding box center [252, 217] width 185 height 7
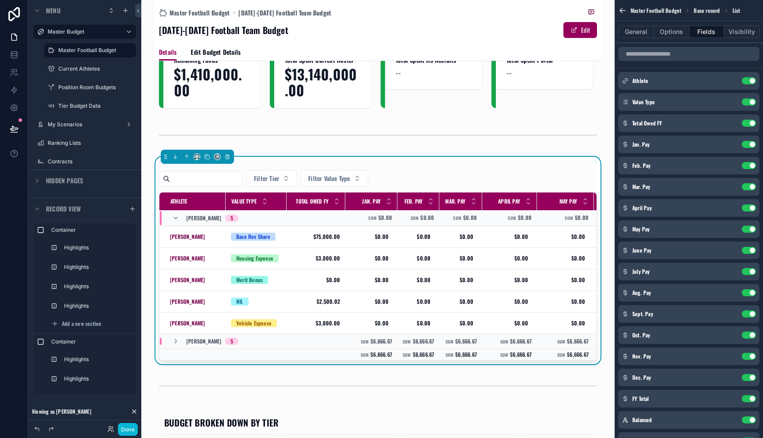
click at [314, 203] on span "Total Owed FY" at bounding box center [312, 201] width 33 height 7
click at [733, 124] on icon "scrollable content" at bounding box center [731, 123] width 7 height 7
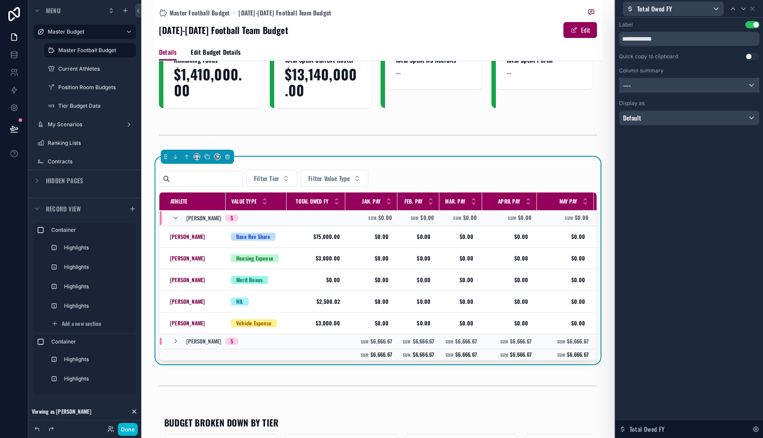
click at [709, 83] on div "----" at bounding box center [690, 85] width 140 height 14
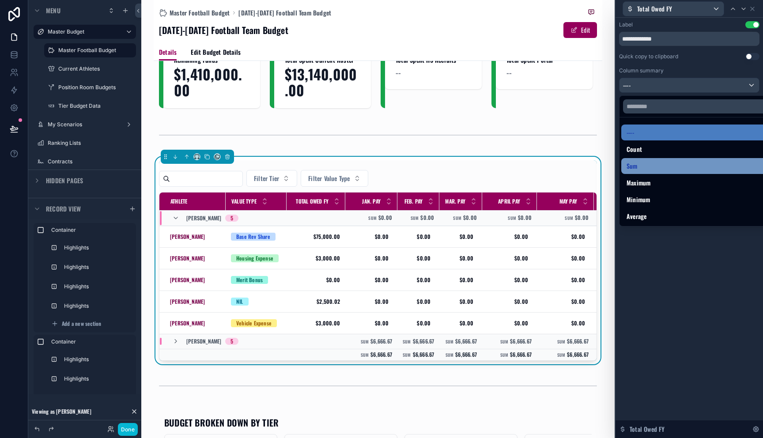
click at [671, 161] on div "Sum" at bounding box center [700, 166] width 146 height 11
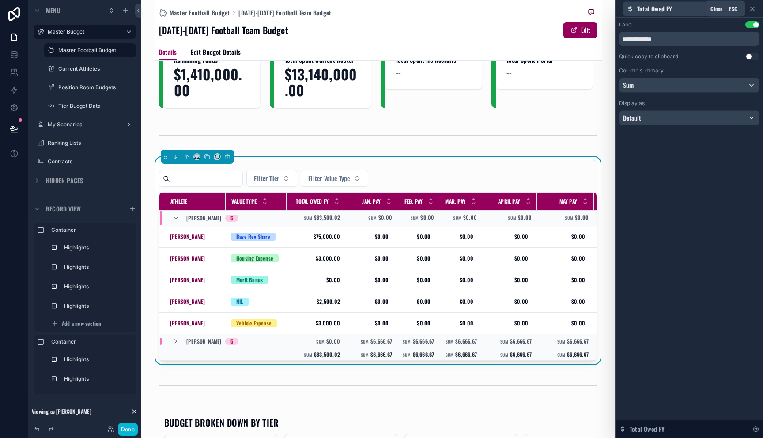
click at [751, 10] on icon at bounding box center [753, 9] width 4 height 4
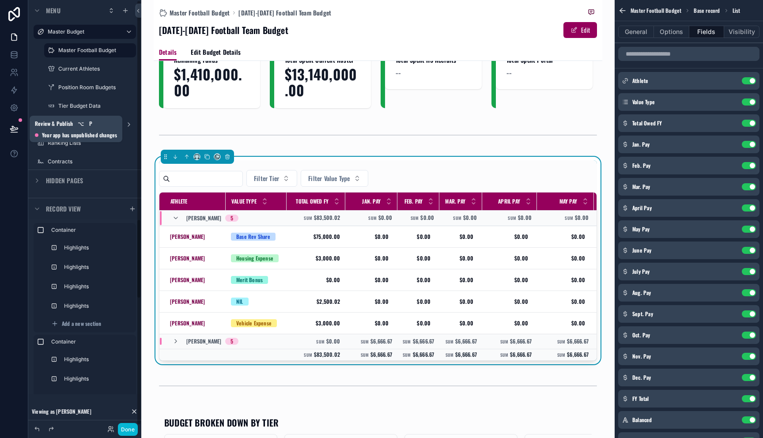
click at [15, 129] on icon at bounding box center [14, 129] width 9 height 9
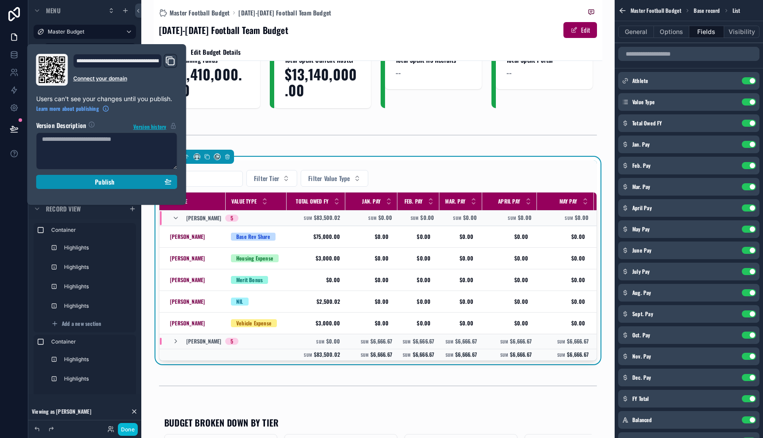
click at [55, 180] on div "Publish" at bounding box center [107, 182] width 130 height 8
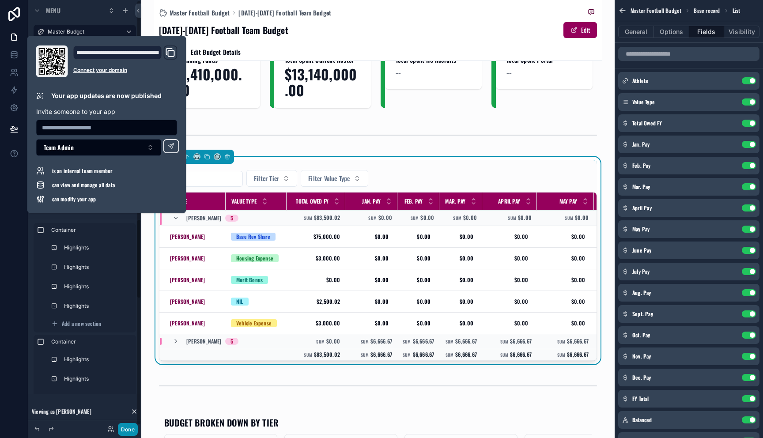
click at [126, 428] on button "Done" at bounding box center [128, 429] width 20 height 13
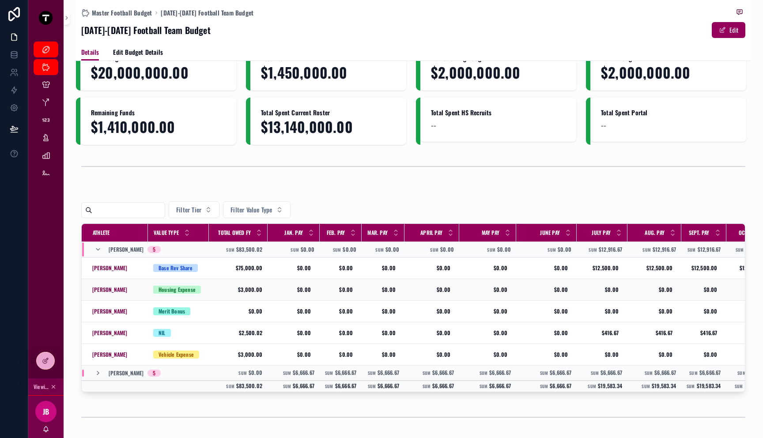
scroll to position [57, 0]
